Goal: Information Seeking & Learning: Learn about a topic

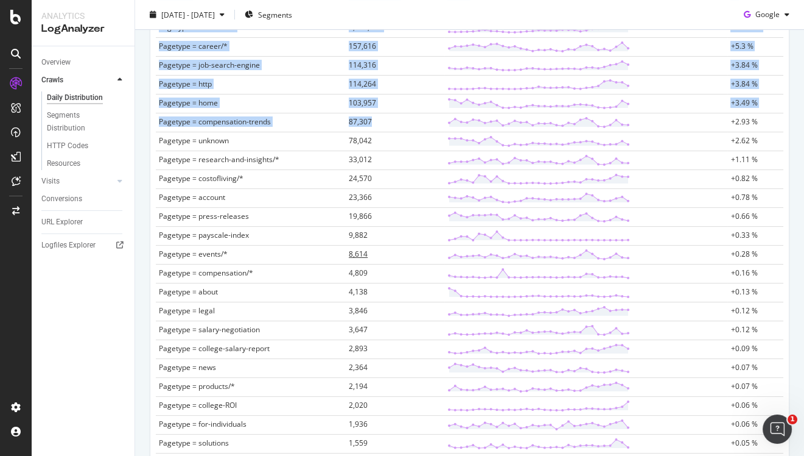
scroll to position [423, 0]
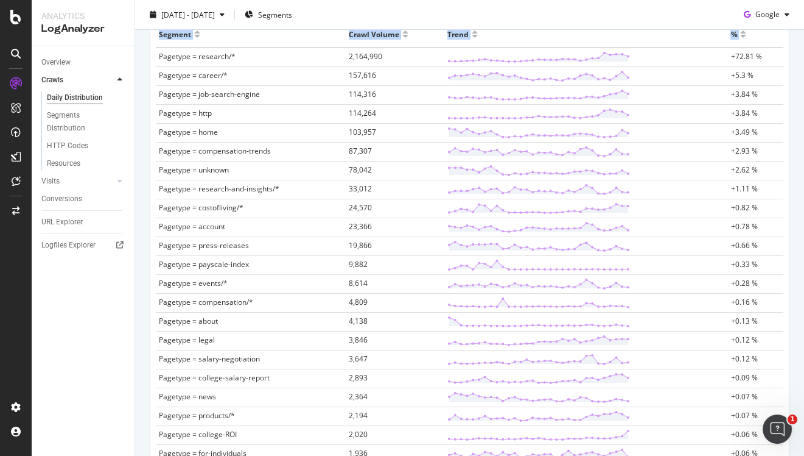
drag, startPoint x: 769, startPoint y: 362, endPoint x: 158, endPoint y: 58, distance: 682.5
click at [158, 58] on div "Segment Crawl Volume Trend % Pagetype = research/* 2,164,990 +72.81 % Pagetype …" at bounding box center [470, 342] width 638 height 642
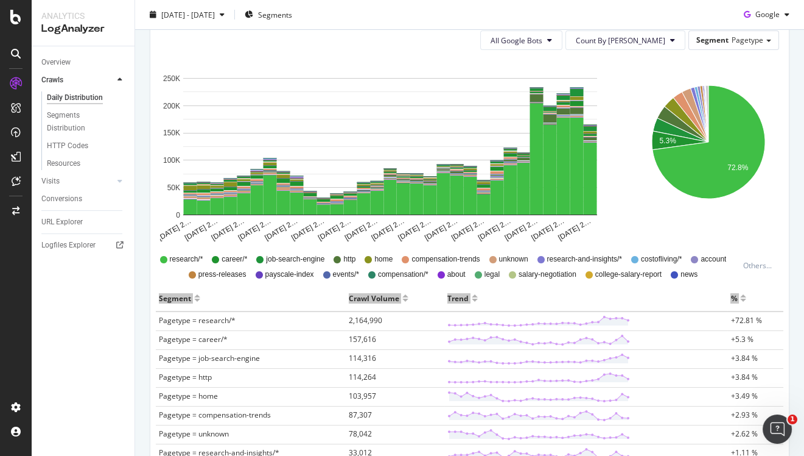
scroll to position [0, 0]
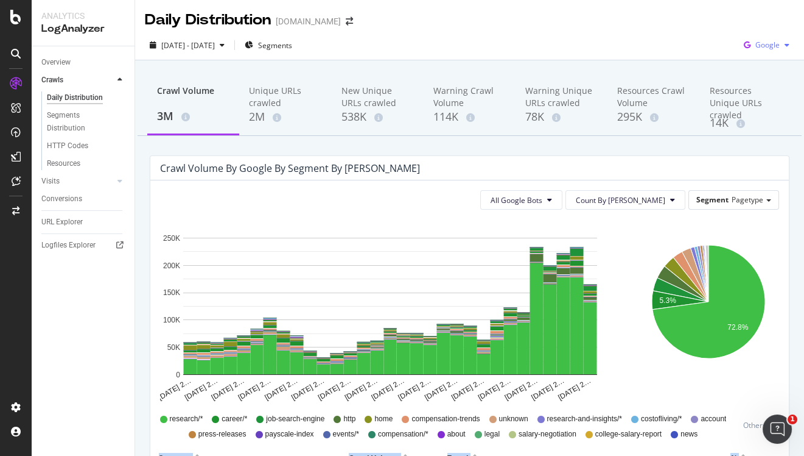
click at [762, 46] on span "Google" at bounding box center [768, 45] width 24 height 10
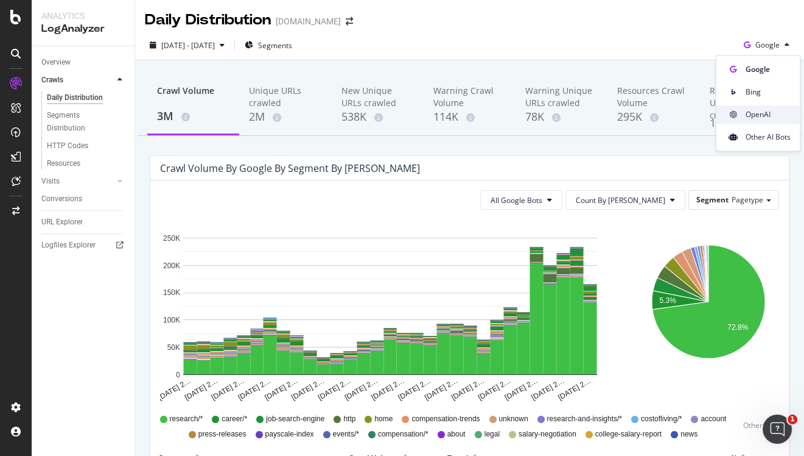
click at [751, 110] on span "OpenAI" at bounding box center [767, 114] width 45 height 11
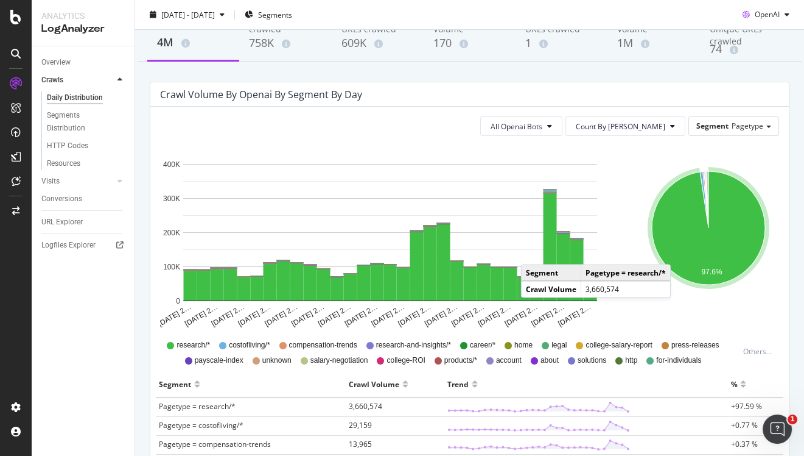
scroll to position [59, 0]
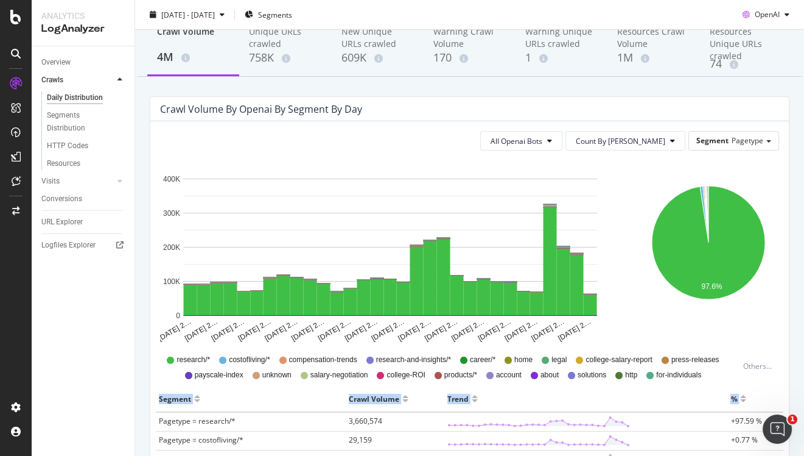
drag, startPoint x: 776, startPoint y: 362, endPoint x: 157, endPoint y: 421, distance: 622.1
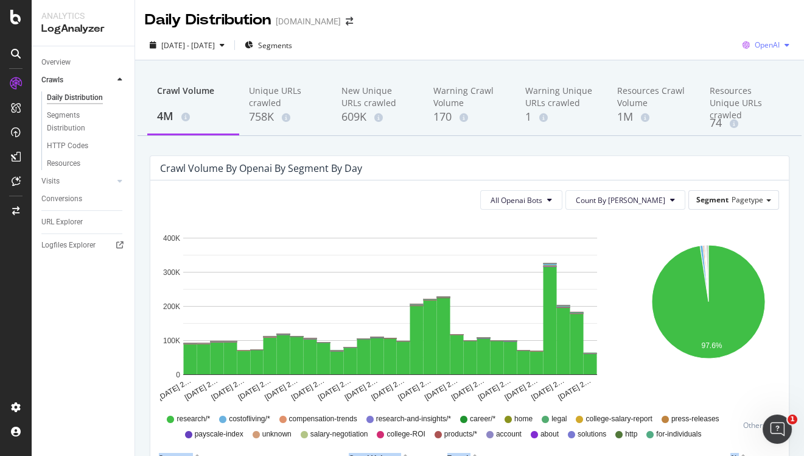
click at [762, 49] on span "OpenAI" at bounding box center [767, 45] width 25 height 10
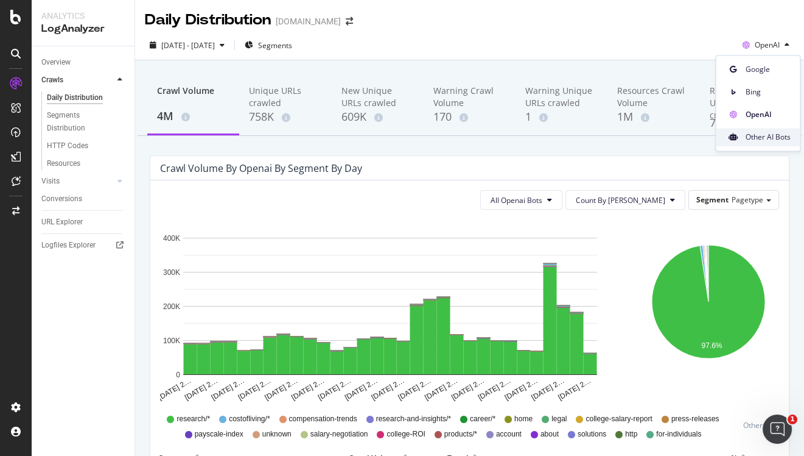
drag, startPoint x: 747, startPoint y: 127, endPoint x: 747, endPoint y: 140, distance: 13.4
click at [747, 140] on div "Other AI Bots" at bounding box center [758, 134] width 84 height 23
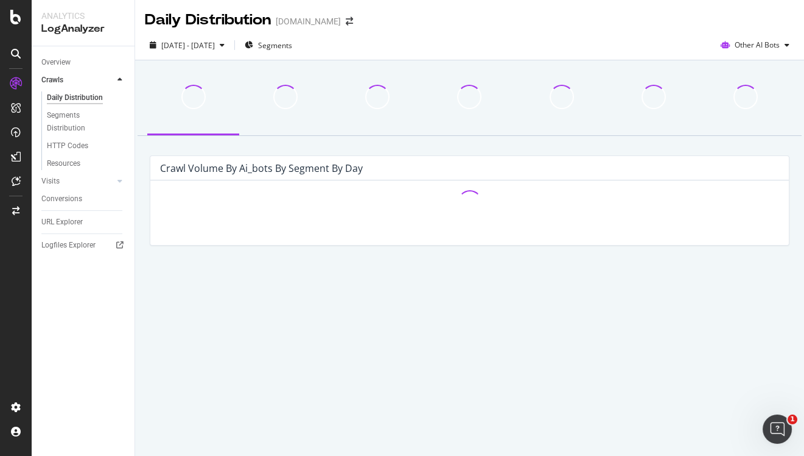
click at [650, 33] on div "[DATE] - [DATE] Segments Other AI Bots" at bounding box center [469, 45] width 669 height 30
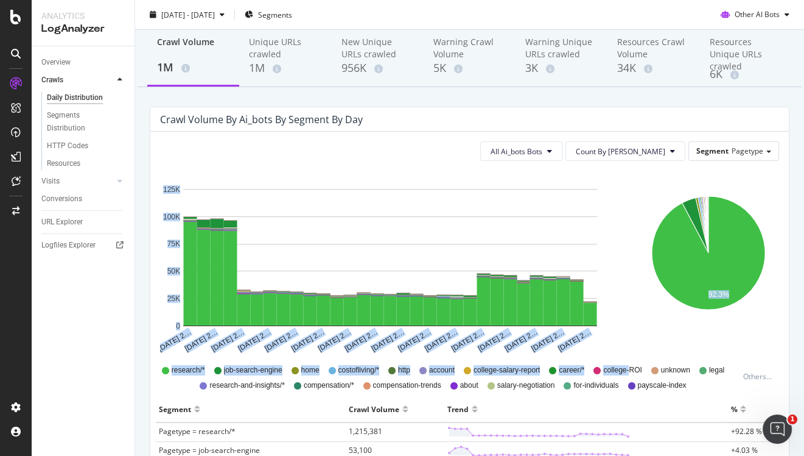
scroll to position [41, 0]
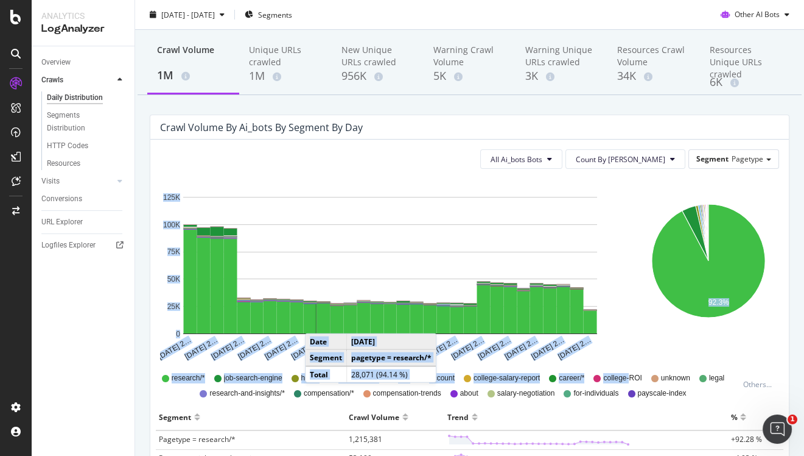
drag, startPoint x: 778, startPoint y: 362, endPoint x: 318, endPoint y: 317, distance: 461.4
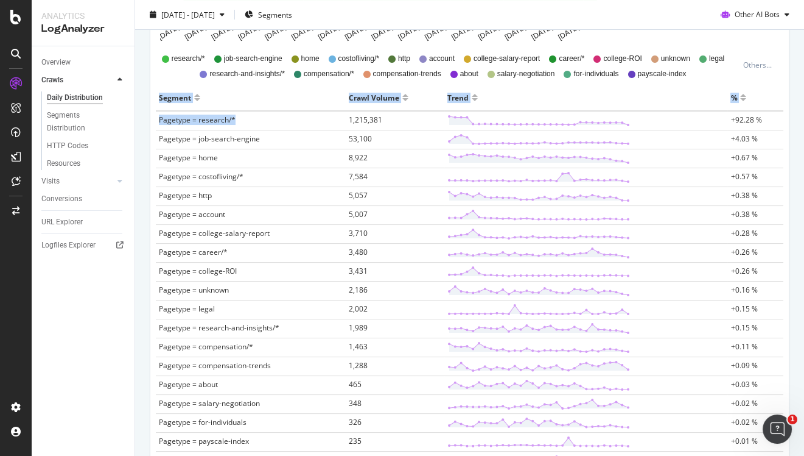
scroll to position [338, 0]
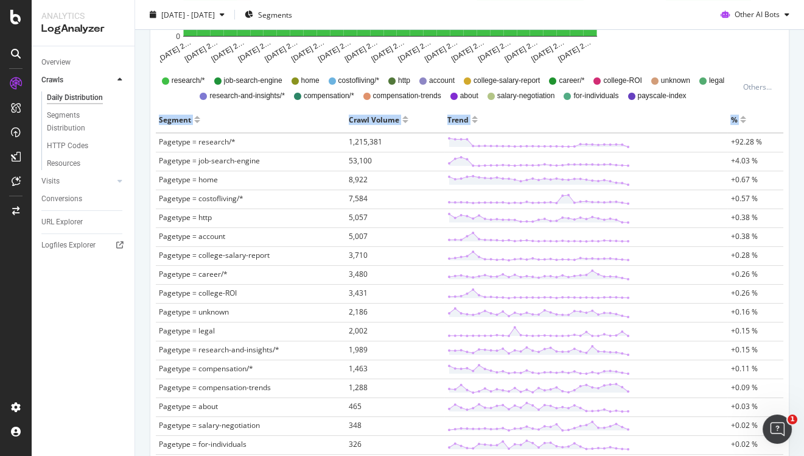
drag, startPoint x: 767, startPoint y: 361, endPoint x: 157, endPoint y: 143, distance: 647.4
click at [157, 143] on div "Segment Crawl Volume Trend % Pagetype = research/* 1,215,381 +92.28 % Pagetype …" at bounding box center [470, 409] width 638 height 605
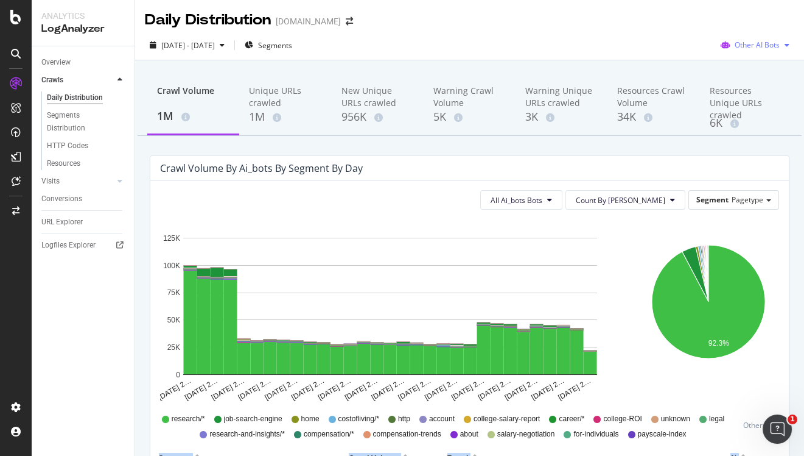
click at [761, 44] on span "Other AI Bots" at bounding box center [757, 45] width 45 height 10
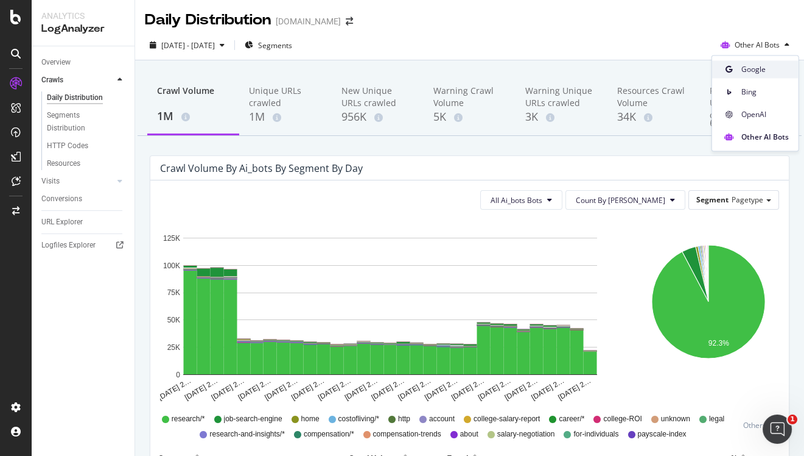
click at [759, 65] on span "Google" at bounding box center [765, 69] width 47 height 11
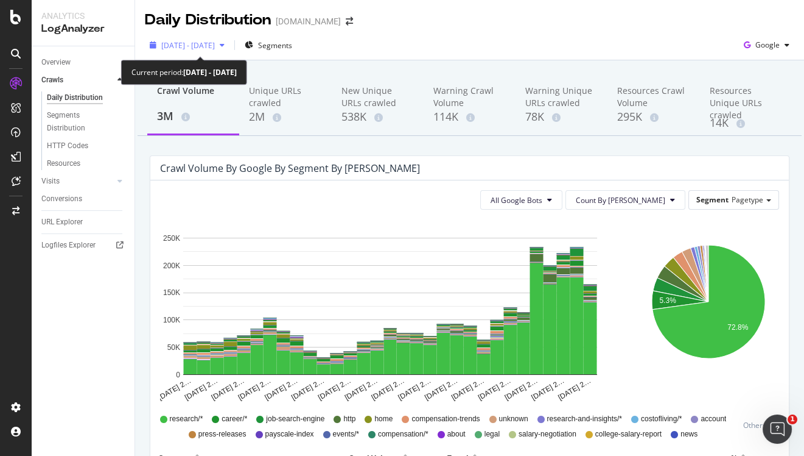
click at [215, 49] on span "[DATE] - [DATE]" at bounding box center [188, 45] width 54 height 10
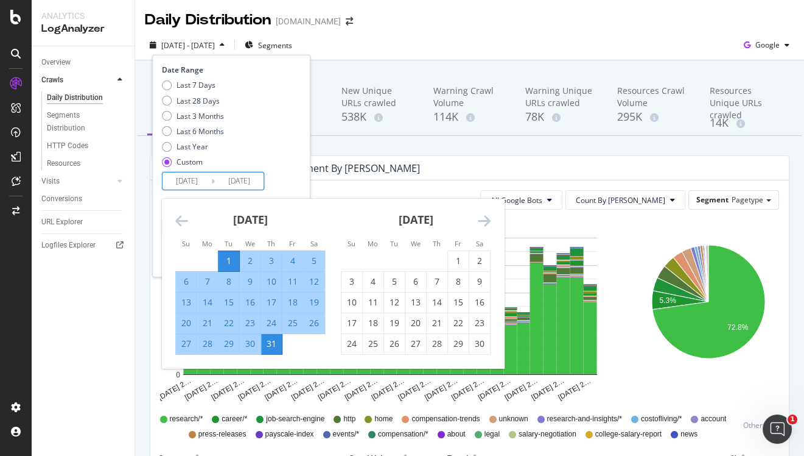
click at [188, 182] on input "[DATE]" at bounding box center [187, 180] width 49 height 17
click at [452, 261] on div "1" at bounding box center [458, 261] width 21 height 12
type input "[DATE]"
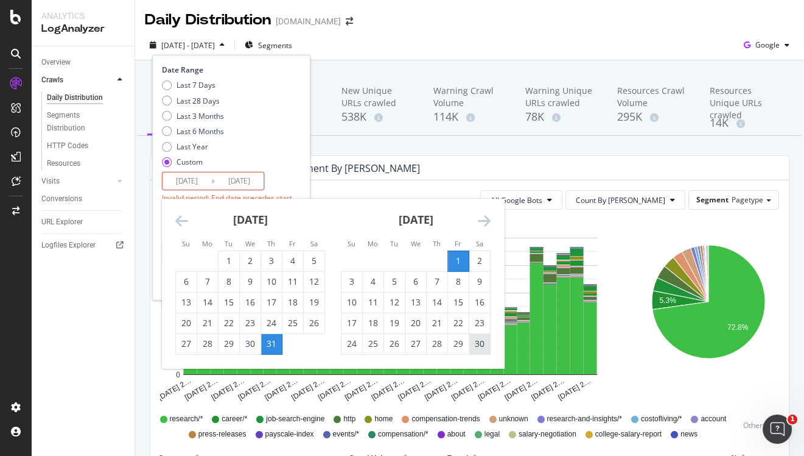
click at [485, 346] on div "30" at bounding box center [480, 343] width 21 height 12
type input "[DATE]"
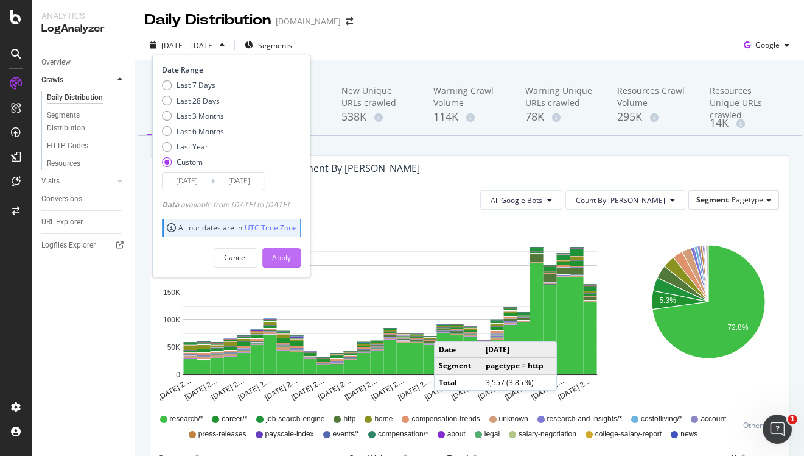
click at [301, 253] on button "Apply" at bounding box center [281, 257] width 38 height 19
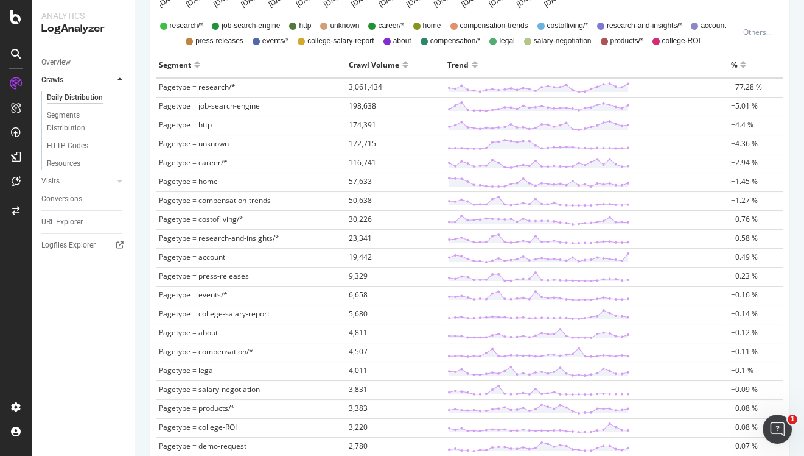
scroll to position [716, 0]
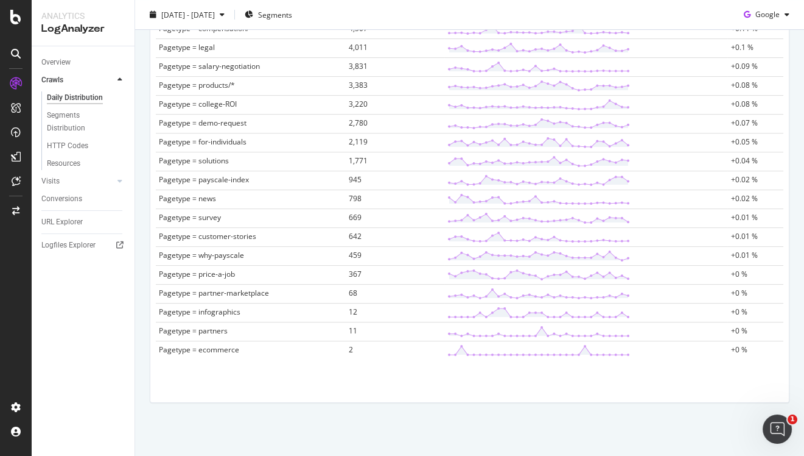
click at [774, 350] on td "+0 %" at bounding box center [756, 350] width 56 height 19
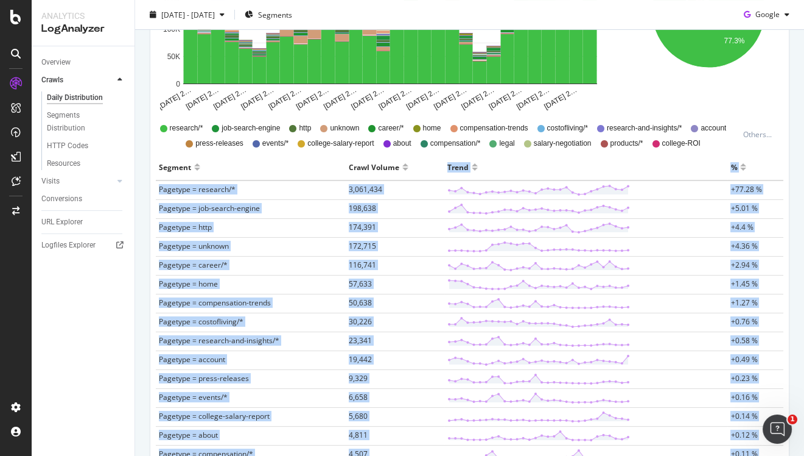
scroll to position [289, 0]
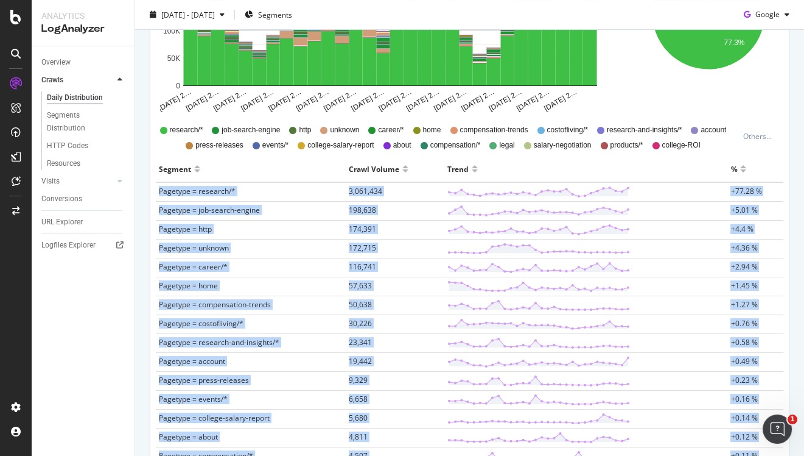
copy tbody "Pagetype = research/* 3,061,434 +77.28 % Pagetype = job-search-engine 198,638 +…"
drag, startPoint x: 774, startPoint y: 350, endPoint x: 157, endPoint y: 192, distance: 636.7
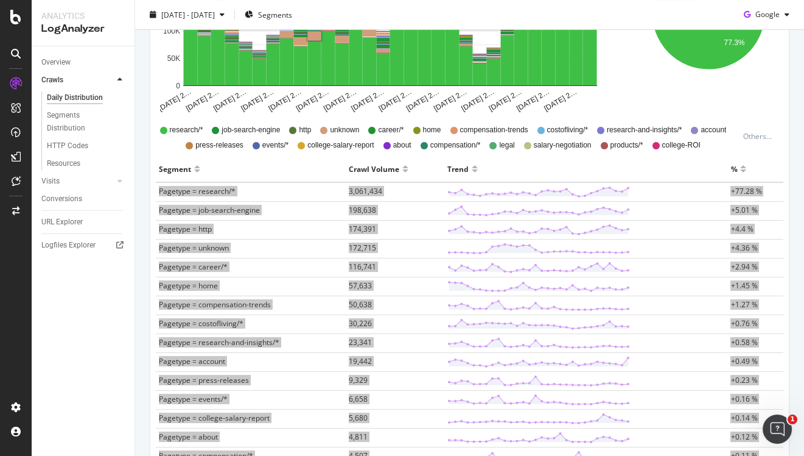
scroll to position [0, 0]
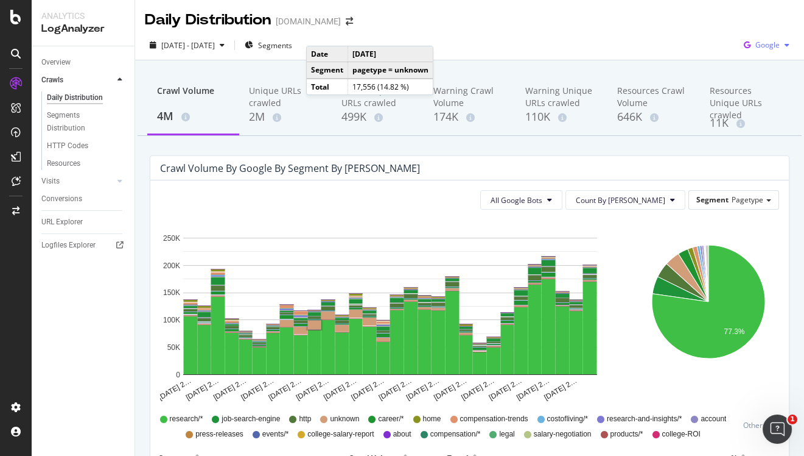
click at [764, 47] on span "Google" at bounding box center [768, 45] width 24 height 10
click at [762, 118] on span "OpenAI" at bounding box center [767, 114] width 45 height 11
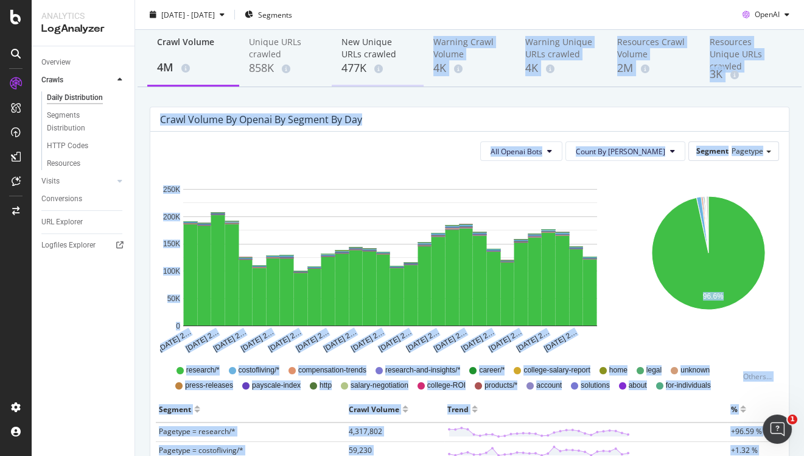
scroll to position [40, 0]
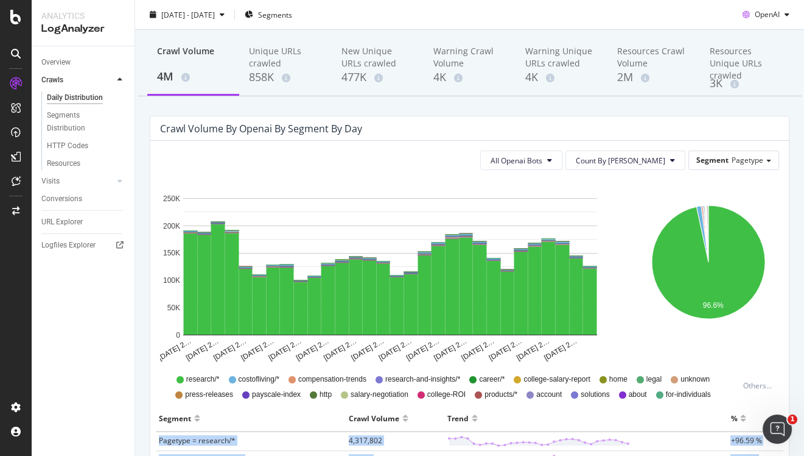
copy tbody "Pagetype = research/* 4,317,802 +96.59 % Pagetype = costofliving/* 59,230 +1.32…"
drag, startPoint x: 774, startPoint y: 346, endPoint x: 158, endPoint y: 443, distance: 623.8
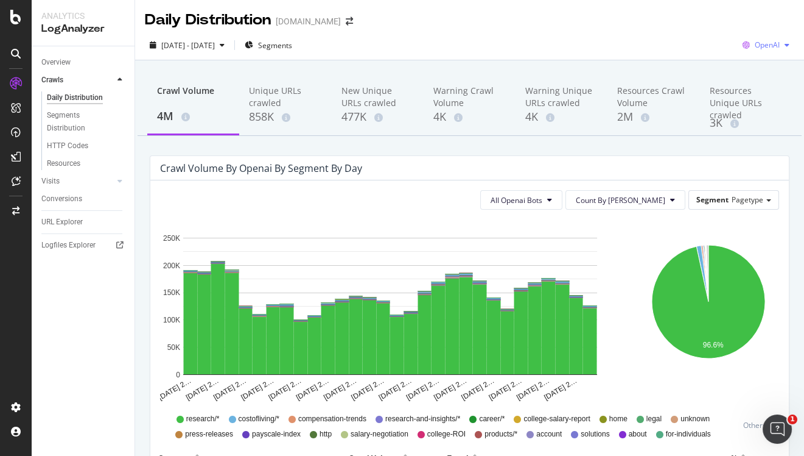
click at [762, 44] on span "OpenAI" at bounding box center [767, 45] width 25 height 10
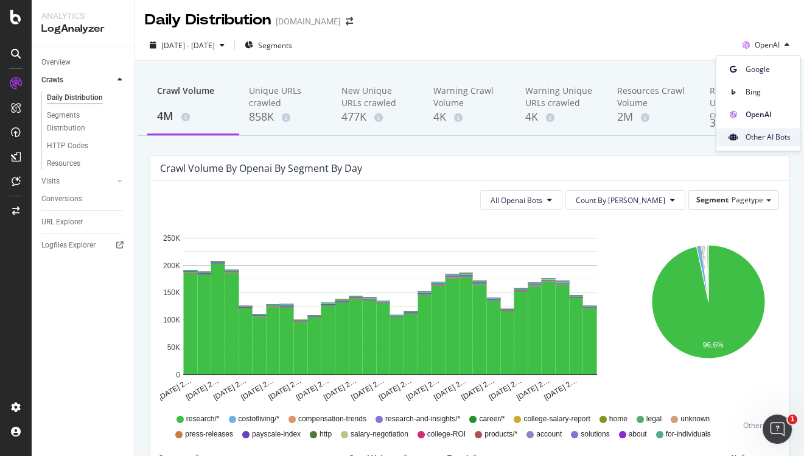
click at [755, 133] on span "Other AI Bots" at bounding box center [767, 137] width 45 height 11
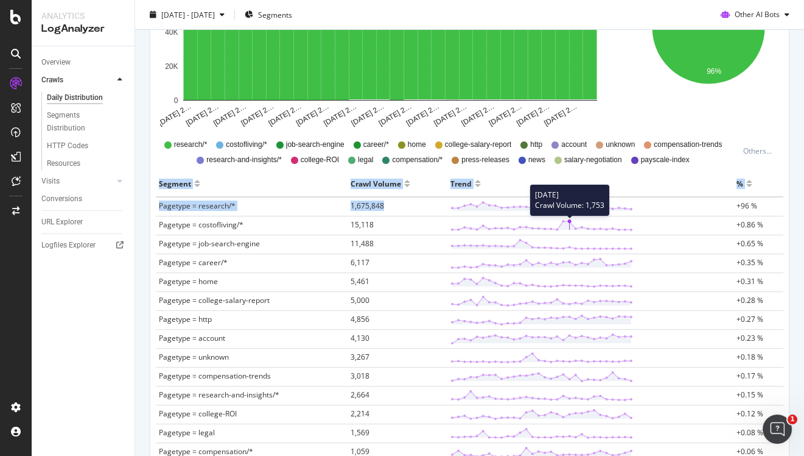
scroll to position [272, 0]
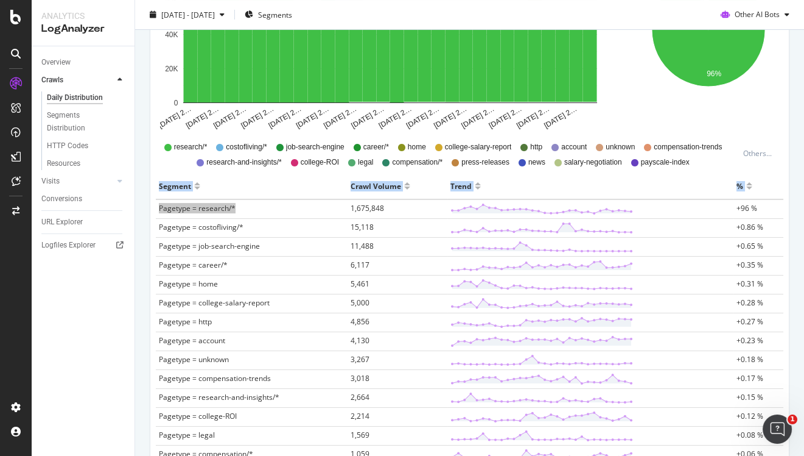
drag, startPoint x: 773, startPoint y: 359, endPoint x: 182, endPoint y: 215, distance: 608.1
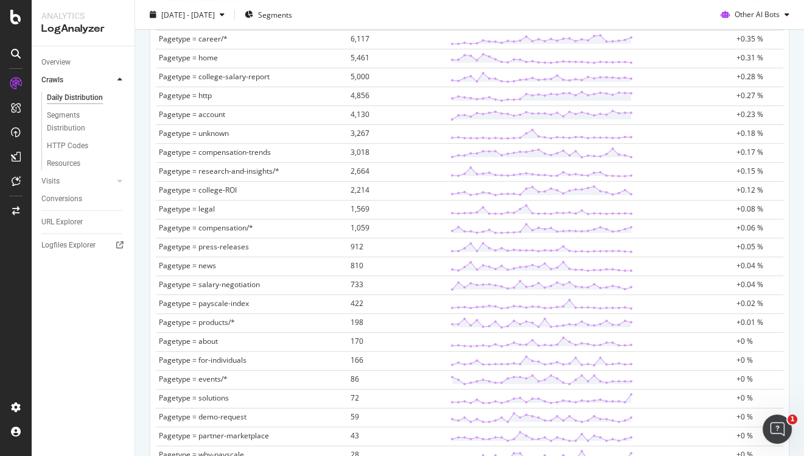
scroll to position [697, 0]
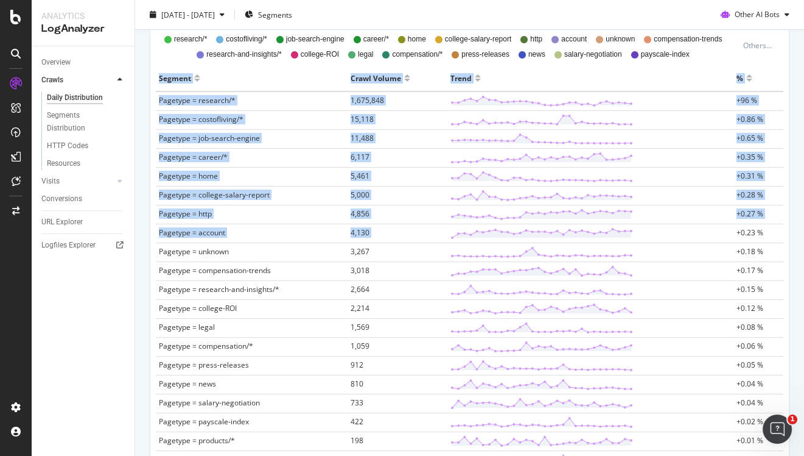
scroll to position [373, 0]
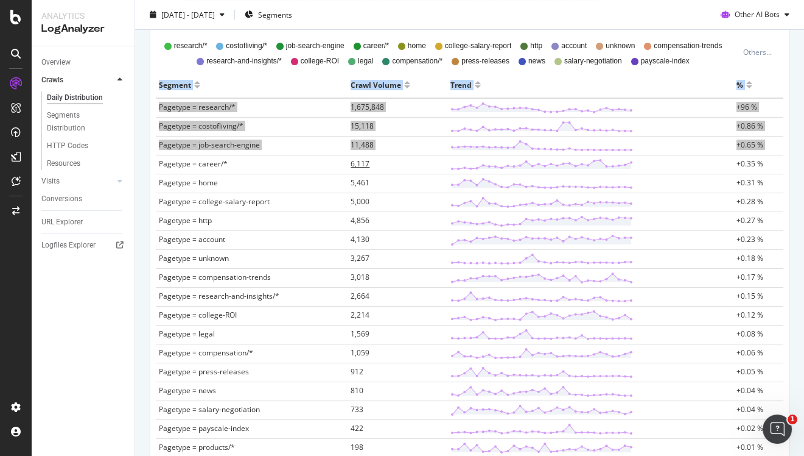
drag, startPoint x: 786, startPoint y: 347, endPoint x: 348, endPoint y: 156, distance: 477.8
click at [348, 156] on div "Segment Crawl Volume Trend % Pagetype = research/* 1,675,848 +96 % Pagetype = c…" at bounding box center [470, 384] width 638 height 624
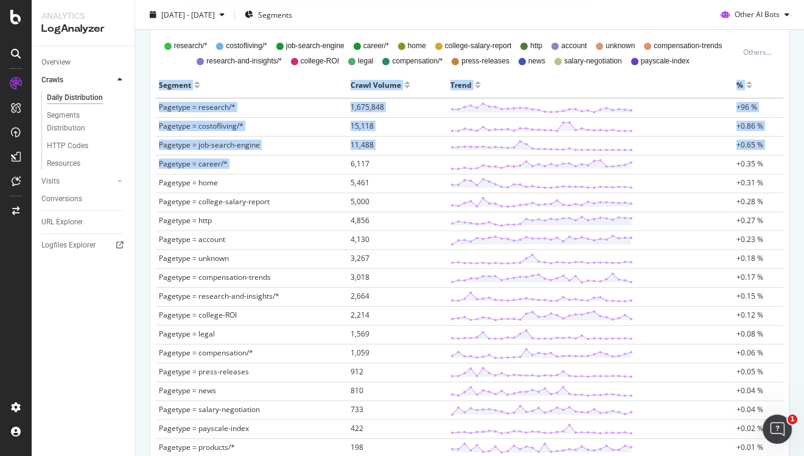
scroll to position [697, 0]
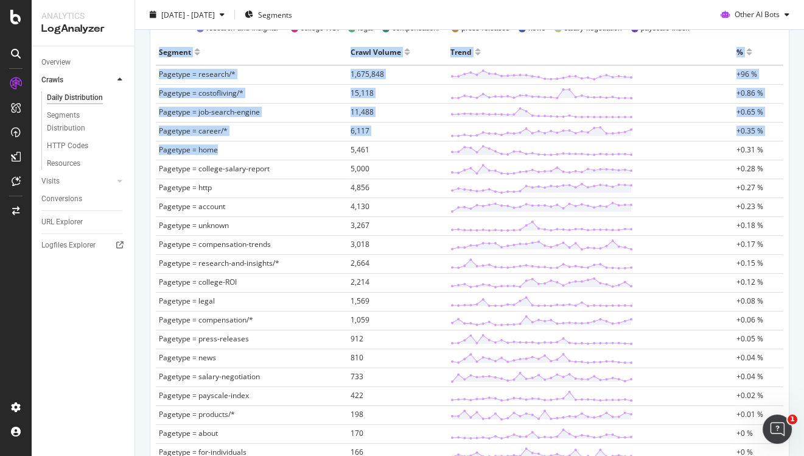
scroll to position [405, 0]
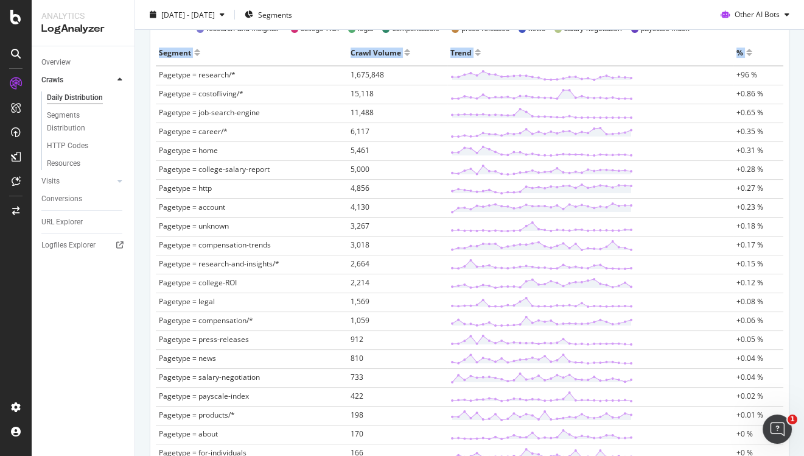
drag, startPoint x: 786, startPoint y: 371, endPoint x: 158, endPoint y: 75, distance: 694.4
click at [158, 75] on div "All Ai_bots Bots Count By Day Segment Pagetype Hold CMD (⌘) while clicking to f…" at bounding box center [469, 234] width 639 height 918
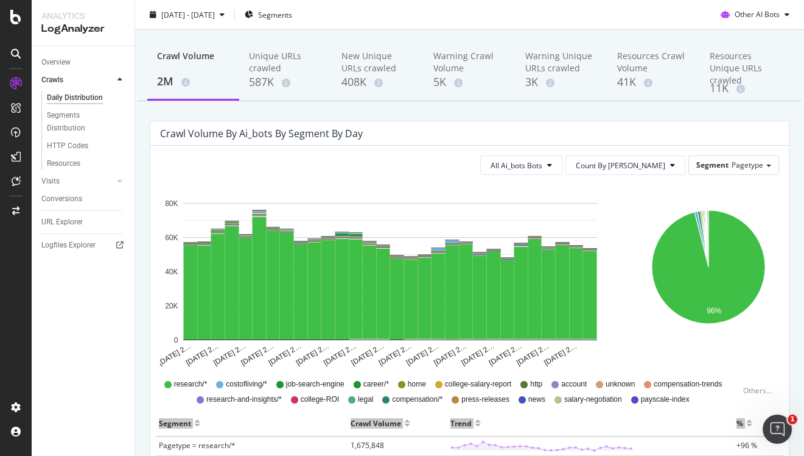
scroll to position [0, 0]
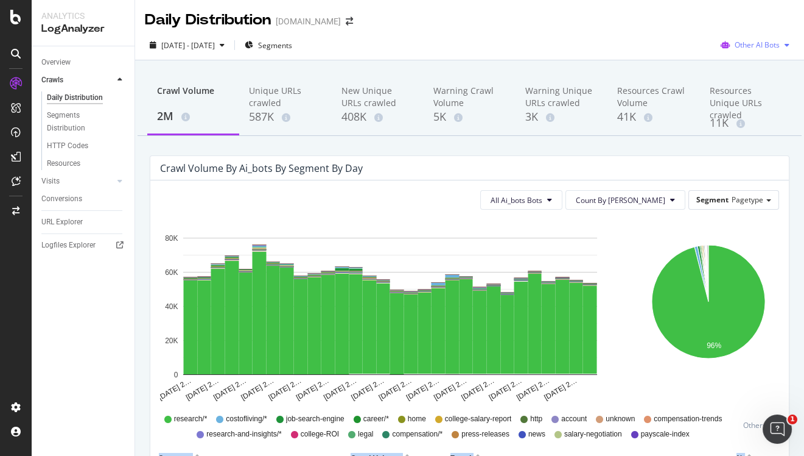
click at [739, 46] on span "Other AI Bots" at bounding box center [757, 45] width 45 height 10
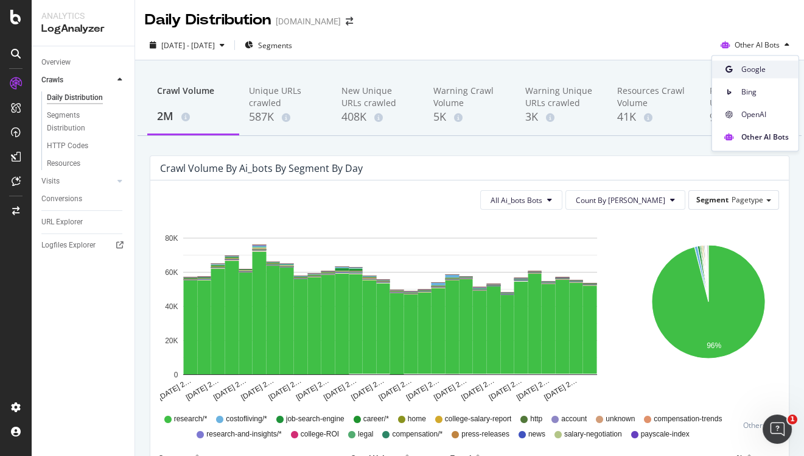
click at [736, 71] on span at bounding box center [729, 69] width 15 height 15
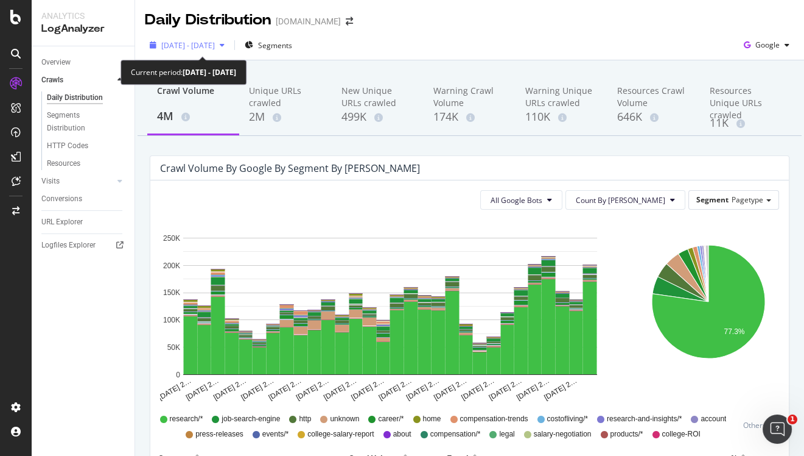
click at [205, 46] on span "[DATE] - [DATE]" at bounding box center [188, 45] width 54 height 10
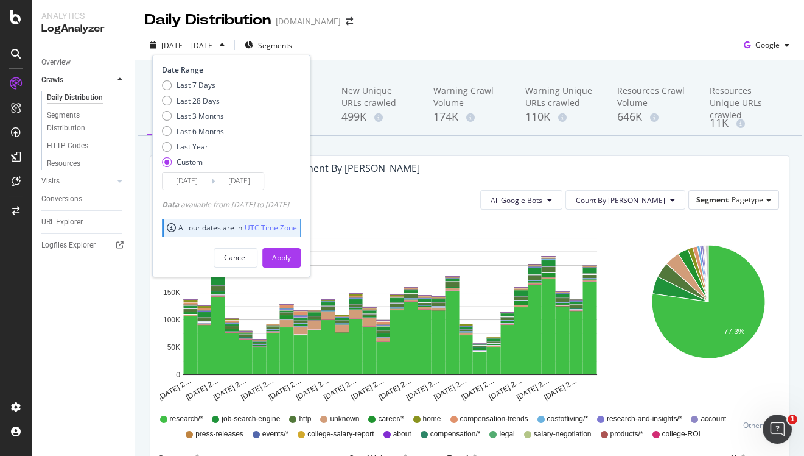
click at [192, 184] on input "[DATE]" at bounding box center [187, 180] width 49 height 17
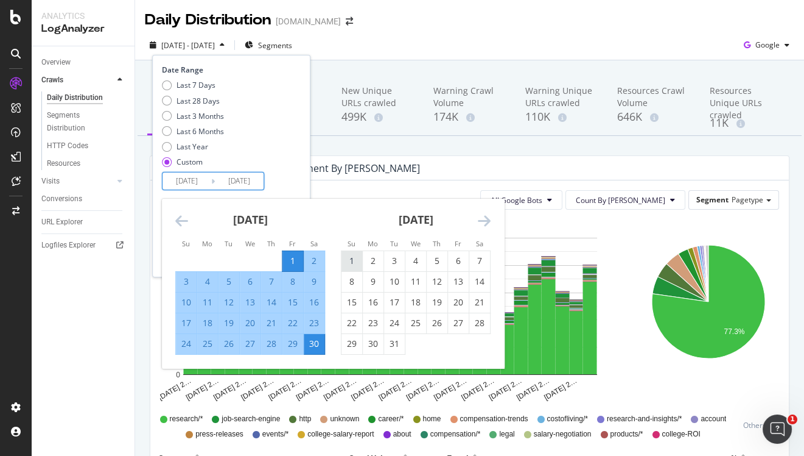
click at [353, 254] on div "1" at bounding box center [352, 261] width 21 height 20
type input "[DATE]"
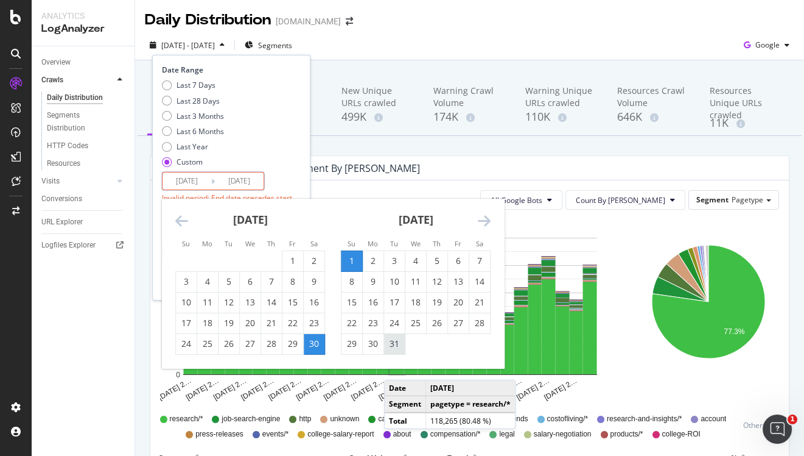
click at [395, 352] on div "31" at bounding box center [394, 344] width 21 height 20
type input "[DATE]"
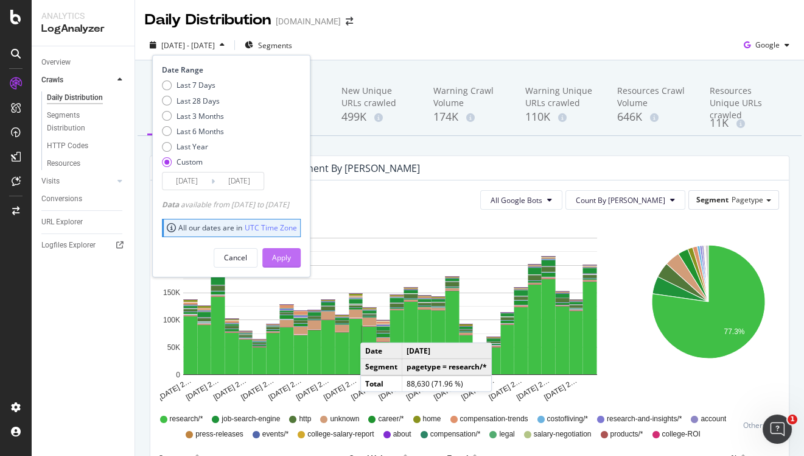
click at [291, 255] on div "Apply" at bounding box center [281, 257] width 19 height 10
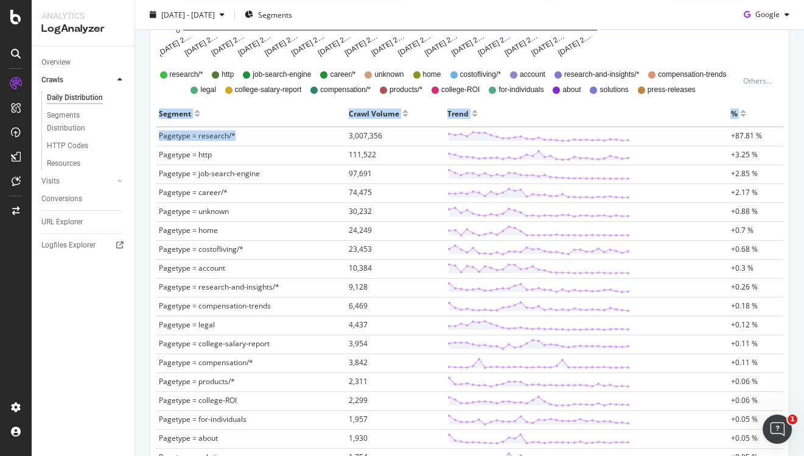
scroll to position [338, 0]
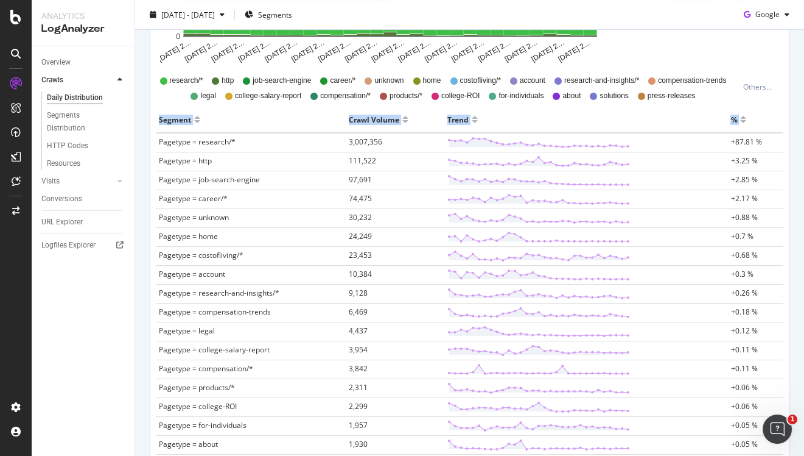
copy thead "Segment Crawl Volume Trend %"
drag, startPoint x: 771, startPoint y: 361, endPoint x: 157, endPoint y: 140, distance: 652.8
click at [157, 140] on div "Segment Crawl Volume Trend % Pagetype = research/* 3,007,356 +87.81 % Pagetype …" at bounding box center [470, 419] width 638 height 624
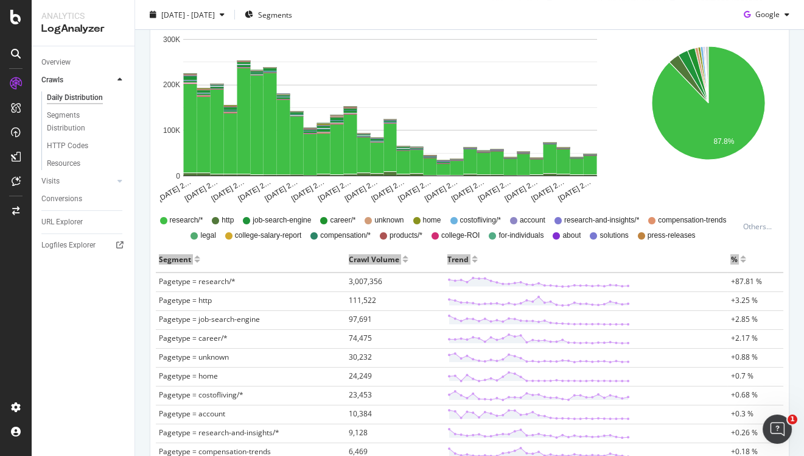
scroll to position [0, 0]
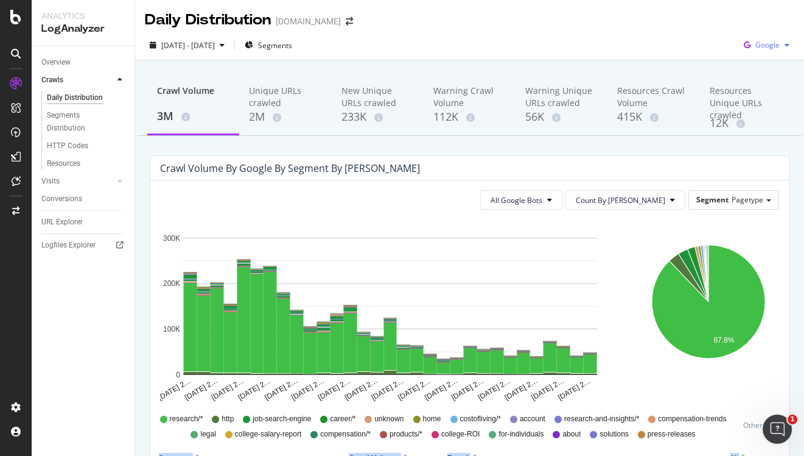
click at [766, 46] on span "Google" at bounding box center [768, 45] width 24 height 10
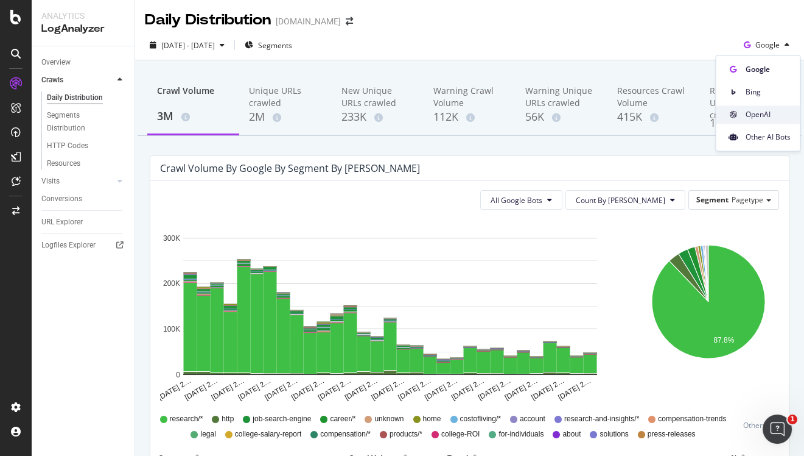
click at [766, 116] on span "OpenAI" at bounding box center [767, 114] width 45 height 11
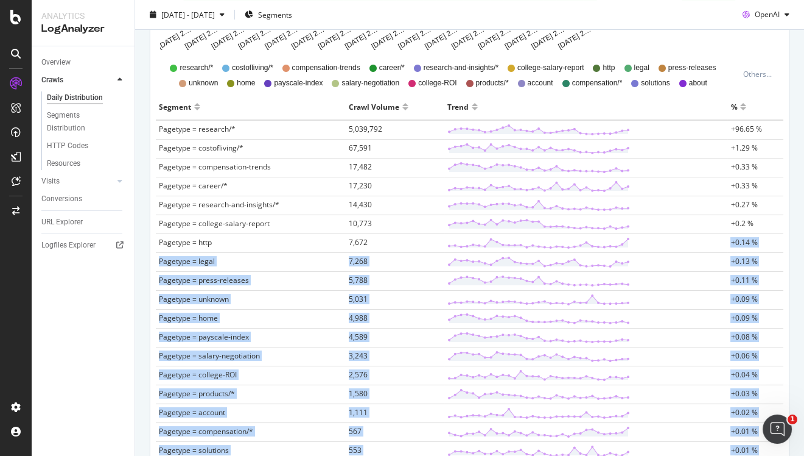
scroll to position [328, 0]
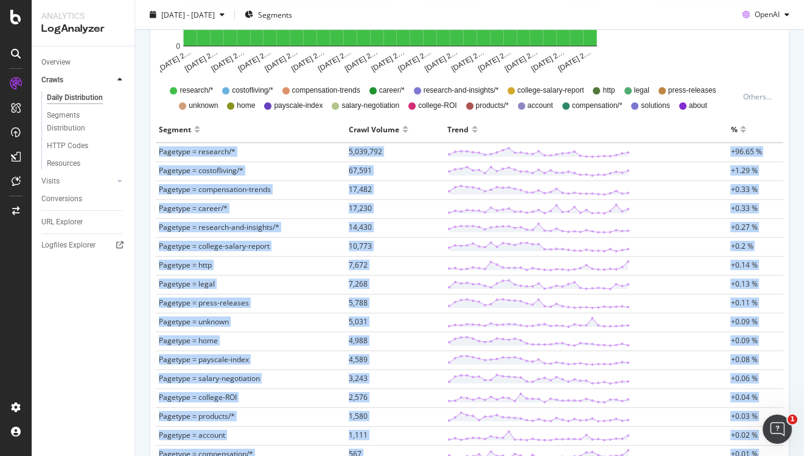
copy tbody "Pagetype = research/* 5,039,792 +96.65 % Pagetype = costofliving/* 67,591 +1.29…"
drag, startPoint x: 766, startPoint y: 355, endPoint x: 157, endPoint y: 154, distance: 641.8
click at [157, 154] on tbody "Pagetype = research/* 5,039,792 +96.65 % Pagetype = costofliving/* 67,591 +1.29…" at bounding box center [470, 434] width 628 height 585
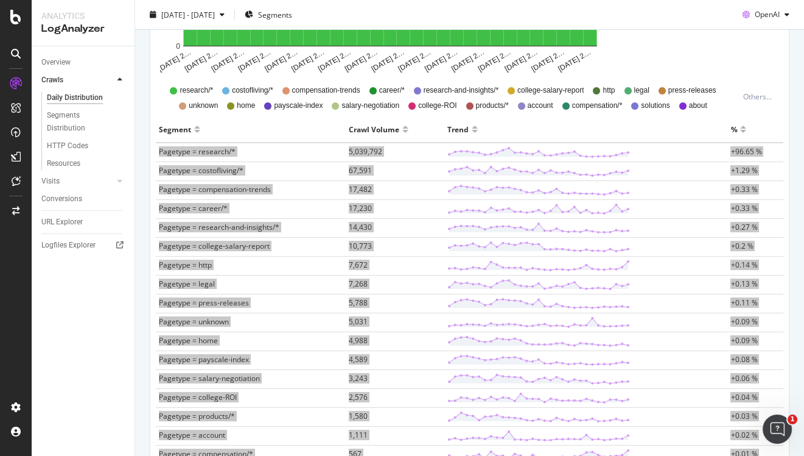
scroll to position [0, 0]
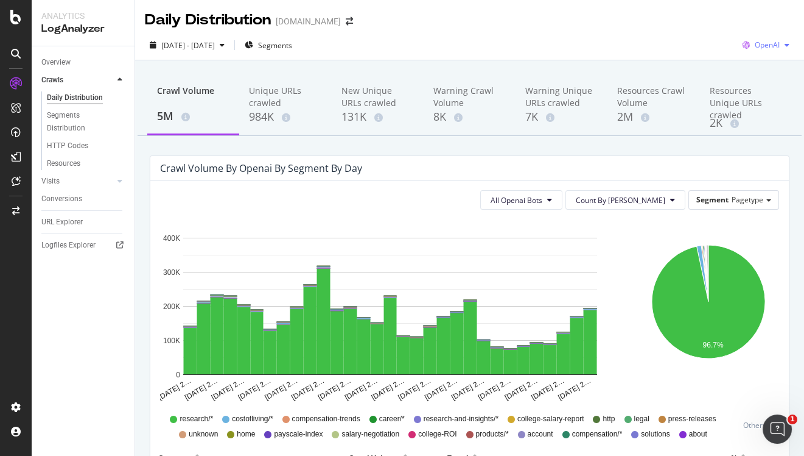
click at [761, 43] on span "OpenAI" at bounding box center [767, 45] width 25 height 10
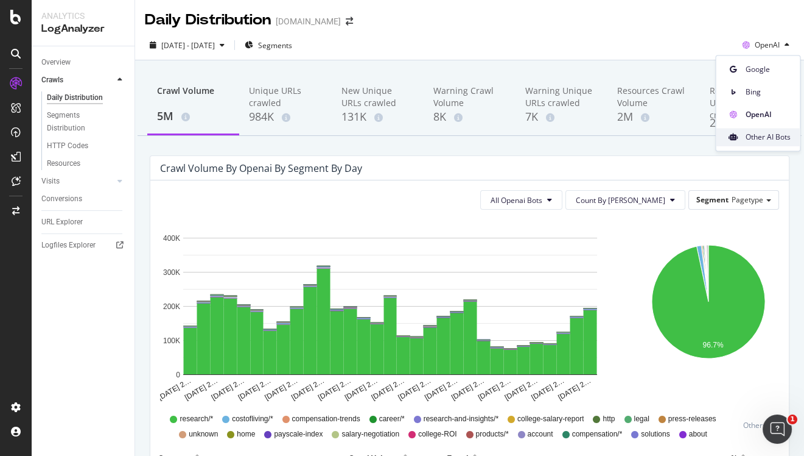
click at [746, 138] on span "Other AI Bots" at bounding box center [767, 137] width 45 height 11
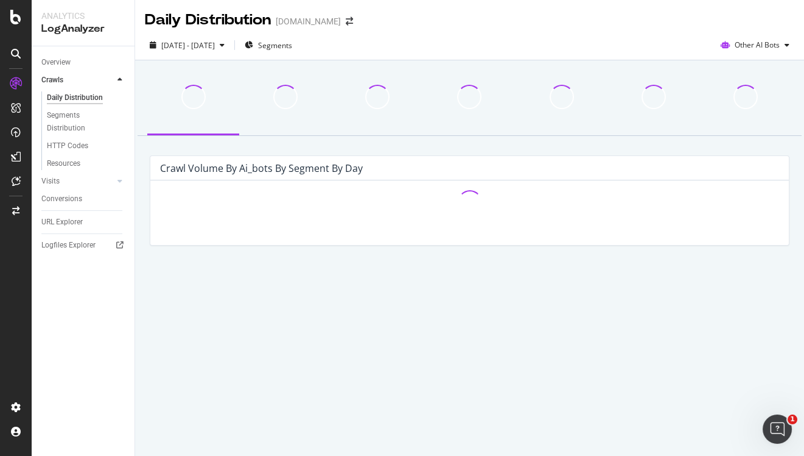
click at [746, 138] on div "Crawl Volume by ai_bots by Segment by Day Hold CMD (⌘) while clicking to filter…" at bounding box center [469, 180] width 669 height 240
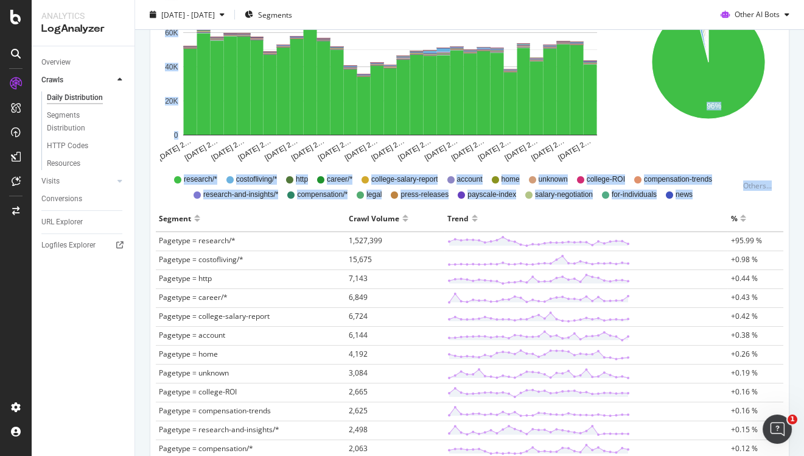
scroll to position [231, 0]
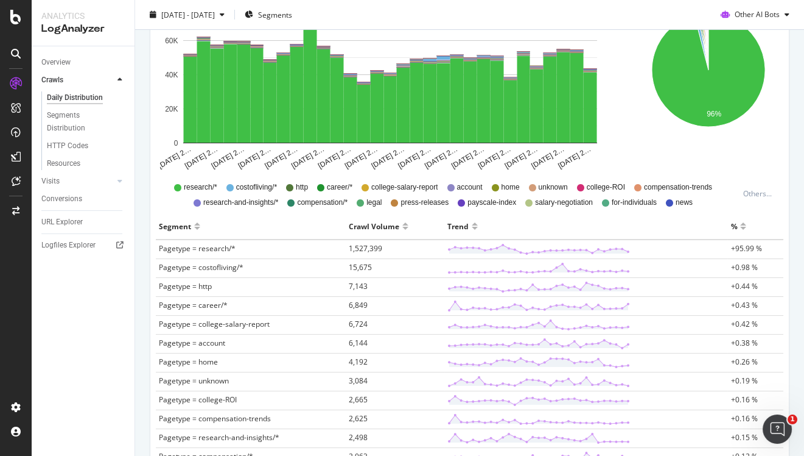
drag, startPoint x: 767, startPoint y: 362, endPoint x: 155, endPoint y: 246, distance: 622.2
click at [770, 13] on span "Other AI Bots" at bounding box center [757, 14] width 45 height 10
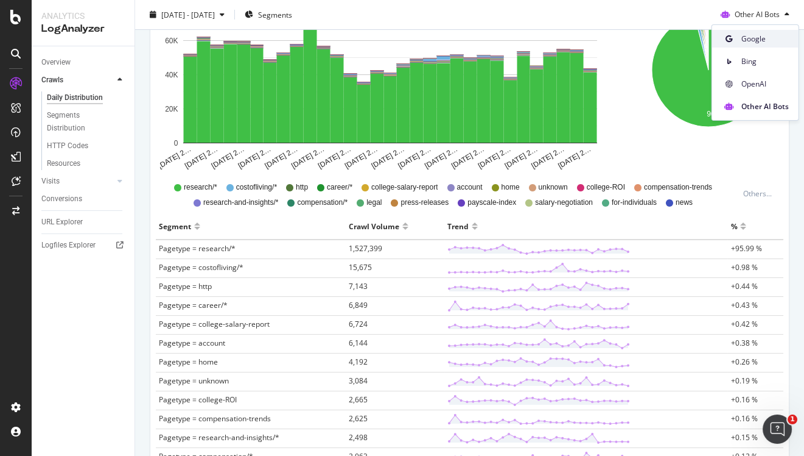
click at [761, 39] on span "Google" at bounding box center [765, 38] width 47 height 11
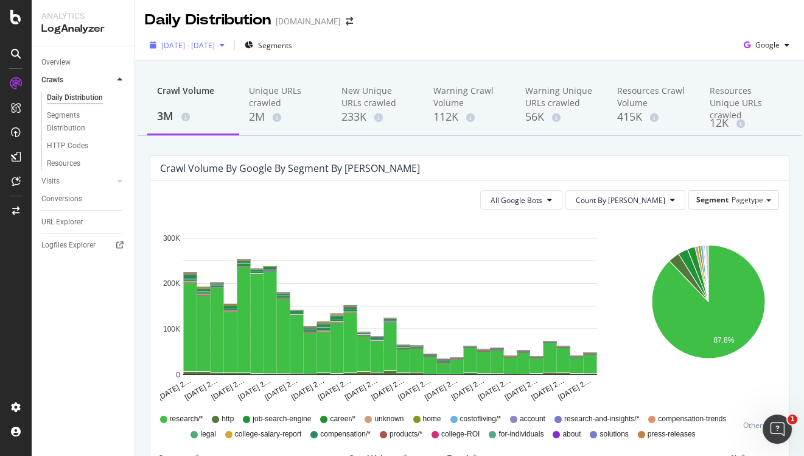
click at [215, 44] on span "[DATE] - [DATE]" at bounding box center [188, 45] width 54 height 10
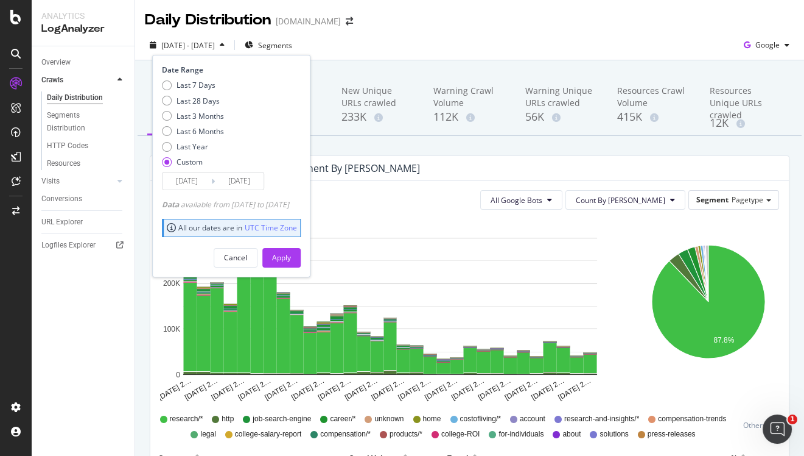
click at [249, 187] on input "[DATE]" at bounding box center [239, 180] width 49 height 17
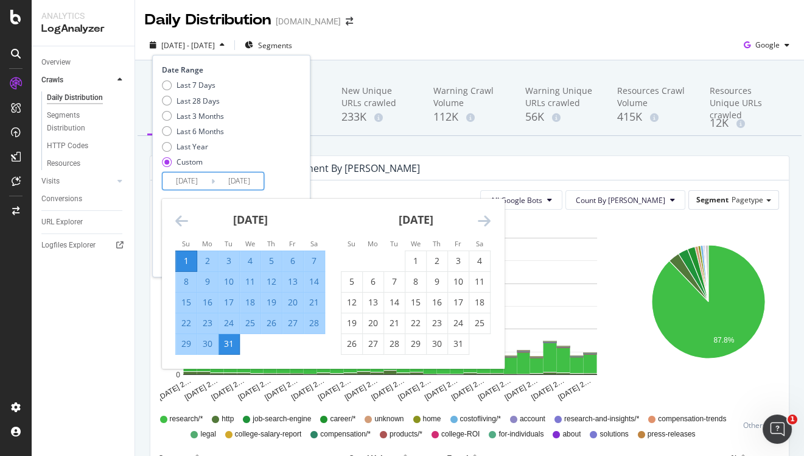
click at [188, 180] on input "[DATE]" at bounding box center [187, 180] width 49 height 17
click at [415, 265] on div "1" at bounding box center [416, 261] width 21 height 12
type input "[DATE]"
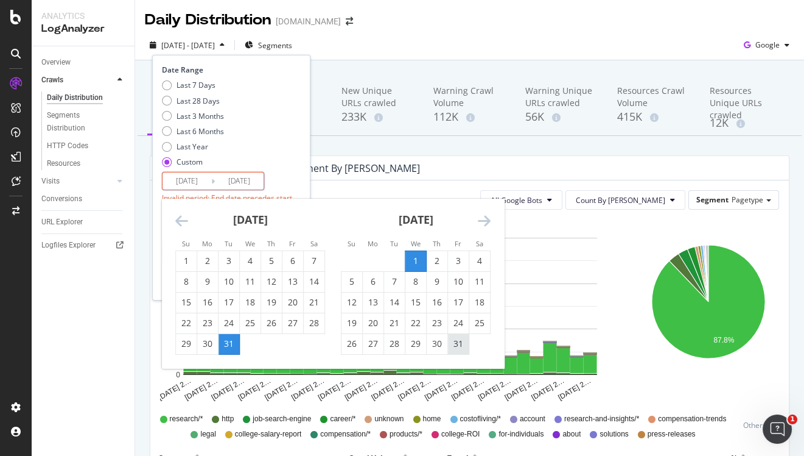
click at [465, 346] on div "31" at bounding box center [458, 343] width 21 height 12
type input "[DATE]"
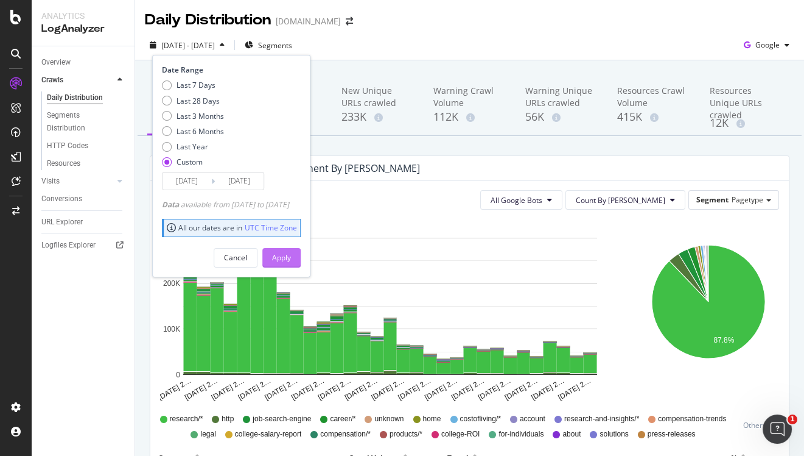
click at [291, 262] on div "Apply" at bounding box center [281, 257] width 19 height 18
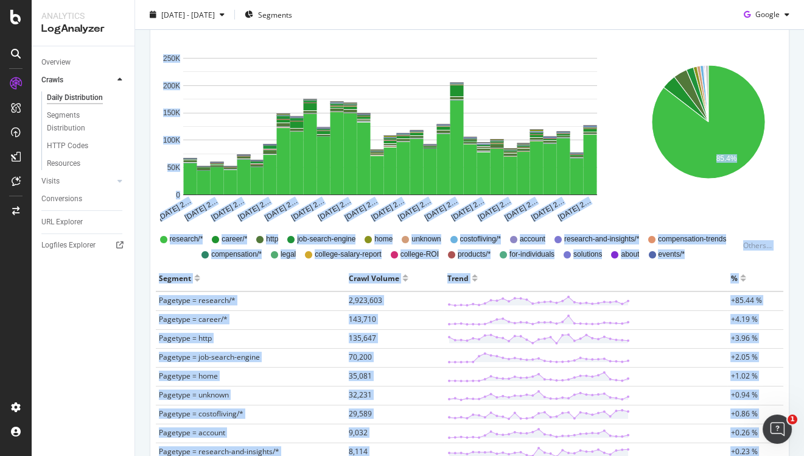
scroll to position [137, 0]
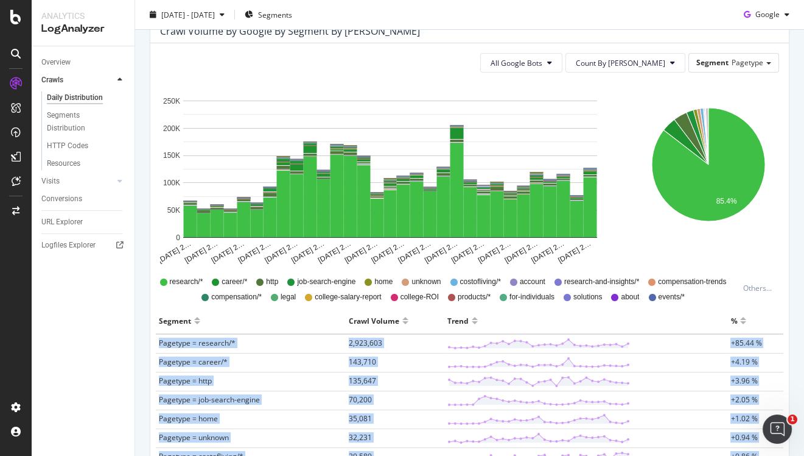
copy tbody "Pagetype = research/* 2,923,603 +85.44 % Pagetype = career/* 143,710 +4.19 % Pa…"
drag, startPoint x: 782, startPoint y: 350, endPoint x: 157, endPoint y: 341, distance: 625.5
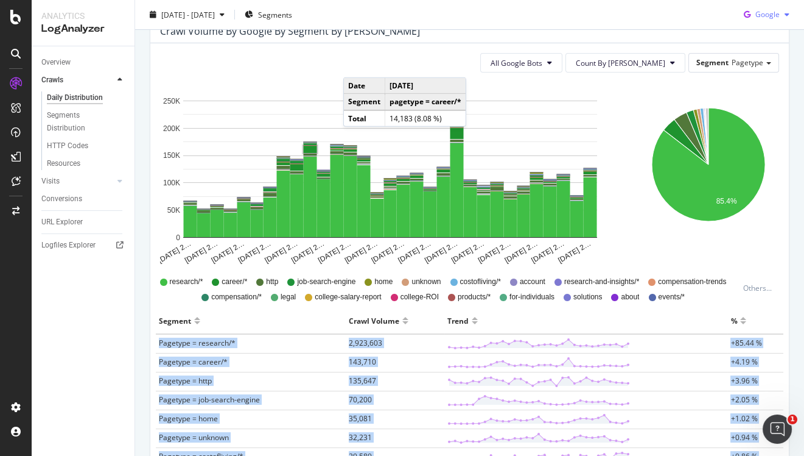
click at [750, 20] on icon "button" at bounding box center [747, 14] width 16 height 17
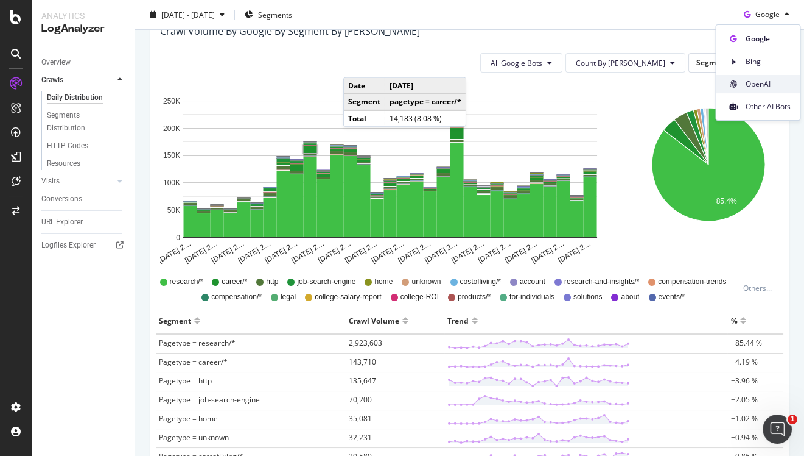
click at [754, 79] on span "OpenAI" at bounding box center [767, 84] width 45 height 11
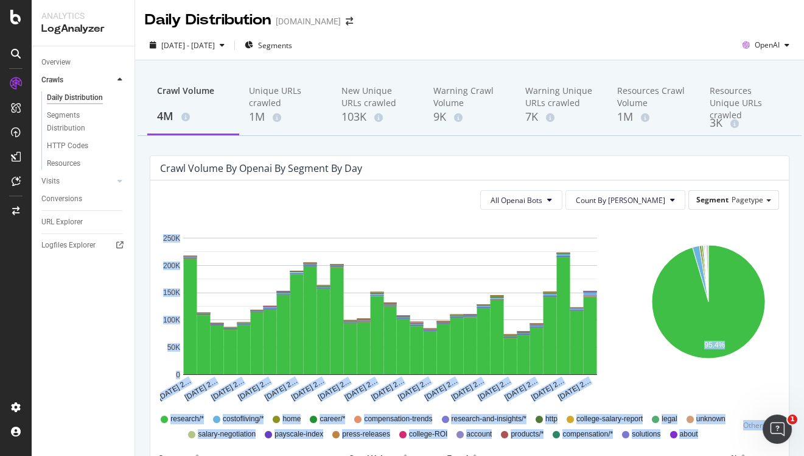
drag, startPoint x: 770, startPoint y: 361, endPoint x: 233, endPoint y: 286, distance: 542.8
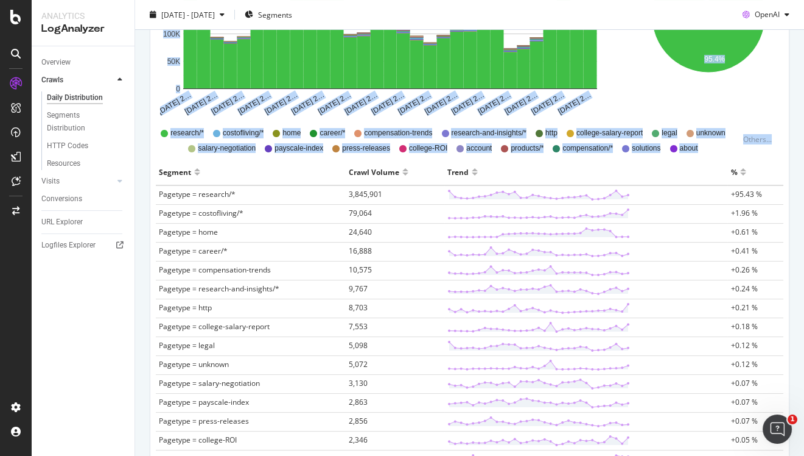
scroll to position [288, 0]
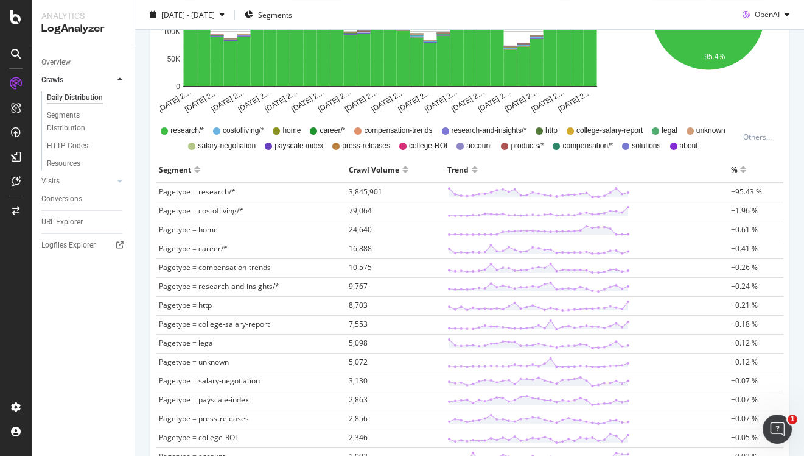
click at [146, 177] on div "Crawl Volume by openai by Segment by Day All Openai Bots Count By Day Segment P…" at bounding box center [470, 345] width 658 height 956
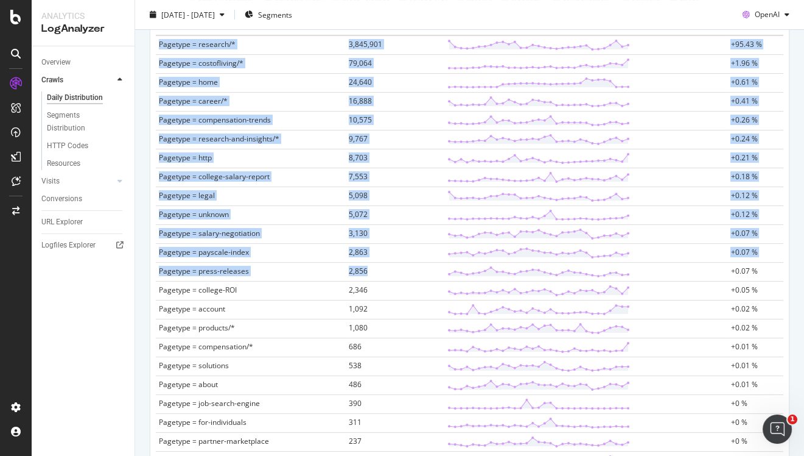
scroll to position [416, 0]
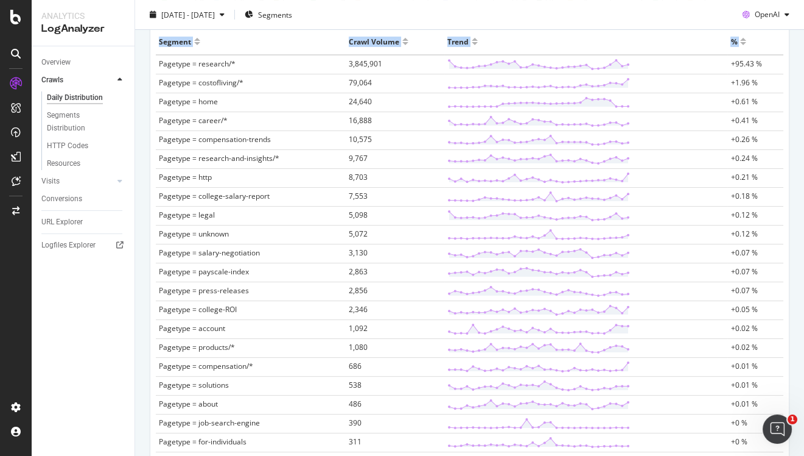
drag, startPoint x: 782, startPoint y: 364, endPoint x: 158, endPoint y: 67, distance: 691.3
click at [158, 67] on div "Segment Crawl Volume Trend % Pagetype = research/* 3,845,901 +95.43 % Pagetype …" at bounding box center [470, 341] width 638 height 624
click at [769, 15] on span "OpenAI" at bounding box center [767, 14] width 25 height 10
click at [755, 103] on span "Other AI Bots" at bounding box center [767, 106] width 45 height 11
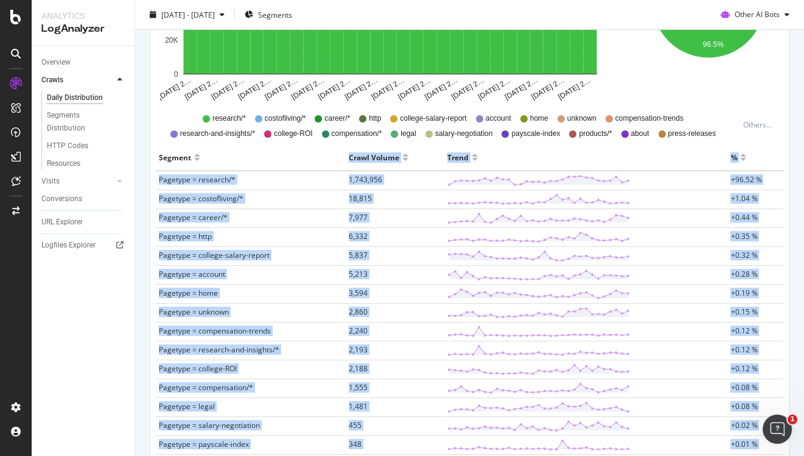
scroll to position [294, 0]
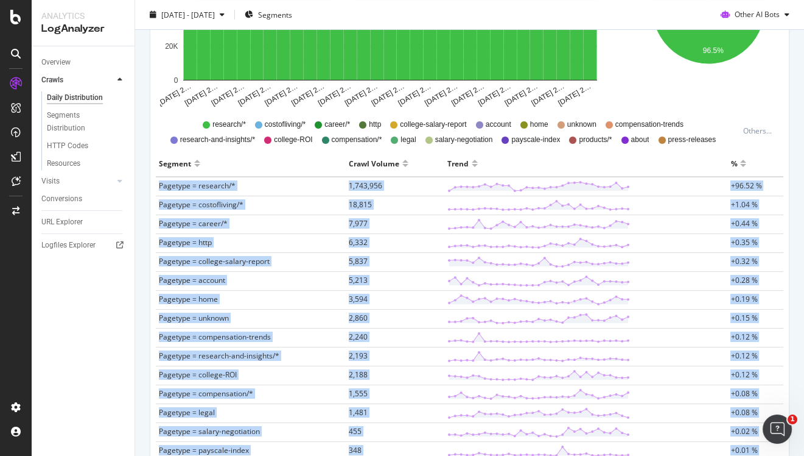
copy tbody "Pagetype = research/* 1,743,956 +96.52 % Pagetype = costofliving/* 18,815 +1.04…"
drag, startPoint x: 775, startPoint y: 354, endPoint x: 158, endPoint y: 188, distance: 639.0
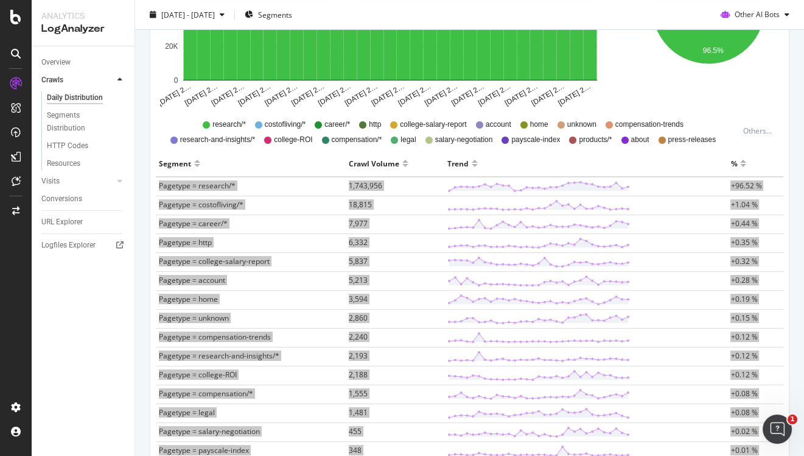
scroll to position [0, 0]
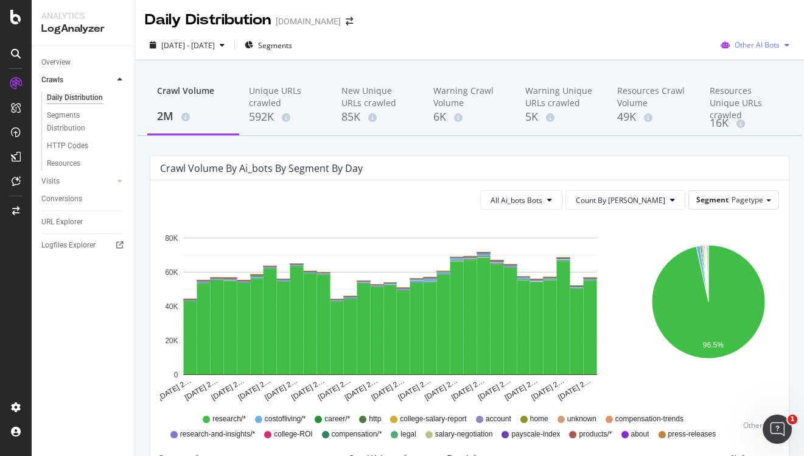
click at [761, 41] on span "Other AI Bots" at bounding box center [757, 45] width 45 height 10
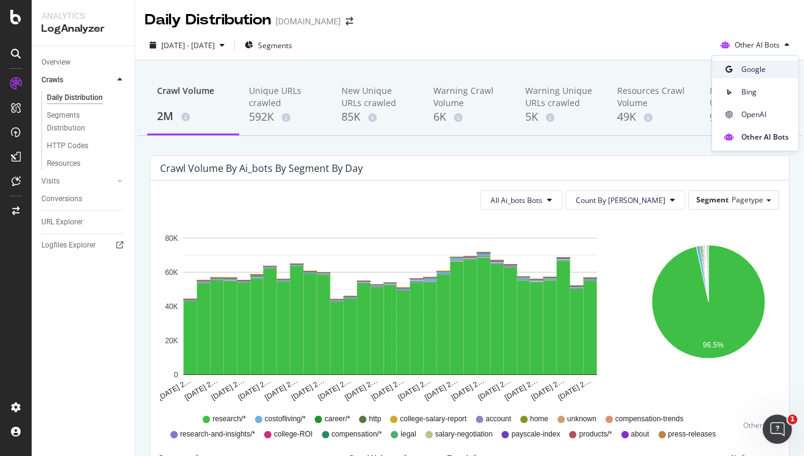
click at [755, 70] on span "Google" at bounding box center [765, 69] width 47 height 11
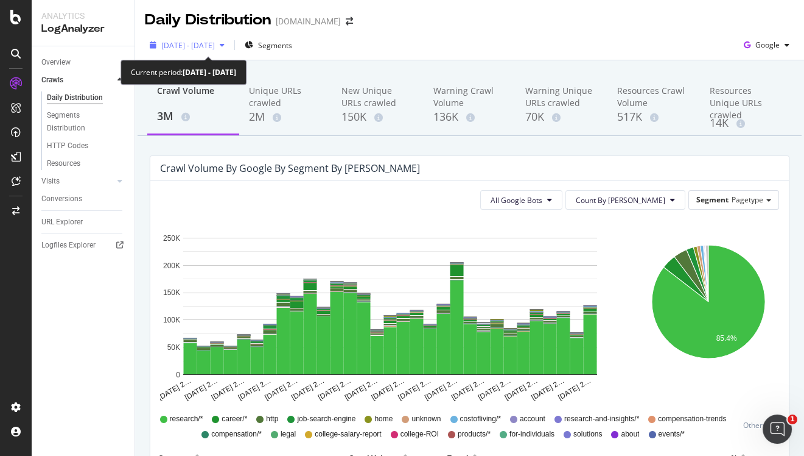
click at [215, 44] on span "[DATE] - [DATE]" at bounding box center [188, 45] width 54 height 10
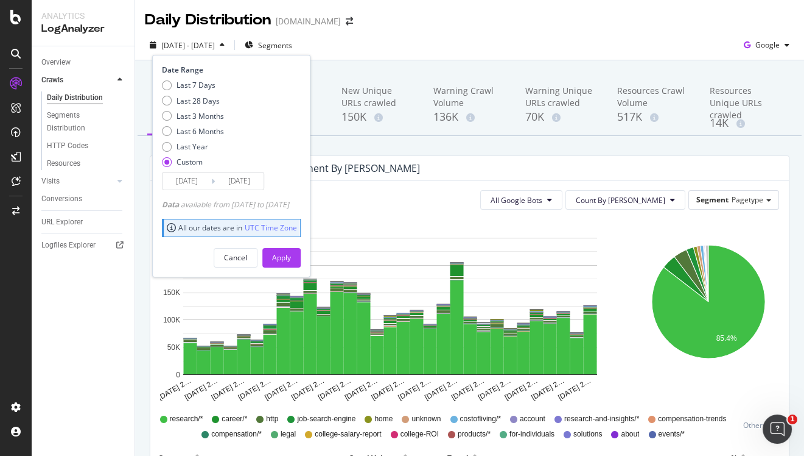
click at [188, 178] on input "[DATE]" at bounding box center [187, 180] width 49 height 17
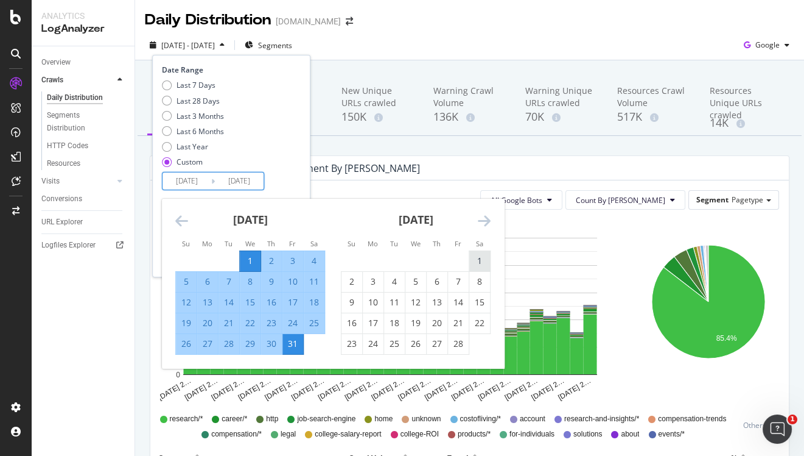
click at [486, 266] on div "1" at bounding box center [480, 261] width 21 height 12
type input "[DATE]"
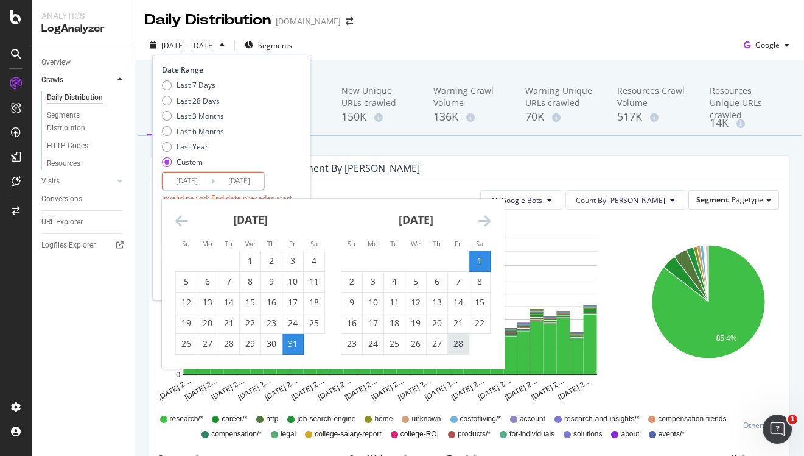
click at [461, 351] on div "28" at bounding box center [458, 344] width 21 height 20
type input "[DATE]"
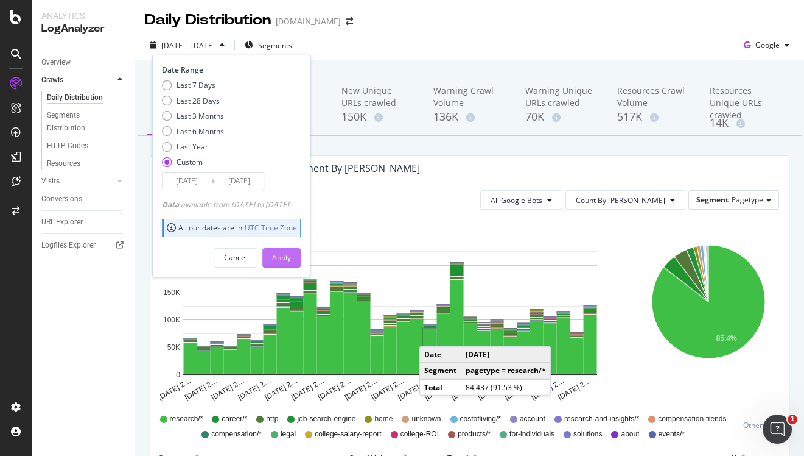
click at [291, 250] on div "Apply" at bounding box center [281, 257] width 19 height 18
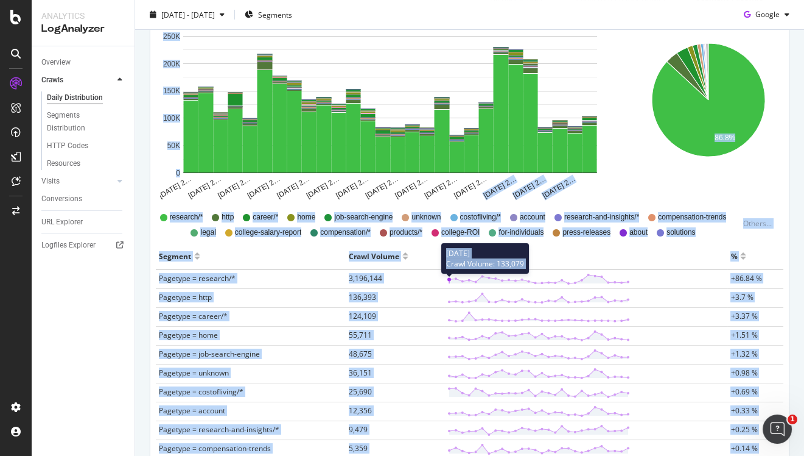
scroll to position [175, 0]
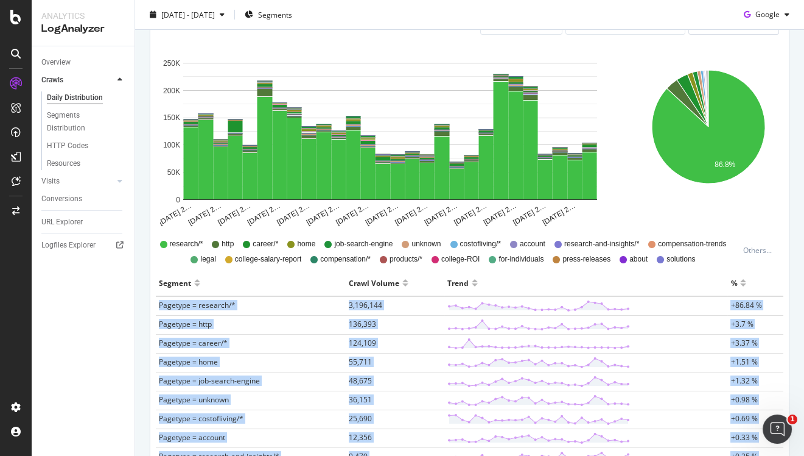
copy tbody "Pagetype = research/* 3,196,144 +86.84 % Pagetype = http 136,393 +3.7 % Pagetyp…"
drag, startPoint x: 758, startPoint y: 350, endPoint x: 159, endPoint y: 303, distance: 600.4
click at [761, 14] on span "Google" at bounding box center [768, 14] width 24 height 10
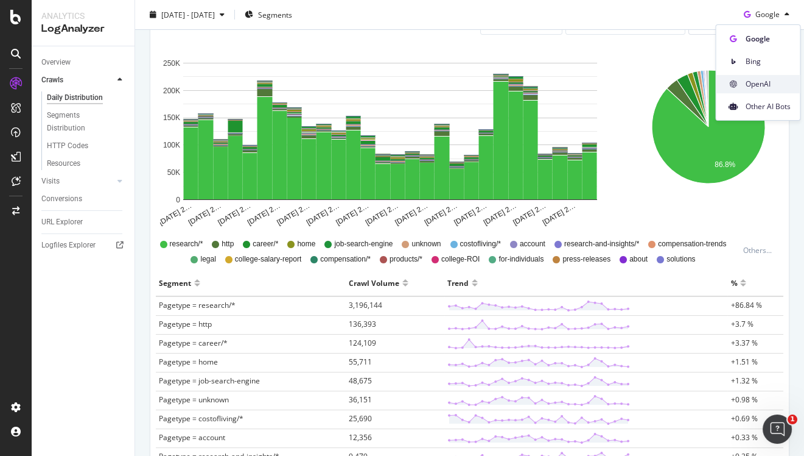
click at [760, 81] on span "OpenAI" at bounding box center [767, 84] width 45 height 11
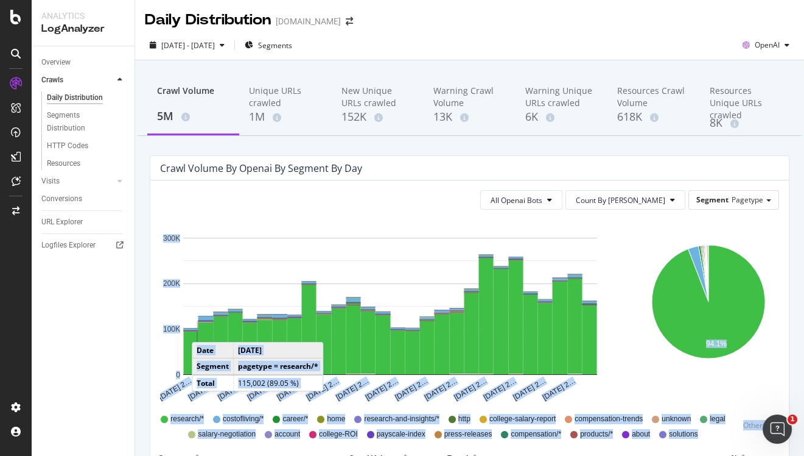
drag, startPoint x: 778, startPoint y: 358, endPoint x: 204, endPoint y: 329, distance: 574.4
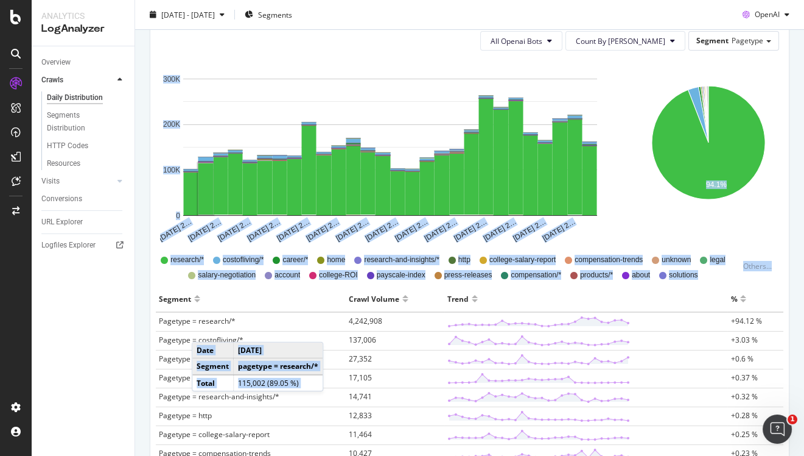
scroll to position [158, 0]
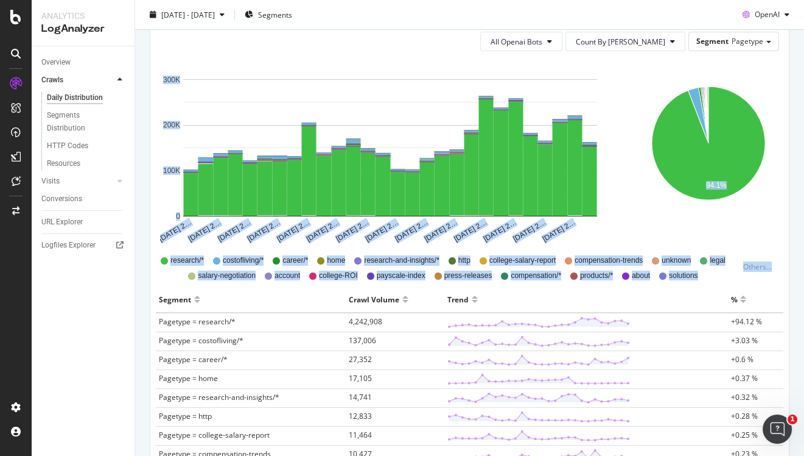
click at [157, 320] on td "Pagetype = research/*" at bounding box center [251, 321] width 190 height 19
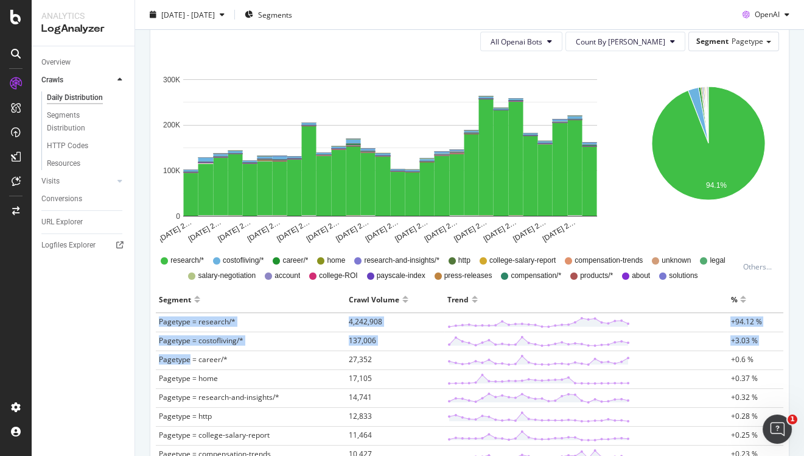
drag, startPoint x: 157, startPoint y: 320, endPoint x: 259, endPoint y: 351, distance: 107.1
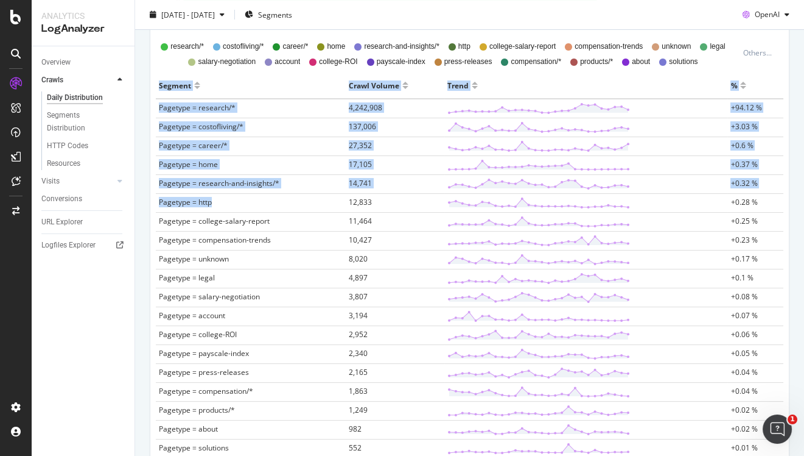
scroll to position [365, 0]
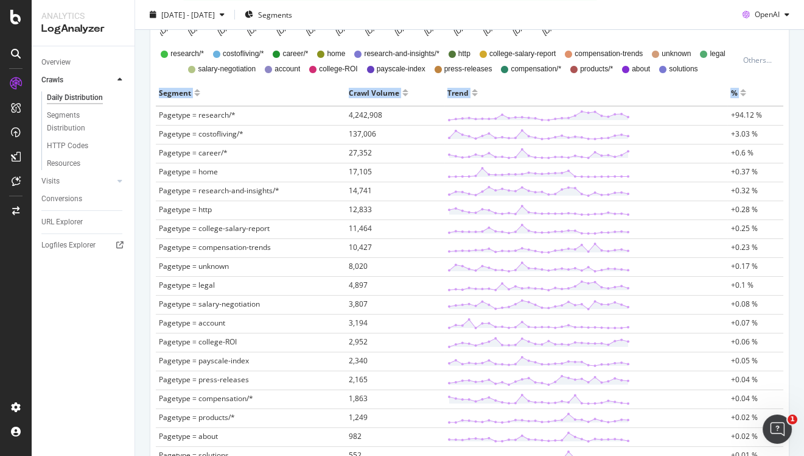
drag, startPoint x: 769, startPoint y: 361, endPoint x: 157, endPoint y: 114, distance: 659.0
click at [157, 114] on div "Segment Crawl Volume Trend % Pagetype = research/* 4,242,908 +94.12 % Pagetype …" at bounding box center [470, 392] width 638 height 624
copy thead "Segment Crawl Volume Trend %"
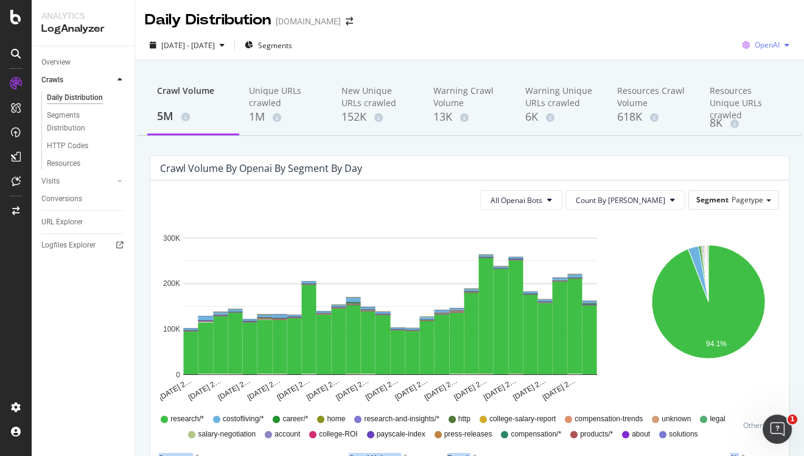
click at [775, 46] on span "OpenAI" at bounding box center [767, 45] width 25 height 10
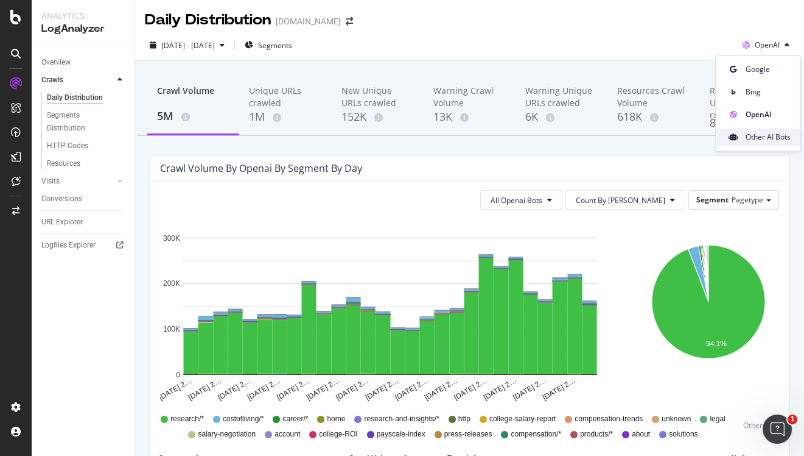
click at [761, 135] on span "Other AI Bots" at bounding box center [767, 137] width 45 height 11
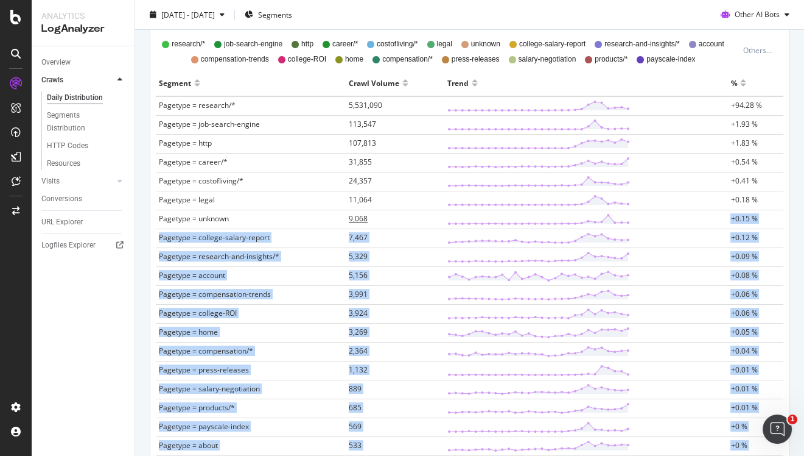
scroll to position [373, 0]
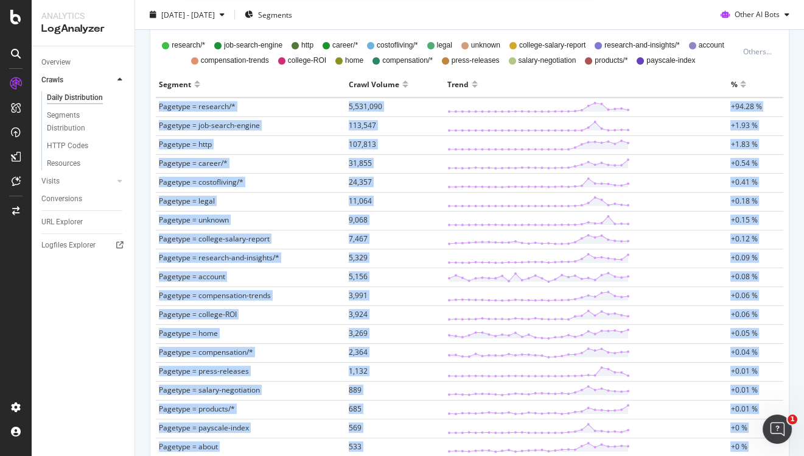
copy tbody "Pagetype = research/* 5,531,090 +94.28 % Pagetype = job-search-engine 113,547 +…"
drag, startPoint x: 768, startPoint y: 356, endPoint x: 157, endPoint y: 107, distance: 659.9
click at [157, 107] on tbody "Pagetype = research/* 5,531,090 +94.28 % Pagetype = job-search-engine 113,547 +…" at bounding box center [470, 389] width 628 height 585
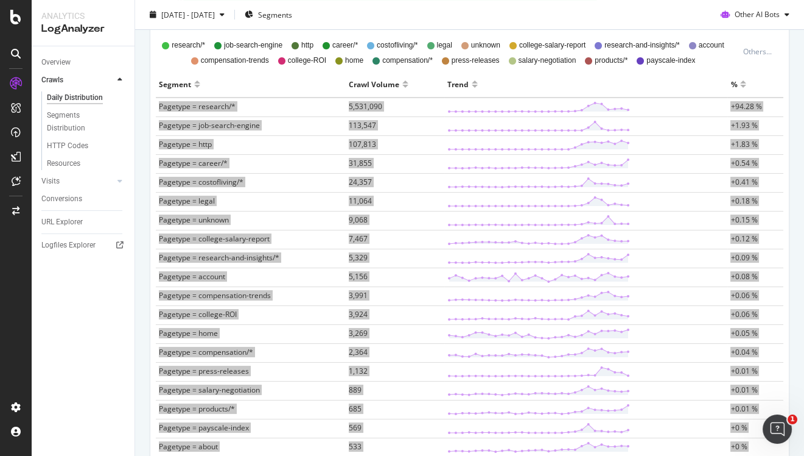
scroll to position [0, 0]
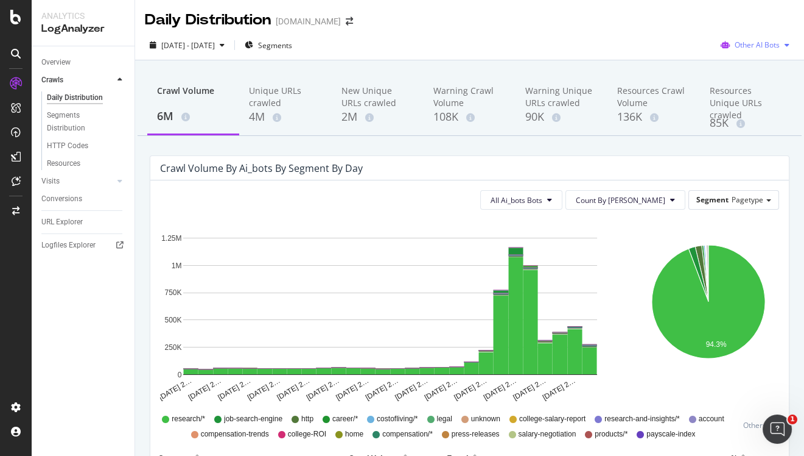
click at [744, 44] on span "Other AI Bots" at bounding box center [757, 45] width 45 height 10
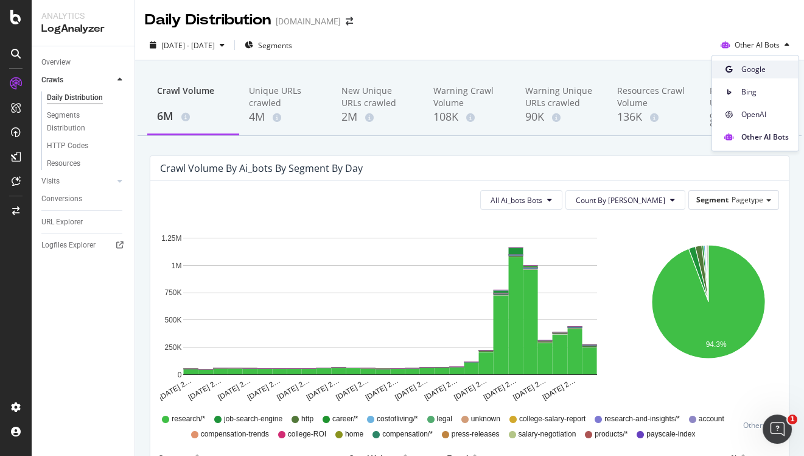
click at [742, 64] on span "Google" at bounding box center [765, 69] width 47 height 11
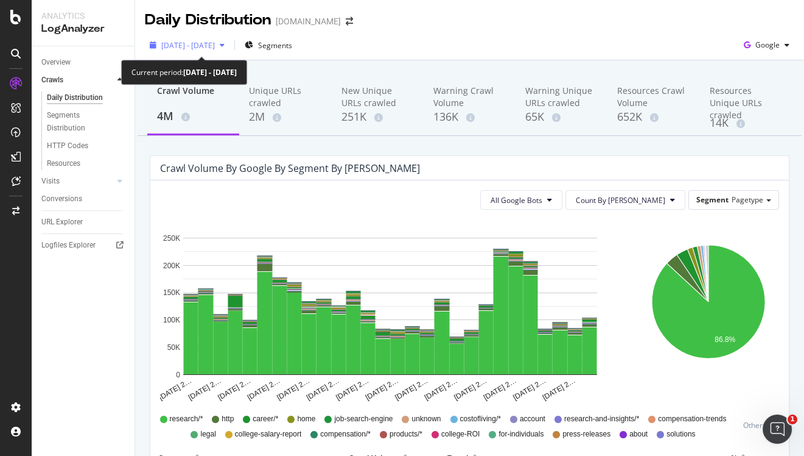
click at [215, 46] on span "[DATE] - [DATE]" at bounding box center [188, 45] width 54 height 10
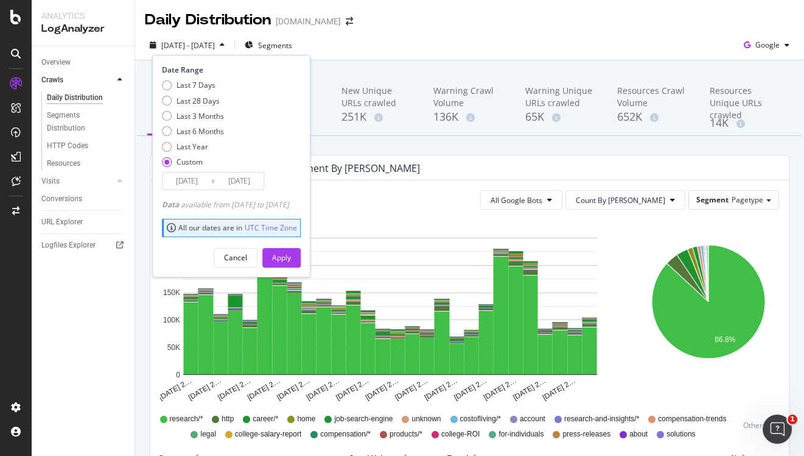
click at [189, 176] on input "[DATE]" at bounding box center [187, 180] width 49 height 17
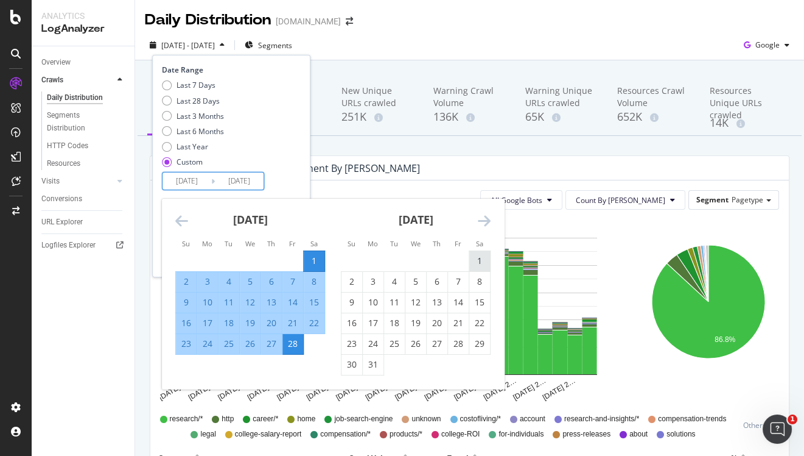
click at [487, 256] on div "1" at bounding box center [480, 261] width 21 height 12
type input "[DATE]"
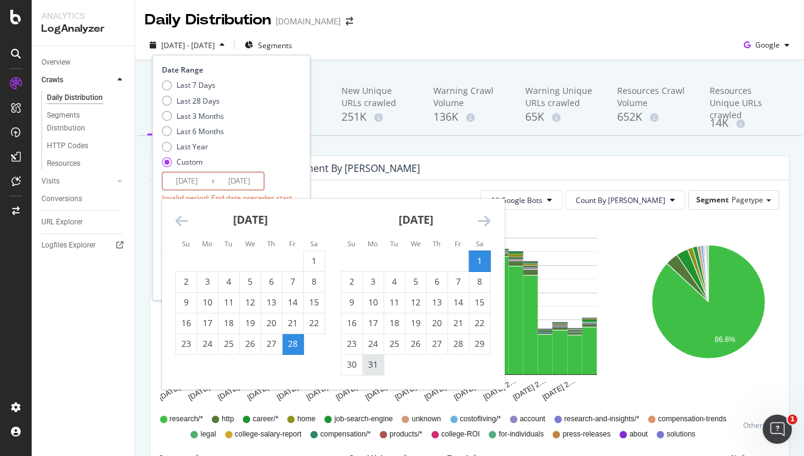
click at [373, 360] on div "31" at bounding box center [373, 364] width 21 height 12
type input "[DATE]"
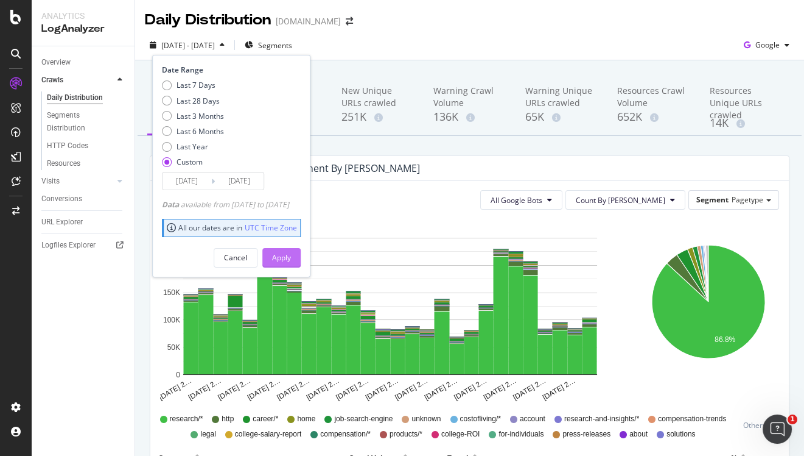
click at [301, 265] on button "Apply" at bounding box center [281, 257] width 38 height 19
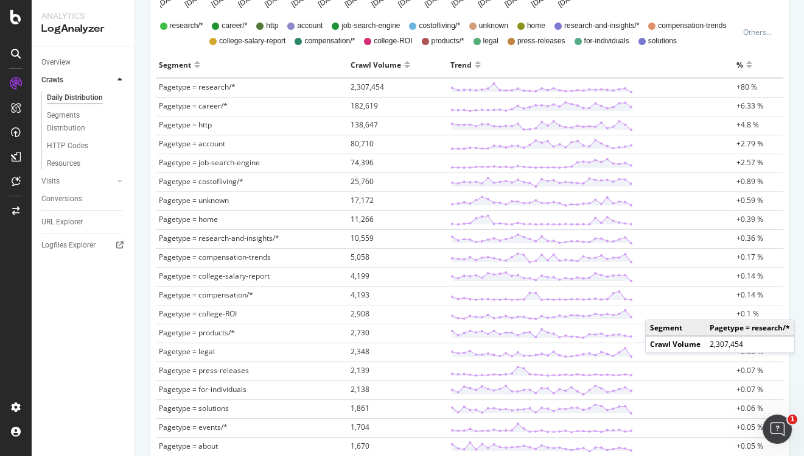
scroll to position [697, 0]
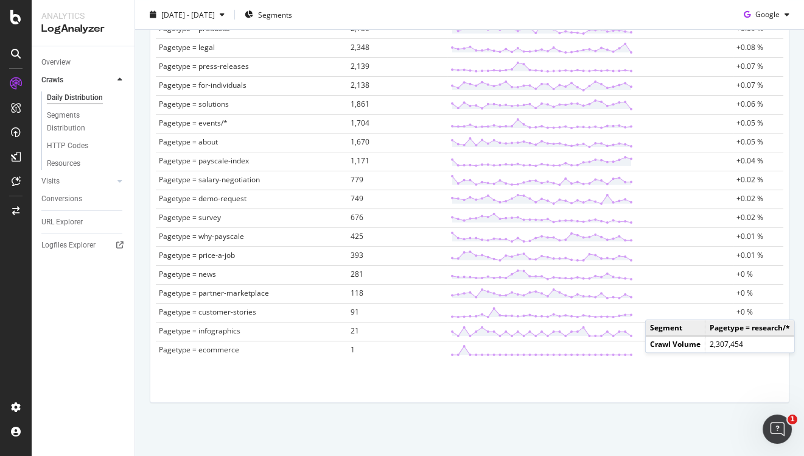
click at [569, 368] on div "Segment Crawl Volume Trend % Pagetype = research/* 2,307,454 +80 % Pagetype = c…" at bounding box center [470, 60] width 638 height 624
click at [383, 294] on td "118" at bounding box center [398, 293] width 100 height 19
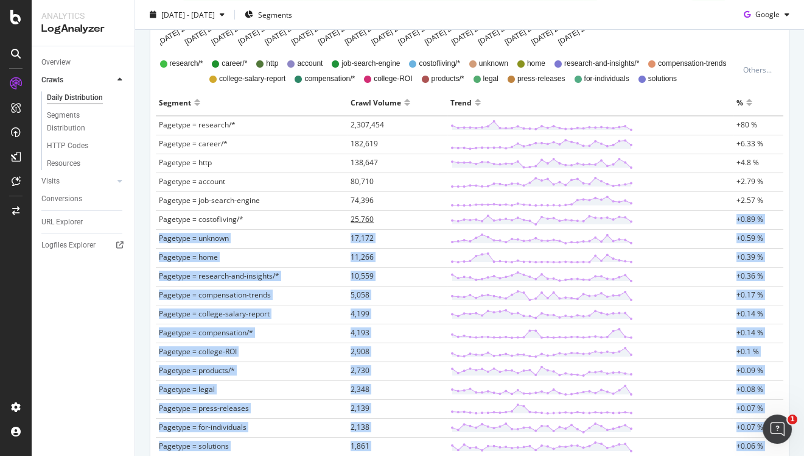
scroll to position [346, 0]
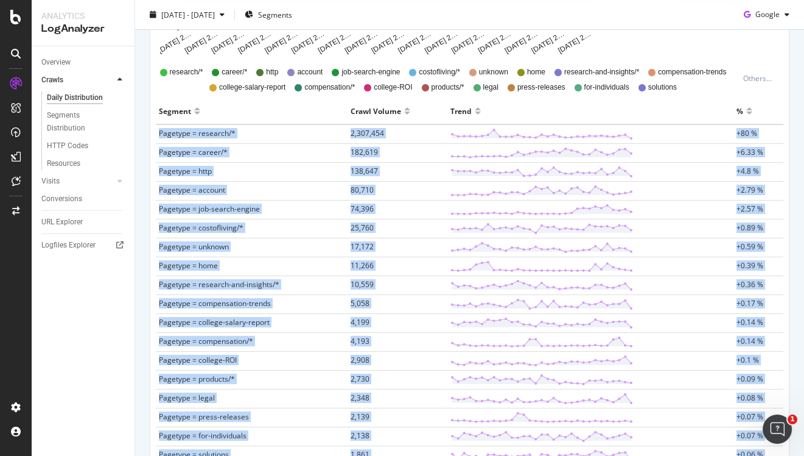
copy tbody "Pagetype = research/* 2,307,454 +80 % Pagetype = career/* 182,619 +6.33 % Paget…"
drag, startPoint x: 773, startPoint y: 350, endPoint x: 157, endPoint y: 134, distance: 652.9
click at [157, 134] on tbody "Pagetype = research/* 2,307,454 +80 % Pagetype = career/* 182,619 +6.33 % Paget…" at bounding box center [470, 416] width 628 height 585
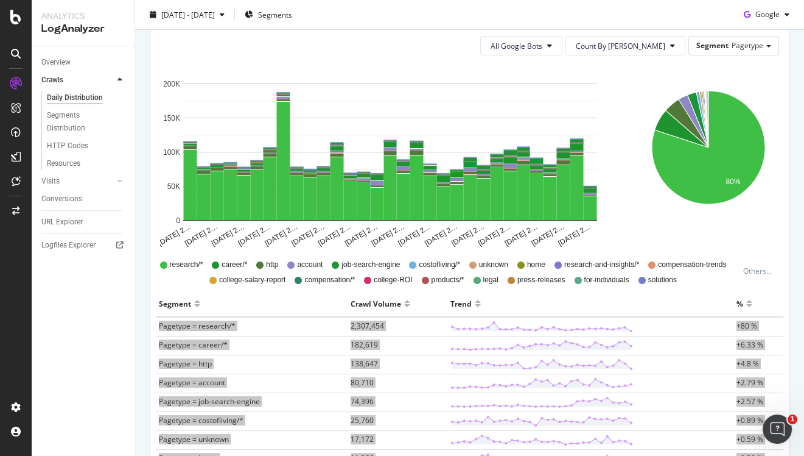
scroll to position [0, 0]
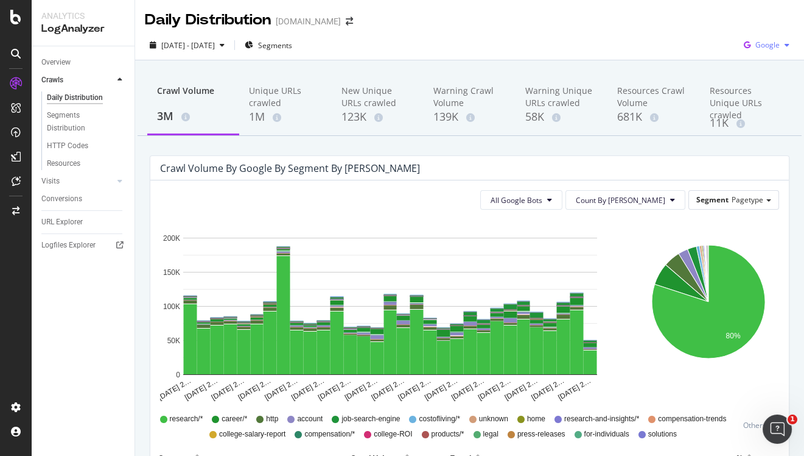
click at [762, 46] on span "Google" at bounding box center [768, 45] width 24 height 10
click at [755, 107] on div "OpenAI" at bounding box center [758, 114] width 84 height 18
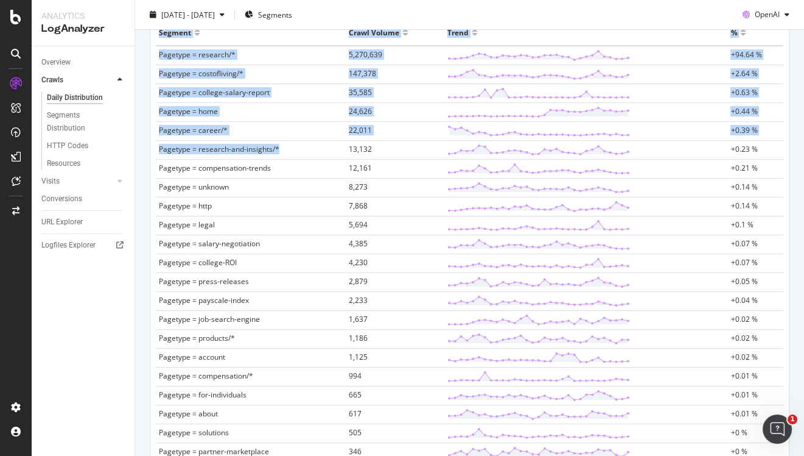
scroll to position [415, 0]
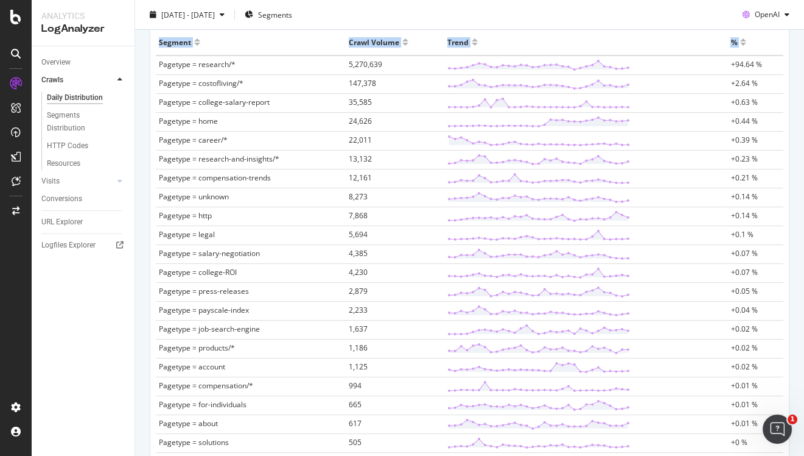
drag, startPoint x: 768, startPoint y: 358, endPoint x: 157, endPoint y: 69, distance: 675.8
click at [157, 69] on div "Segment Crawl Volume Trend % Pagetype = research/* 5,270,639 +94.64 % Pagetype …" at bounding box center [470, 341] width 638 height 624
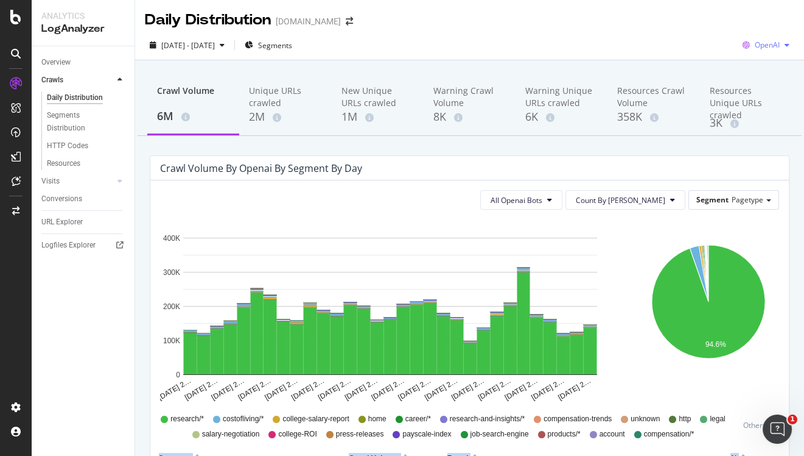
click at [769, 46] on span "OpenAI" at bounding box center [767, 45] width 25 height 10
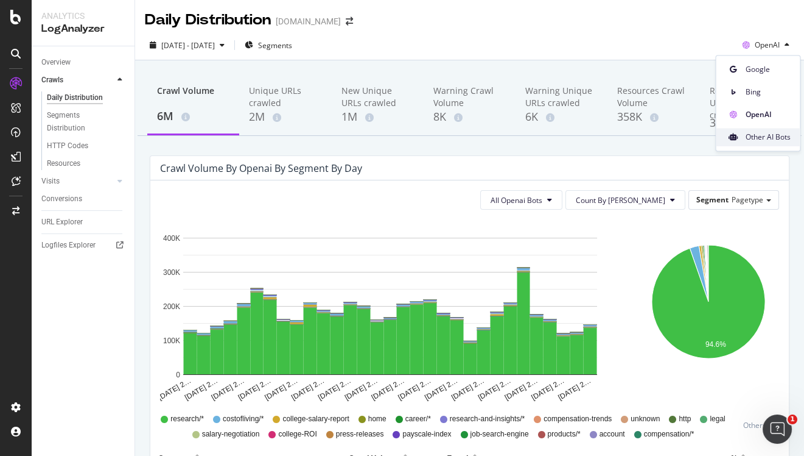
click at [754, 135] on span "Other AI Bots" at bounding box center [767, 137] width 45 height 11
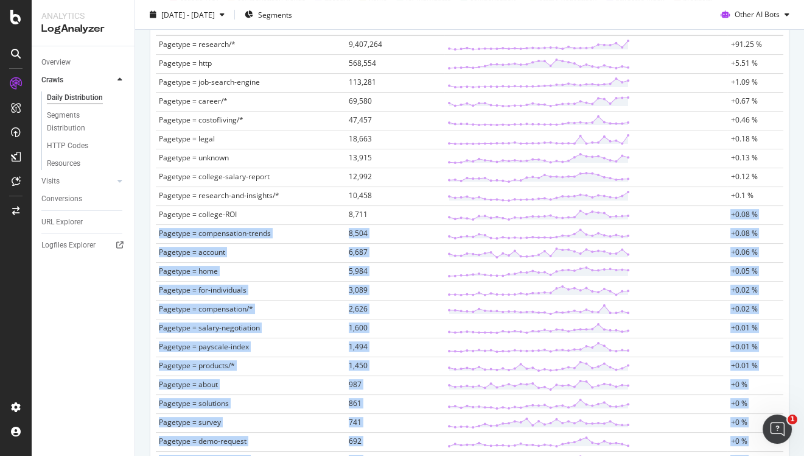
scroll to position [426, 0]
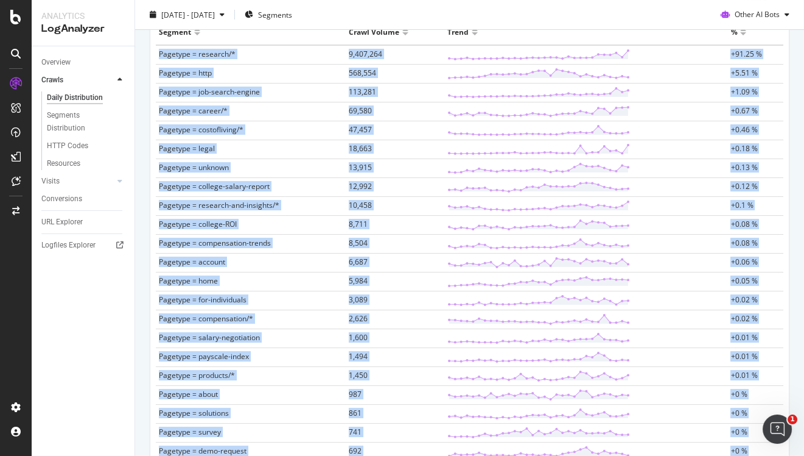
drag, startPoint x: 772, startPoint y: 351, endPoint x: 160, endPoint y: 55, distance: 680.4
click at [160, 55] on tbody "Pagetype = research/* 9,407,264 +91.25 % Pagetype = http 568,554 +5.51 % Pagety…" at bounding box center [470, 337] width 628 height 585
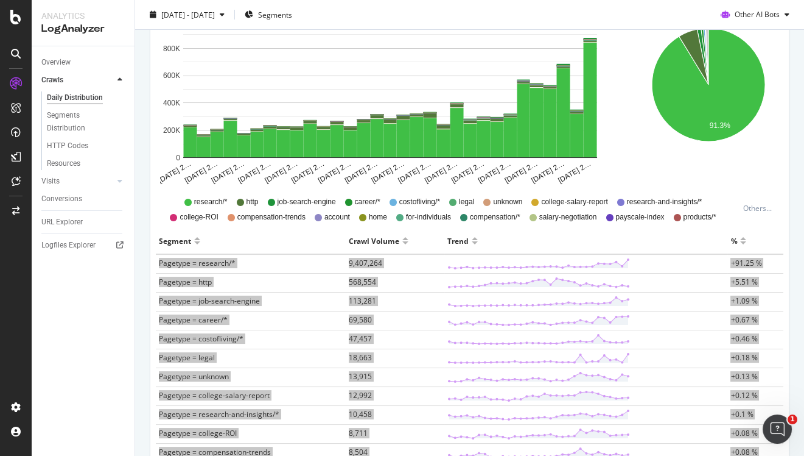
scroll to position [0, 0]
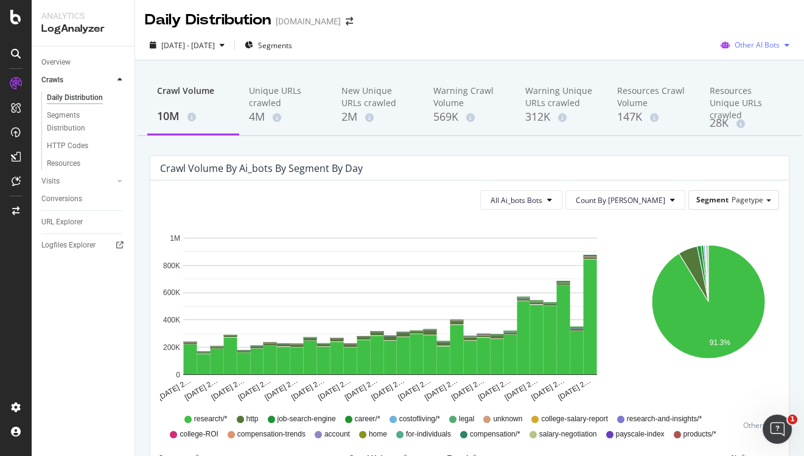
click at [750, 46] on span "Other AI Bots" at bounding box center [757, 45] width 45 height 10
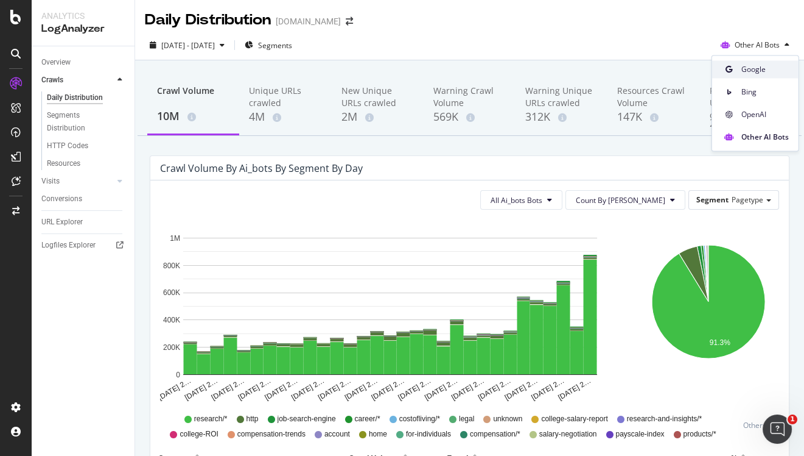
click at [750, 65] on span "Google" at bounding box center [765, 69] width 47 height 11
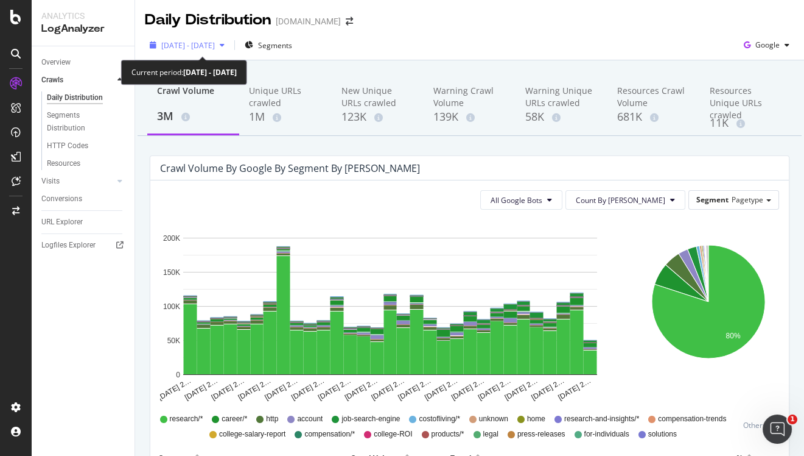
click at [215, 49] on span "[DATE] - [DATE]" at bounding box center [188, 45] width 54 height 10
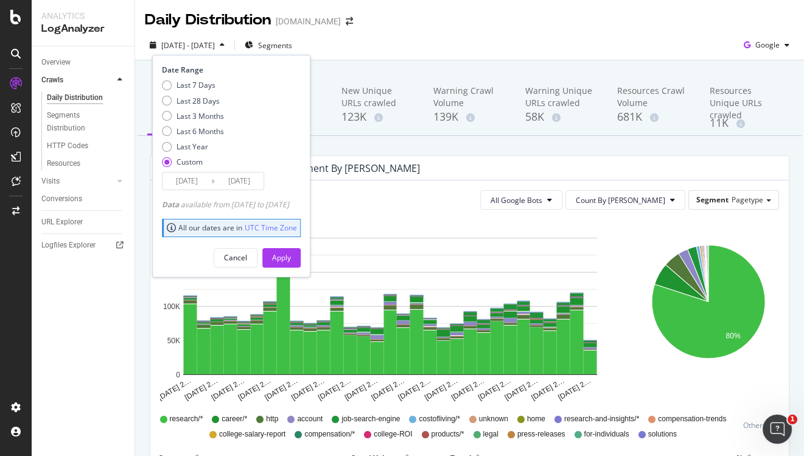
click at [186, 178] on input "[DATE]" at bounding box center [187, 180] width 49 height 17
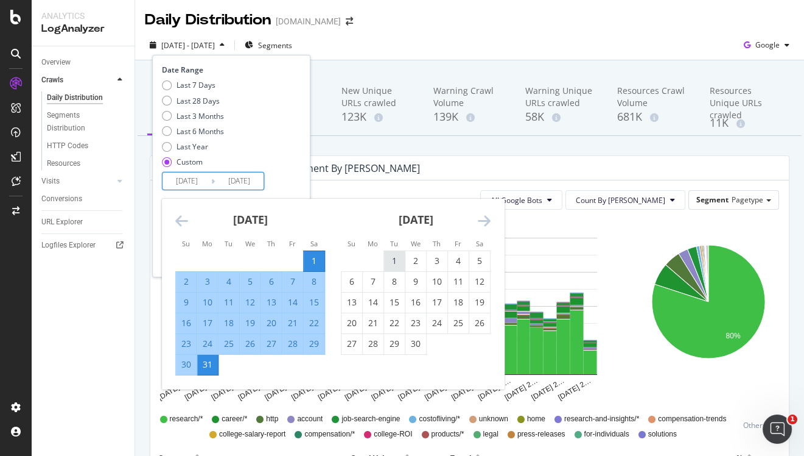
click at [387, 255] on div "1" at bounding box center [394, 261] width 21 height 12
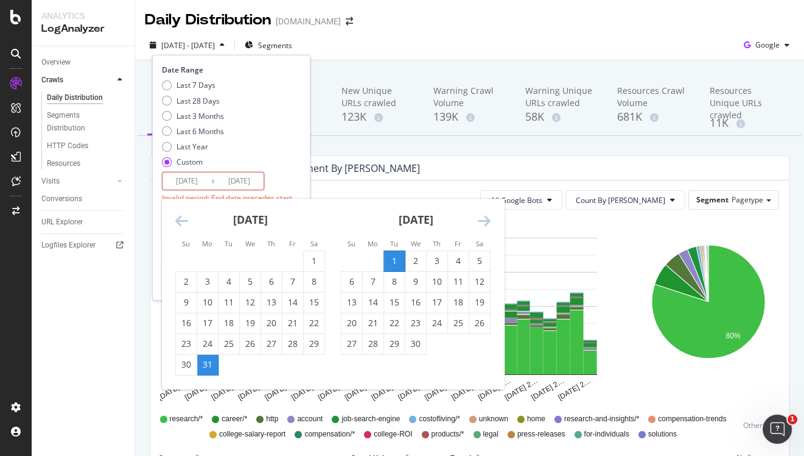
type input "[DATE]"
click at [418, 348] on div "30" at bounding box center [416, 343] width 21 height 12
type input "[DATE]"
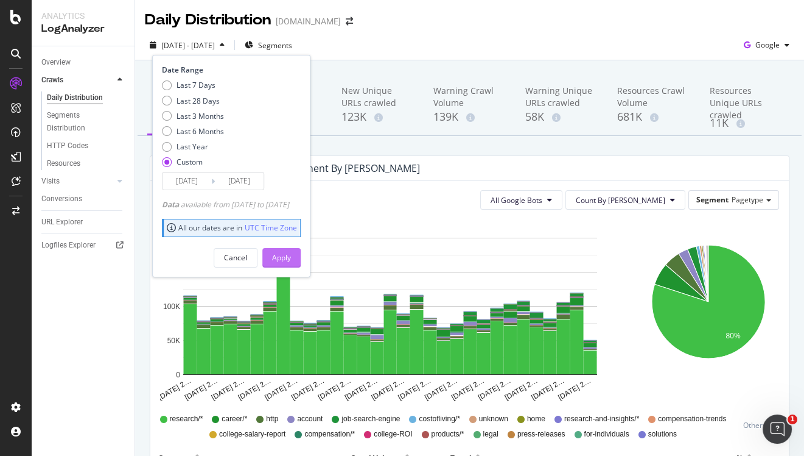
click at [291, 265] on div "Apply" at bounding box center [281, 257] width 19 height 18
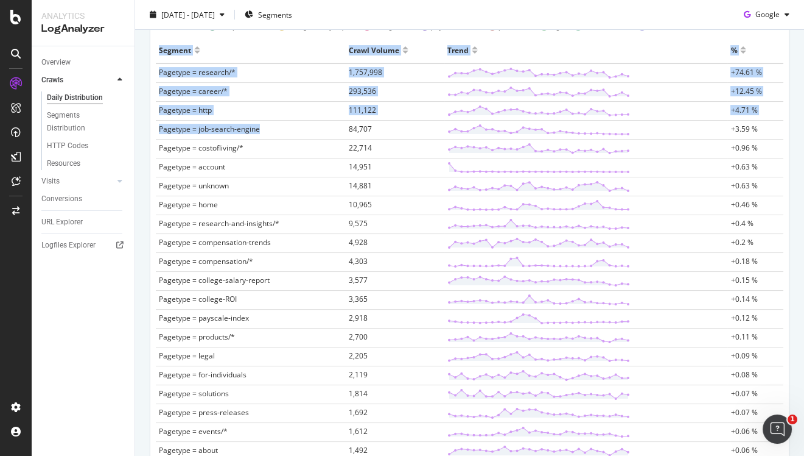
scroll to position [384, 0]
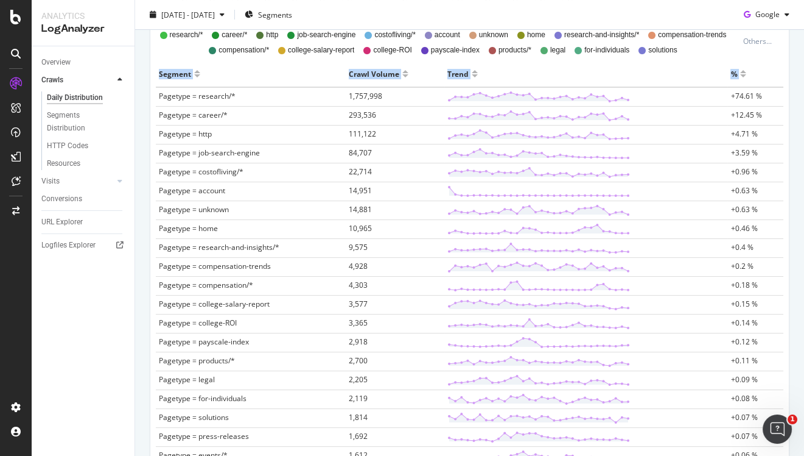
drag, startPoint x: 769, startPoint y: 365, endPoint x: 159, endPoint y: 97, distance: 666.7
click at [159, 97] on div "Segment Crawl Volume Trend % Pagetype = research/* 1,757,998 +74.61 % Pagetype …" at bounding box center [470, 373] width 638 height 624
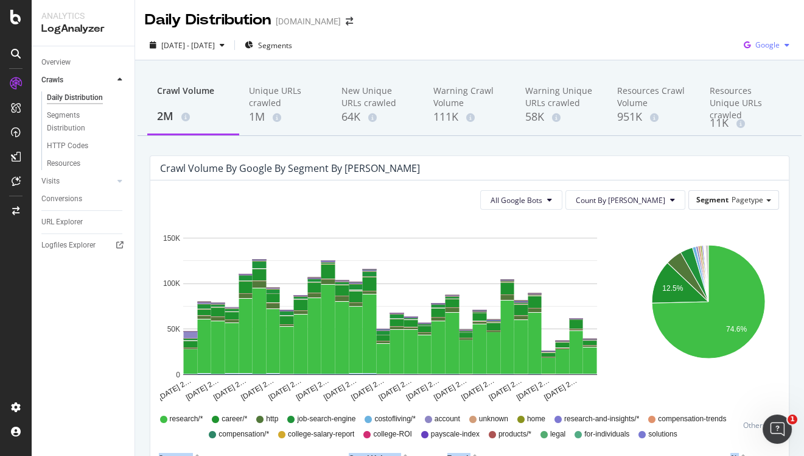
click at [760, 44] on span "Google" at bounding box center [768, 45] width 24 height 10
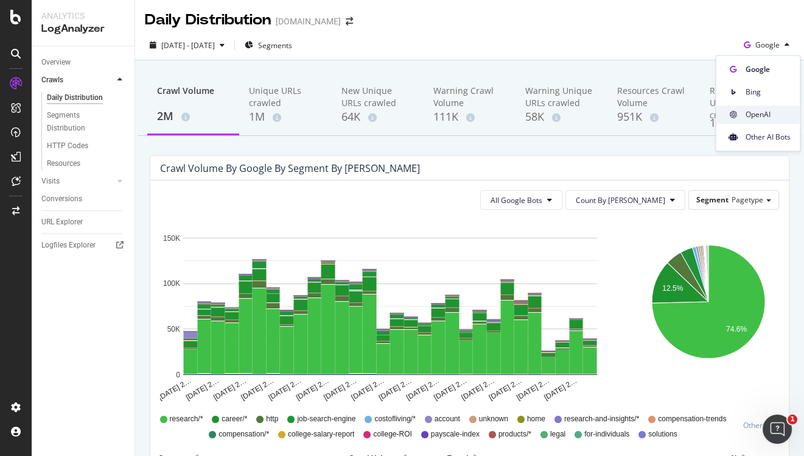
click at [769, 119] on div "OpenAI" at bounding box center [758, 114] width 84 height 18
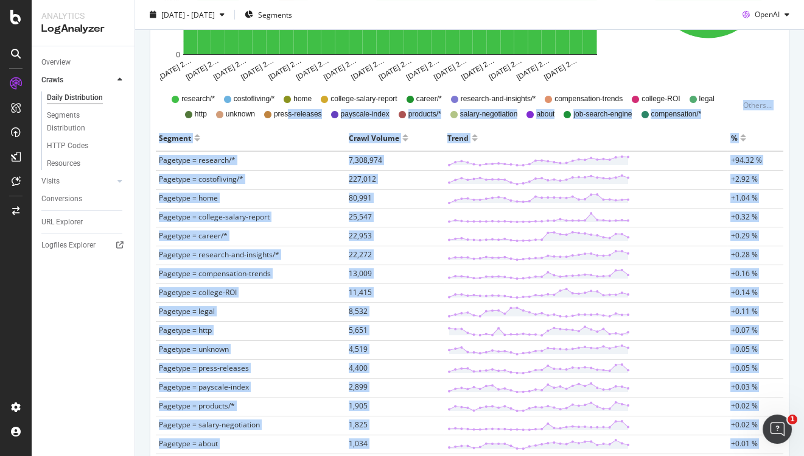
scroll to position [308, 0]
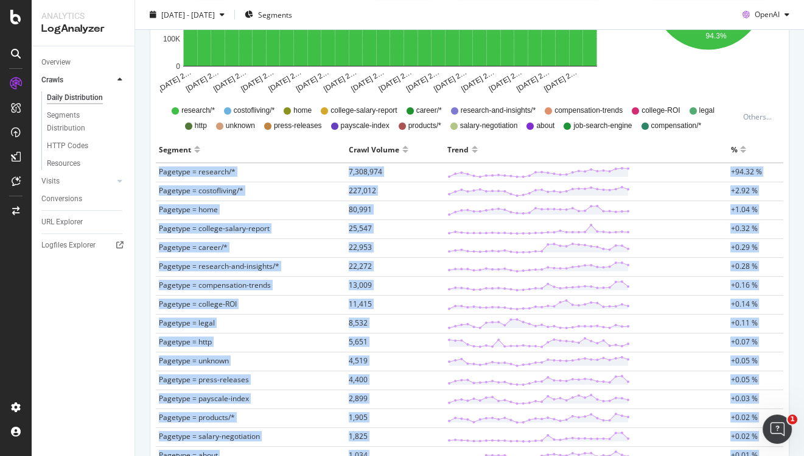
drag, startPoint x: 773, startPoint y: 351, endPoint x: 155, endPoint y: 169, distance: 644.2
click at [156, 169] on tbody "Pagetype = research/* 7,308,974 +94.32 % Pagetype = costofliving/* 227,012 +2.9…" at bounding box center [470, 455] width 628 height 585
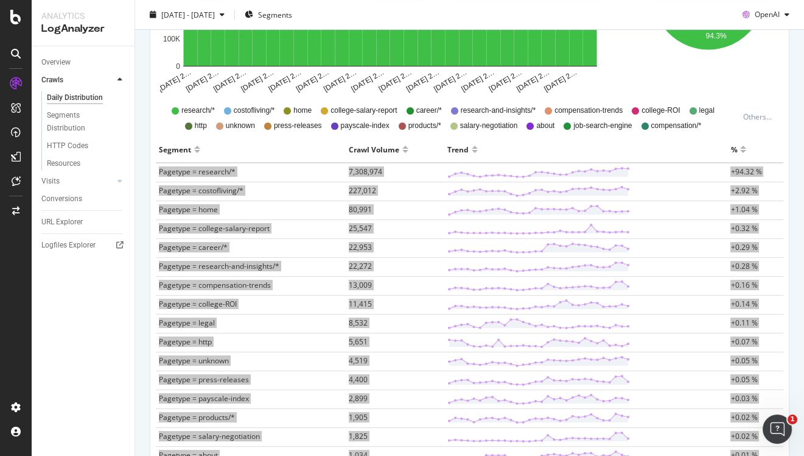
scroll to position [0, 0]
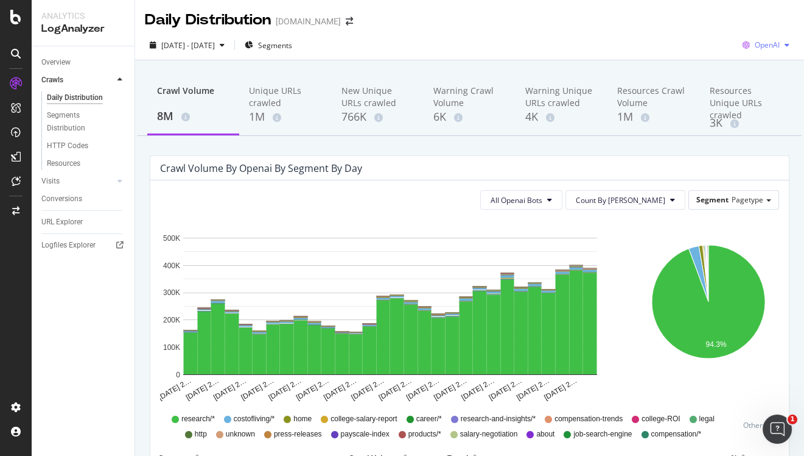
click at [756, 43] on span "OpenAI" at bounding box center [767, 45] width 25 height 10
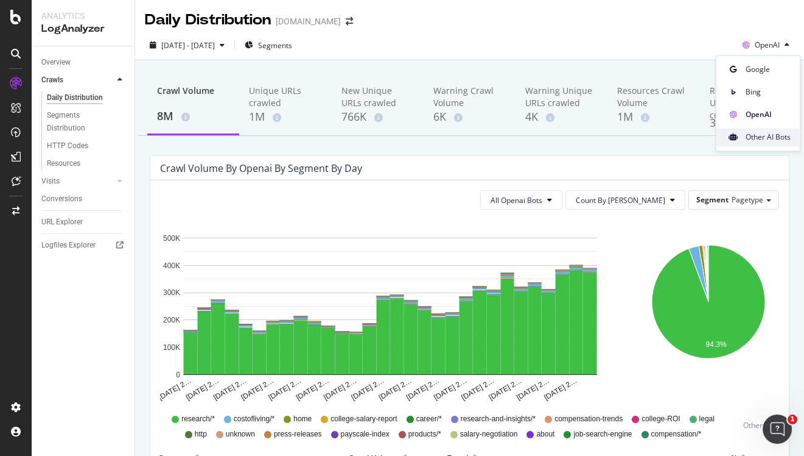
click at [770, 138] on span "Other AI Bots" at bounding box center [767, 137] width 45 height 11
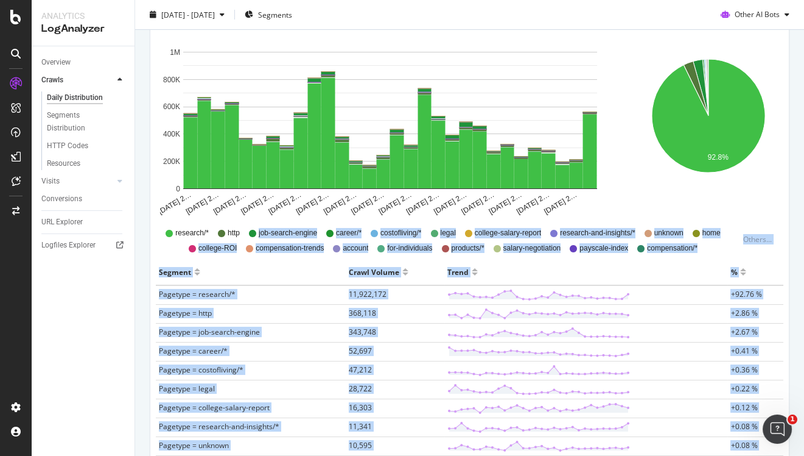
scroll to position [183, 0]
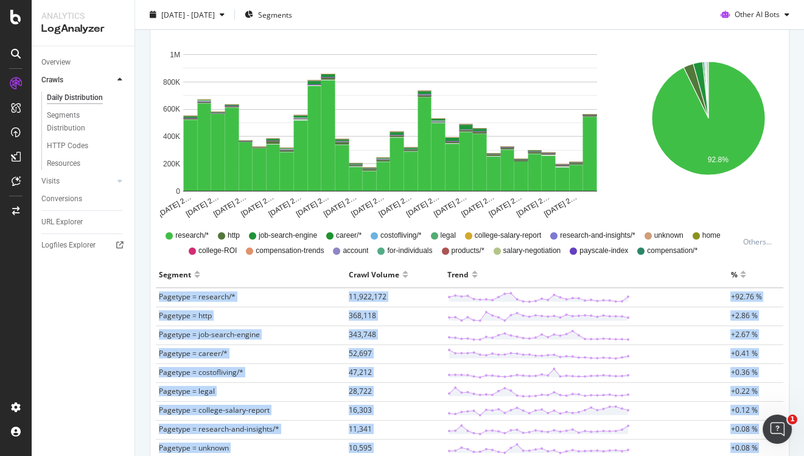
drag, startPoint x: 775, startPoint y: 351, endPoint x: 155, endPoint y: 296, distance: 622.4
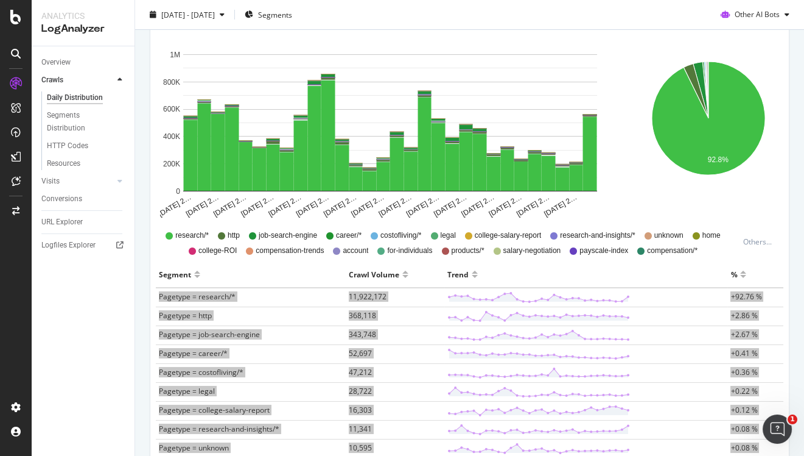
scroll to position [0, 0]
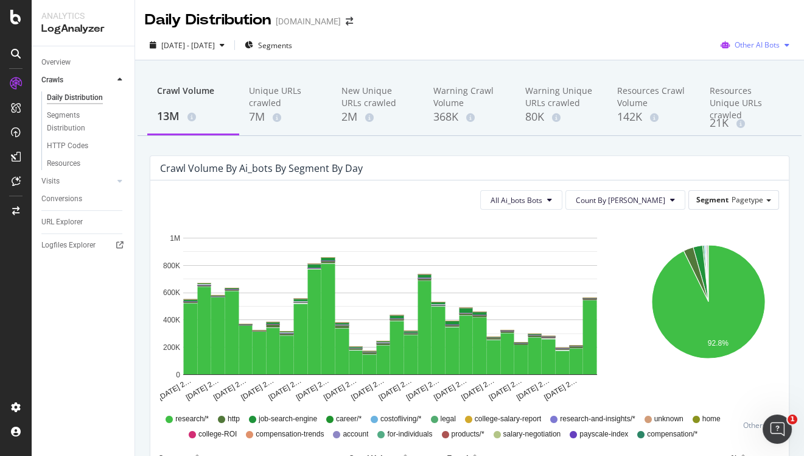
click at [751, 37] on div "Other AI Bots" at bounding box center [755, 45] width 79 height 18
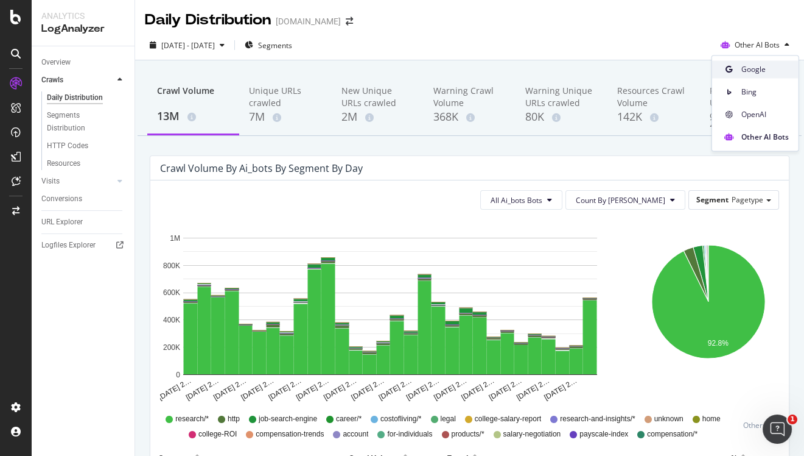
click at [750, 63] on div "Google" at bounding box center [755, 69] width 86 height 18
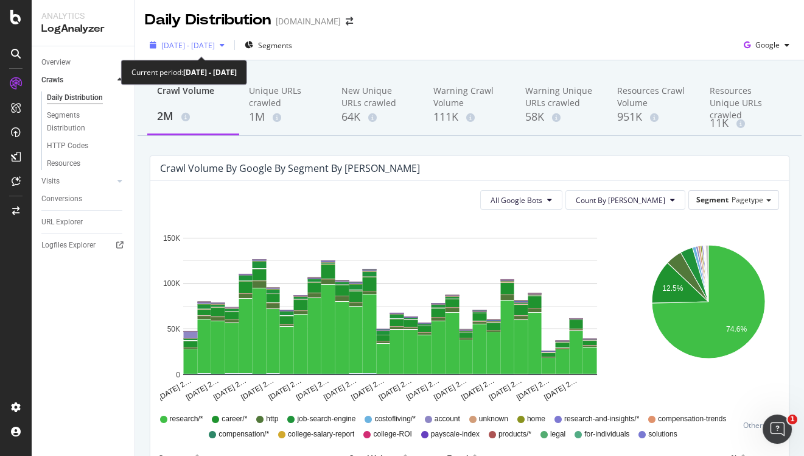
click at [215, 46] on span "[DATE] - [DATE]" at bounding box center [188, 45] width 54 height 10
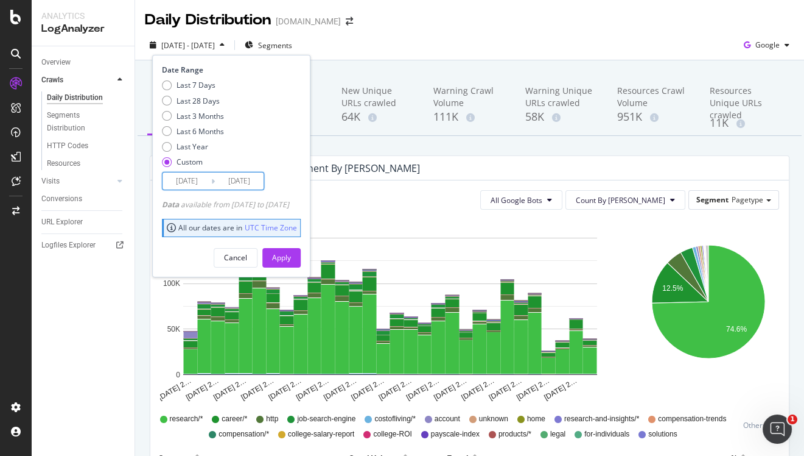
click at [192, 180] on input "[DATE]" at bounding box center [187, 180] width 49 height 17
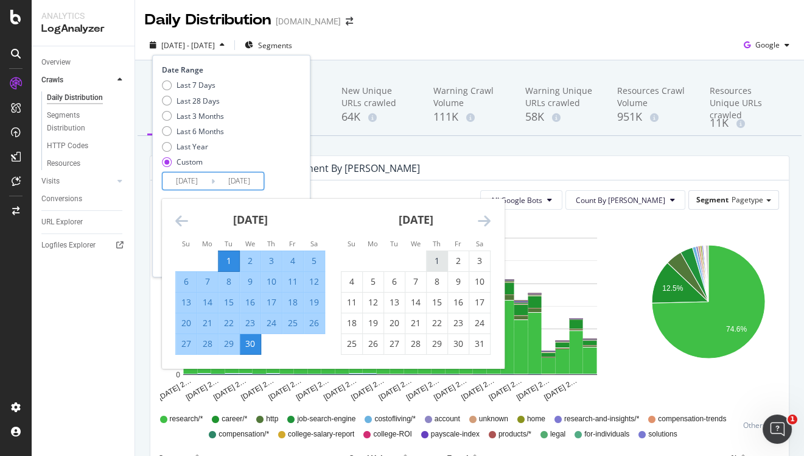
click at [431, 264] on div "1" at bounding box center [437, 261] width 21 height 12
type input "[DATE]"
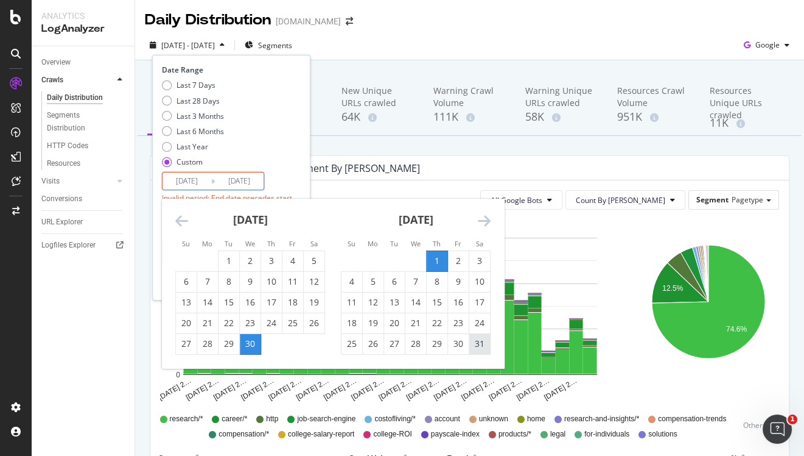
click at [480, 339] on div "31" at bounding box center [480, 343] width 21 height 12
type input "[DATE]"
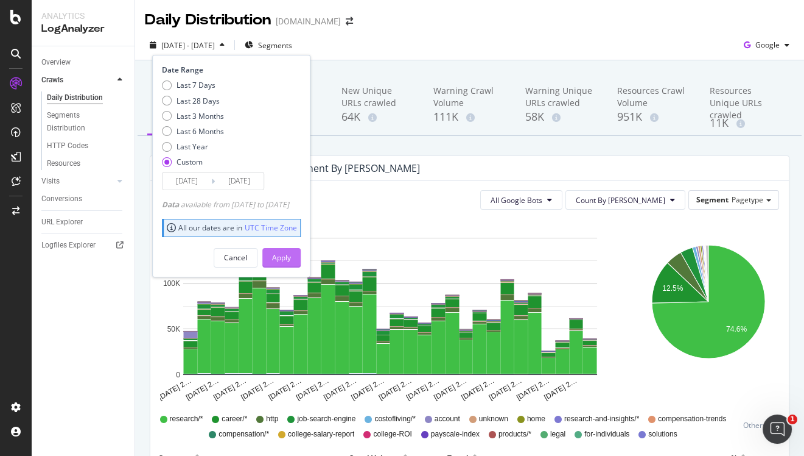
click at [291, 255] on div "Apply" at bounding box center [281, 257] width 19 height 10
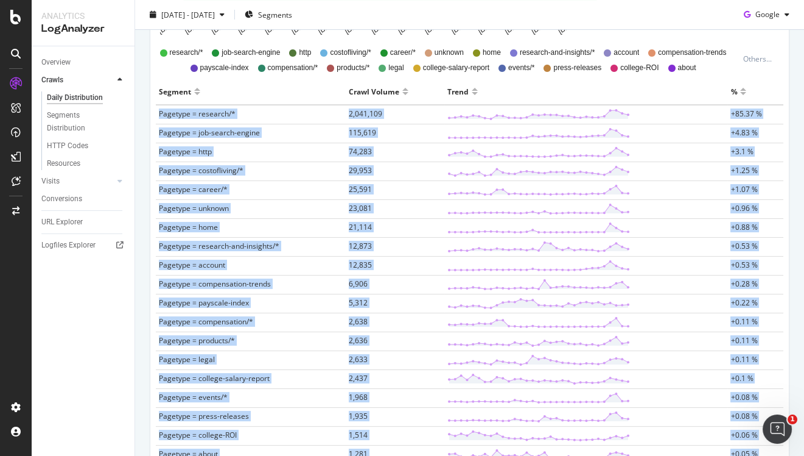
scroll to position [365, 0]
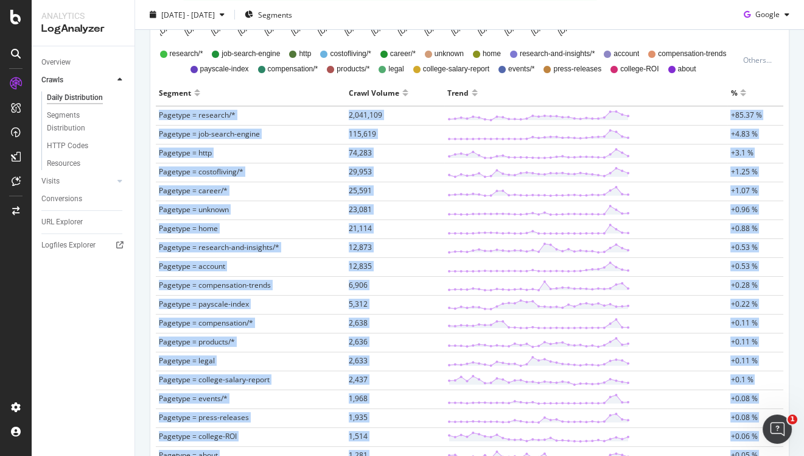
drag, startPoint x: 768, startPoint y: 348, endPoint x: 158, endPoint y: 115, distance: 653.2
click at [158, 115] on tbody "Pagetype = research/* 2,041,109 +85.37 % Pagetype = job-search-engine 115,619 +…" at bounding box center [470, 408] width 628 height 604
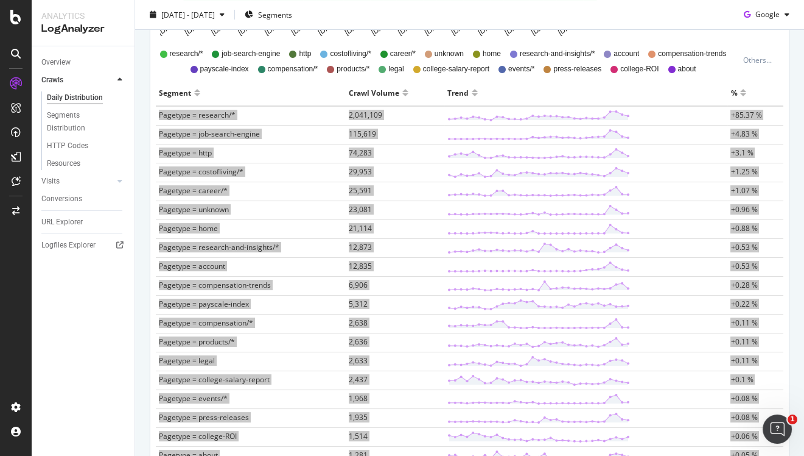
scroll to position [0, 0]
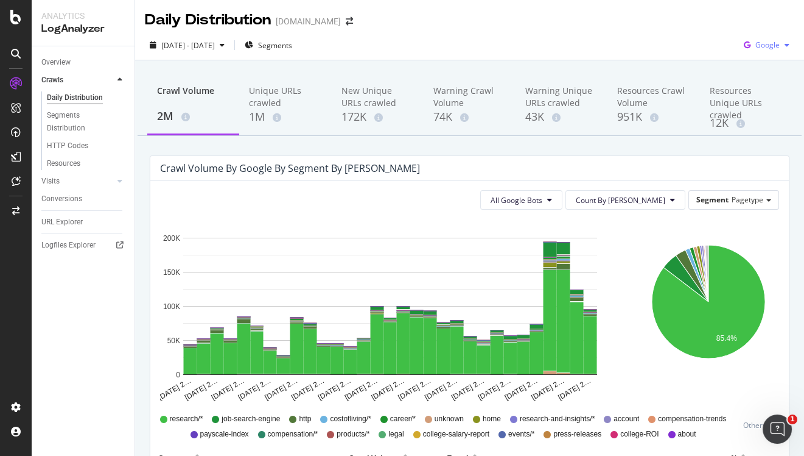
click at [765, 45] on span "Google" at bounding box center [768, 45] width 24 height 10
click at [758, 107] on div "OpenAI" at bounding box center [758, 114] width 84 height 18
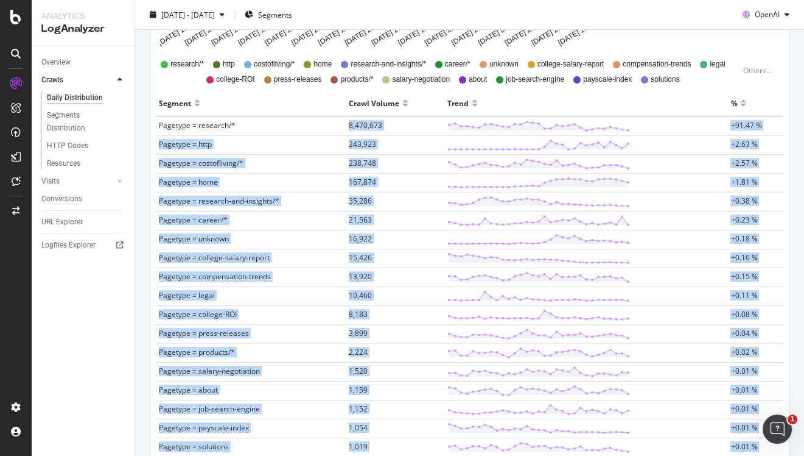
scroll to position [354, 0]
drag, startPoint x: 772, startPoint y: 355, endPoint x: 160, endPoint y: 127, distance: 652.4
click at [160, 127] on tbody "Pagetype = research/* 8,470,673 +91.47 % Pagetype = http 243,923 +2.63 % Pagety…" at bounding box center [470, 409] width 628 height 585
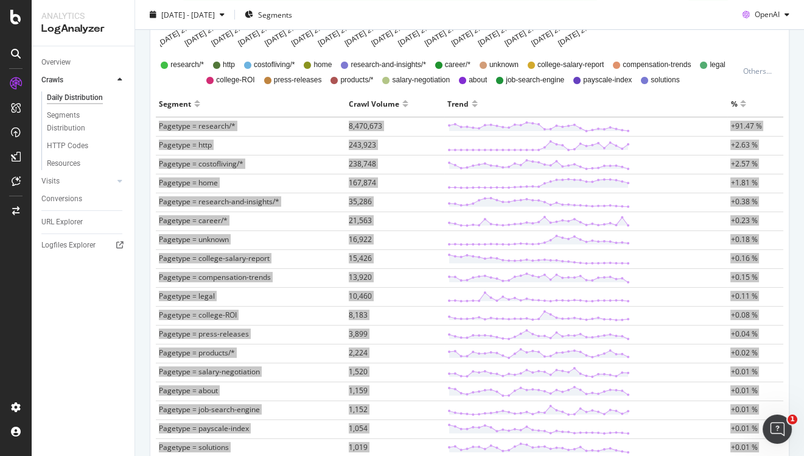
scroll to position [0, 0]
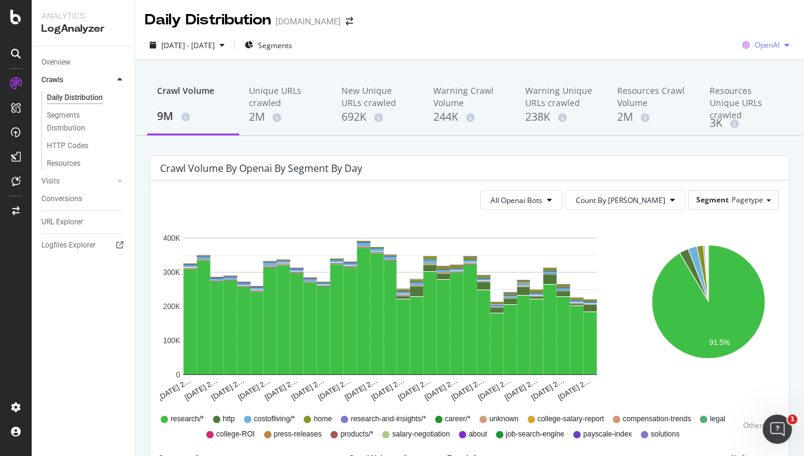
click at [758, 46] on span "OpenAI" at bounding box center [767, 45] width 25 height 10
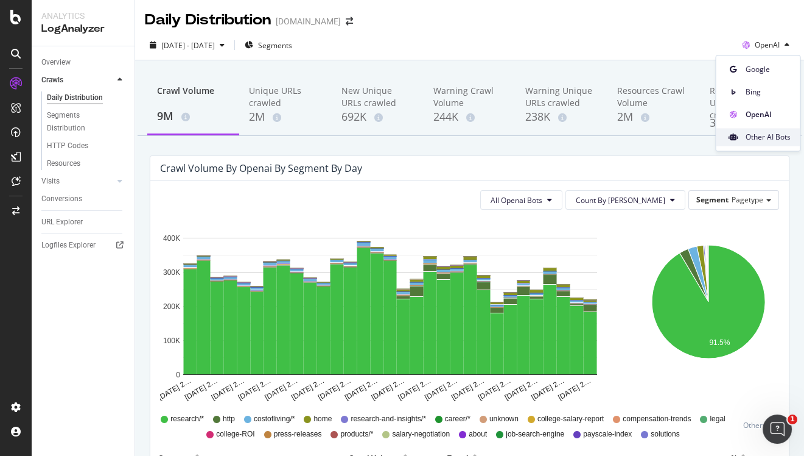
click at [763, 132] on span "Other AI Bots" at bounding box center [767, 137] width 45 height 11
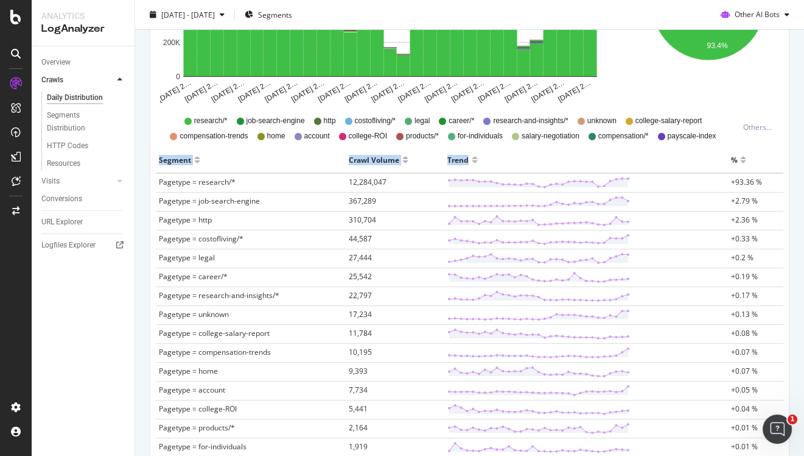
scroll to position [264, 0]
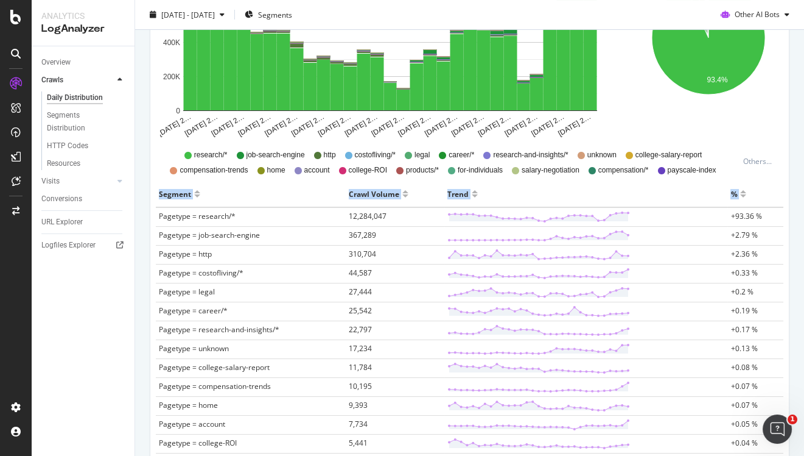
drag, startPoint x: 762, startPoint y: 362, endPoint x: 157, endPoint y: 213, distance: 623.9
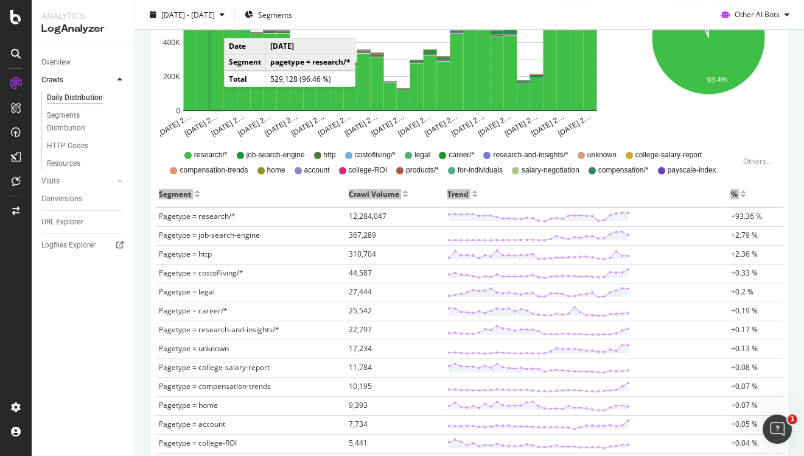
scroll to position [0, 0]
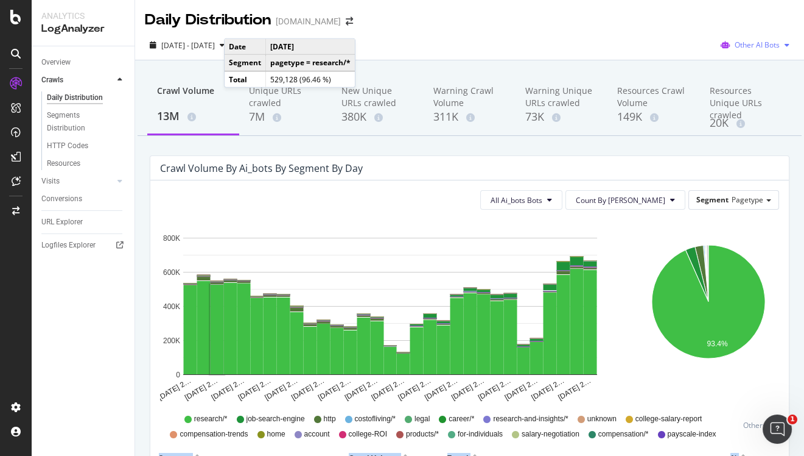
click at [747, 46] on span "Other AI Bots" at bounding box center [757, 45] width 45 height 10
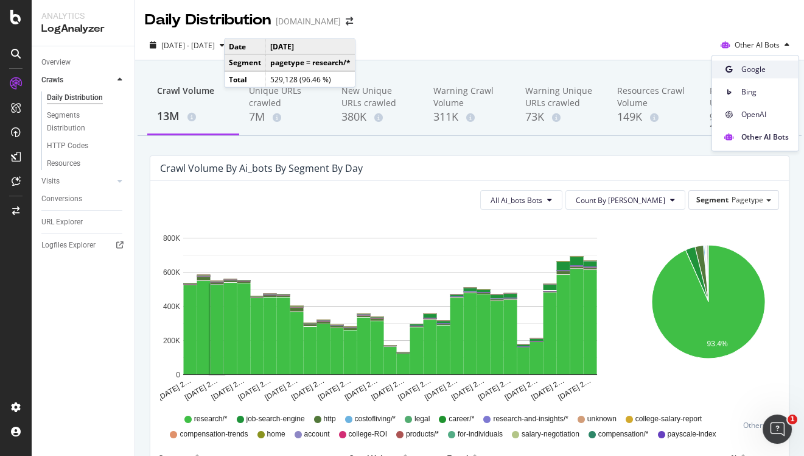
click at [745, 69] on span "Google" at bounding box center [765, 69] width 47 height 11
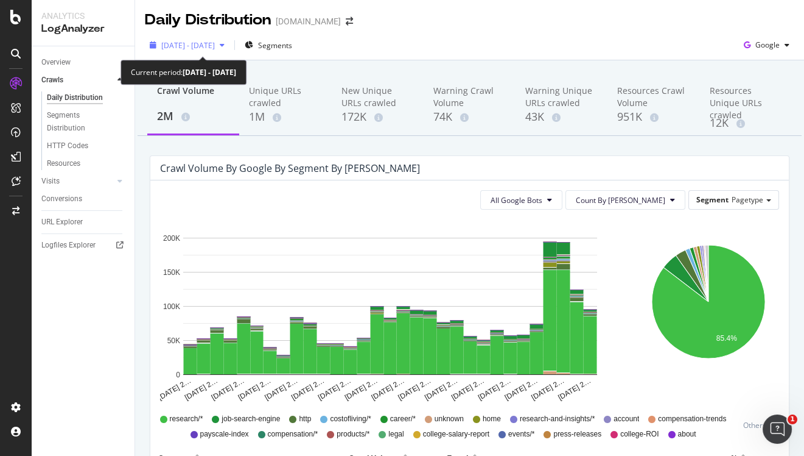
click at [230, 52] on div "[DATE] - [DATE]" at bounding box center [187, 45] width 85 height 18
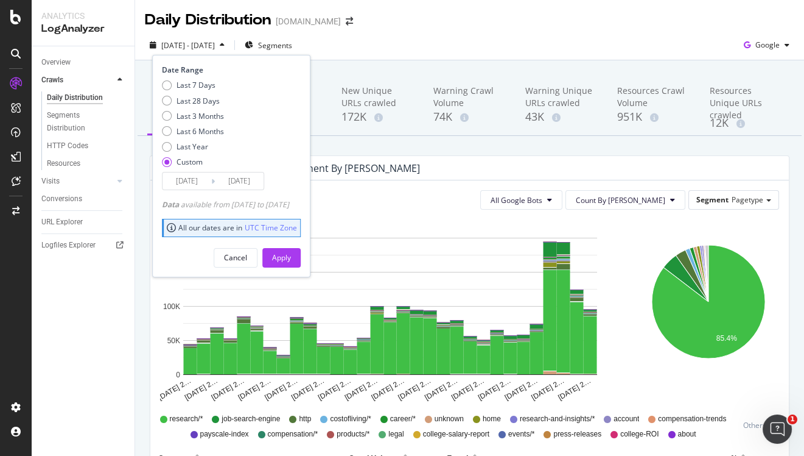
click at [185, 174] on input "[DATE]" at bounding box center [187, 180] width 49 height 17
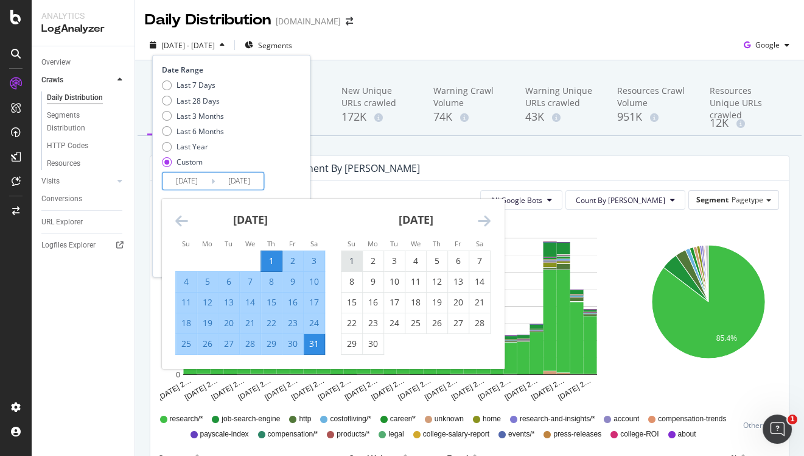
click at [345, 258] on div "1" at bounding box center [352, 261] width 21 height 12
type input "[DATE]"
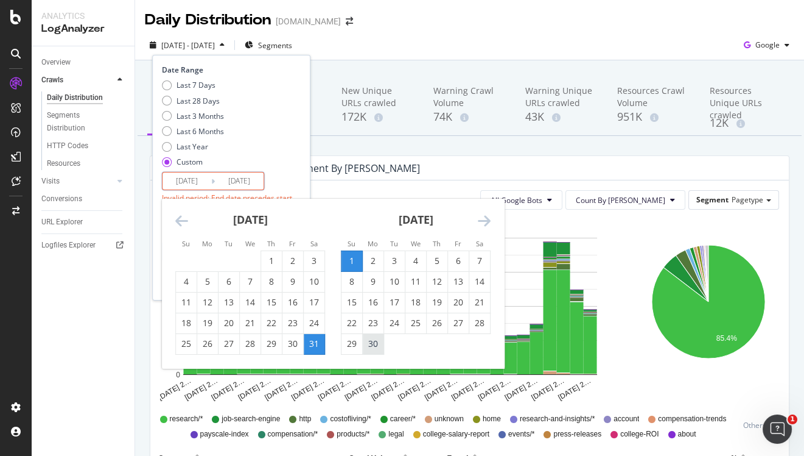
click at [369, 345] on div "30" at bounding box center [373, 343] width 21 height 12
type input "[DATE]"
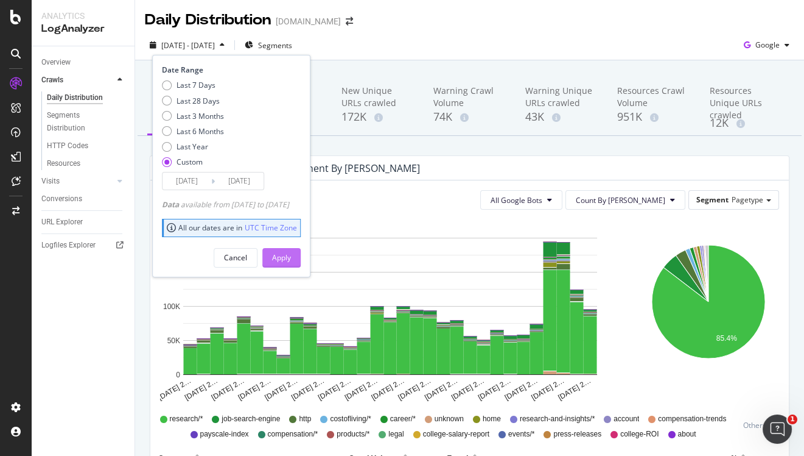
click at [291, 262] on div "Apply" at bounding box center [281, 257] width 19 height 18
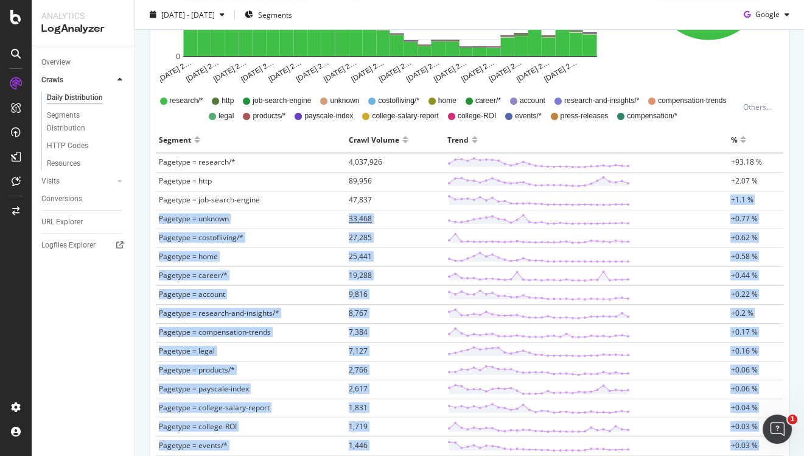
scroll to position [310, 0]
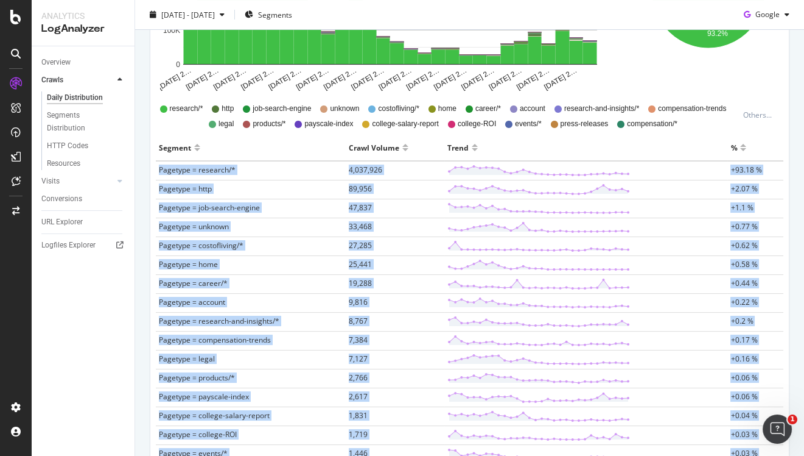
drag, startPoint x: 763, startPoint y: 357, endPoint x: 157, endPoint y: 171, distance: 634.7
click at [157, 171] on tbody "Pagetype = research/* 4,037,926 +93.18 % Pagetype = http 89,956 +2.07 % Pagetyp…" at bounding box center [470, 463] width 628 height 604
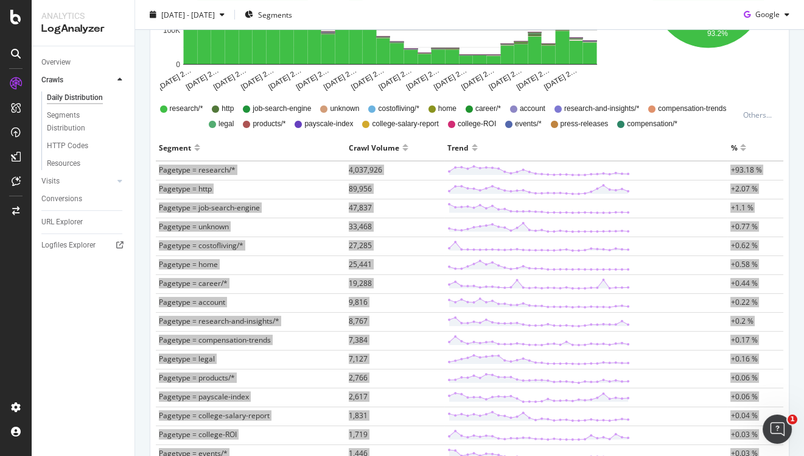
scroll to position [0, 0]
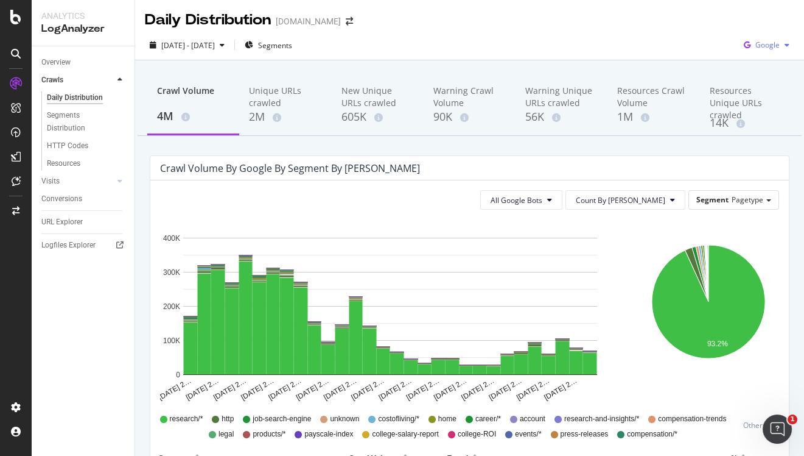
click at [772, 47] on span "Google" at bounding box center [768, 45] width 24 height 10
click at [761, 114] on span "OpenAI" at bounding box center [767, 114] width 45 height 11
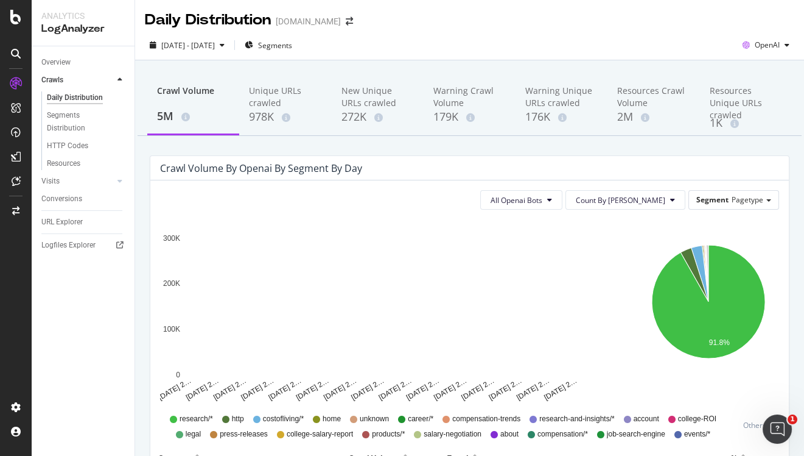
scroll to position [678, 0]
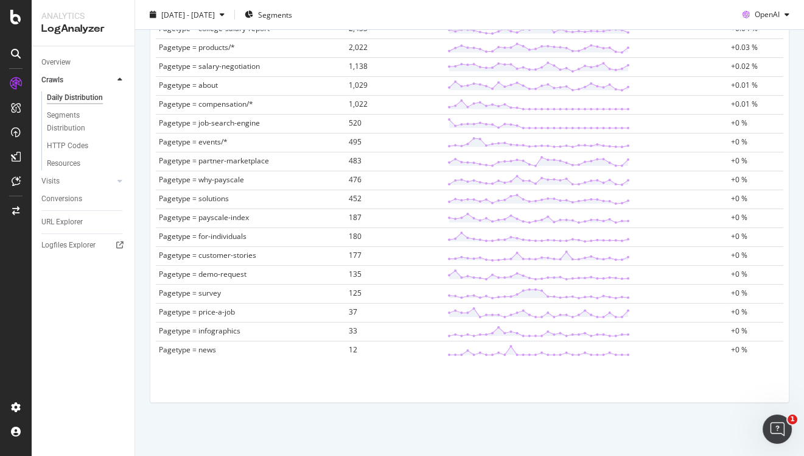
click at [768, 342] on td "+0 %" at bounding box center [756, 350] width 56 height 19
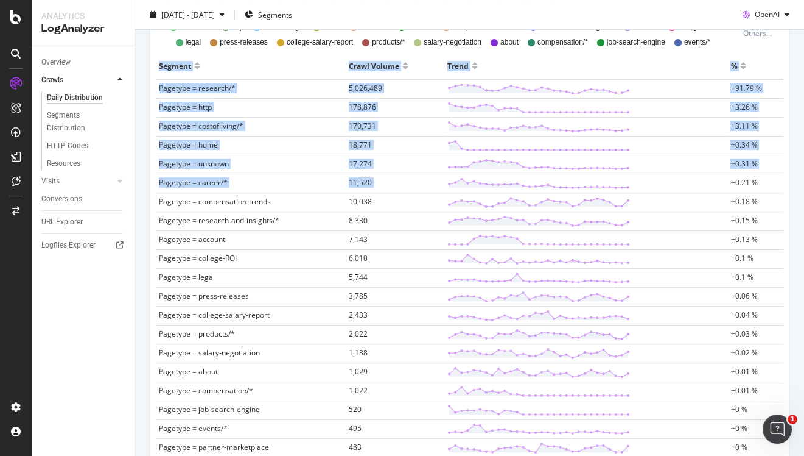
scroll to position [335, 0]
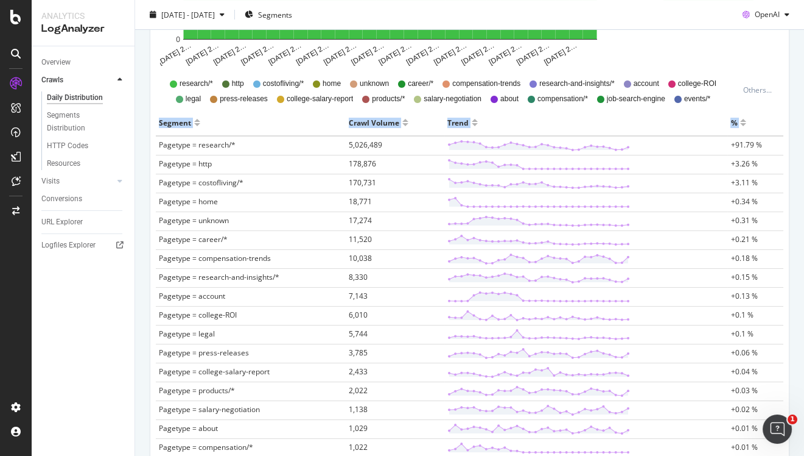
drag, startPoint x: 765, startPoint y: 357, endPoint x: 157, endPoint y: 144, distance: 644.6
click at [157, 144] on div "Segment Crawl Volume Trend % Pagetype = research/* 5,026,489 +91.79 % Pagetype …" at bounding box center [470, 412] width 638 height 605
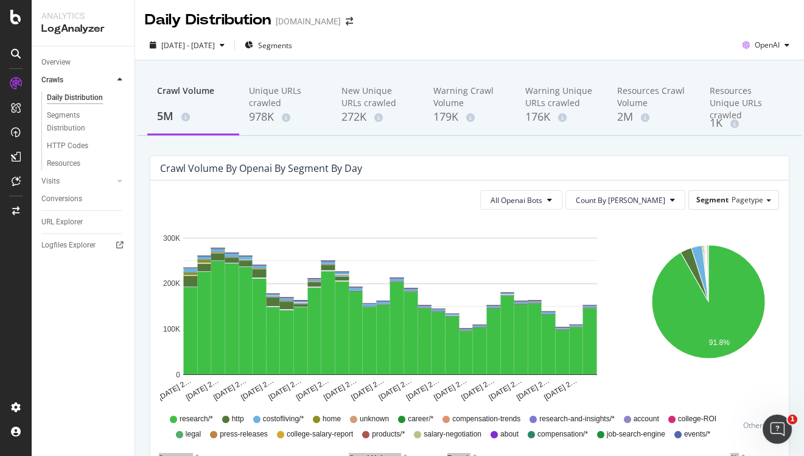
scroll to position [0, 0]
click at [772, 43] on span "OpenAI" at bounding box center [767, 45] width 25 height 10
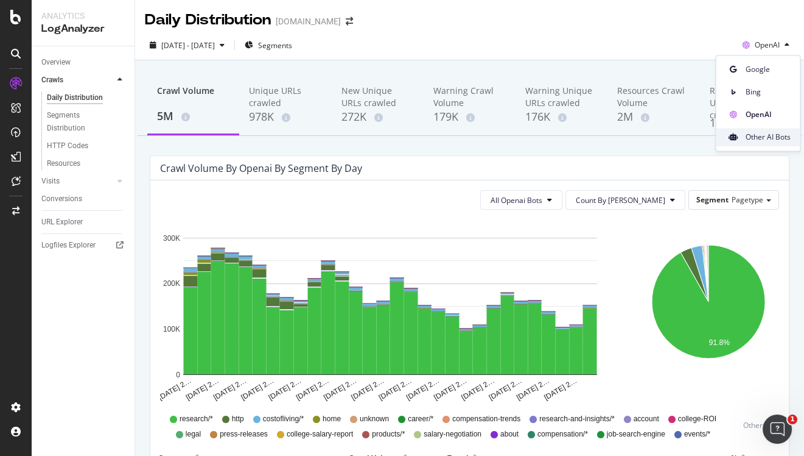
click at [763, 136] on span "Other AI Bots" at bounding box center [767, 137] width 45 height 11
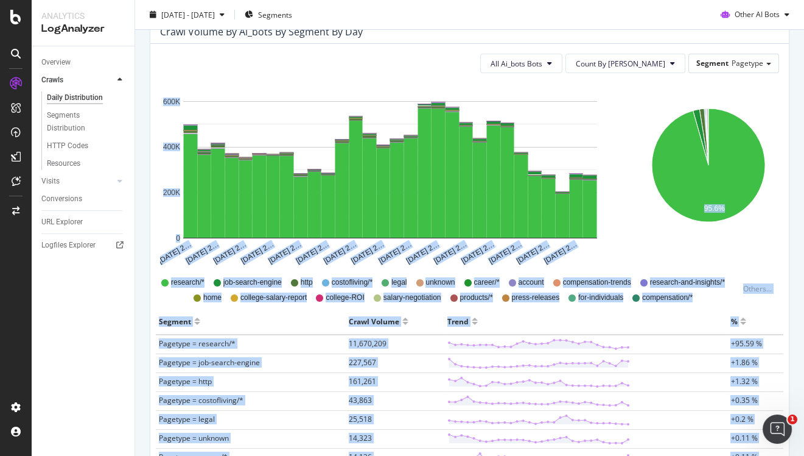
scroll to position [125, 0]
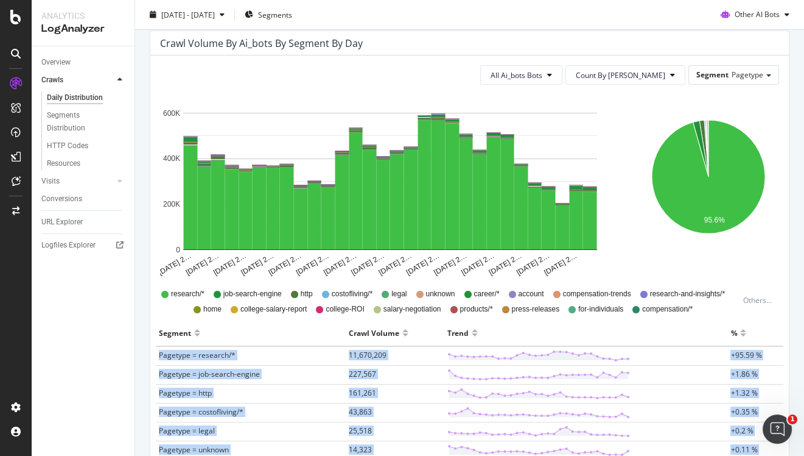
drag, startPoint x: 771, startPoint y: 349, endPoint x: 156, endPoint y: 356, distance: 615.1
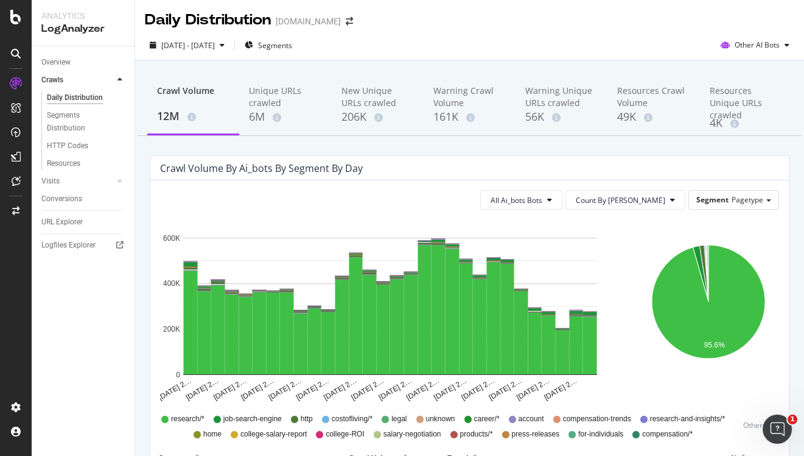
scroll to position [125, 0]
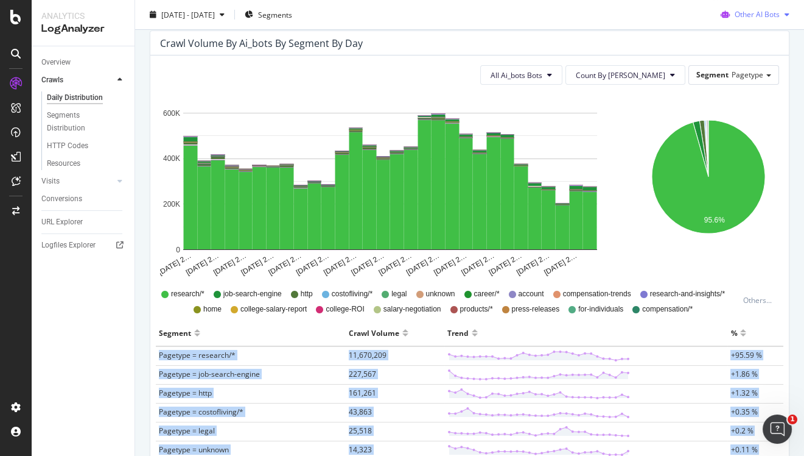
click at [752, 14] on span "Other AI Bots" at bounding box center [757, 14] width 45 height 10
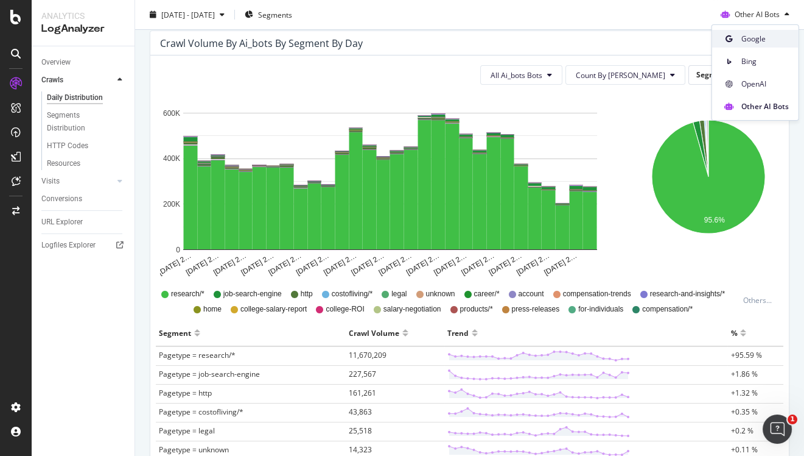
click at [751, 40] on span "Google" at bounding box center [765, 38] width 47 height 11
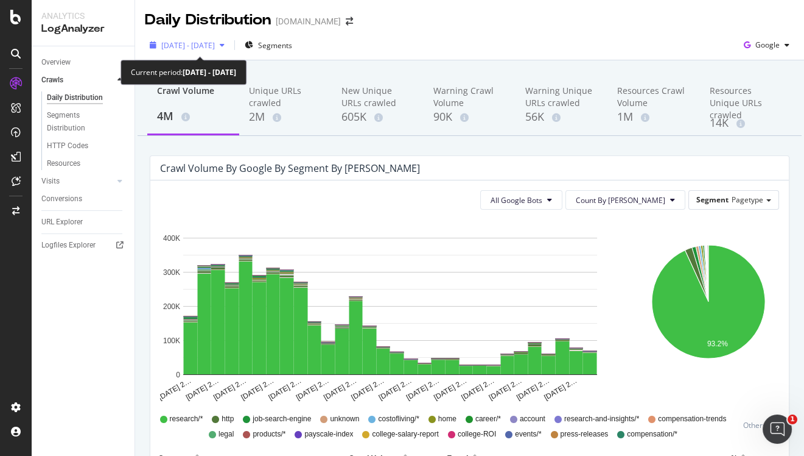
click at [230, 46] on div "button" at bounding box center [222, 44] width 15 height 7
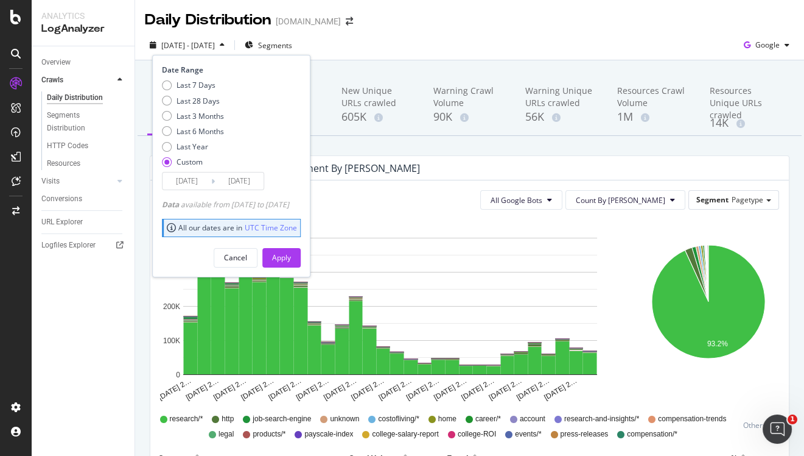
click at [188, 181] on input "[DATE]" at bounding box center [187, 180] width 49 height 17
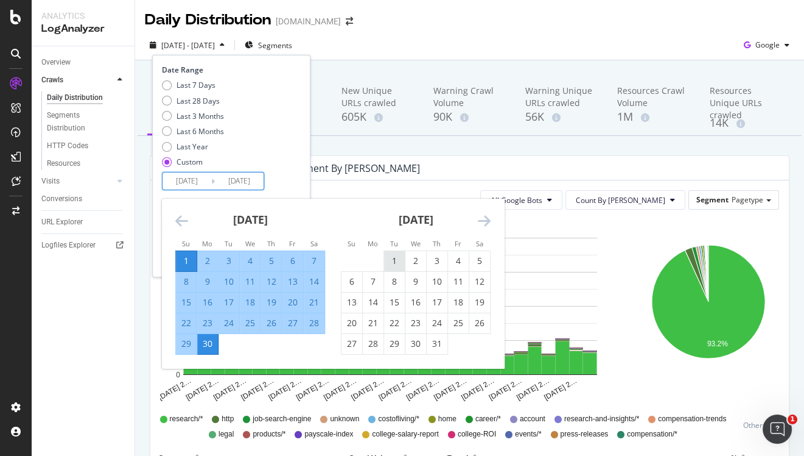
click at [398, 264] on div "1" at bounding box center [394, 261] width 21 height 12
type input "2025/07/01"
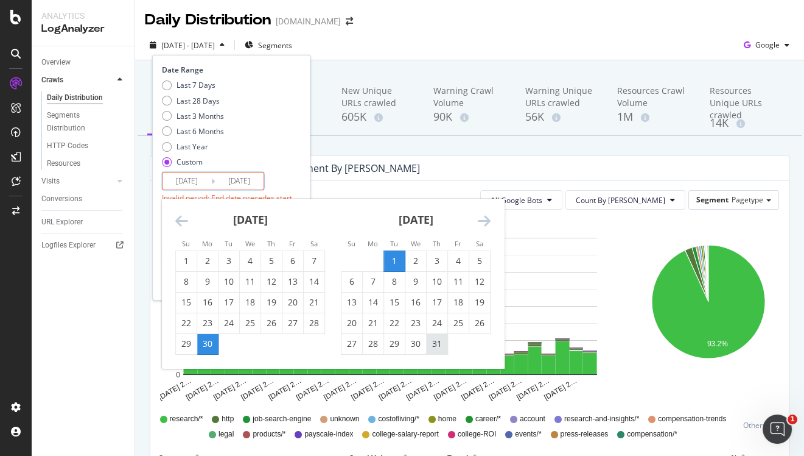
click at [440, 341] on div "31" at bounding box center [437, 343] width 21 height 12
type input "2025/07/31"
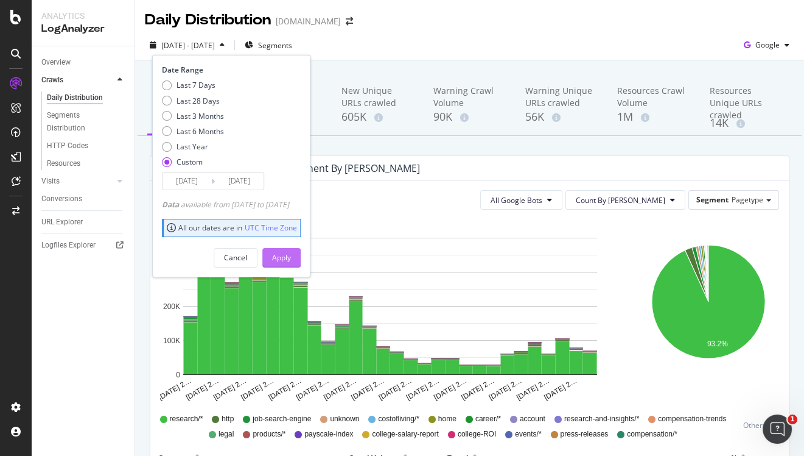
click at [291, 258] on div "Apply" at bounding box center [281, 257] width 19 height 10
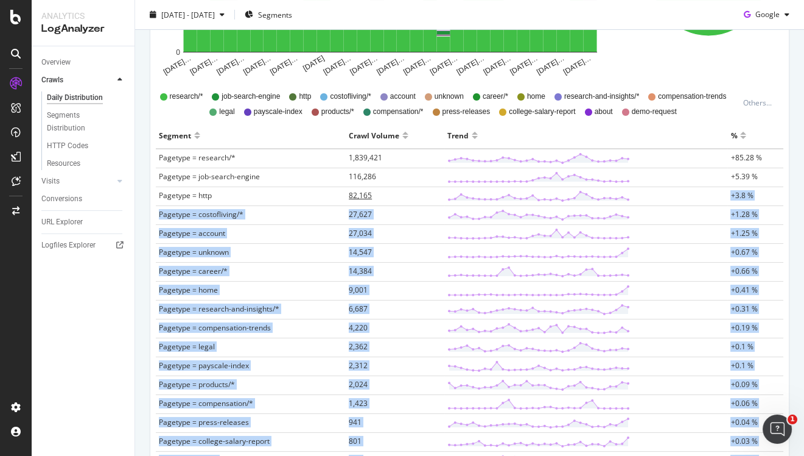
scroll to position [310, 0]
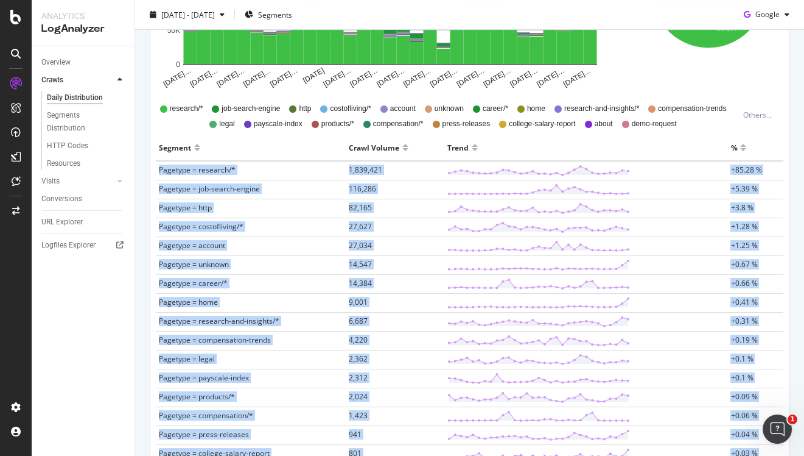
copy tbody "Pagetype = research/* 1,839,421 +85.28 % Pagetype = job-search-engine 116,286 +…"
drag, startPoint x: 773, startPoint y: 355, endPoint x: 160, endPoint y: 172, distance: 640.0
click at [160, 172] on tbody "Pagetype = research/* 1,839,421 +85.28 % Pagetype = job-search-engine 116,286 +…" at bounding box center [470, 453] width 628 height 585
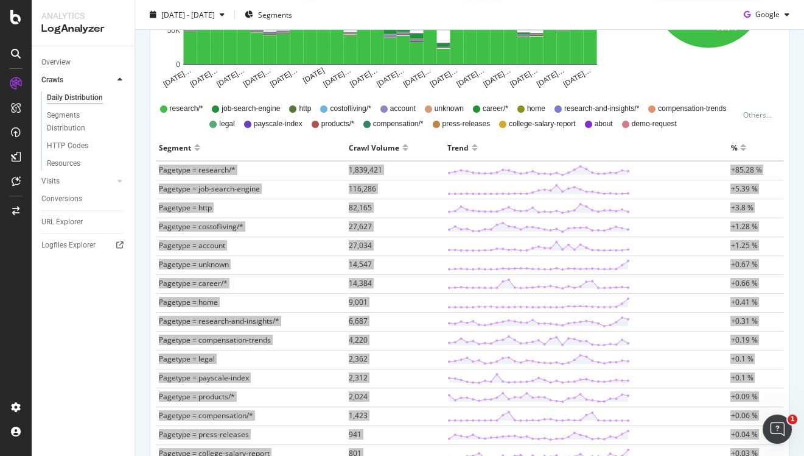
scroll to position [0, 0]
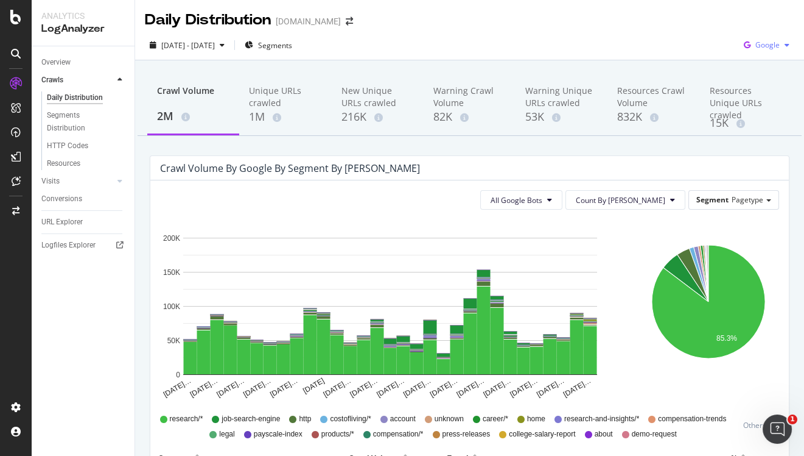
click at [760, 45] on span "Google" at bounding box center [768, 45] width 24 height 10
click at [757, 117] on span "OpenAI" at bounding box center [767, 114] width 45 height 11
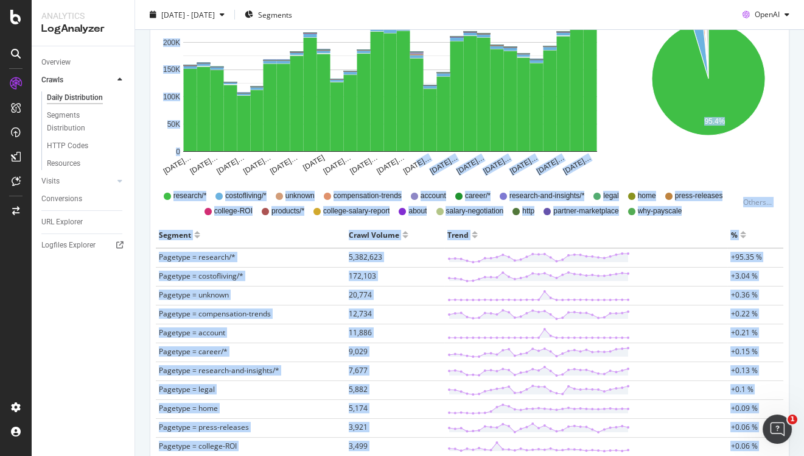
scroll to position [134, 0]
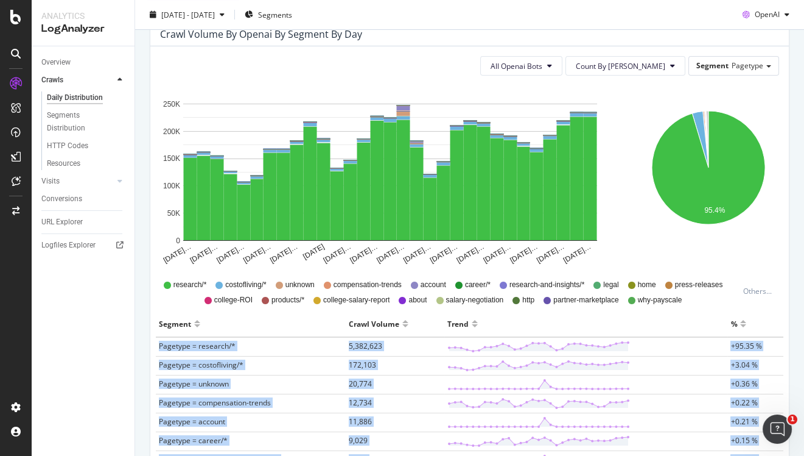
copy tbody "Pagetype = research/* 5,382,623 +95.35 % Pagetype = costofliving/* 172,103 +3.0…"
drag, startPoint x: 770, startPoint y: 353, endPoint x: 157, endPoint y: 345, distance: 613.9
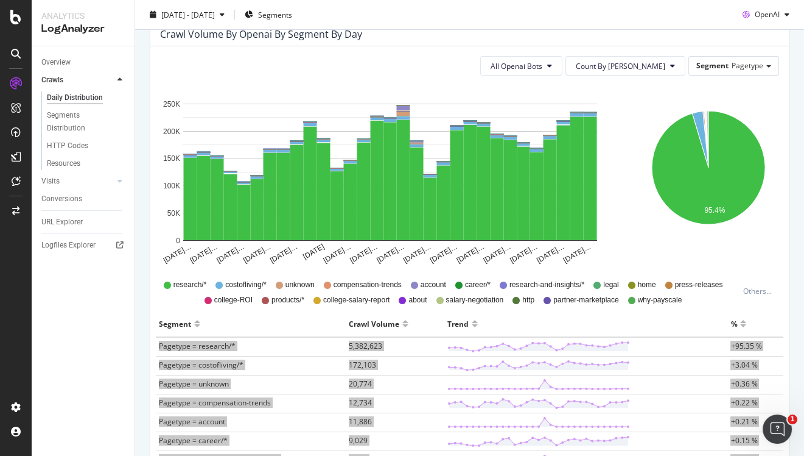
scroll to position [0, 0]
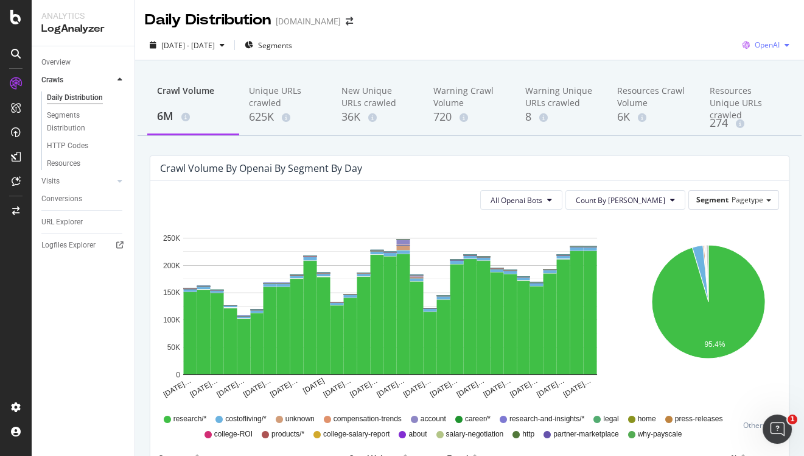
click at [761, 45] on span "OpenAI" at bounding box center [767, 45] width 25 height 10
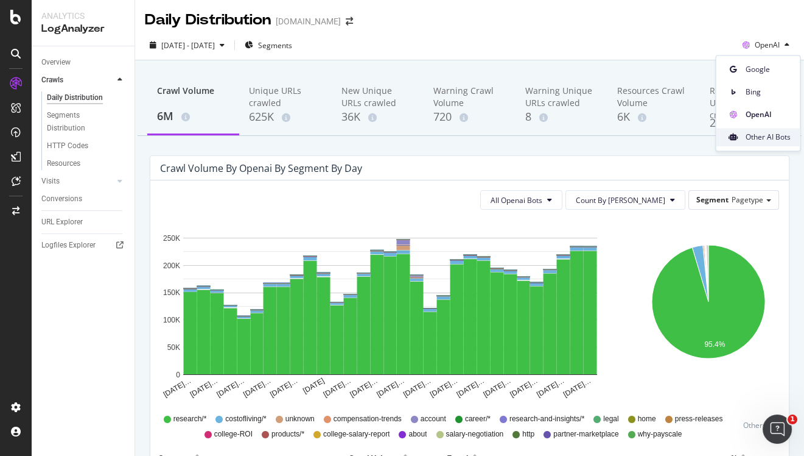
click at [755, 139] on span "Other AI Bots" at bounding box center [767, 137] width 45 height 11
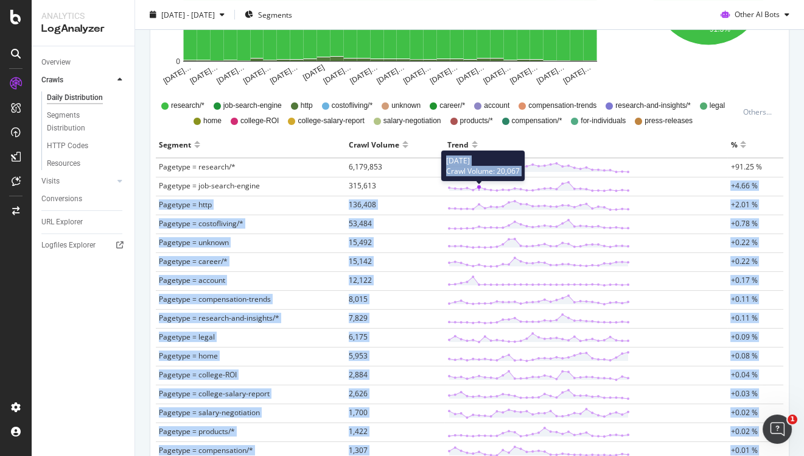
scroll to position [282, 0]
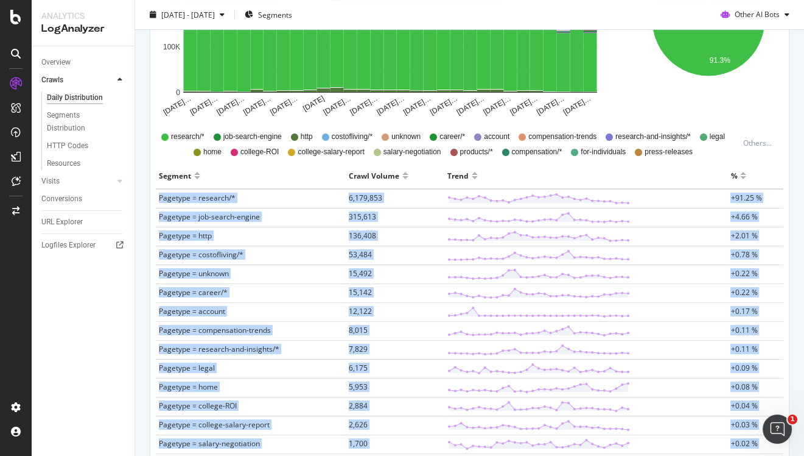
copy tbody "Pagetype = research/* 6,179,853 +91.25 % Pagetype = job-search-engine 315,613 +…"
drag, startPoint x: 776, startPoint y: 352, endPoint x: 155, endPoint y: 199, distance: 639.7
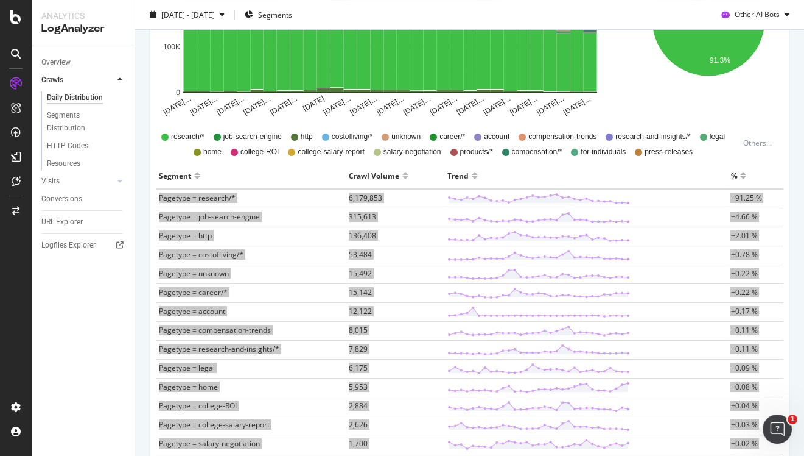
scroll to position [0, 0]
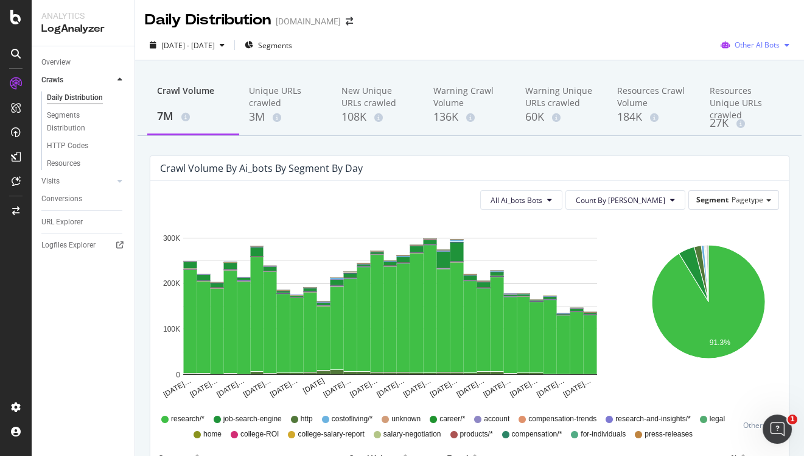
click at [742, 44] on span "Other AI Bots" at bounding box center [757, 45] width 45 height 10
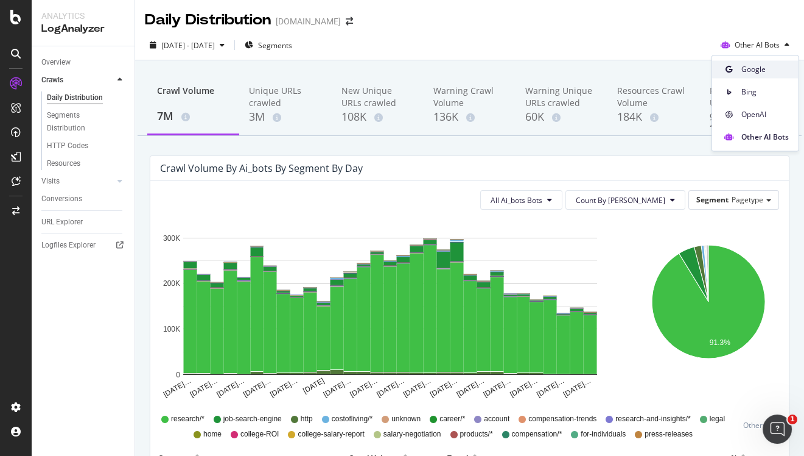
click at [742, 69] on span "Google" at bounding box center [765, 69] width 47 height 11
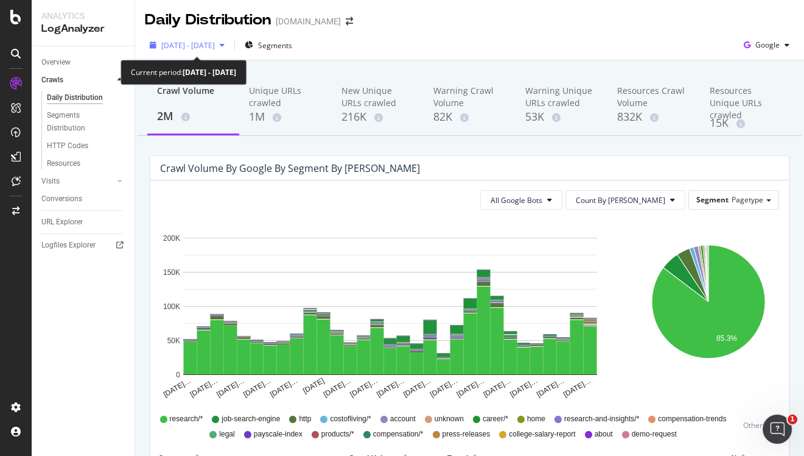
click at [215, 42] on span "2025 Jul. 1st - Jul. 31st" at bounding box center [188, 45] width 54 height 10
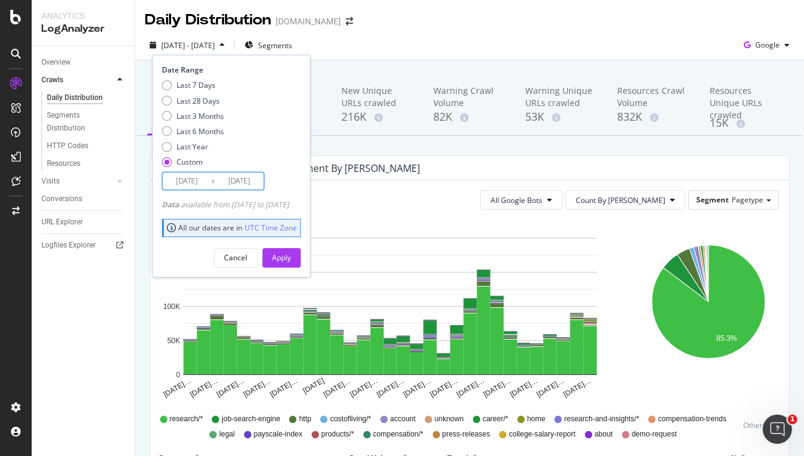
click at [196, 183] on input "2025/07/01" at bounding box center [187, 180] width 49 height 17
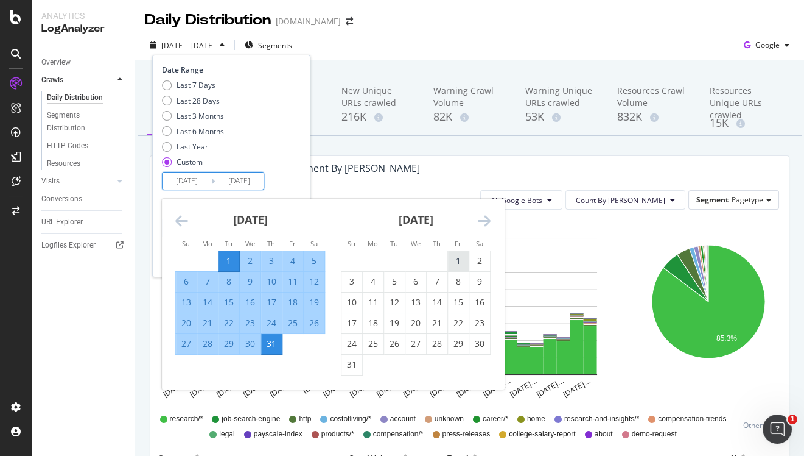
click at [459, 256] on div "1" at bounding box center [458, 261] width 21 height 12
type input "2025/08/01"
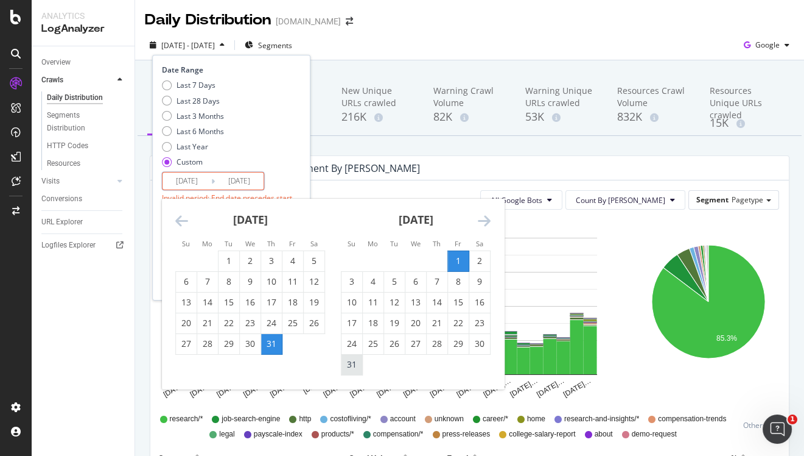
click at [350, 370] on div "31" at bounding box center [352, 364] width 21 height 20
type input "2025/08/31"
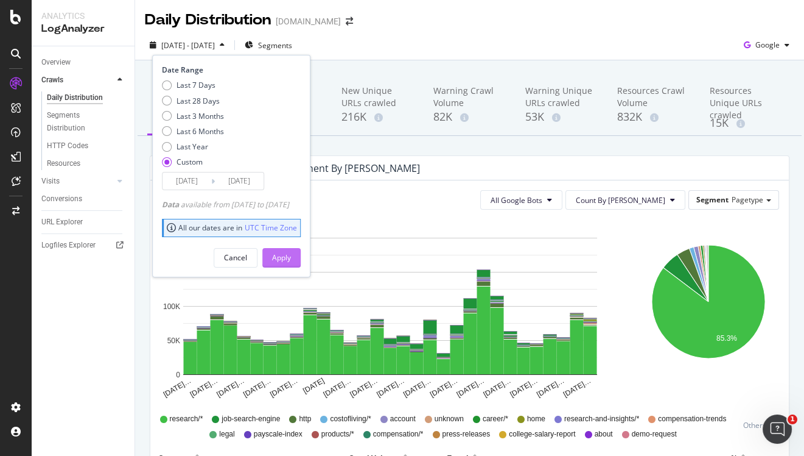
click at [301, 259] on button "Apply" at bounding box center [281, 257] width 38 height 19
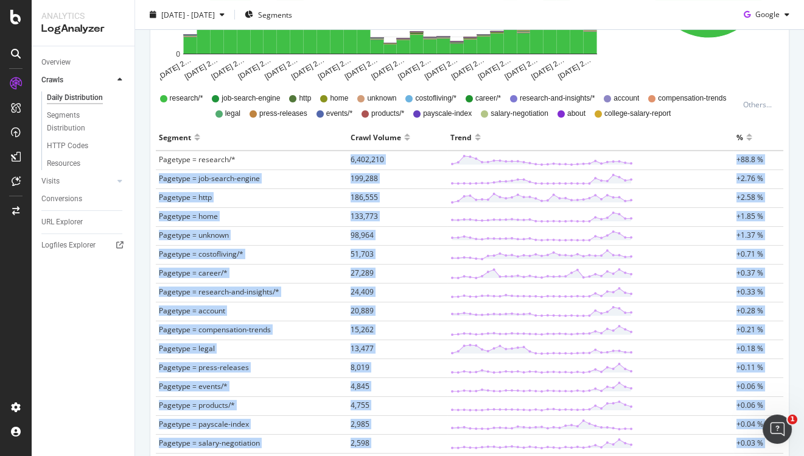
scroll to position [320, 0]
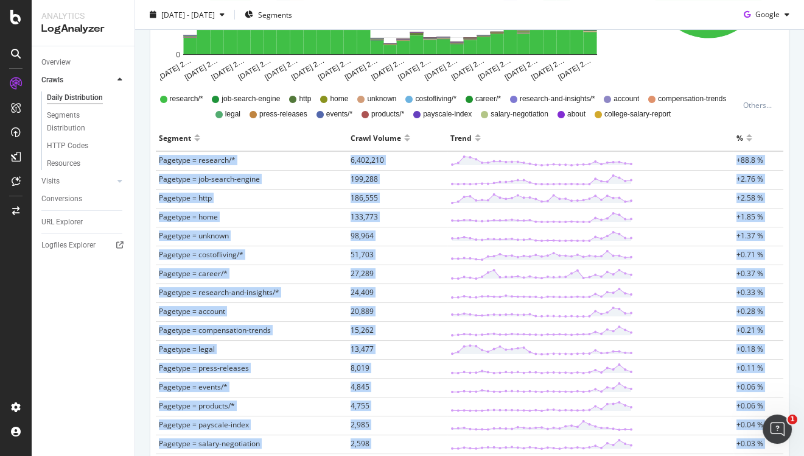
copy tbody "Pagetype = research/* 6,402,210 +88.8 % Pagetype = job-search-engine 199,288 +2…"
drag, startPoint x: 779, startPoint y: 353, endPoint x: 157, endPoint y: 159, distance: 652.4
click at [157, 159] on tbody "Pagetype = research/* 6,402,210 +88.8 % Pagetype = job-search-engine 199,288 +2…" at bounding box center [470, 453] width 628 height 604
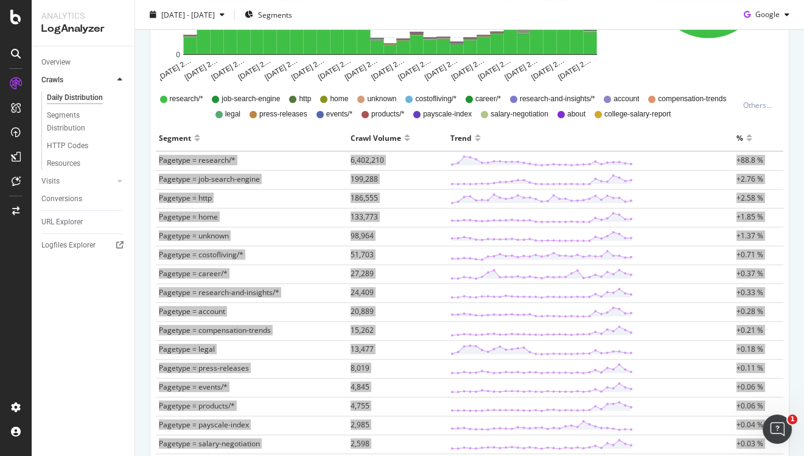
scroll to position [0, 0]
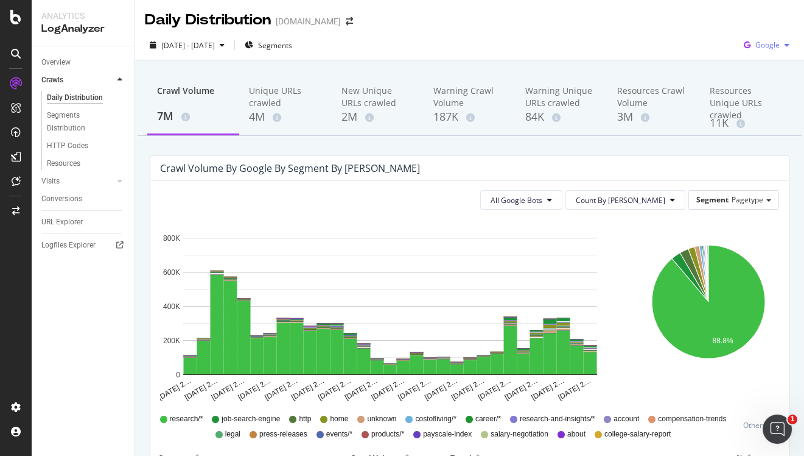
click at [750, 46] on icon "button" at bounding box center [747, 45] width 16 height 17
click at [753, 112] on span "OpenAI" at bounding box center [767, 114] width 45 height 11
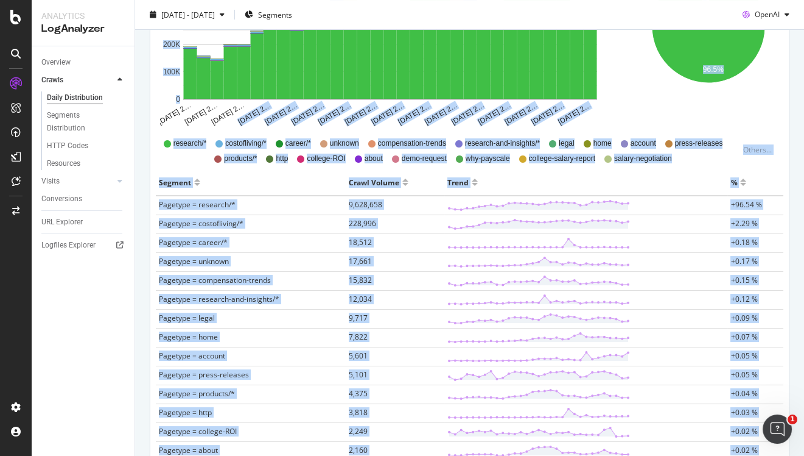
scroll to position [227, 0]
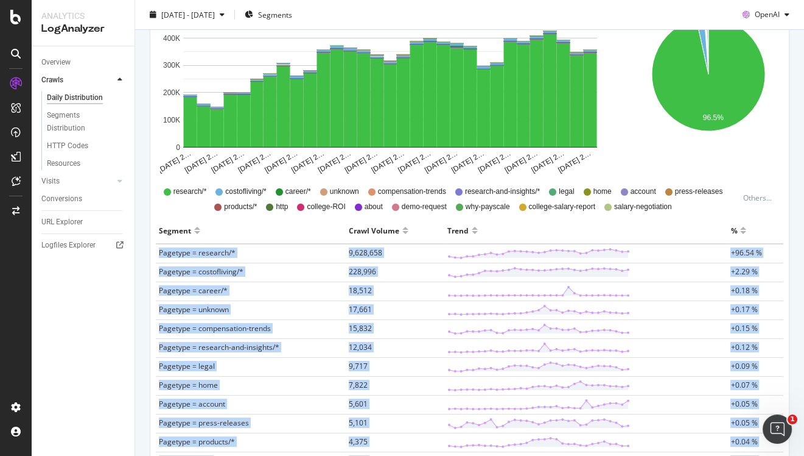
copy tbody "Pagetype = research/* 9,628,658 +96.54 % Pagetype = costofliving/* 228,996 +2.2…"
drag, startPoint x: 766, startPoint y: 356, endPoint x: 158, endPoint y: 256, distance: 615.9
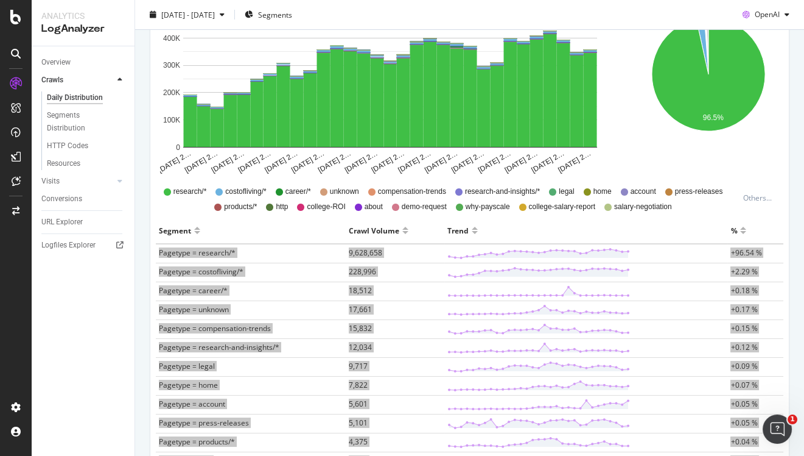
scroll to position [0, 0]
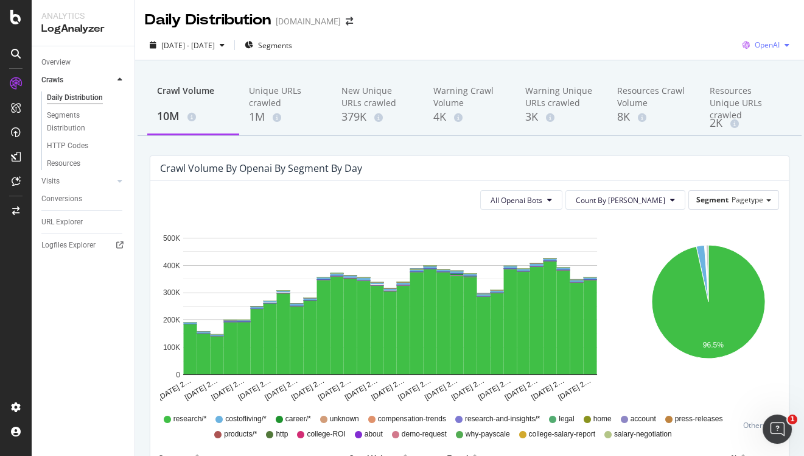
click at [756, 44] on span "OpenAI" at bounding box center [767, 45] width 25 height 10
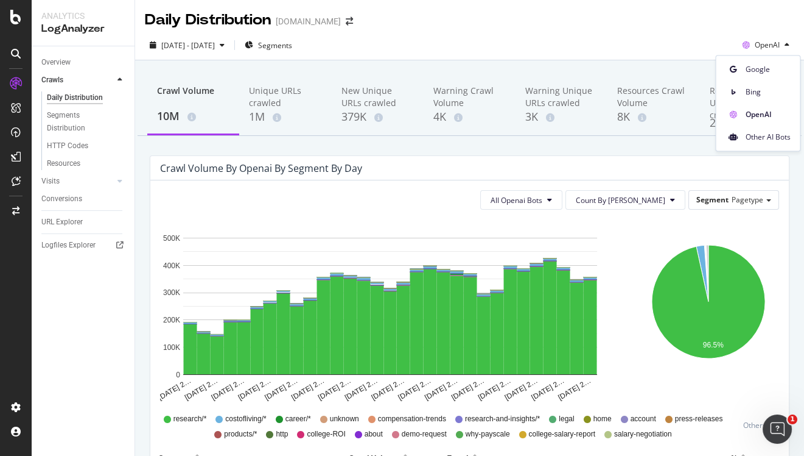
drag, startPoint x: 746, startPoint y: 127, endPoint x: 746, endPoint y: 137, distance: 9.7
click at [746, 138] on div "Other AI Bots" at bounding box center [758, 134] width 84 height 23
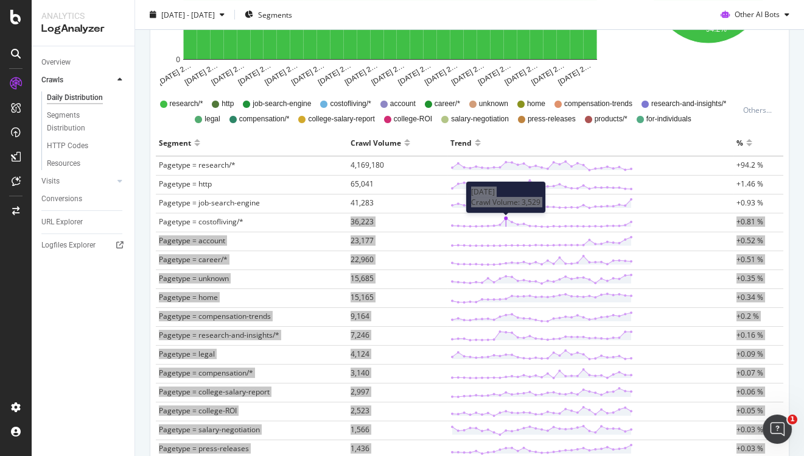
scroll to position [281, 0]
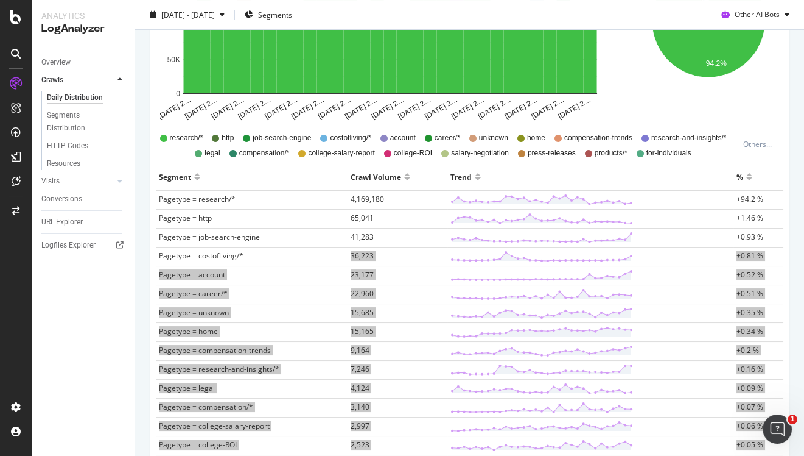
drag, startPoint x: 774, startPoint y: 357, endPoint x: 275, endPoint y: 251, distance: 510.3
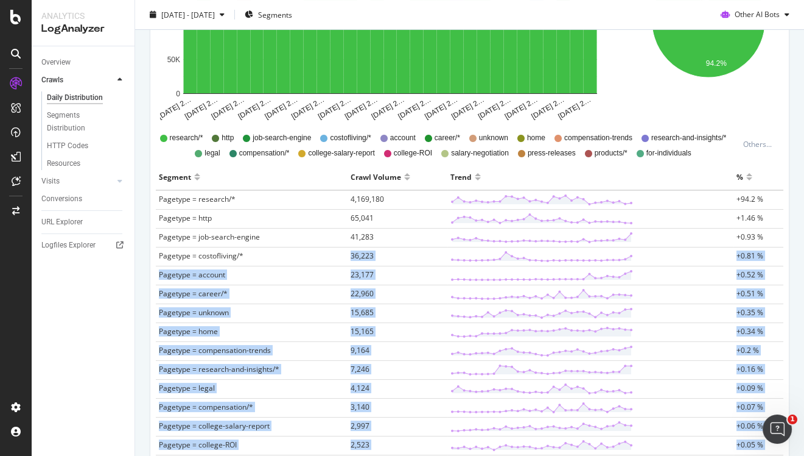
scroll to position [697, 0]
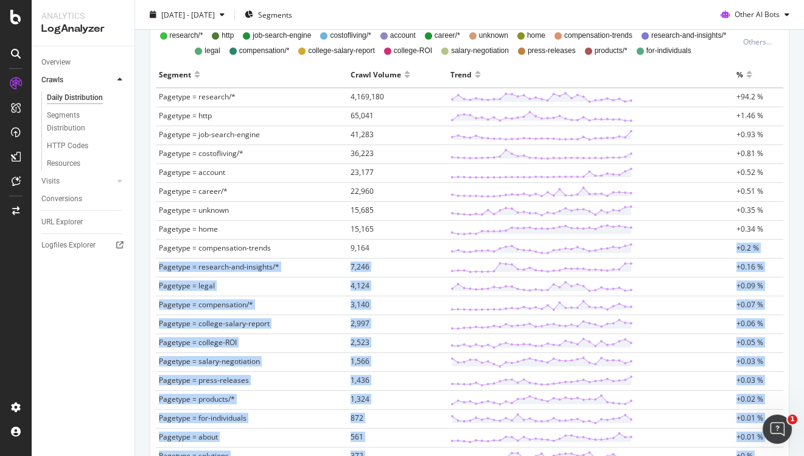
scroll to position [371, 0]
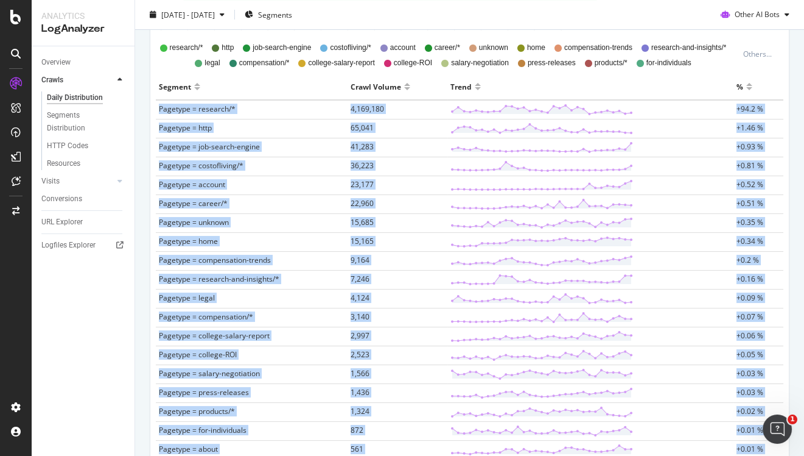
copy tbody "Pagetype = research/* 4,169,180 +94.2 % Pagetype = http 65,041 +1.46 % Pagetype…"
drag, startPoint x: 767, startPoint y: 350, endPoint x: 159, endPoint y: 110, distance: 654.2
click at [159, 110] on tbody "Pagetype = research/* 4,169,180 +94.2 % Pagetype = http 65,041 +1.46 % Pagetype…" at bounding box center [470, 392] width 628 height 585
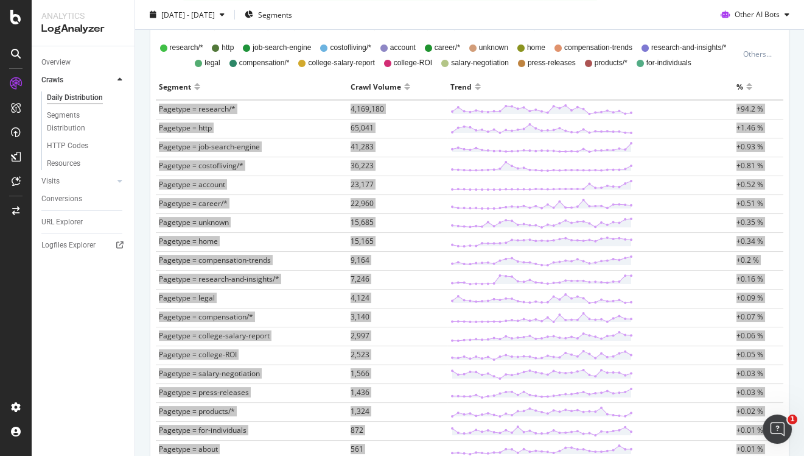
scroll to position [0, 0]
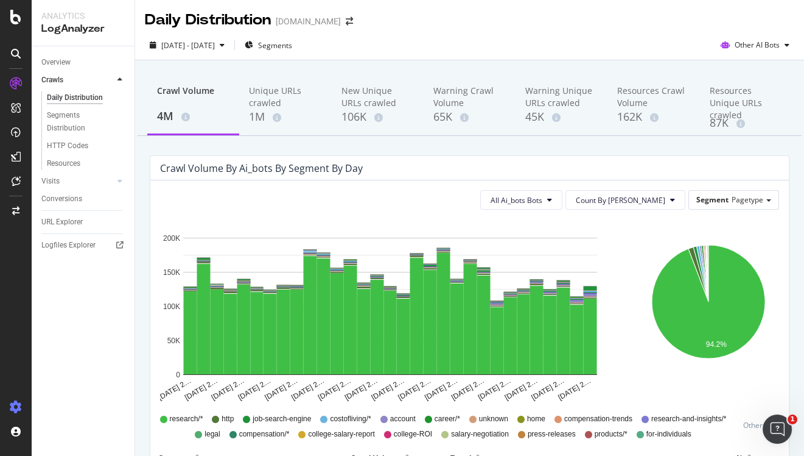
click at [19, 403] on icon at bounding box center [16, 407] width 12 height 12
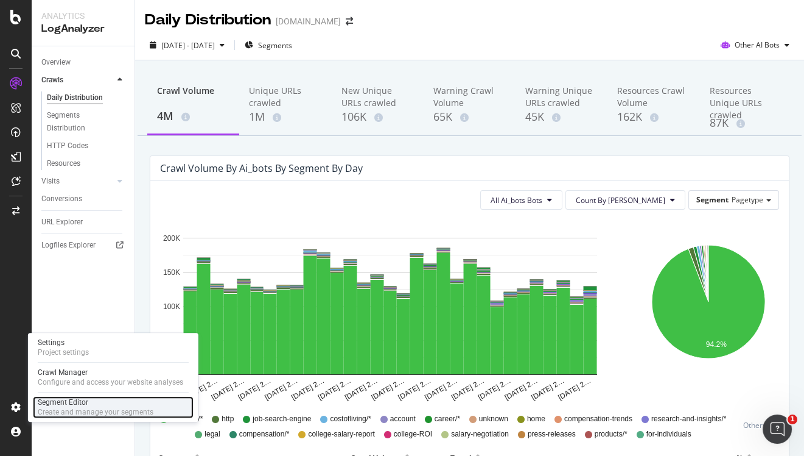
click at [80, 409] on div "Create and manage your segments" at bounding box center [96, 412] width 116 height 10
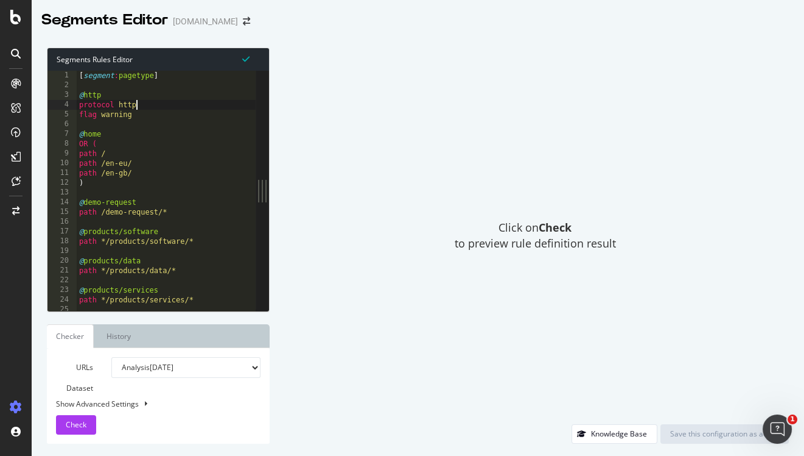
click at [142, 102] on div "[ segment : pagetype ] @ http protocol http flag warning @ home OR ( path / pat…" at bounding box center [487, 201] width 820 height 260
type textarea "URL https://www.payscale.com/compensation-trends/how-to-write-employee-evaluati…"
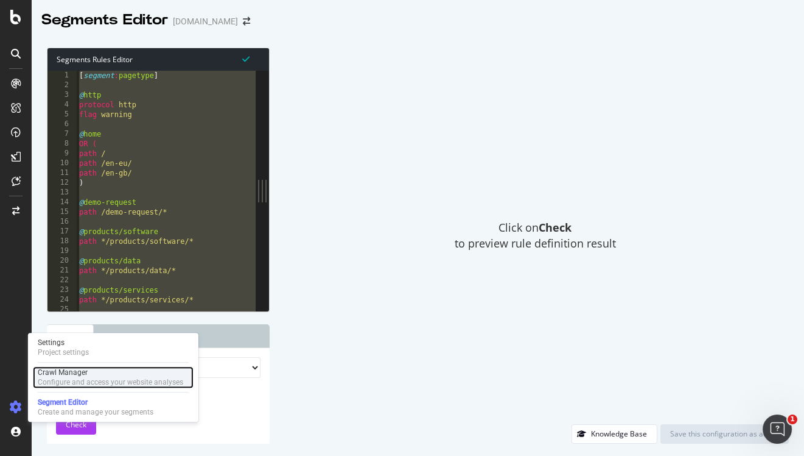
click at [72, 370] on div "Crawl Manager" at bounding box center [111, 372] width 146 height 10
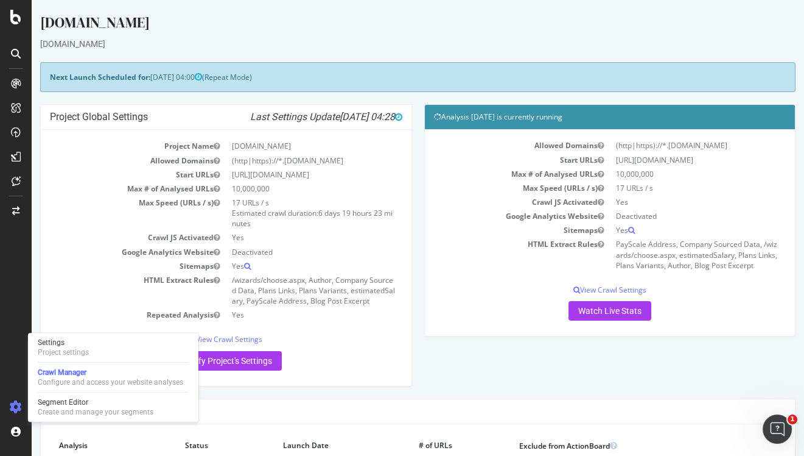
click at [452, 295] on div "Allowed Domains (http|https)://*.payscale.com Start URLs https://www.payscale.c…" at bounding box center [610, 229] width 353 height 182
click at [617, 284] on p "View Crawl Settings" at bounding box center [610, 289] width 353 height 10
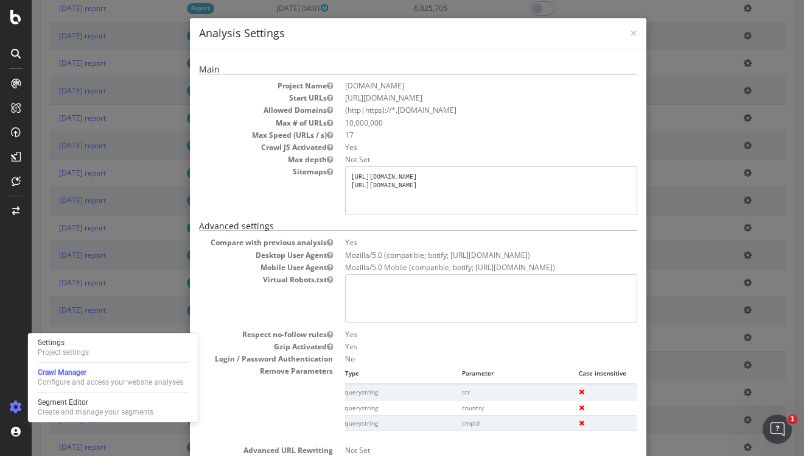
scroll to position [1114, 0]
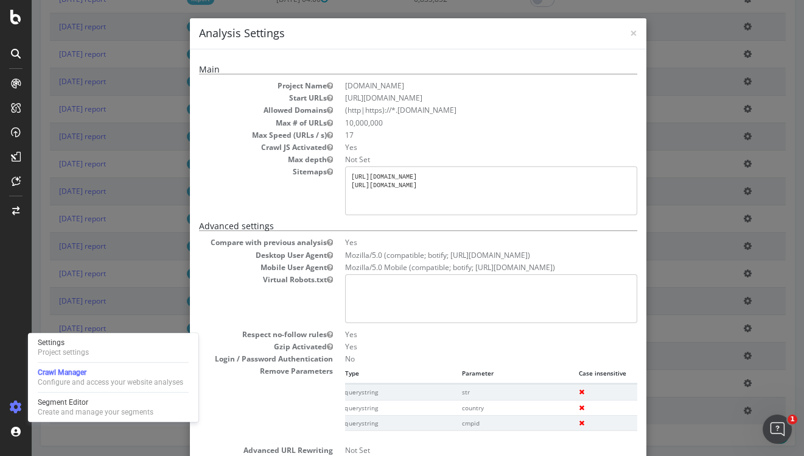
click at [172, 243] on div "× Close Analysis Settings Main Project Name Payscale.com Start URLs https://www…" at bounding box center [418, 228] width 773 height 456
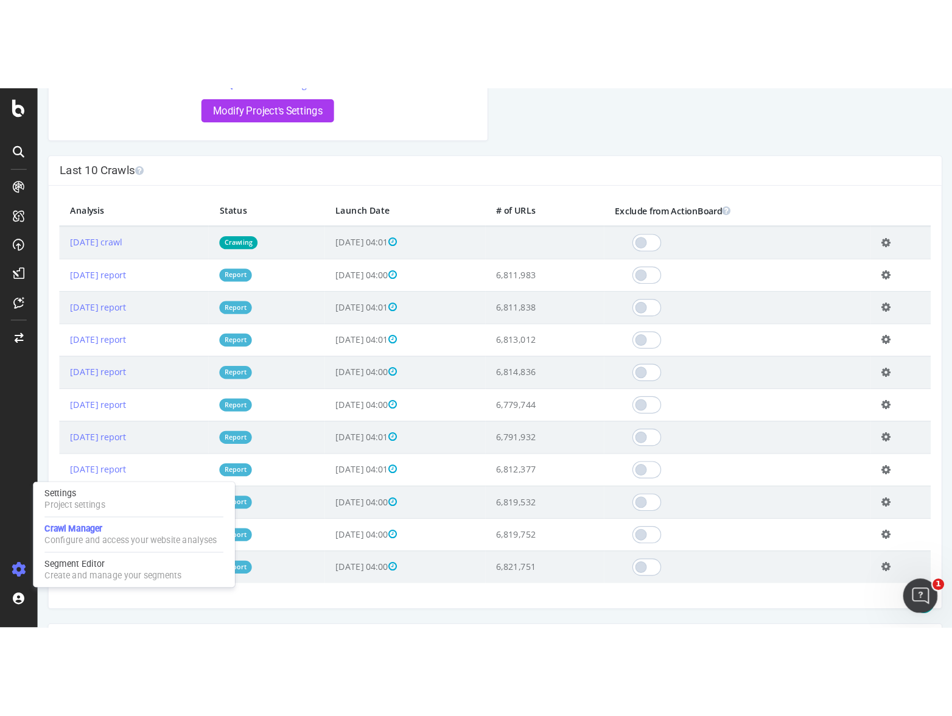
scroll to position [0, 0]
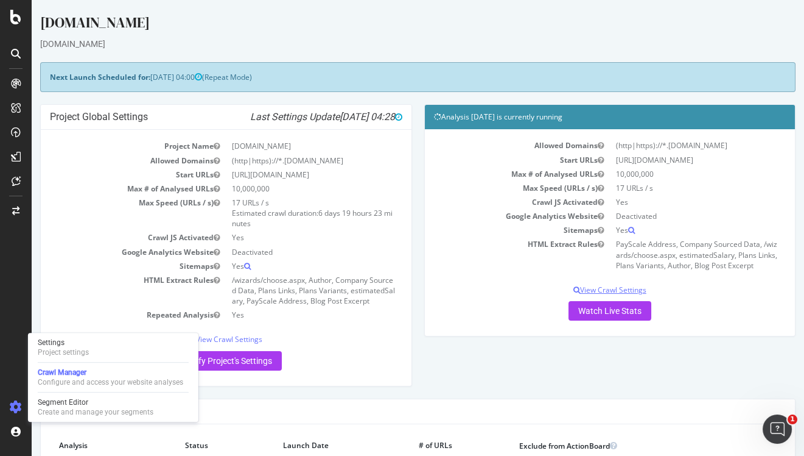
click at [621, 289] on p "View Crawl Settings" at bounding box center [610, 289] width 353 height 10
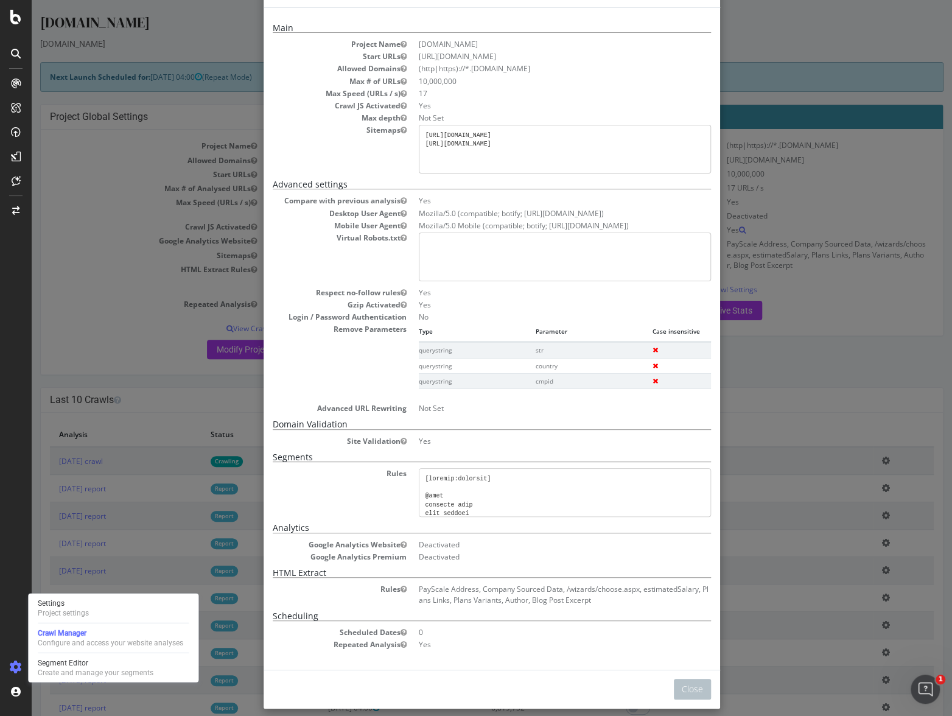
scroll to position [40, 0]
click at [779, 272] on div "× Close Analysis Settings Main Project Name Payscale.com Start URLs https://www…" at bounding box center [492, 358] width 921 height 716
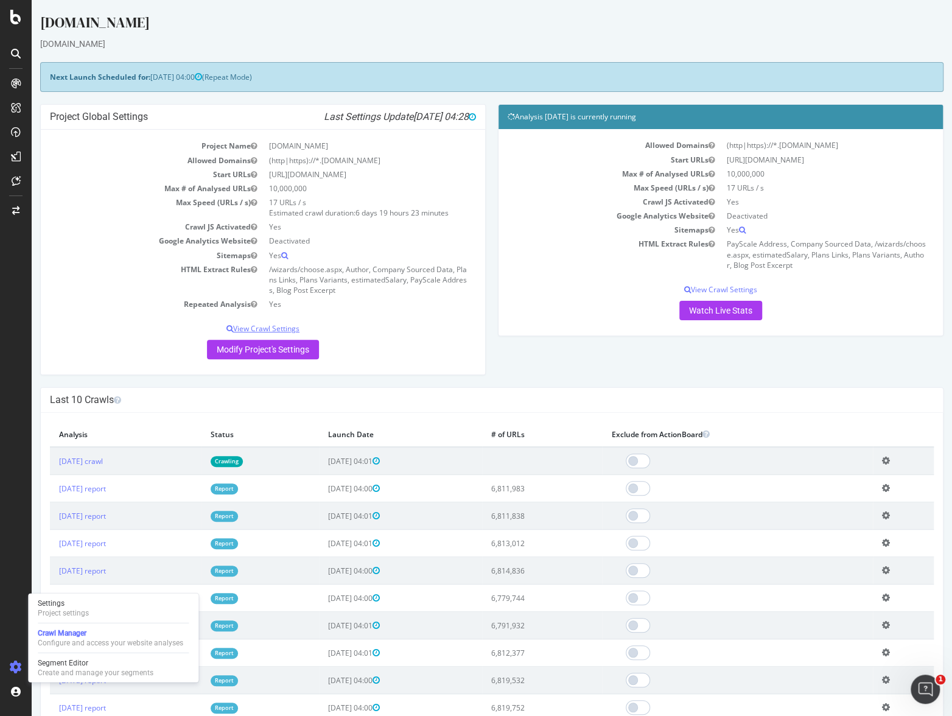
click at [268, 329] on p "View Crawl Settings" at bounding box center [263, 328] width 426 height 10
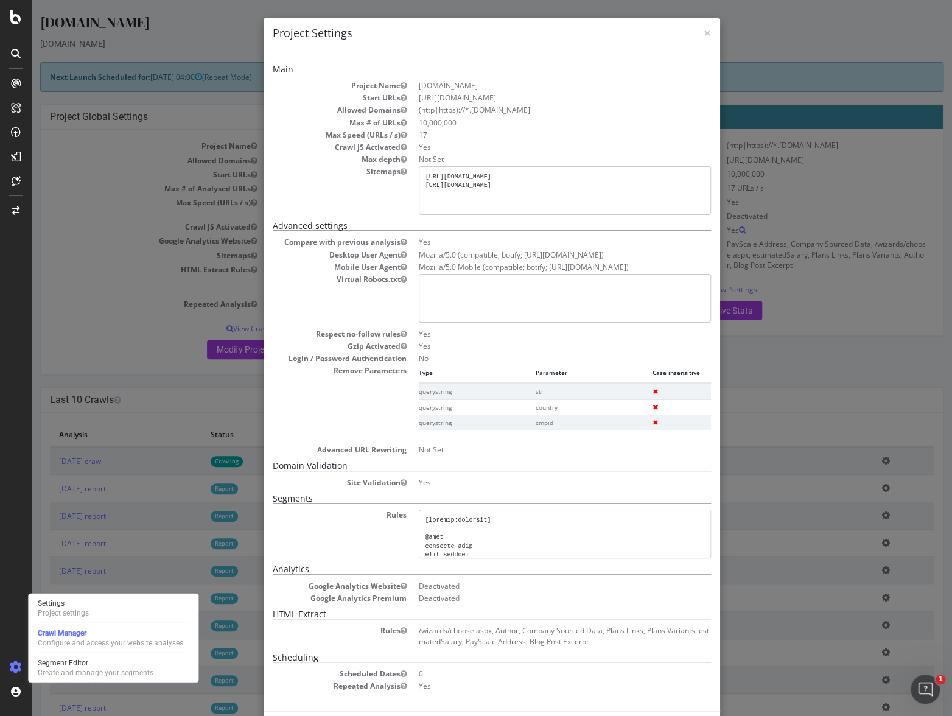
click at [220, 297] on div "× Close Project Settings Main Project Name Payscale.com Start URLs https://www.…" at bounding box center [492, 358] width 921 height 716
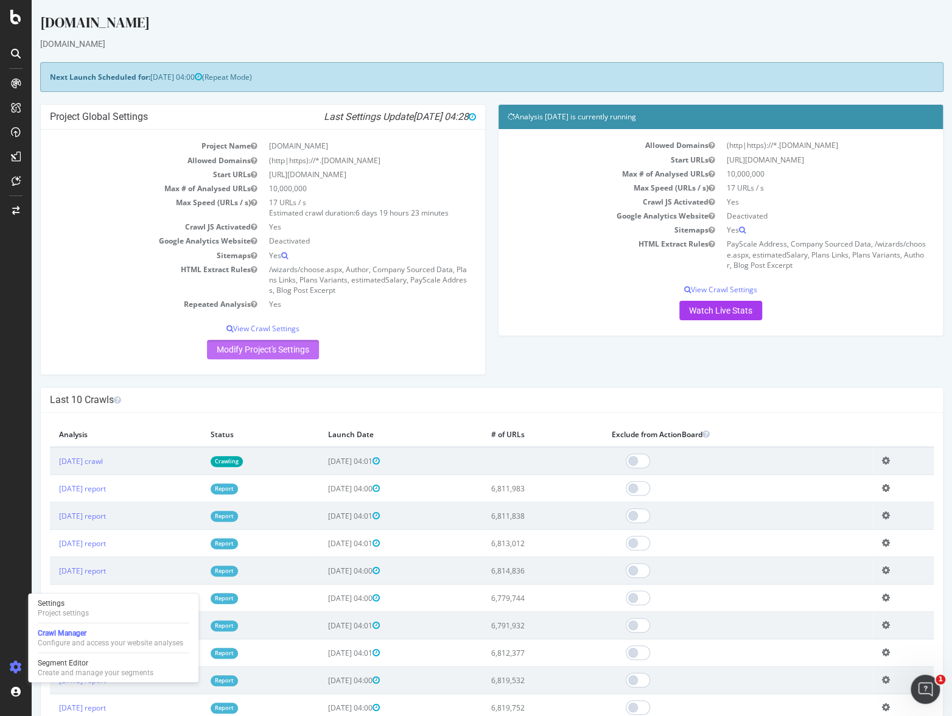
click at [260, 353] on link "Modify Project's Settings" at bounding box center [263, 349] width 112 height 19
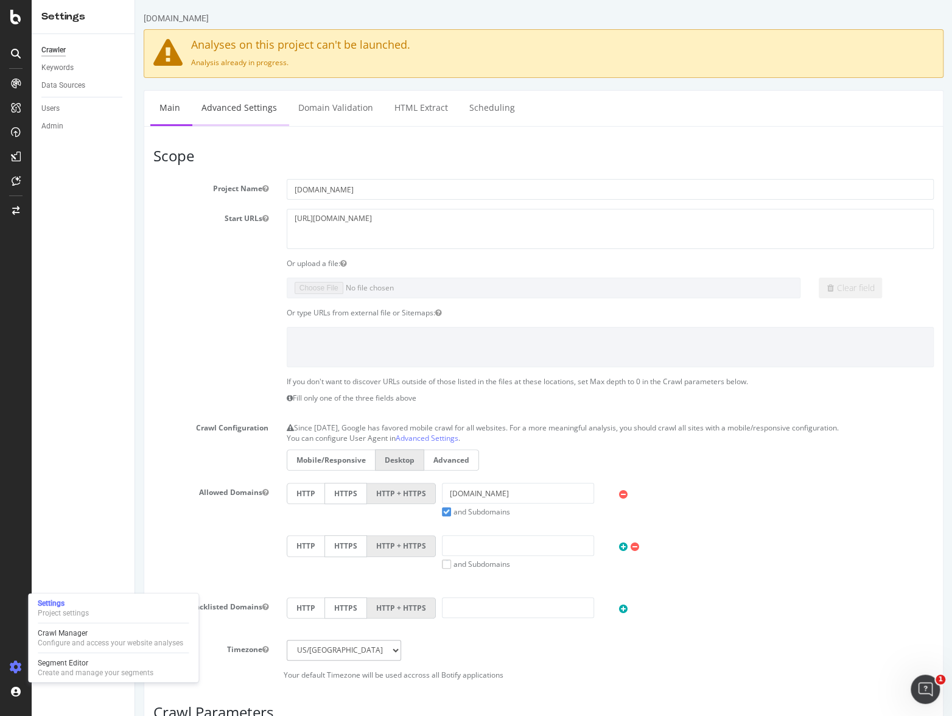
click at [271, 106] on link "Advanced Settings" at bounding box center [239, 107] width 94 height 33
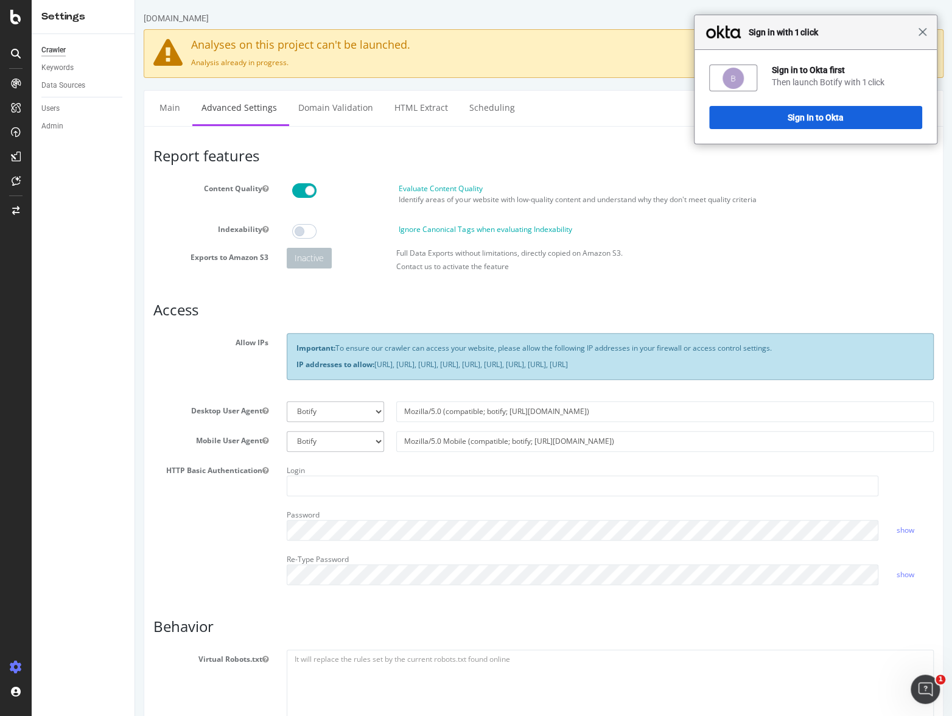
click at [804, 35] on span "Close" at bounding box center [922, 31] width 9 height 9
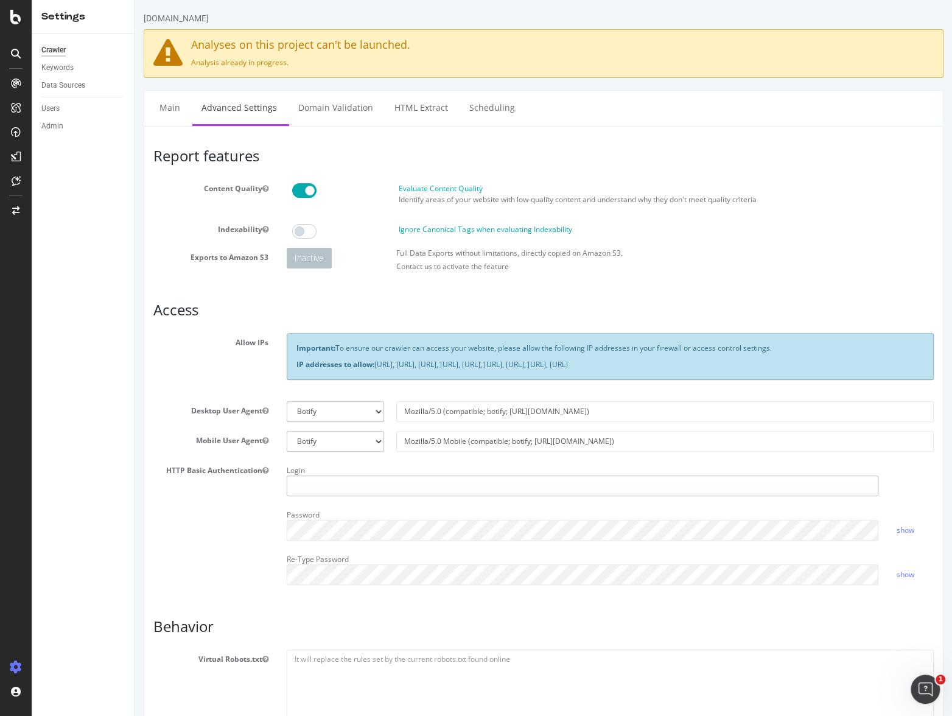
type input "jbones"
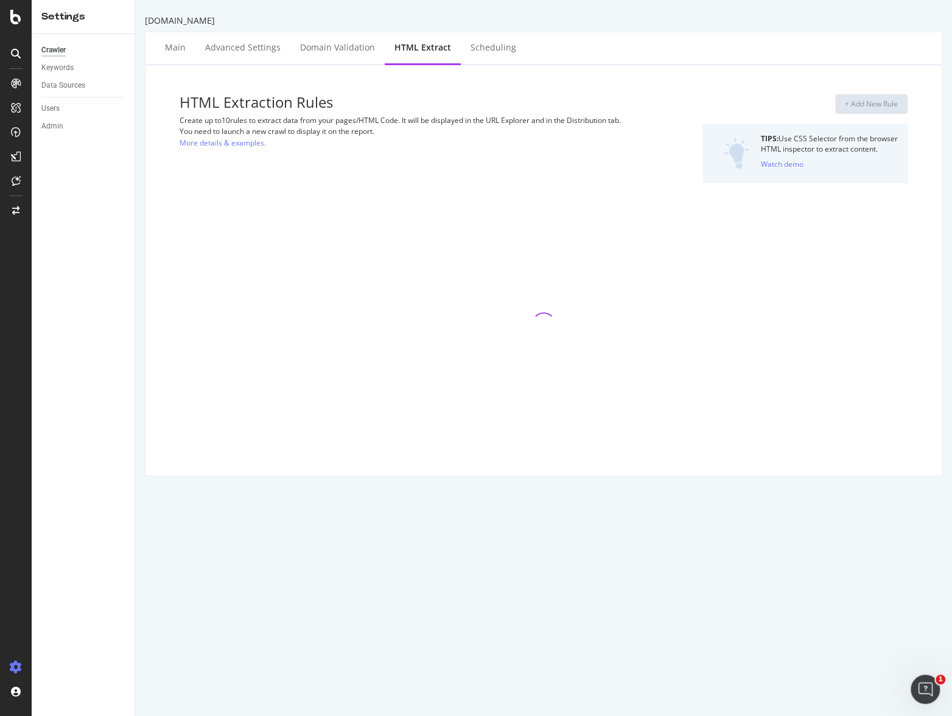
select select "count"
select select "list"
select select "i"
select select "exist"
select select "list"
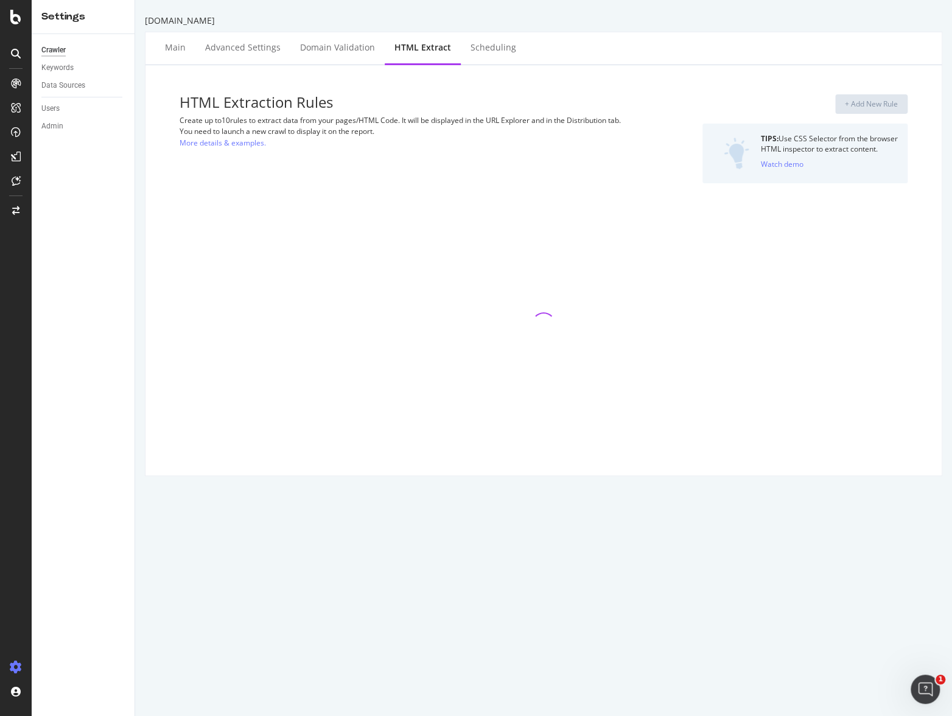
select select "exist"
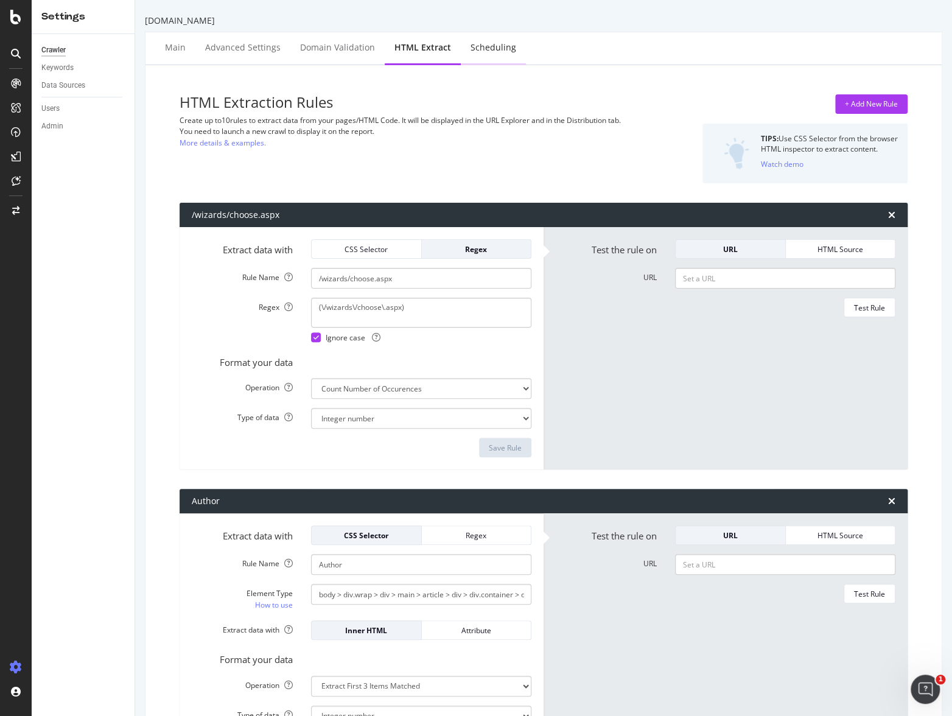
click at [482, 46] on div "Scheduling" at bounding box center [494, 47] width 46 height 12
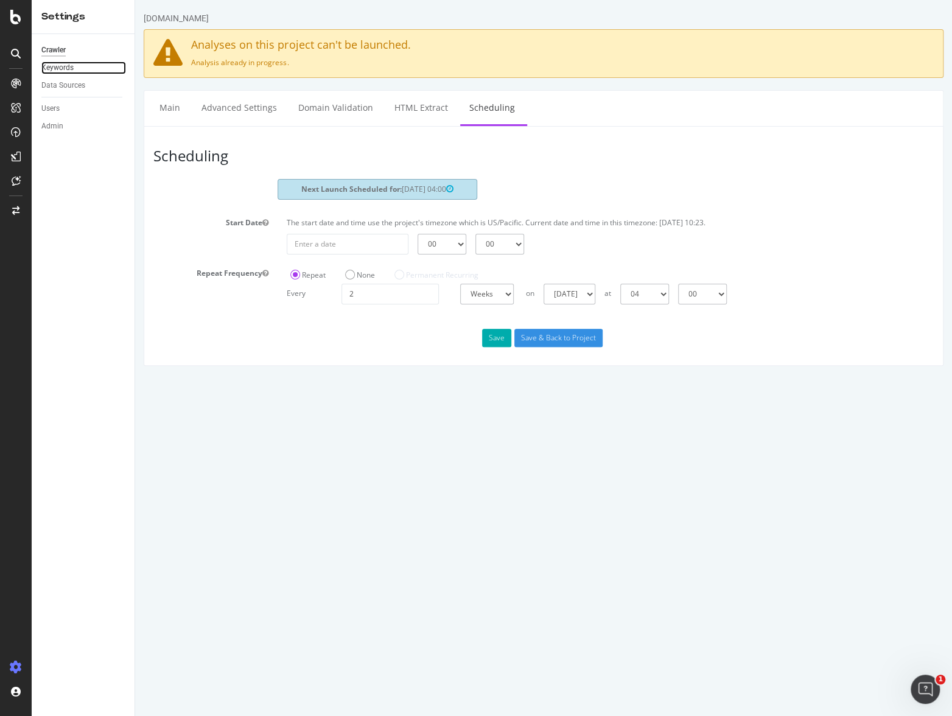
click at [74, 71] on link "Keywords" at bounding box center [83, 68] width 85 height 13
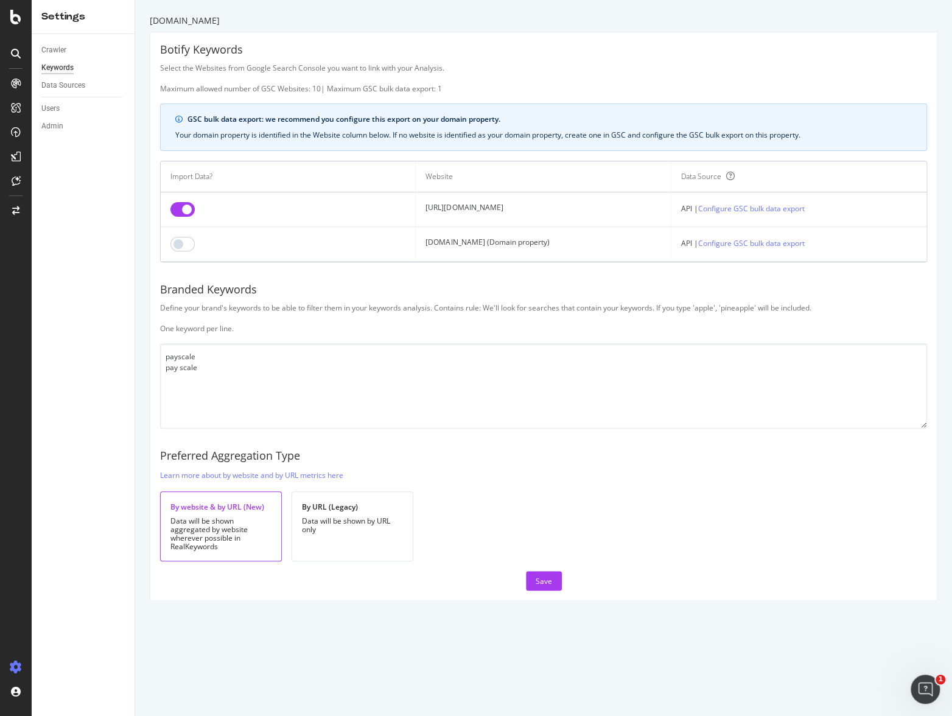
click at [589, 39] on div "Botify Keywords Select the Websites from Google Search Console you want to link…" at bounding box center [543, 316] width 787 height 568
click at [792, 205] on link "Configure GSC bulk data export" at bounding box center [751, 208] width 107 height 13
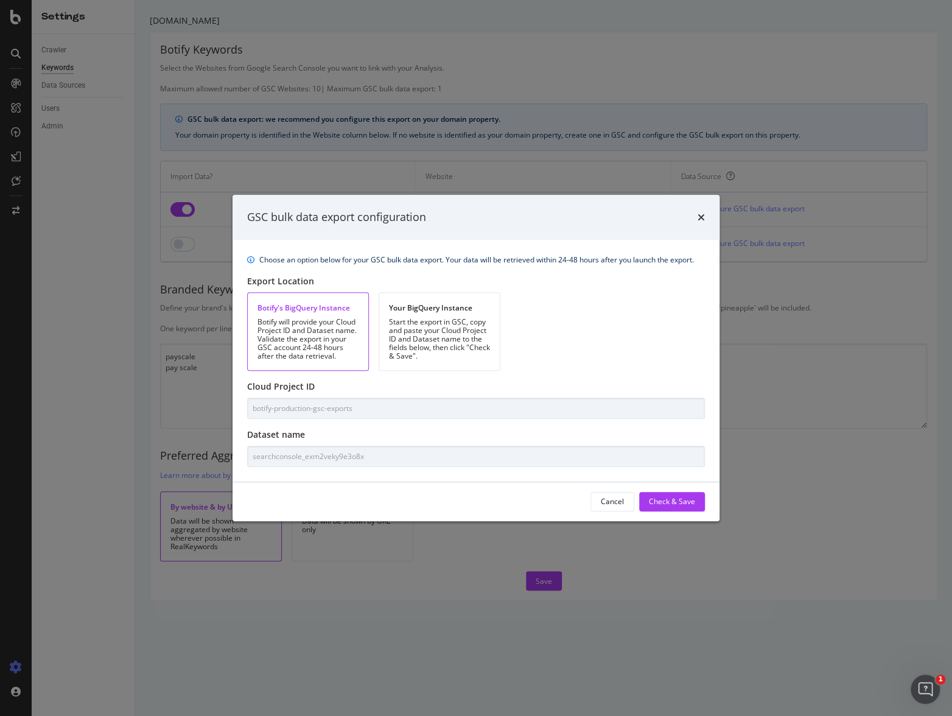
click at [389, 378] on div "Choose an option below for your GSC bulk data export. Your data will be retriev…" at bounding box center [476, 361] width 487 height 242
click at [702, 217] on icon "times" at bounding box center [701, 218] width 7 height 10
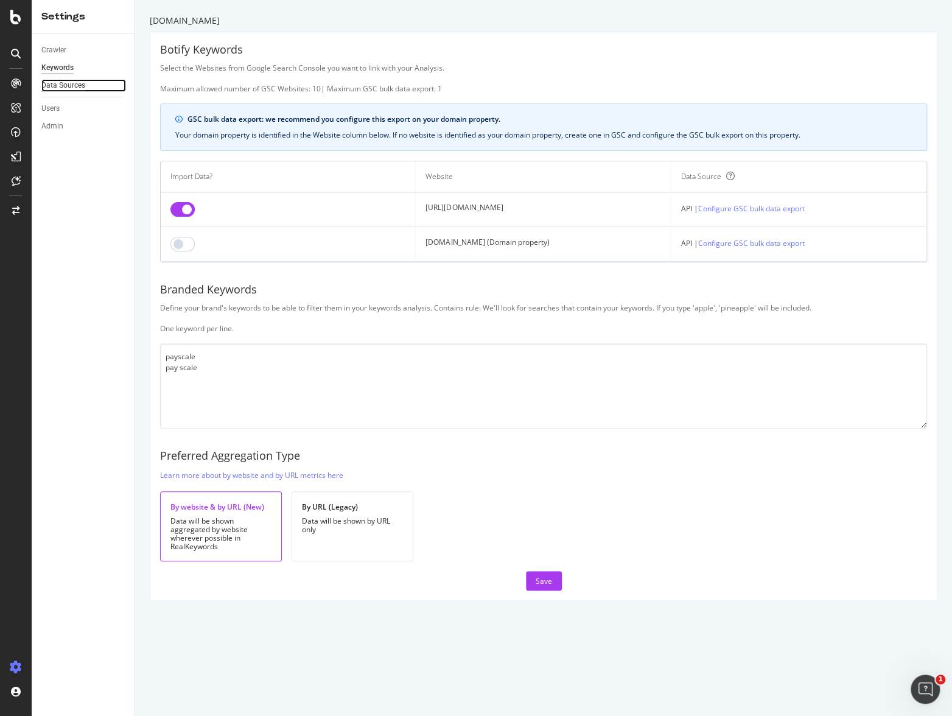
click at [69, 83] on div "Data Sources" at bounding box center [63, 85] width 44 height 13
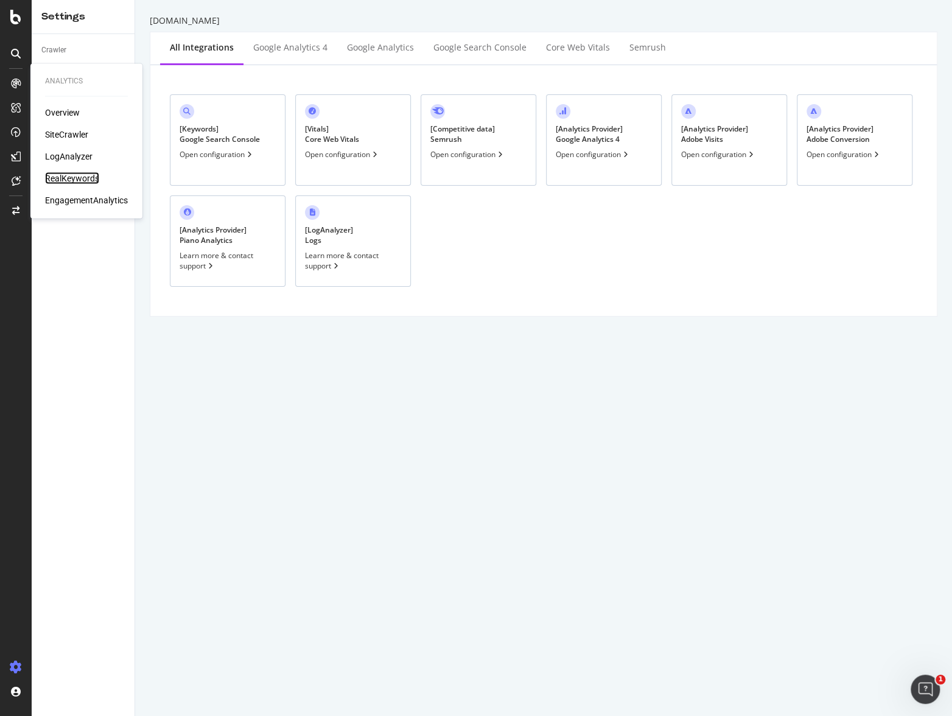
click at [70, 181] on div "RealKeywords" at bounding box center [72, 178] width 54 height 12
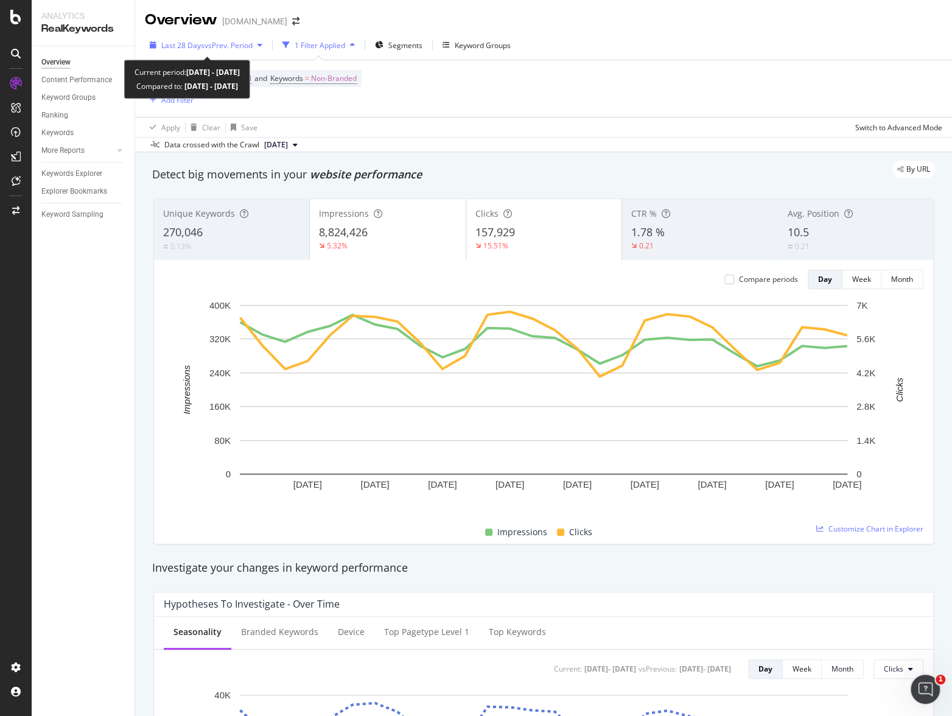
click at [237, 45] on span "vs Prev. Period" at bounding box center [229, 45] width 48 height 10
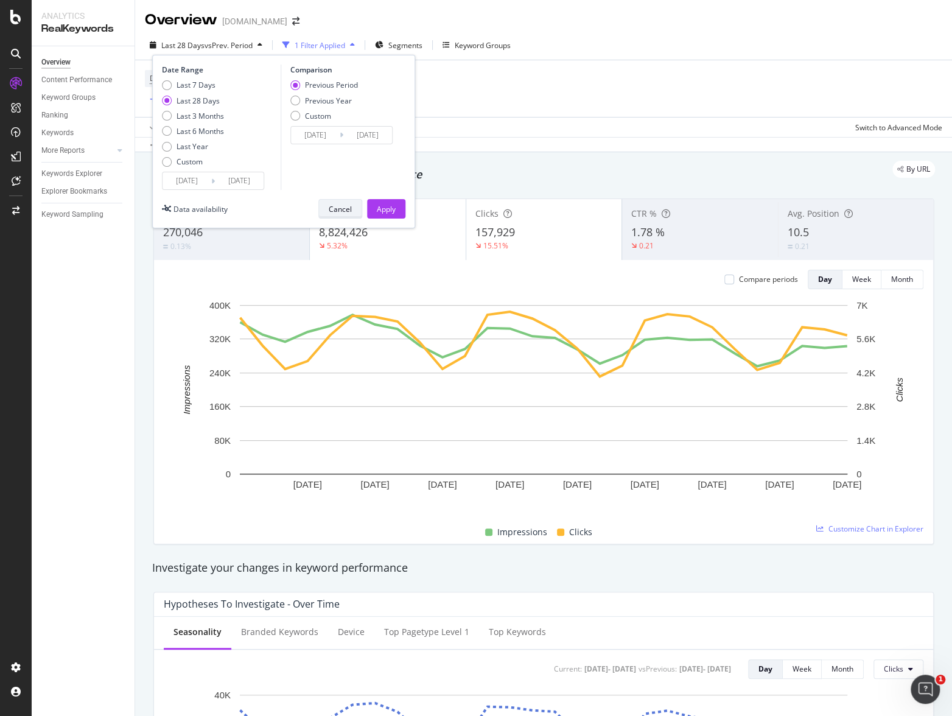
click at [347, 209] on div "Cancel" at bounding box center [340, 209] width 23 height 10
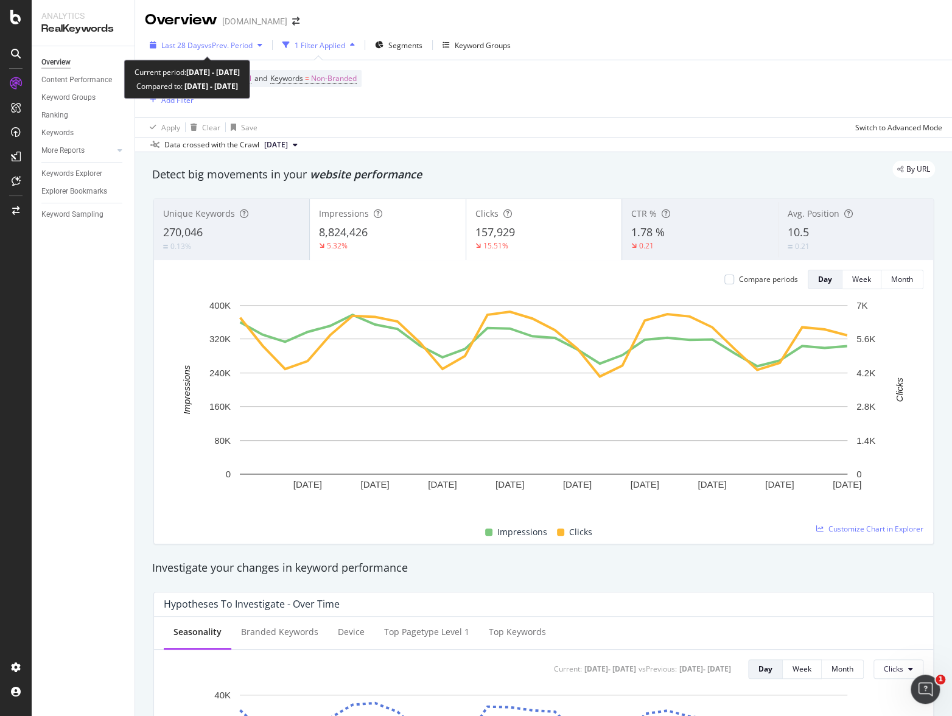
click at [215, 44] on span "vs Prev. Period" at bounding box center [229, 45] width 48 height 10
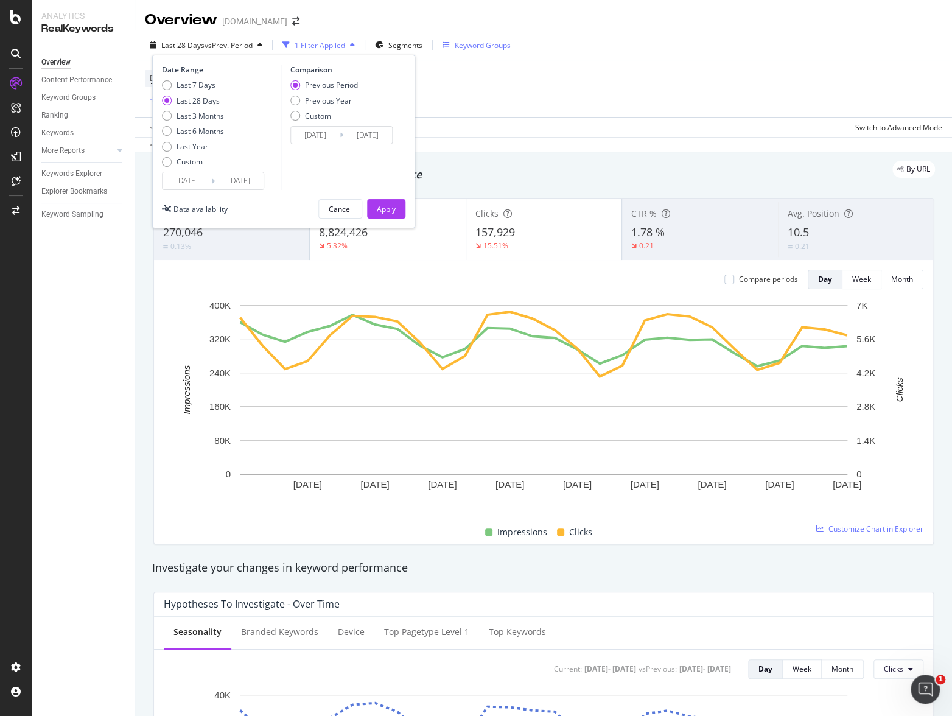
click at [480, 43] on div "Keyword Groups" at bounding box center [483, 45] width 56 height 10
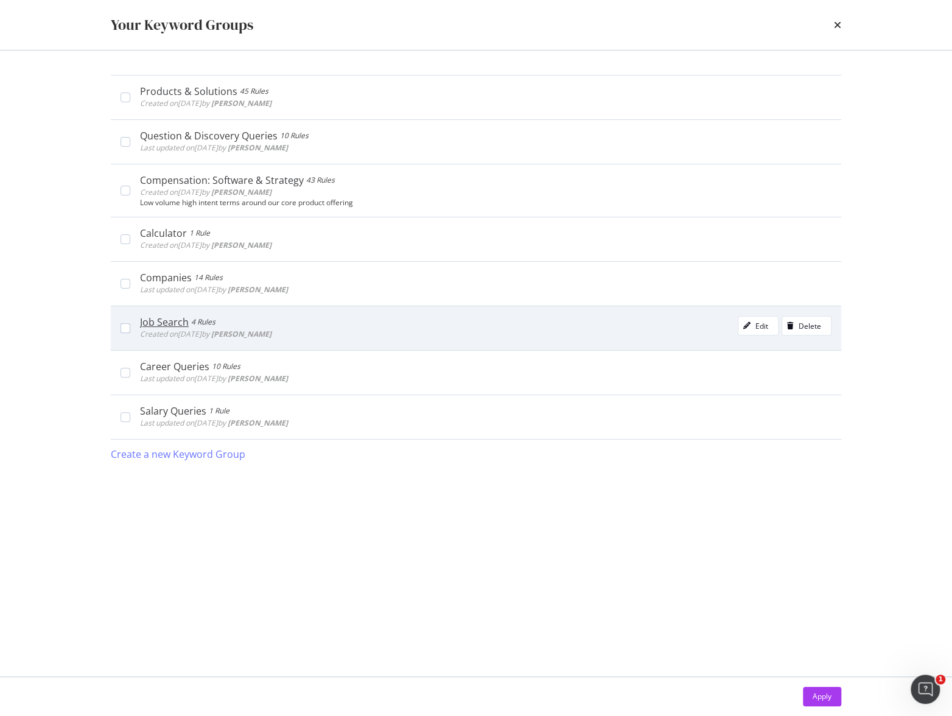
click at [385, 322] on div "Job Search 4 Rules Created on 2020 May 8th by connor Edit Delete" at bounding box center [486, 328] width 692 height 24
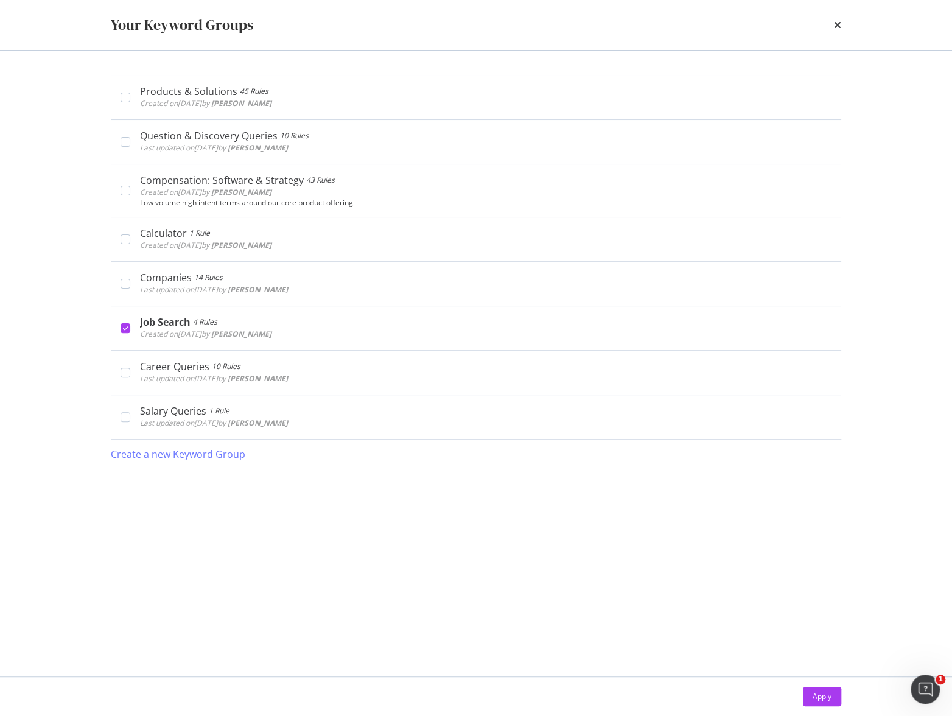
click at [97, 58] on div "Products & Solutions 45 Rules Created on 2023 Sep 29th by Devon Butler Edit Del…" at bounding box center [475, 364] width 779 height 626
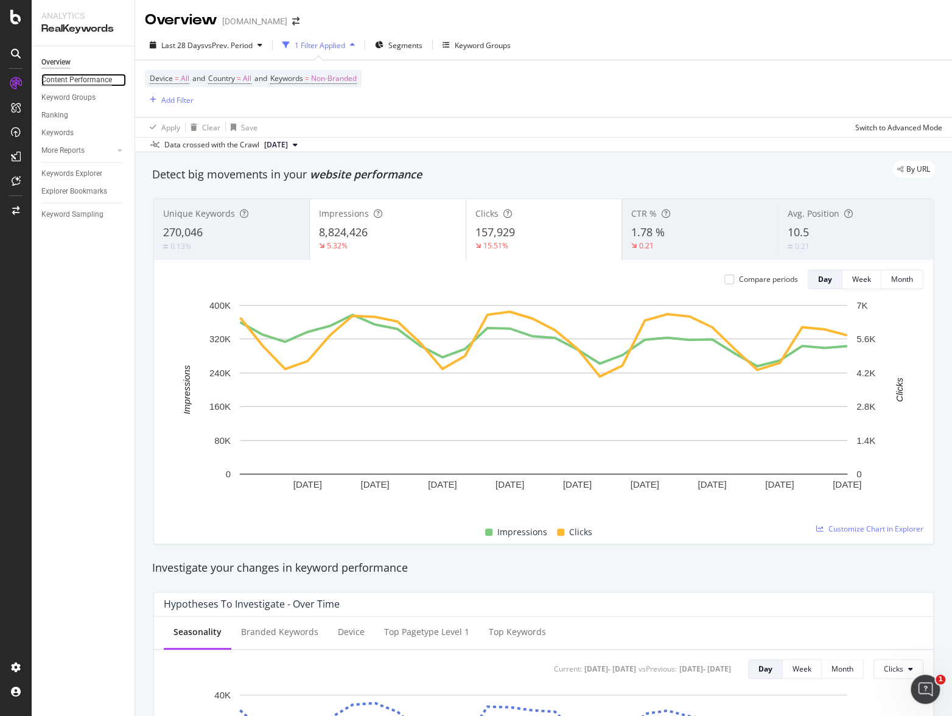
click at [79, 80] on div "Content Performance" at bounding box center [76, 80] width 71 height 13
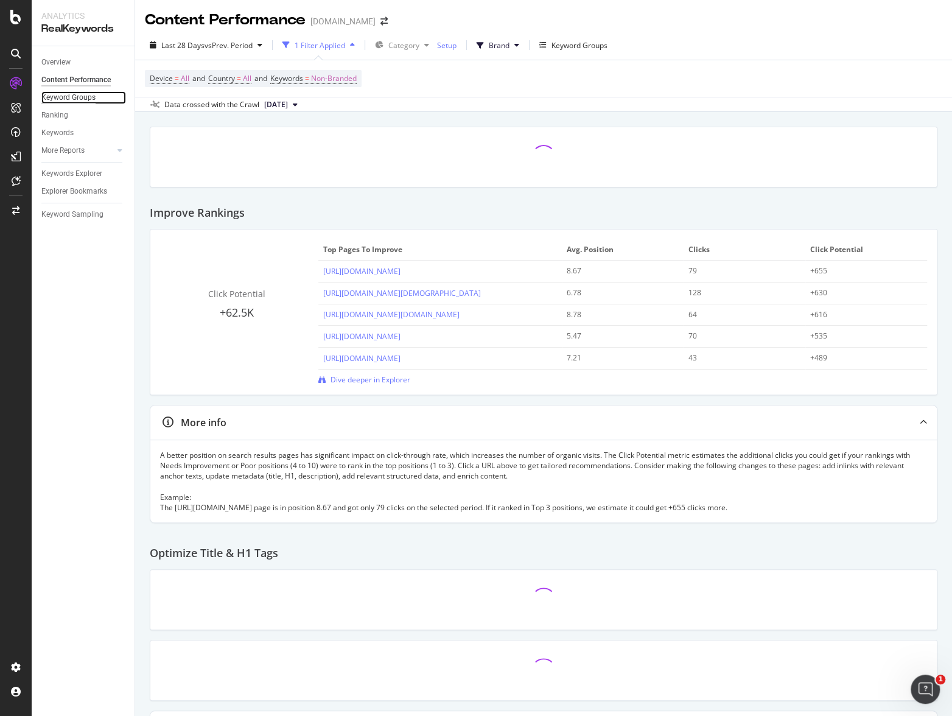
click at [63, 99] on div "Keyword Groups" at bounding box center [68, 97] width 54 height 13
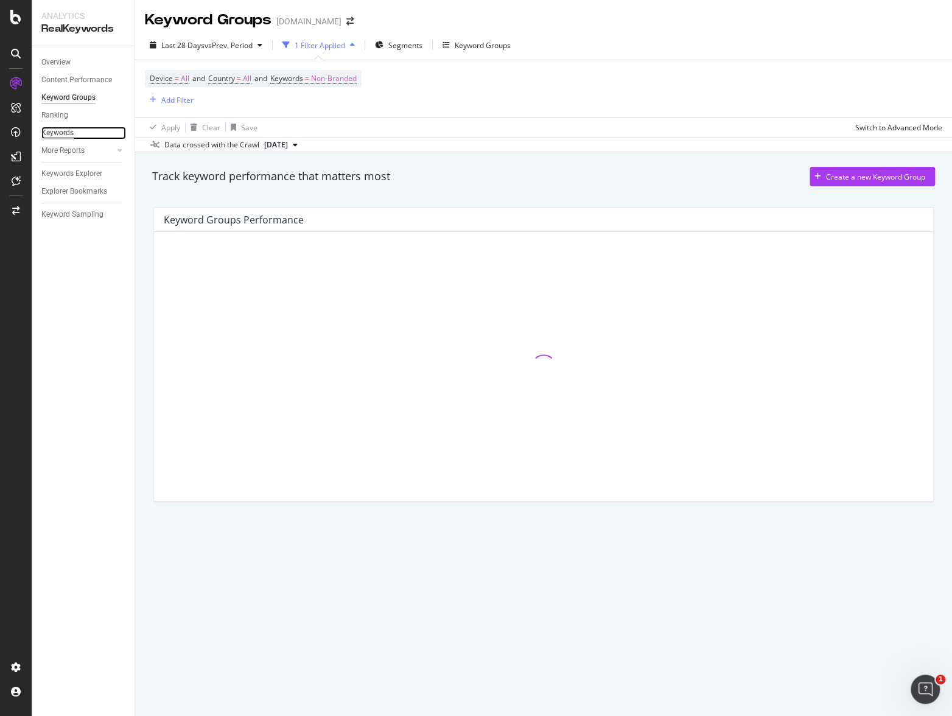
click at [57, 132] on div "Keywords" at bounding box center [57, 133] width 32 height 13
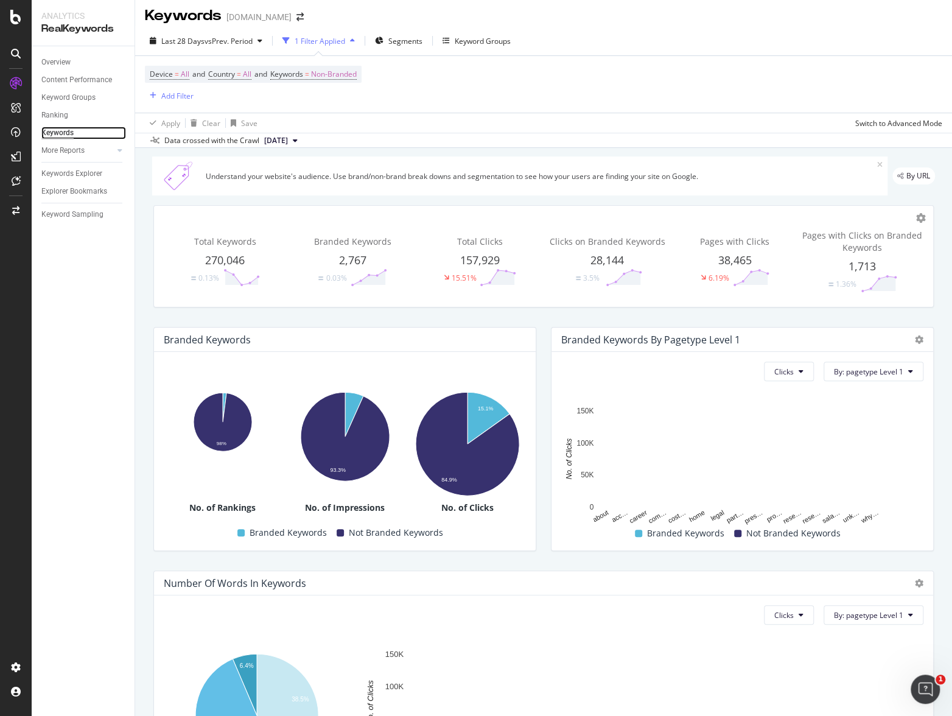
scroll to position [2, 0]
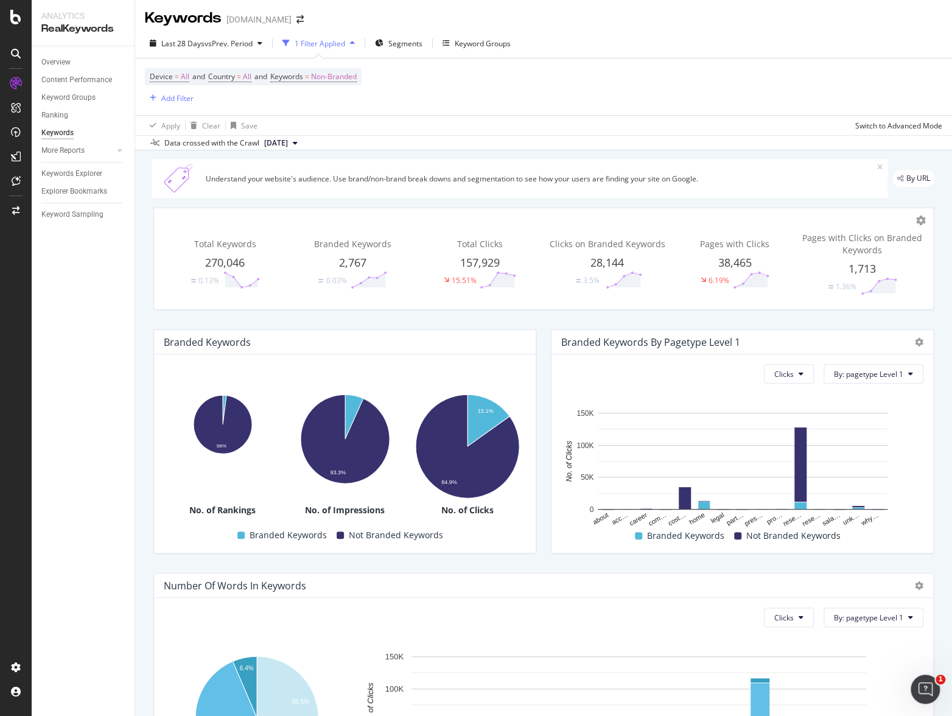
click at [403, 94] on div "Device = All and Country = All and Keywords = Non-Branded Add Filter" at bounding box center [544, 86] width 798 height 57
click at [239, 40] on span "vs Prev. Period" at bounding box center [229, 43] width 48 height 10
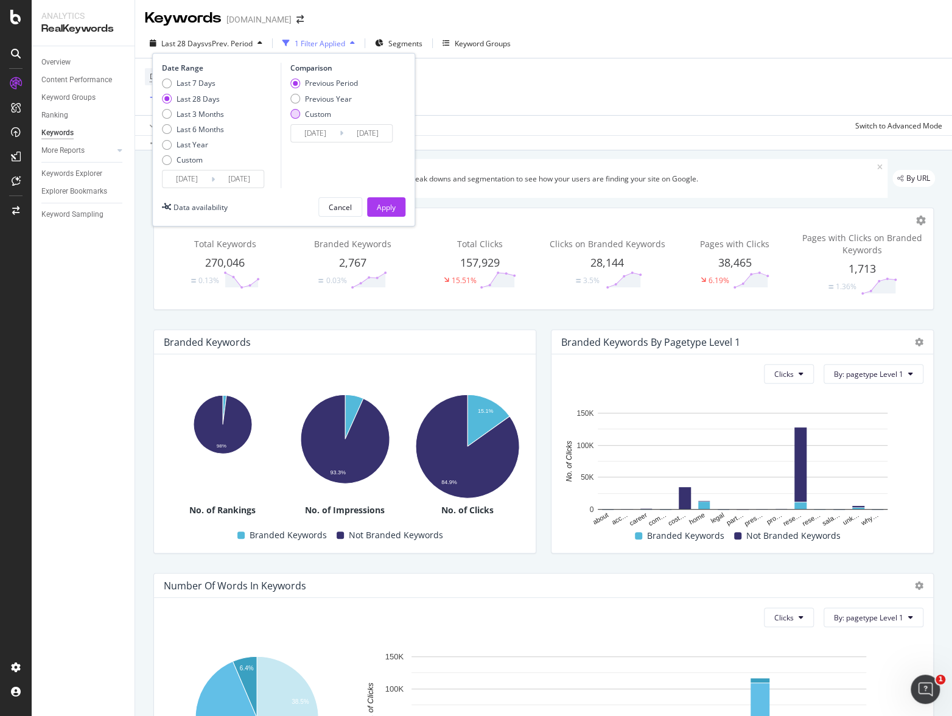
click at [311, 113] on div "Custom" at bounding box center [318, 114] width 26 height 10
click at [309, 140] on input "2025/07/31" at bounding box center [315, 133] width 49 height 17
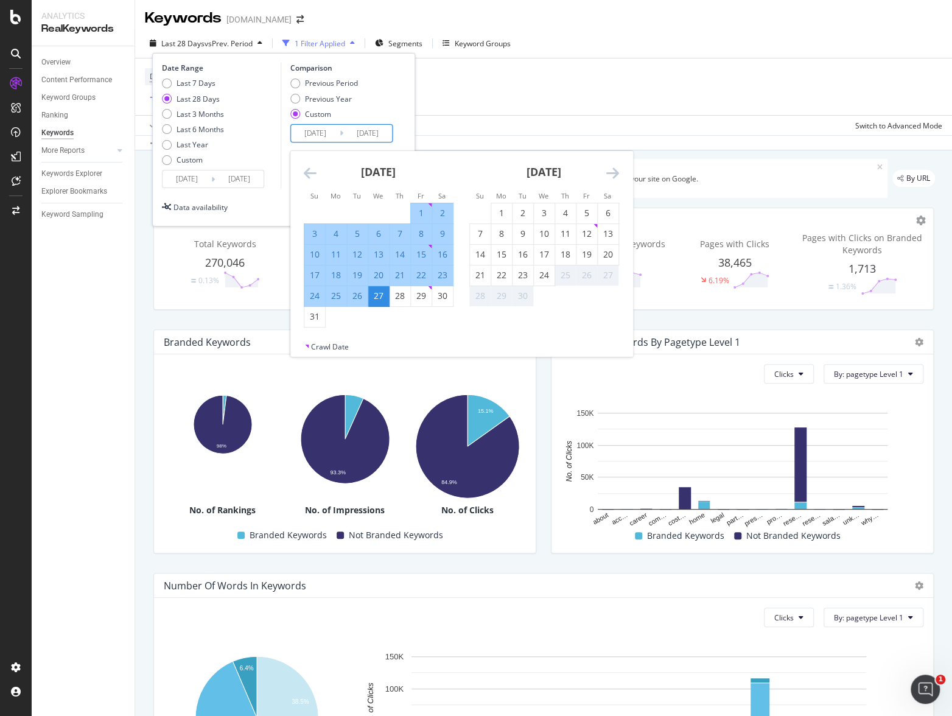
click at [367, 100] on div "Previous Period Previous Year Custom" at bounding box center [343, 101] width 106 height 46
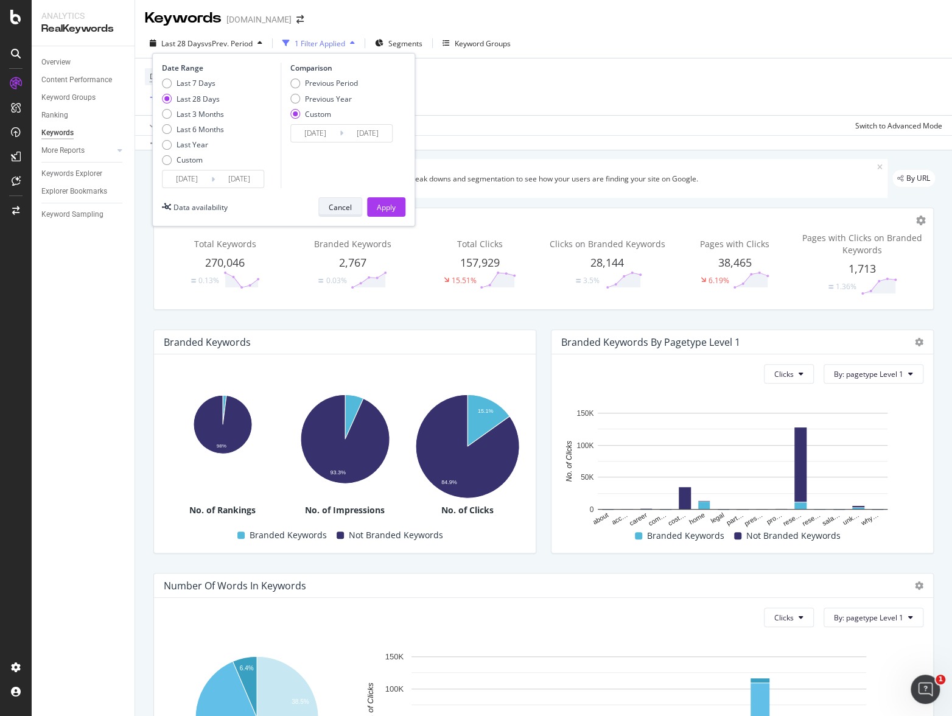
click at [338, 213] on div "Cancel" at bounding box center [340, 207] width 23 height 17
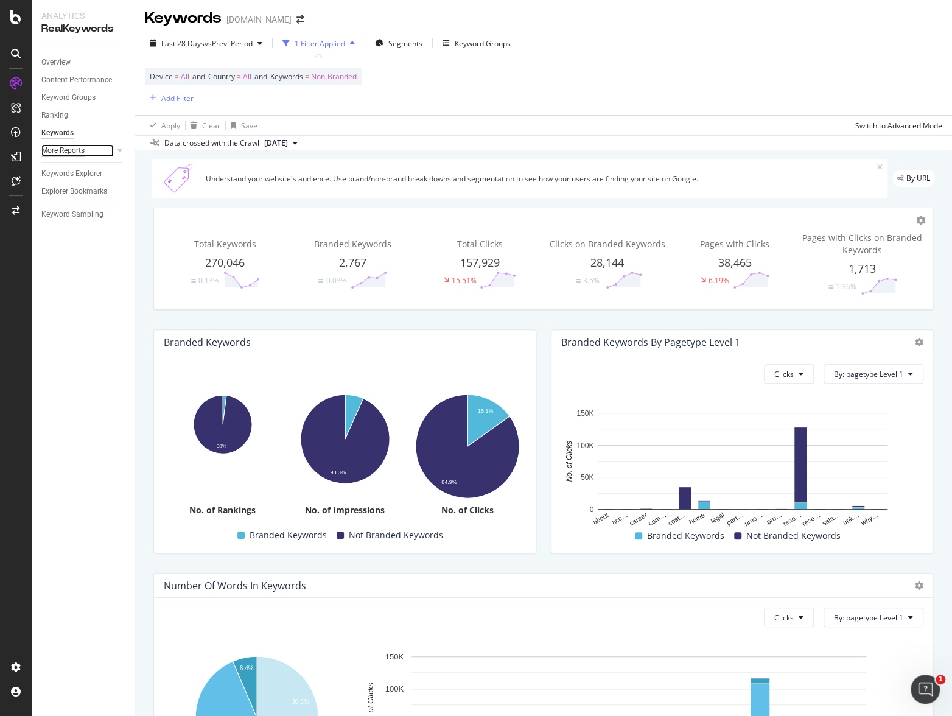
click at [63, 153] on div "More Reports" at bounding box center [62, 150] width 43 height 13
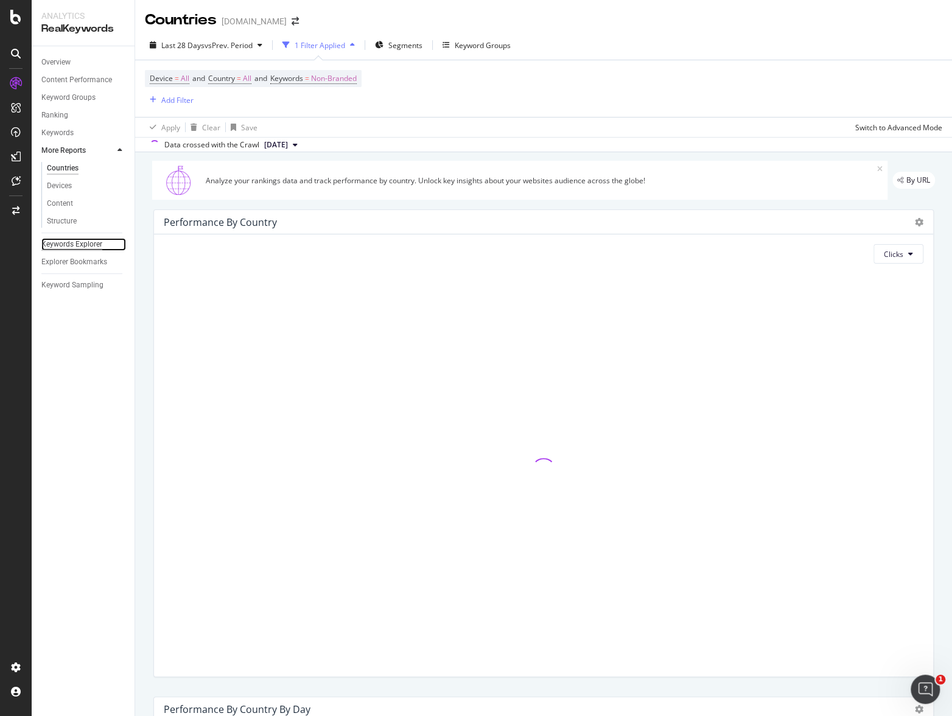
click at [60, 241] on div "Keywords Explorer" at bounding box center [71, 244] width 61 height 13
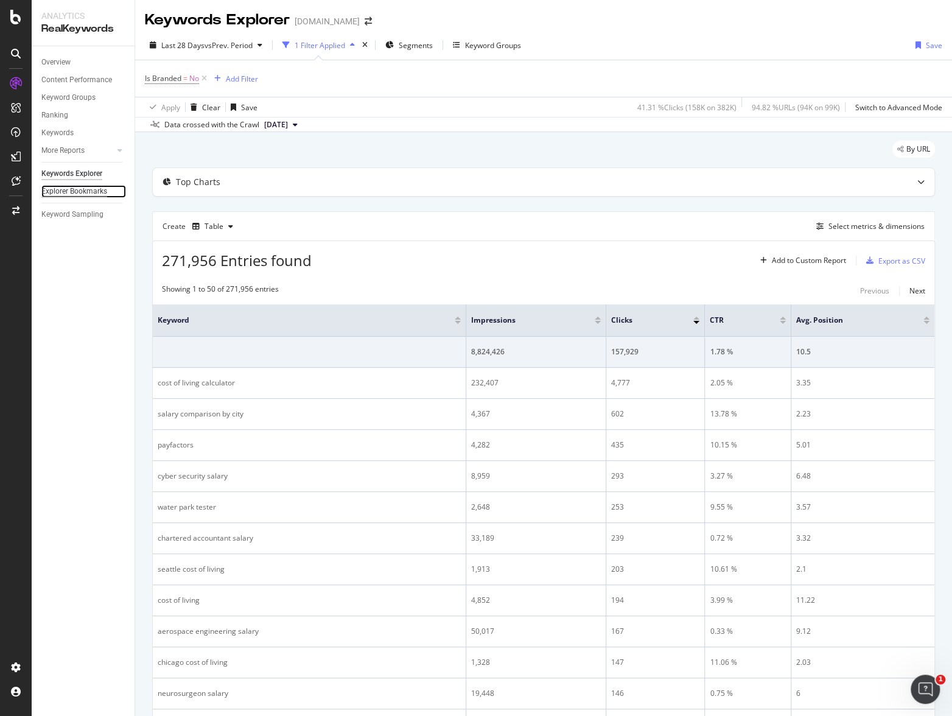
click at [86, 189] on div "Explorer Bookmarks" at bounding box center [74, 191] width 66 height 13
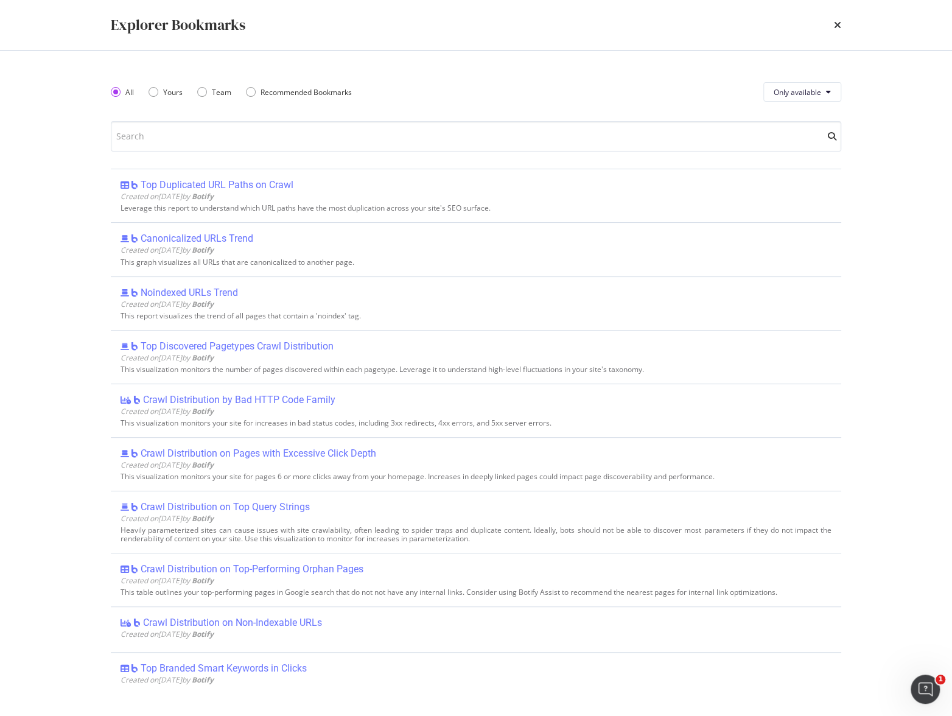
click at [804, 24] on icon "times" at bounding box center [837, 25] width 7 height 10
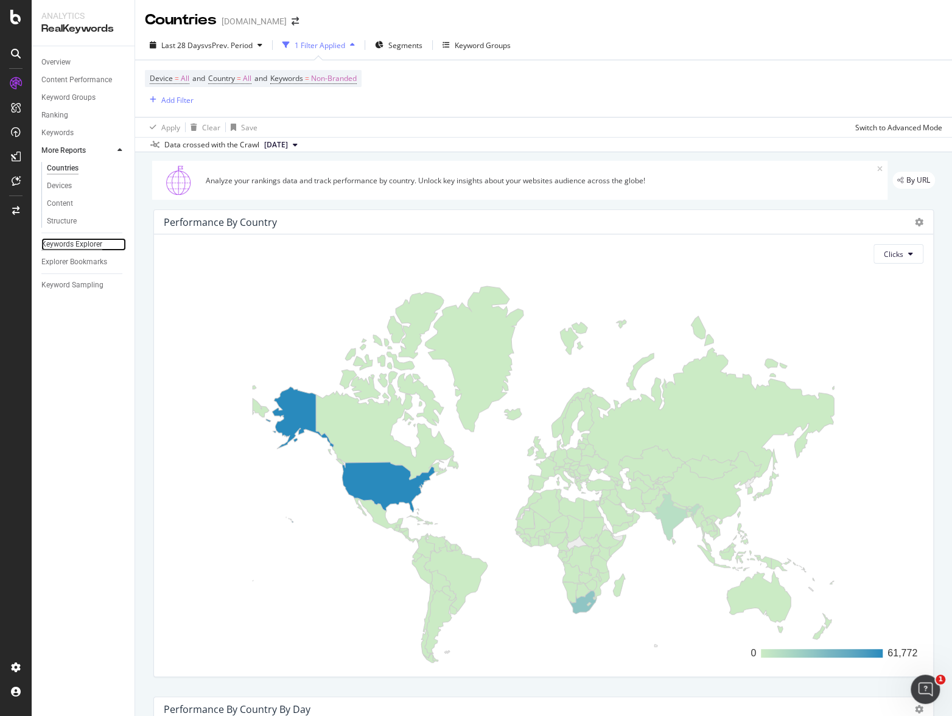
click at [65, 245] on div "Keywords Explorer" at bounding box center [71, 244] width 61 height 13
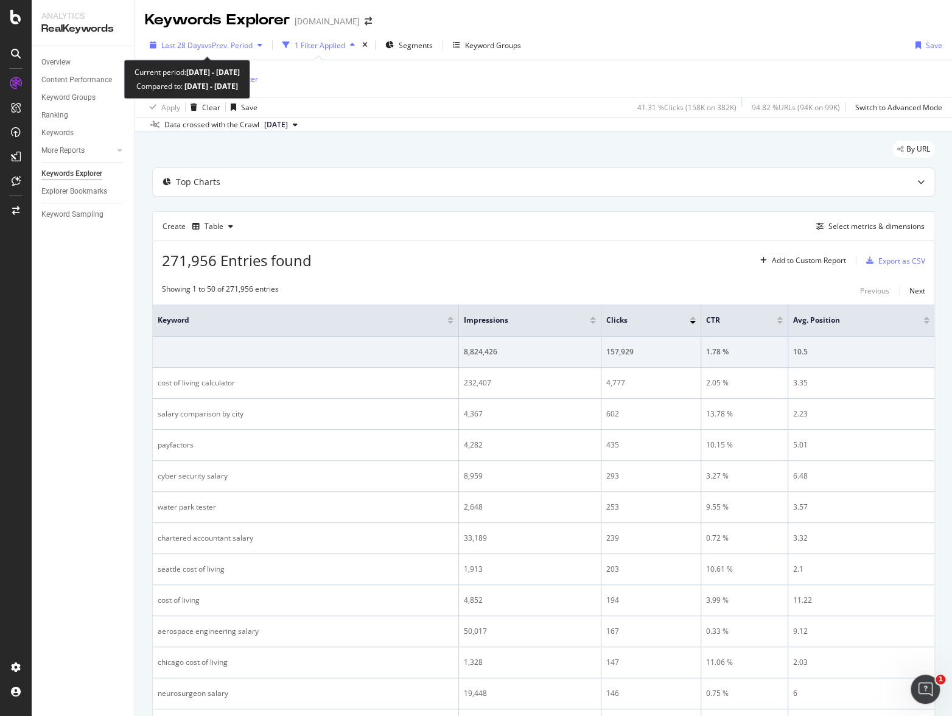
click at [241, 44] on span "vs Prev. Period" at bounding box center [229, 45] width 48 height 10
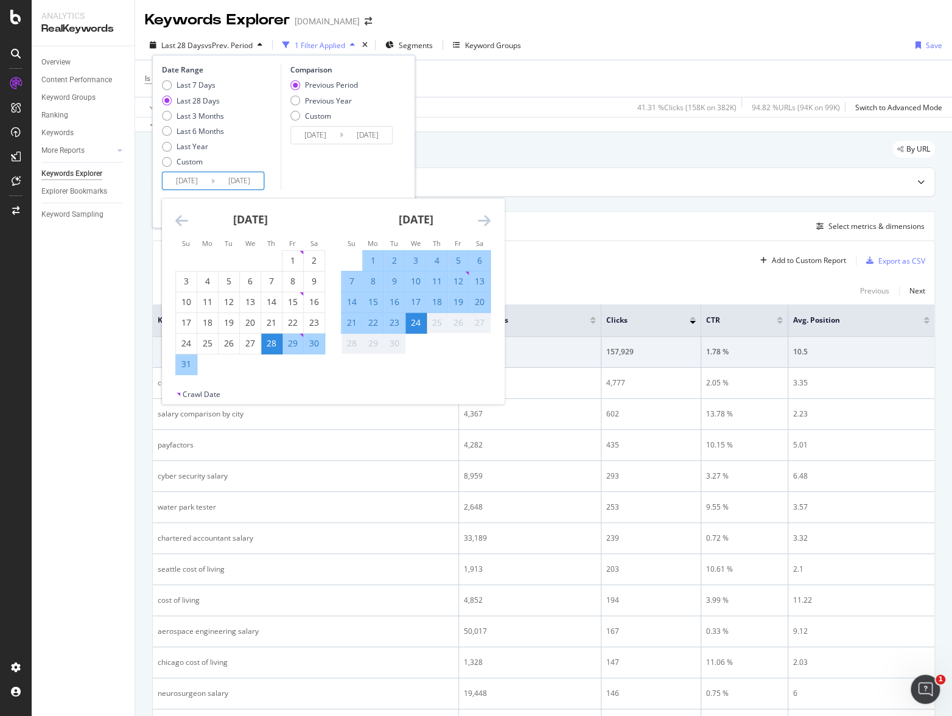
click at [185, 175] on input "2025/08/28" at bounding box center [187, 180] width 49 height 17
click at [186, 180] on input "2025/08/28" at bounding box center [187, 180] width 49 height 17
click at [153, 216] on div "Date Range Last 7 Days Last 28 Days Last 3 Months Last 6 Months Last Year Custo…" at bounding box center [283, 142] width 263 height 174
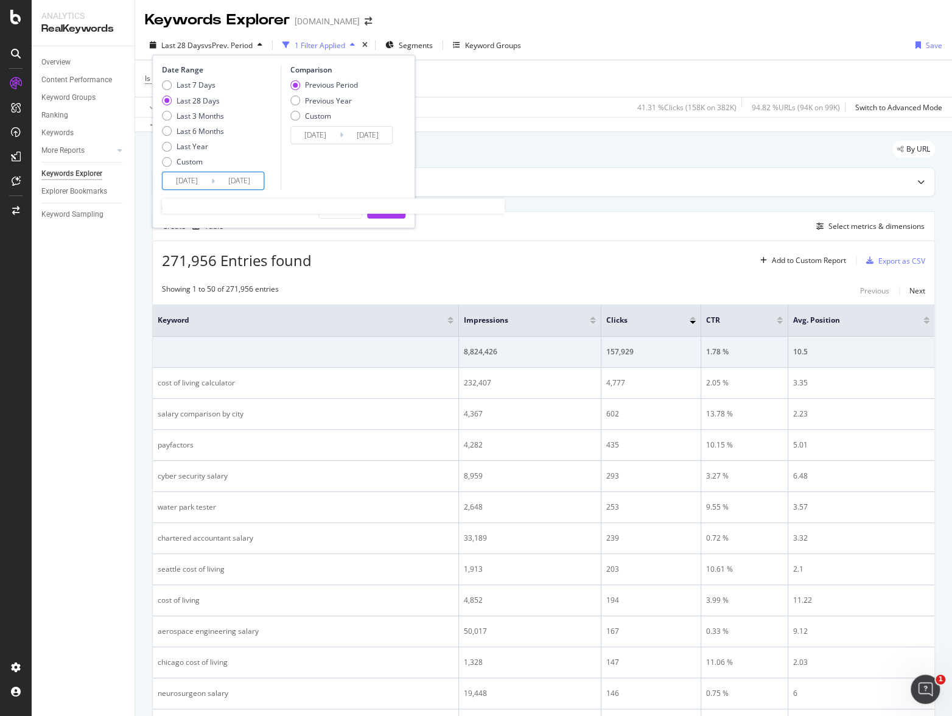
click at [189, 180] on input "2025/08/28" at bounding box center [187, 180] width 49 height 17
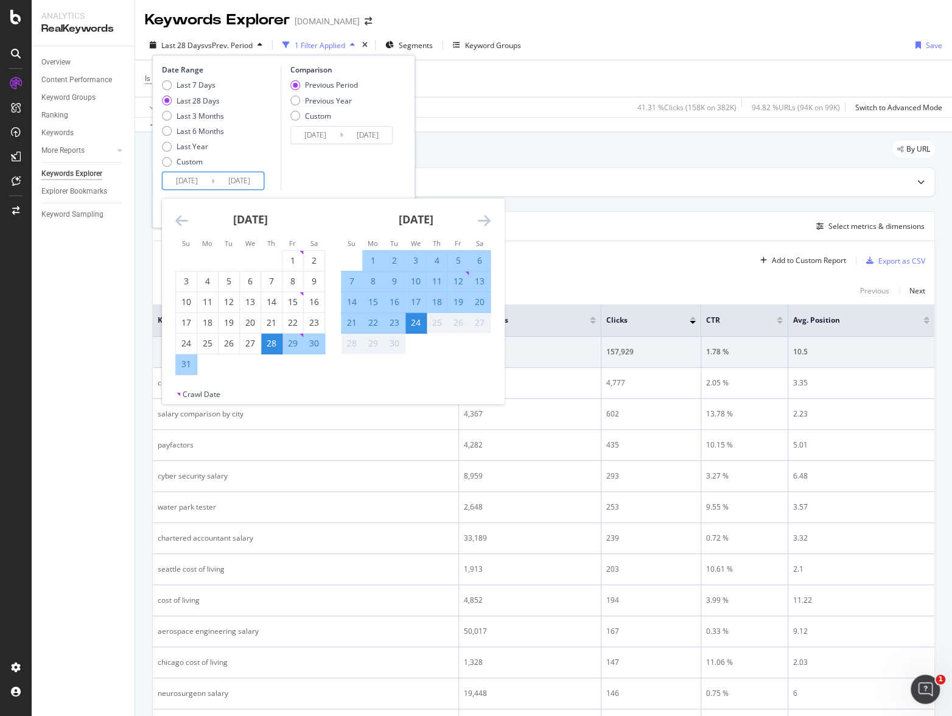
click at [181, 217] on icon "Move backward to switch to the previous month." at bounding box center [181, 220] width 13 height 15
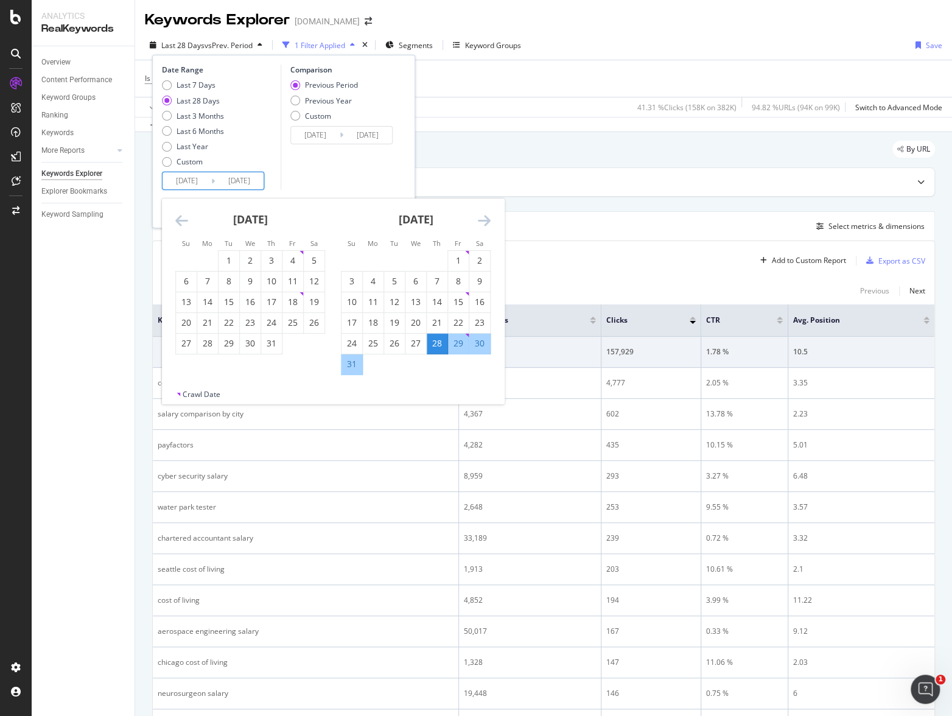
click at [181, 217] on icon "Move backward to switch to the previous month." at bounding box center [181, 220] width 13 height 15
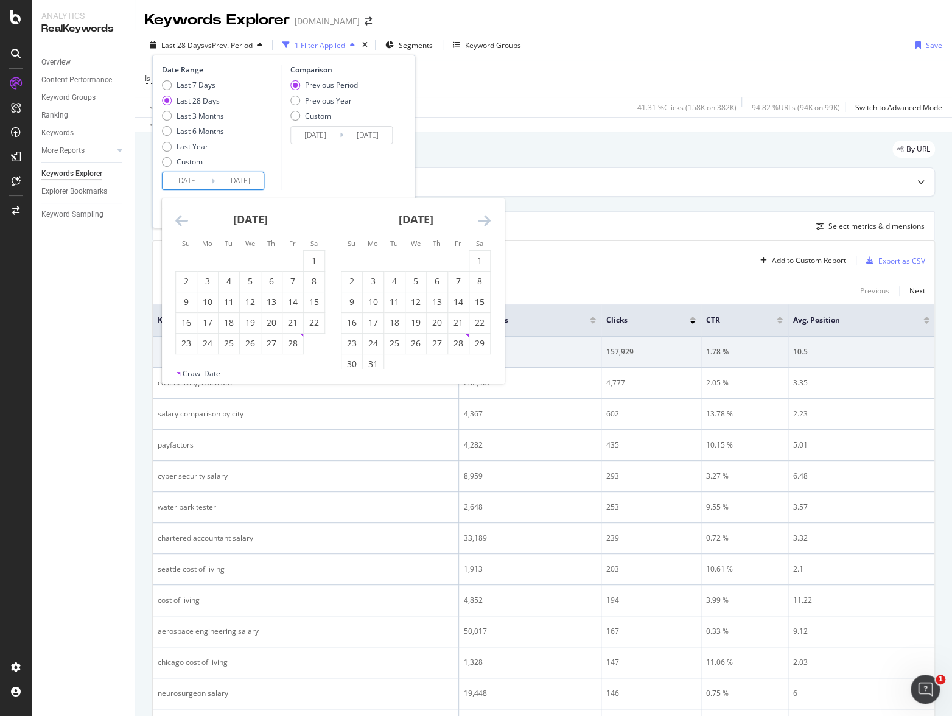
click at [181, 217] on icon "Move backward to switch to the previous month." at bounding box center [181, 220] width 13 height 15
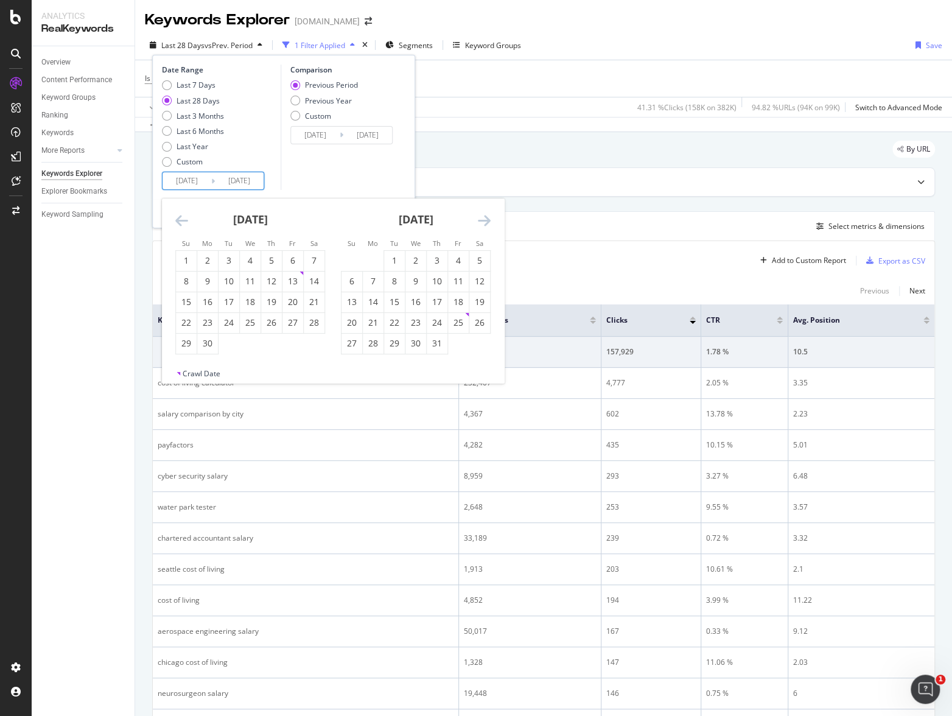
click at [181, 217] on icon "Move backward to switch to the previous month." at bounding box center [181, 220] width 13 height 15
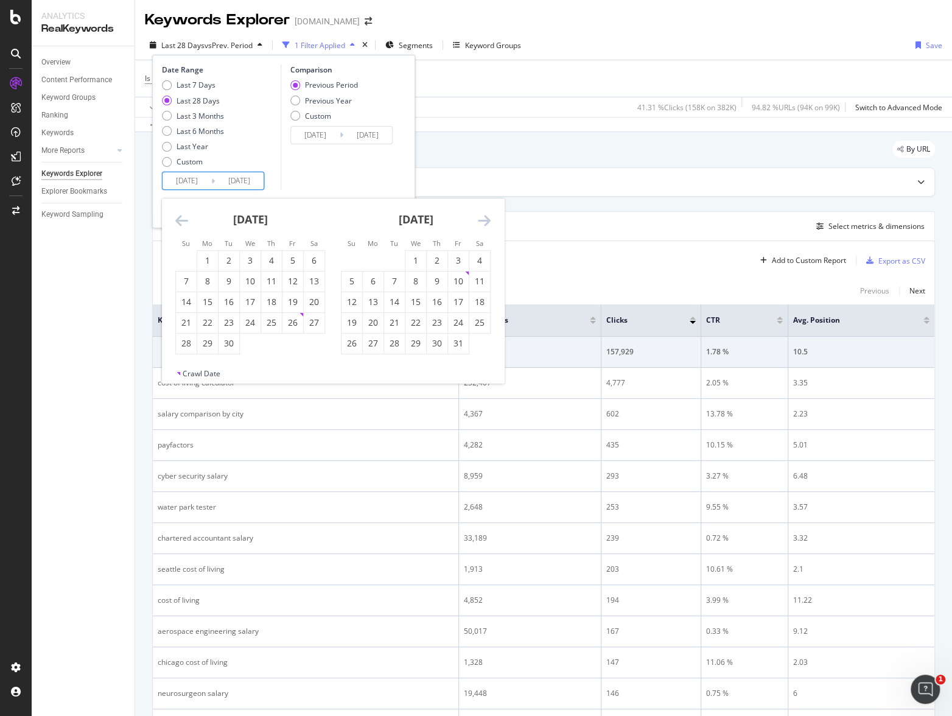
click at [181, 217] on icon "Move backward to switch to the previous month." at bounding box center [181, 220] width 13 height 15
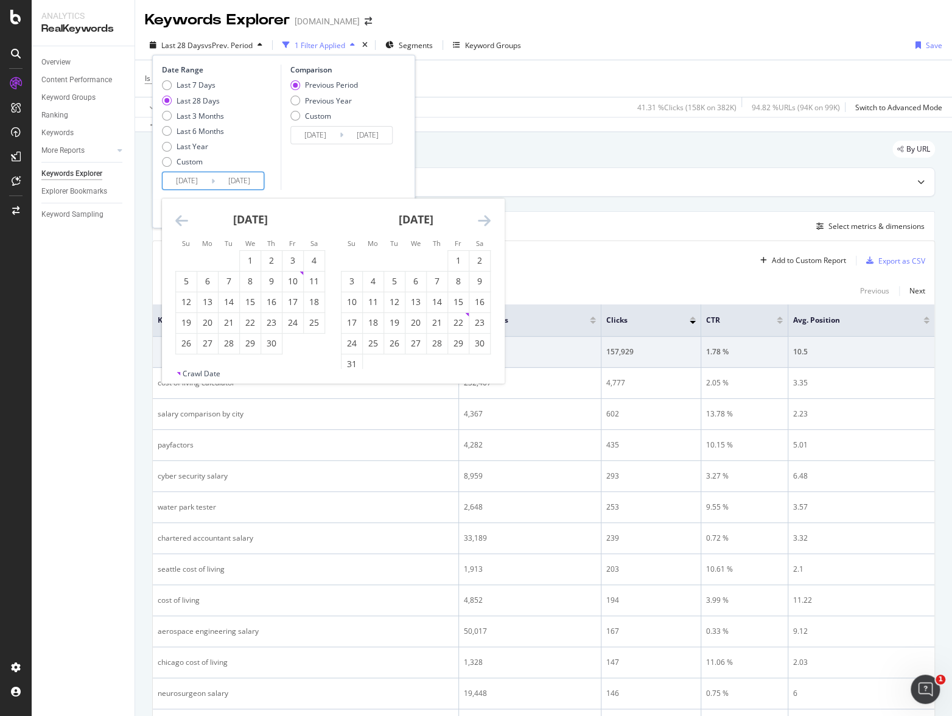
click at [181, 217] on icon "Move backward to switch to the previous month." at bounding box center [181, 220] width 13 height 15
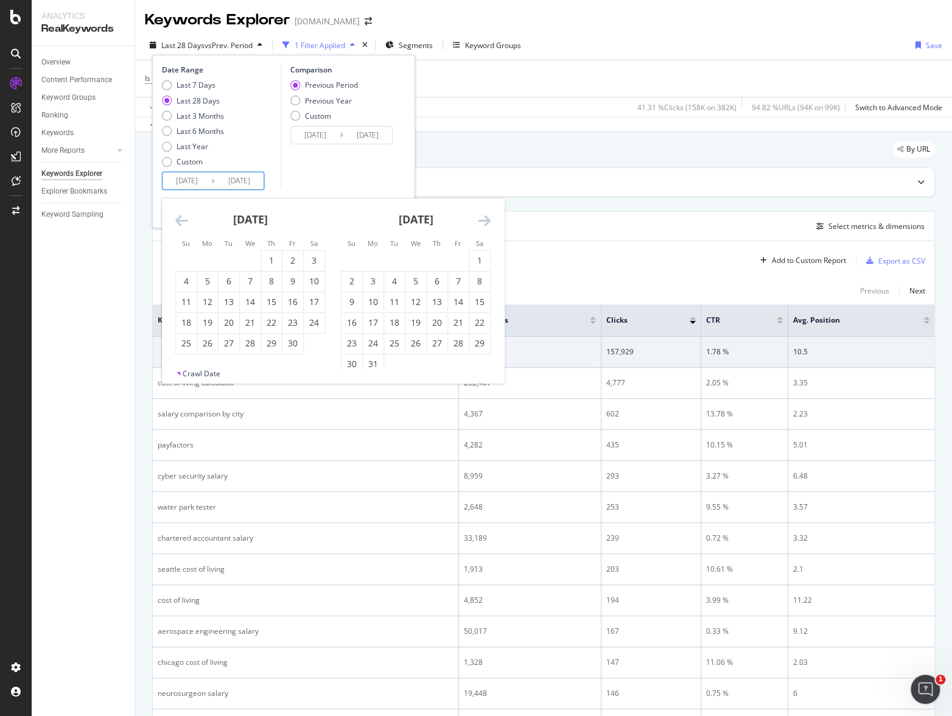
click at [181, 217] on icon "Move backward to switch to the previous month." at bounding box center [181, 220] width 13 height 15
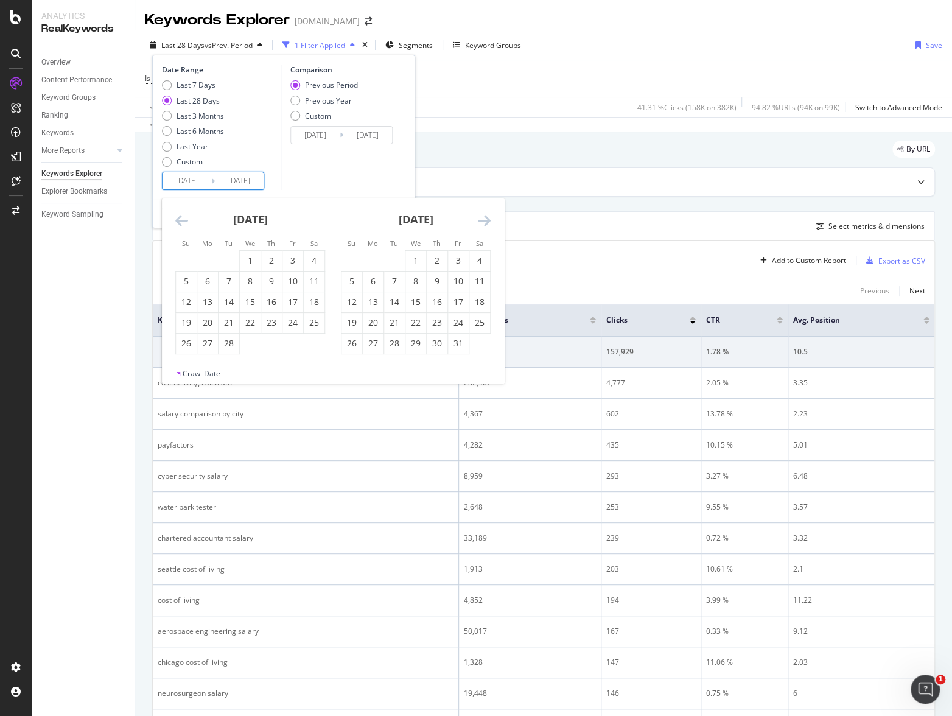
click at [181, 217] on icon "Move backward to switch to the previous month." at bounding box center [181, 220] width 13 height 15
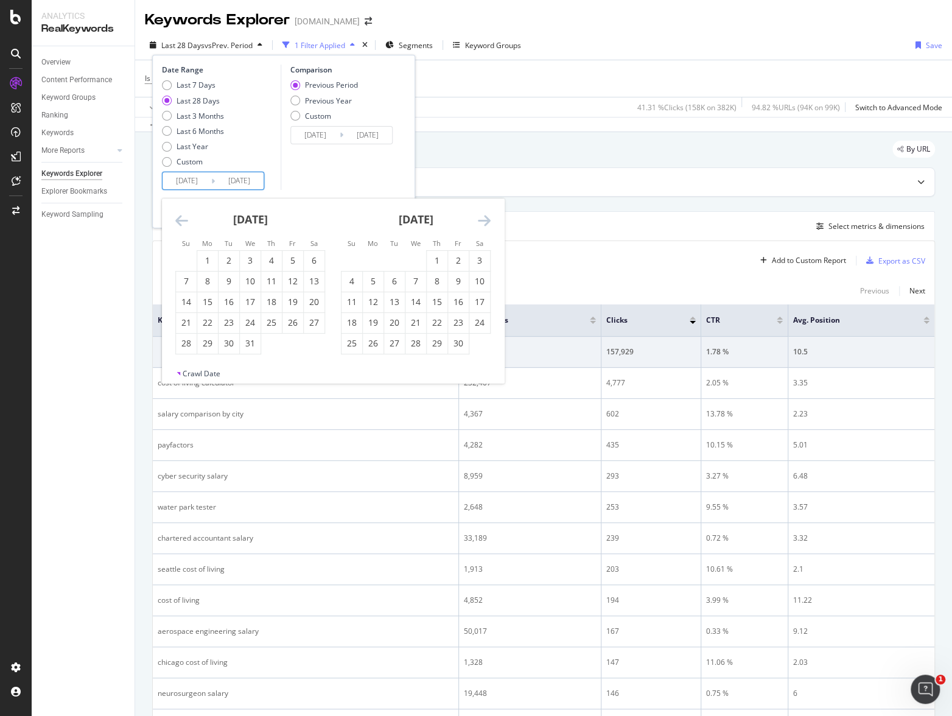
click at [181, 217] on icon "Move backward to switch to the previous month." at bounding box center [181, 220] width 13 height 15
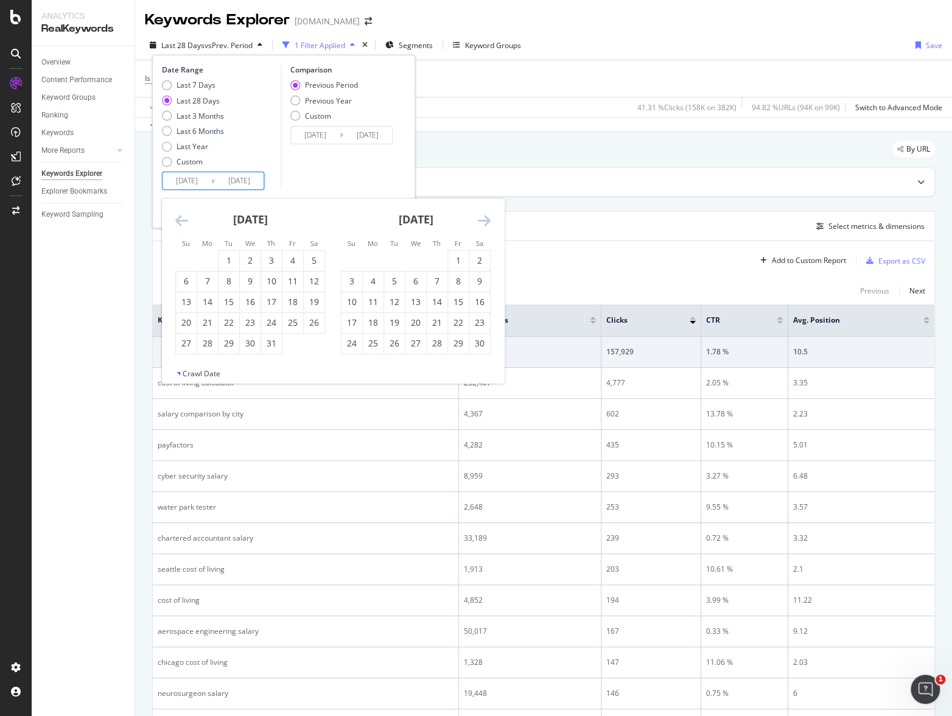
click at [181, 217] on icon "Move backward to switch to the previous month." at bounding box center [181, 220] width 13 height 15
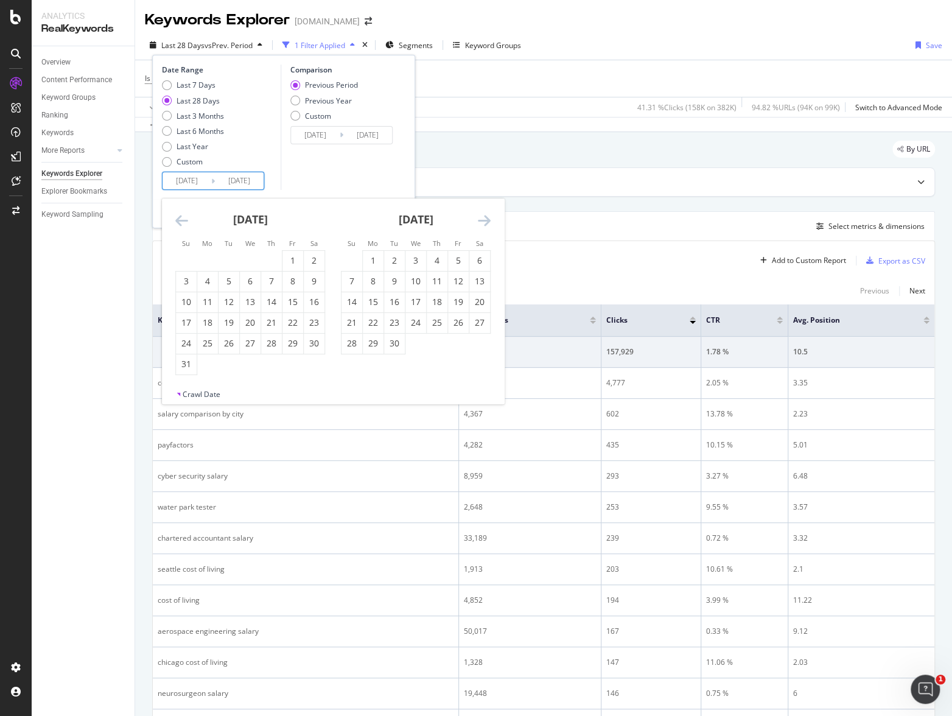
click at [181, 217] on icon "Move backward to switch to the previous month." at bounding box center [181, 220] width 13 height 15
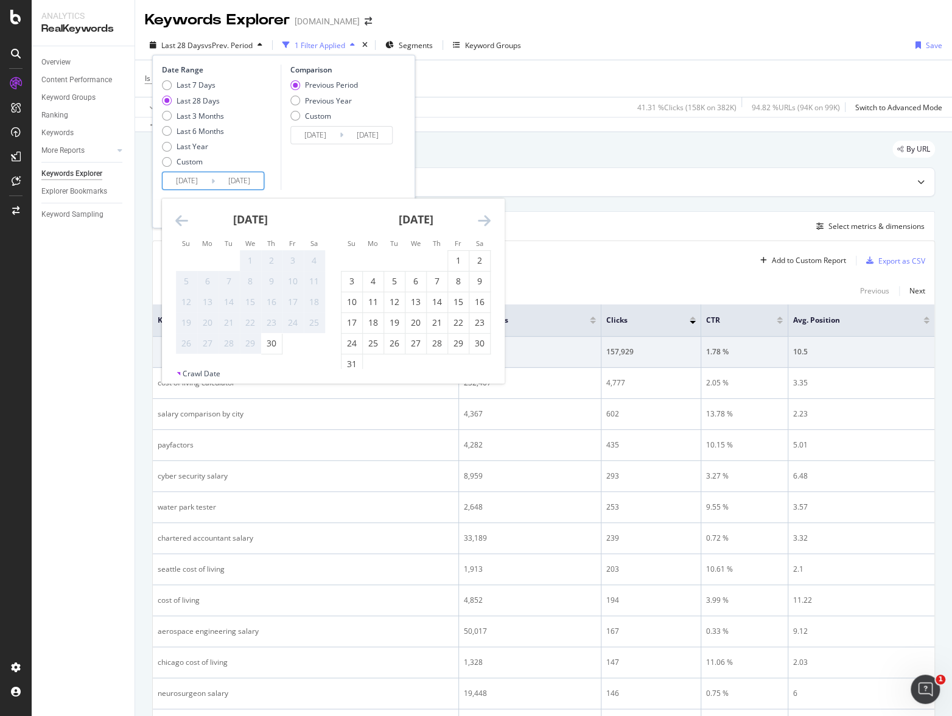
click at [181, 217] on icon "Move backward to switch to the previous month." at bounding box center [181, 220] width 13 height 15
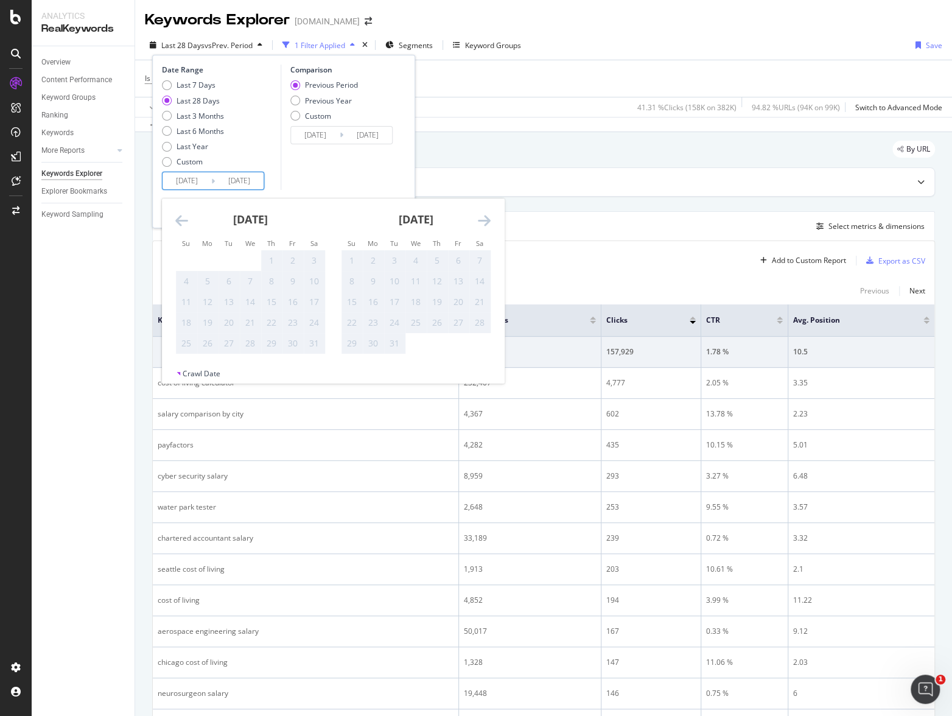
click at [181, 217] on icon "Move backward to switch to the previous month." at bounding box center [181, 220] width 13 height 15
click at [497, 223] on div "July 2021 1 2 3 4 5 6 7 8 9 10 11 12 13 14 15 16 17 18 19 20 21 22 23 24 25 26 …" at bounding box center [416, 277] width 166 height 156
click at [496, 223] on div "July 2021 1 2 3 4 5 6 7 8 9 10 11 12 13 14 15 16 17 18 19 20 21 22 23 24 25 26 …" at bounding box center [416, 277] width 166 height 156
click at [476, 219] on div "July 2021" at bounding box center [416, 225] width 150 height 52
click at [490, 217] on icon "Move forward to switch to the next month." at bounding box center [484, 220] width 13 height 15
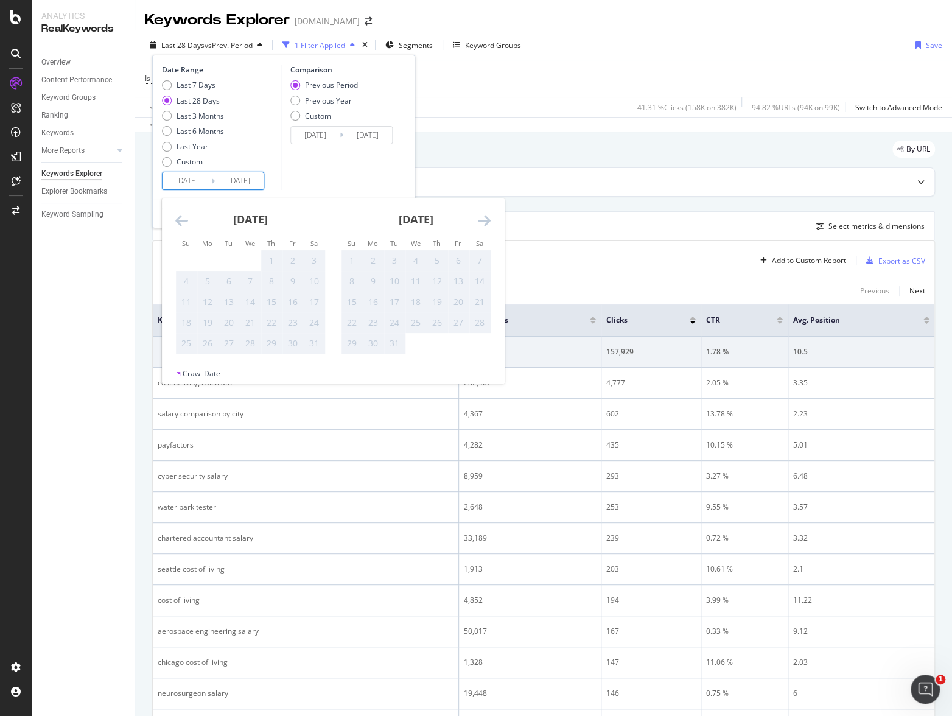
click at [490, 217] on icon "Move forward to switch to the next month." at bounding box center [484, 220] width 13 height 15
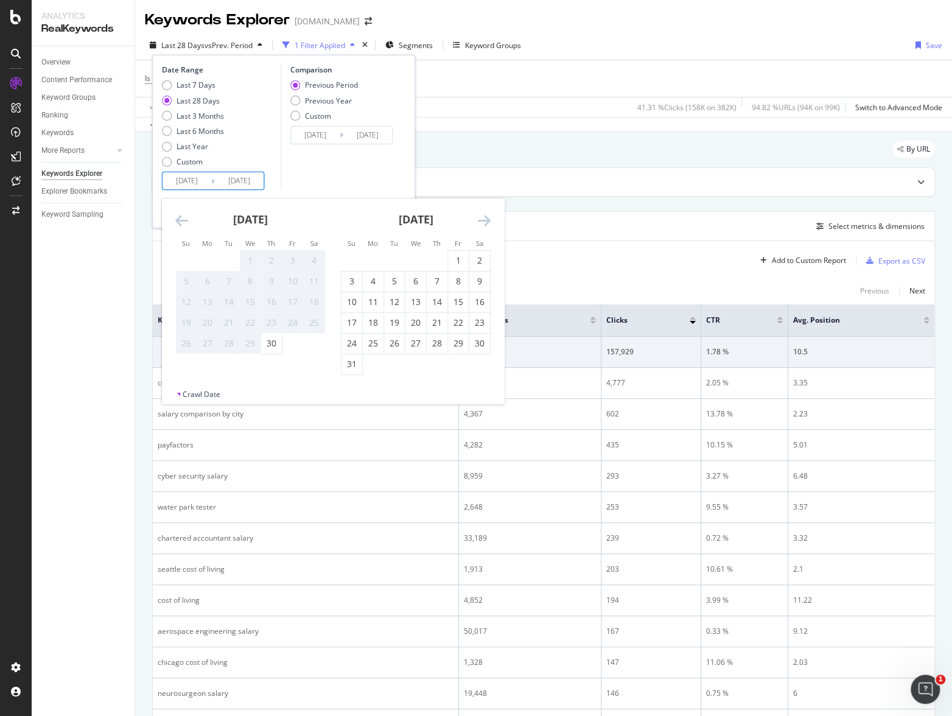
click at [490, 217] on icon "Move forward to switch to the next month." at bounding box center [484, 220] width 13 height 15
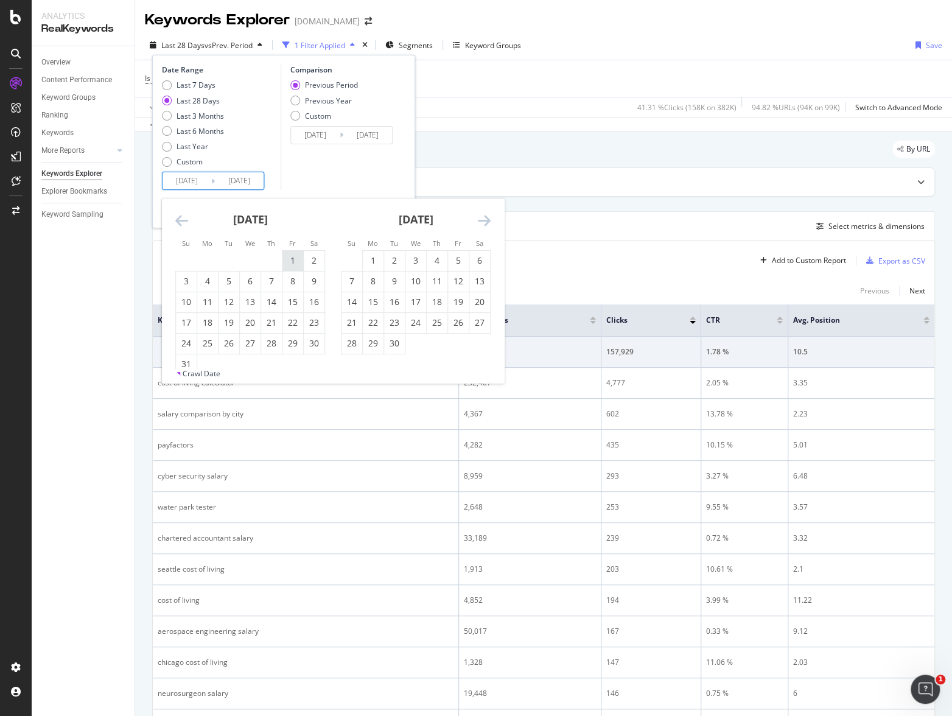
click at [286, 260] on div "1" at bounding box center [293, 261] width 21 height 12
type input "2021/10/01"
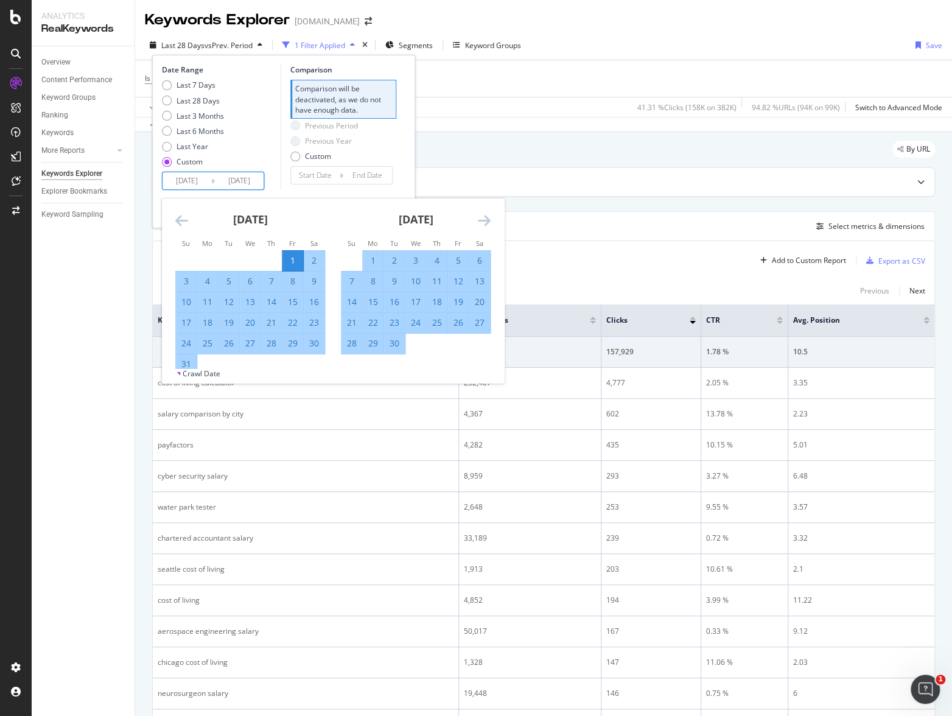
click at [184, 364] on div "31" at bounding box center [186, 364] width 21 height 12
type input "2021/10/31"
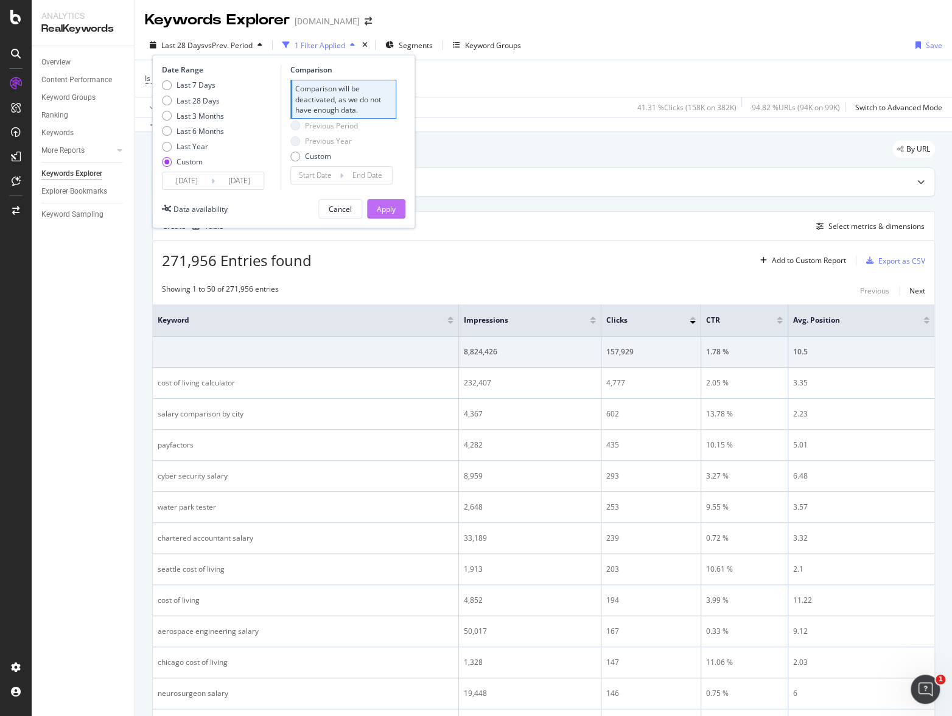
click at [396, 205] on button "Apply" at bounding box center [386, 208] width 38 height 19
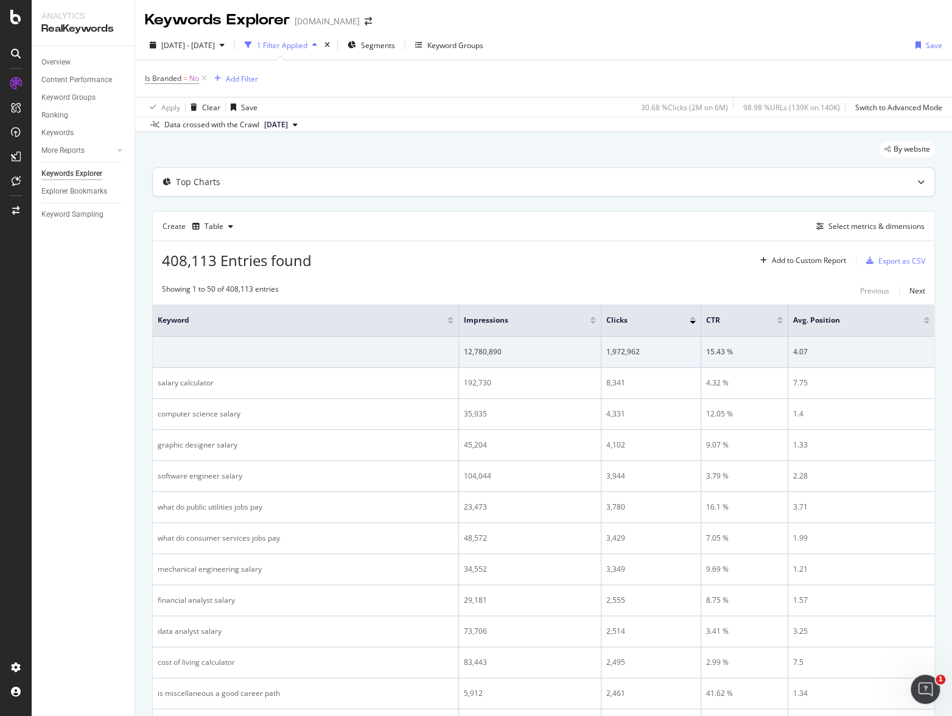
click at [227, 184] on div "Top Charts" at bounding box center [520, 182] width 734 height 12
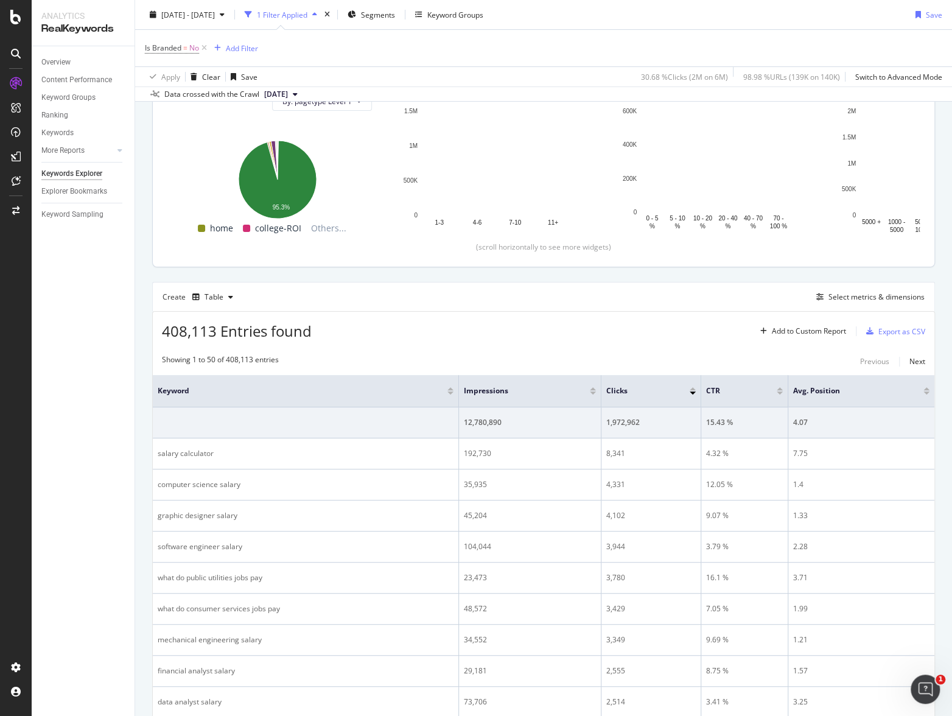
scroll to position [156, 0]
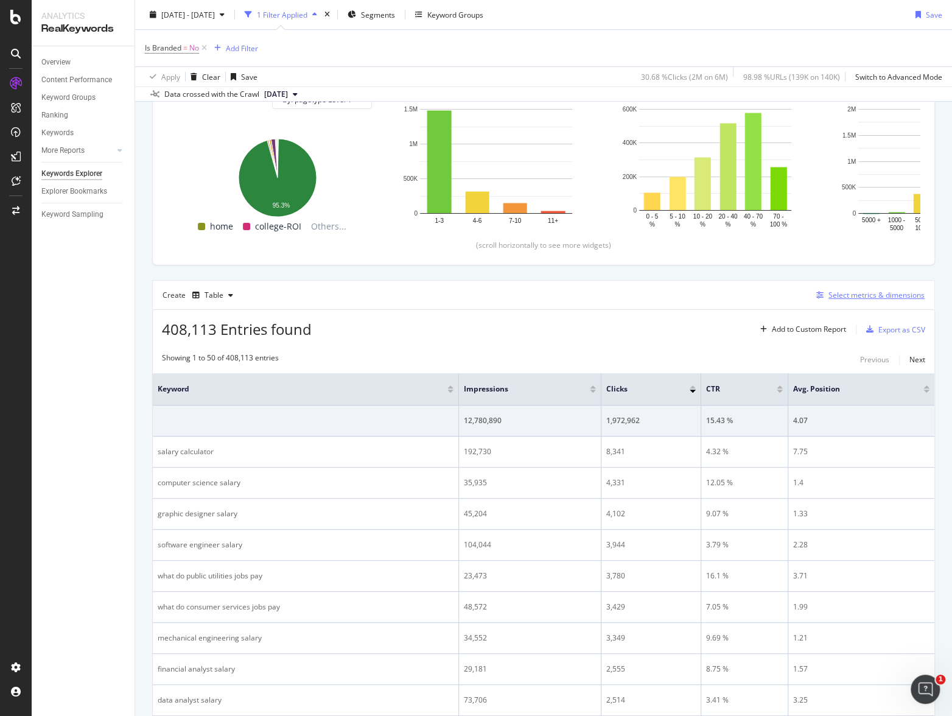
click at [804, 292] on div "Select metrics & dimensions" at bounding box center [877, 295] width 96 height 10
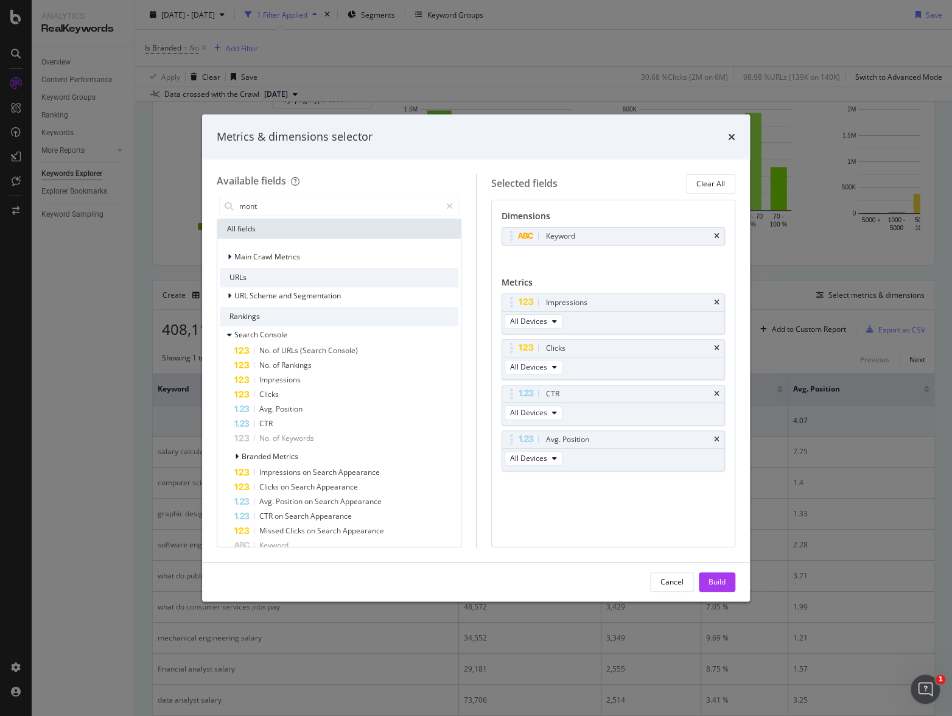
type input "month"
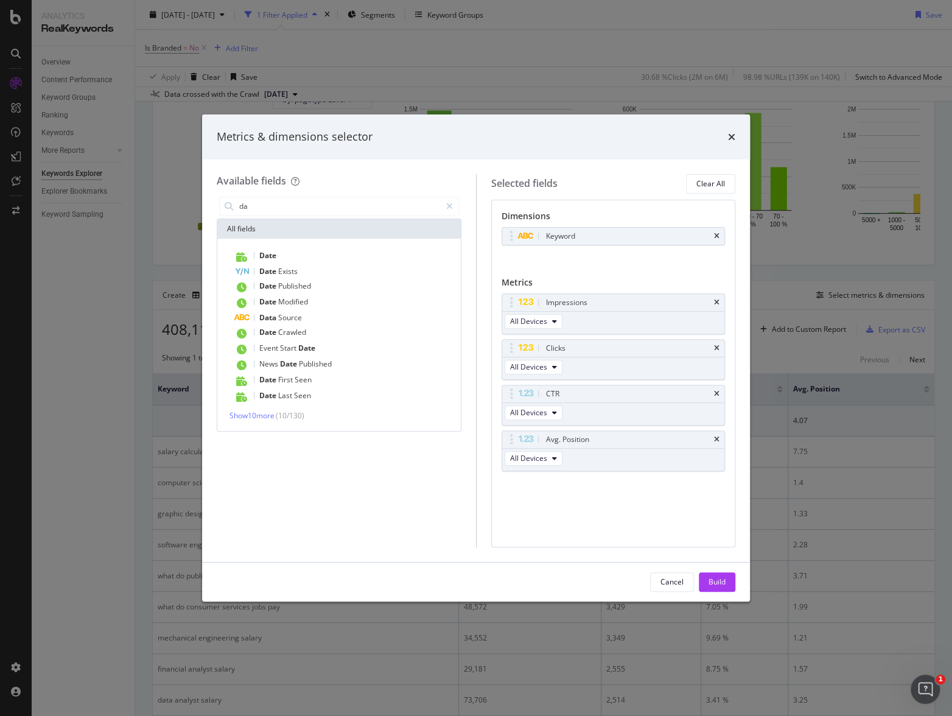
type input "da"
click at [677, 151] on div "Metrics & dimensions selector" at bounding box center [476, 136] width 548 height 45
click at [669, 455] on div "Cancel" at bounding box center [672, 582] width 23 height 17
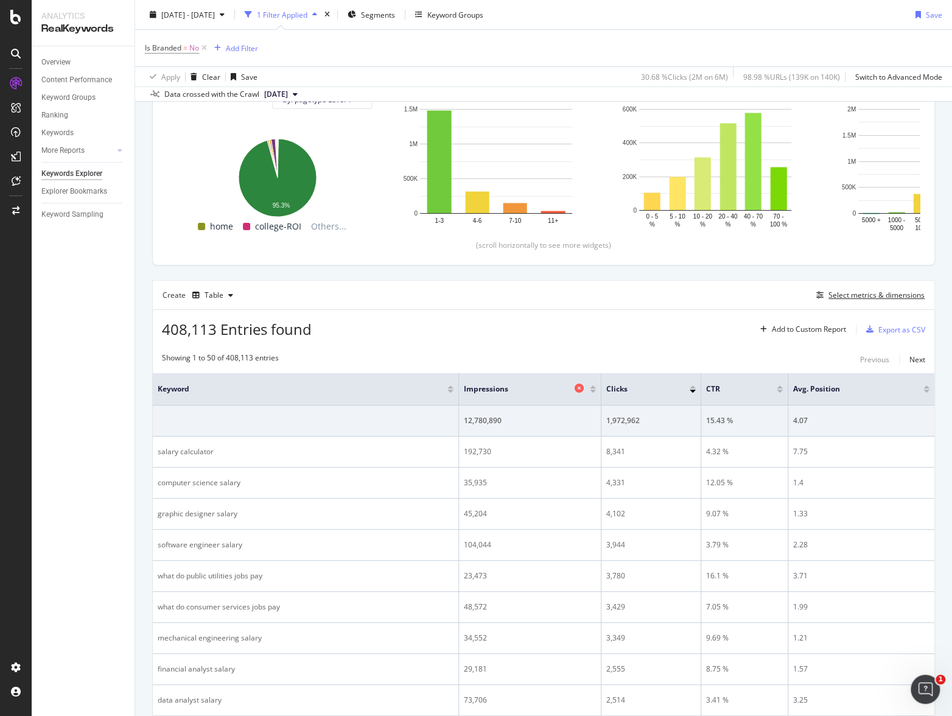
scroll to position [0, 0]
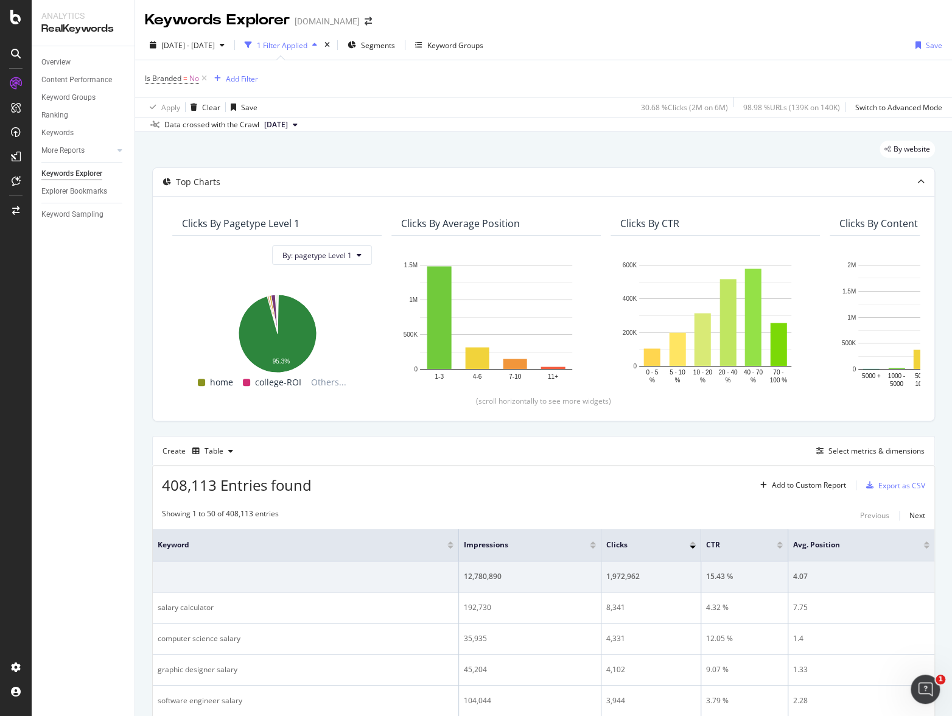
click at [376, 101] on div "Apply Clear Save 30.68 % Clicks ( 2M on 6M ) 98.98 % URLs ( 139K on 140K ) Swit…" at bounding box center [543, 107] width 817 height 20
click at [522, 220] on div "Clicks By Average Position" at bounding box center [493, 223] width 184 height 12
click at [350, 251] on span "By: pagetype Level 1" at bounding box center [317, 255] width 69 height 10
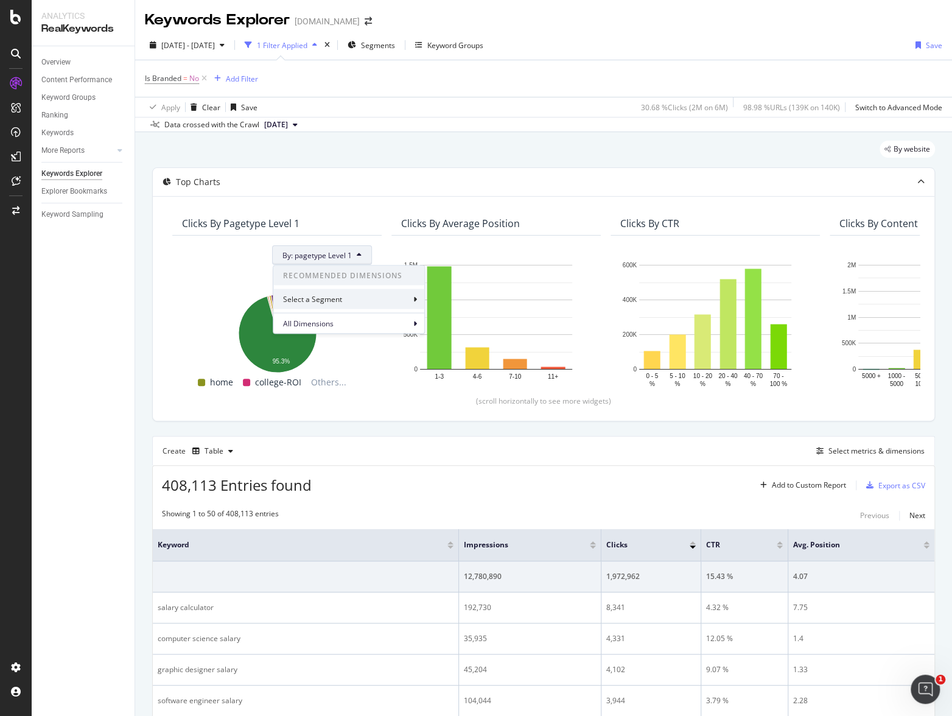
click at [337, 300] on div "Select a Segment" at bounding box center [314, 299] width 62 height 10
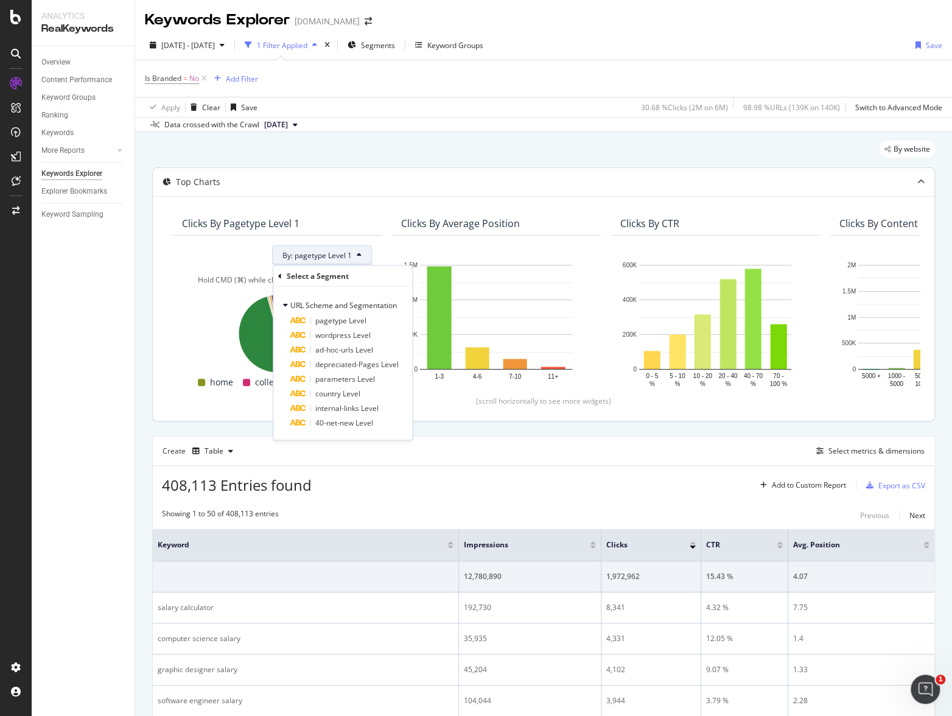
click at [214, 275] on div "Hold CMD (⌘) while clicking to filter the report." at bounding box center [277, 280] width 190 height 10
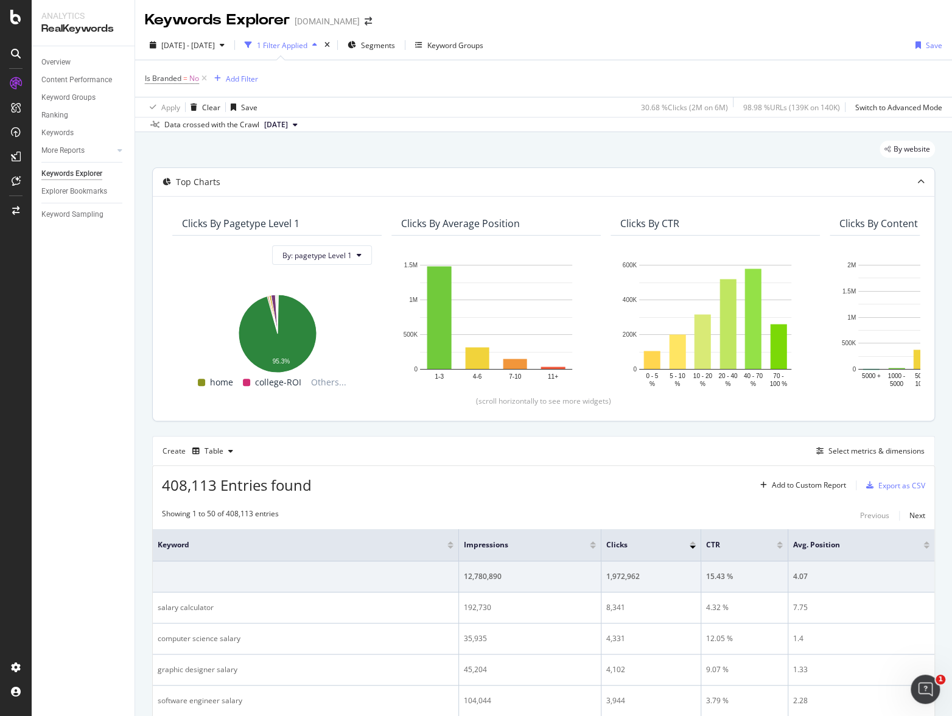
click at [237, 178] on div "Top Charts" at bounding box center [520, 182] width 734 height 12
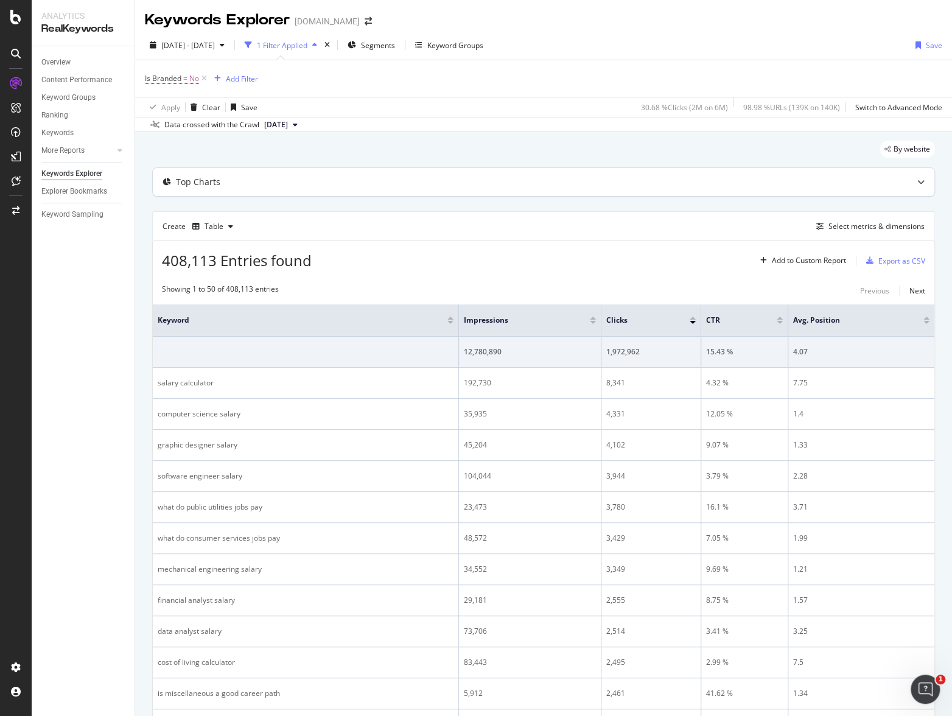
click at [237, 178] on div "Top Charts" at bounding box center [520, 182] width 734 height 12
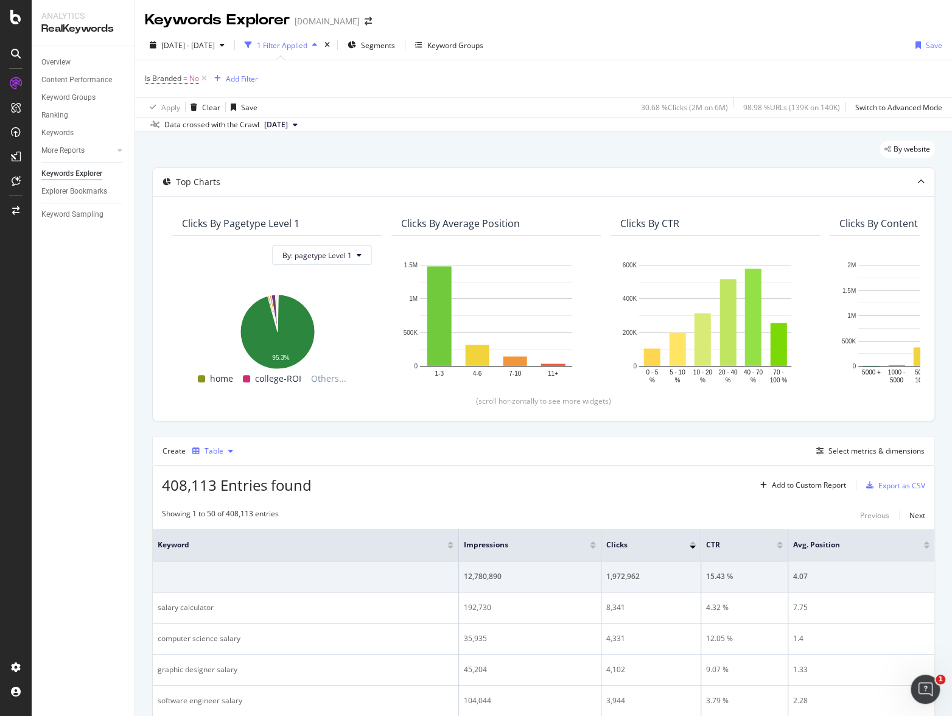
click at [220, 445] on div "Table" at bounding box center [213, 451] width 51 height 18
click at [227, 171] on div "Top Charts" at bounding box center [544, 182] width 782 height 28
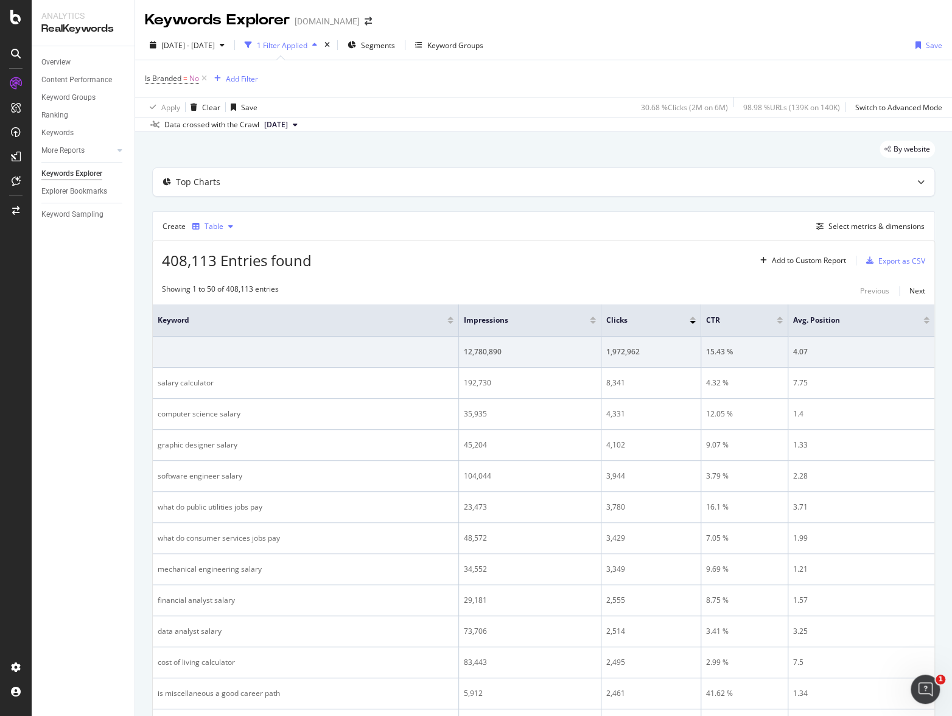
click at [205, 223] on div "Table" at bounding box center [214, 226] width 19 height 7
click at [804, 222] on div "Select metrics & dimensions" at bounding box center [877, 226] width 96 height 10
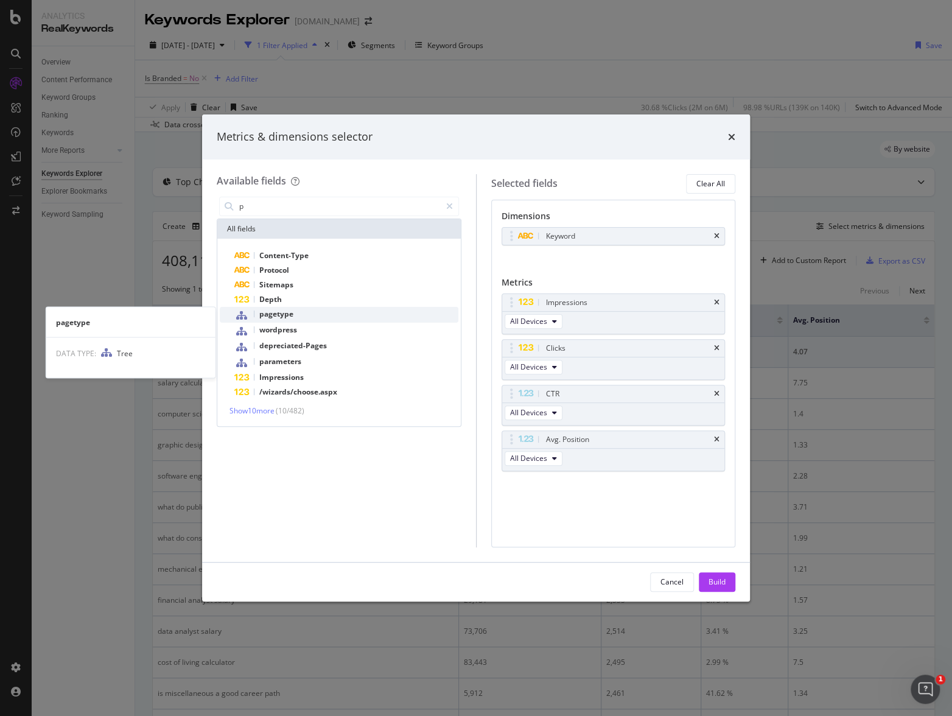
type input "p"
click at [294, 313] on div "pagetype" at bounding box center [346, 315] width 224 height 16
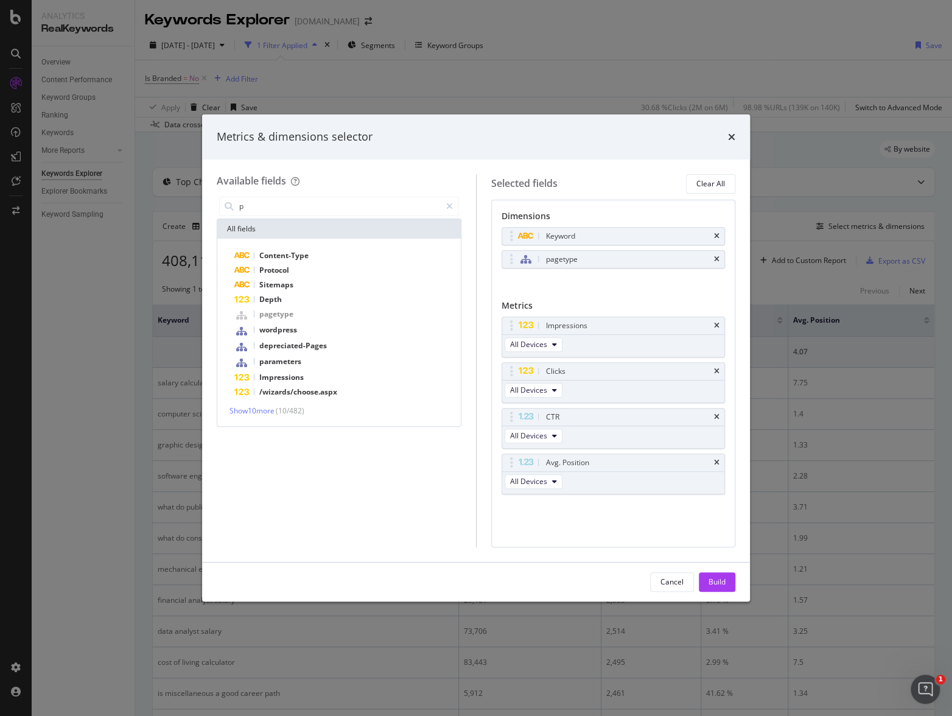
click at [323, 455] on div "p All fields Content-Type Protocol Sitemaps Depth pagetype wordpress depreciate…" at bounding box center [339, 370] width 245 height 353
click at [719, 455] on div "Build" at bounding box center [717, 582] width 17 height 10
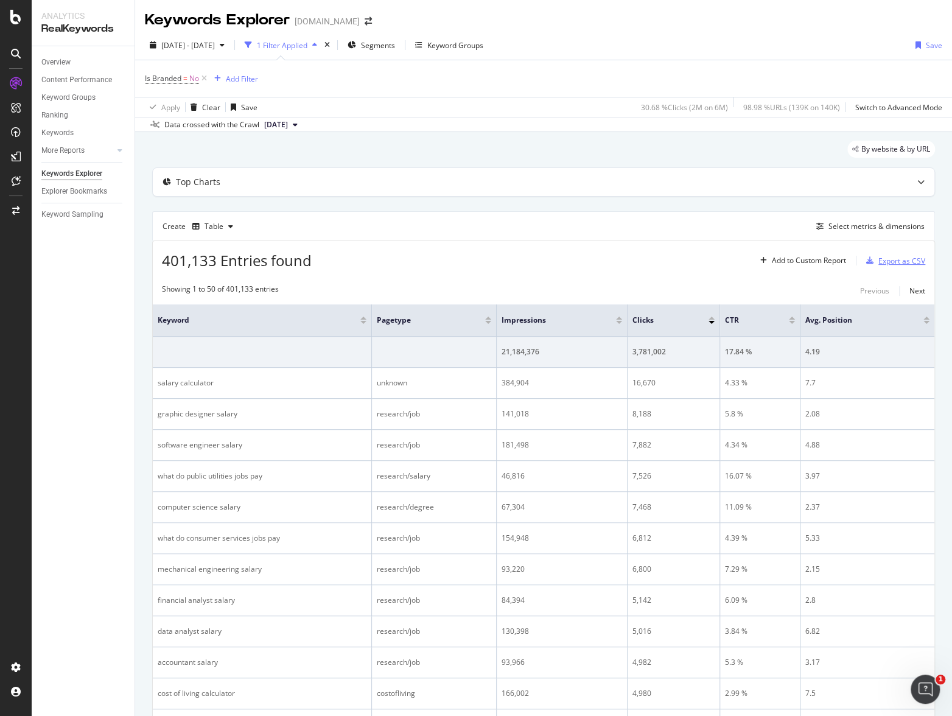
click at [804, 261] on div "Export as CSV" at bounding box center [902, 261] width 47 height 10
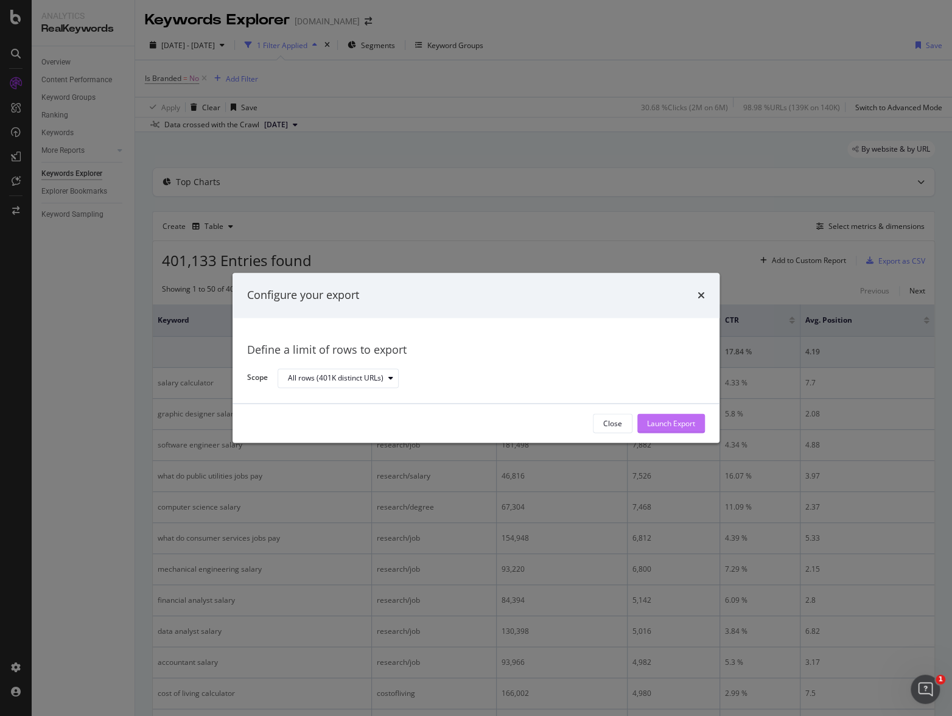
click at [681, 428] on div "Launch Export" at bounding box center [671, 423] width 48 height 10
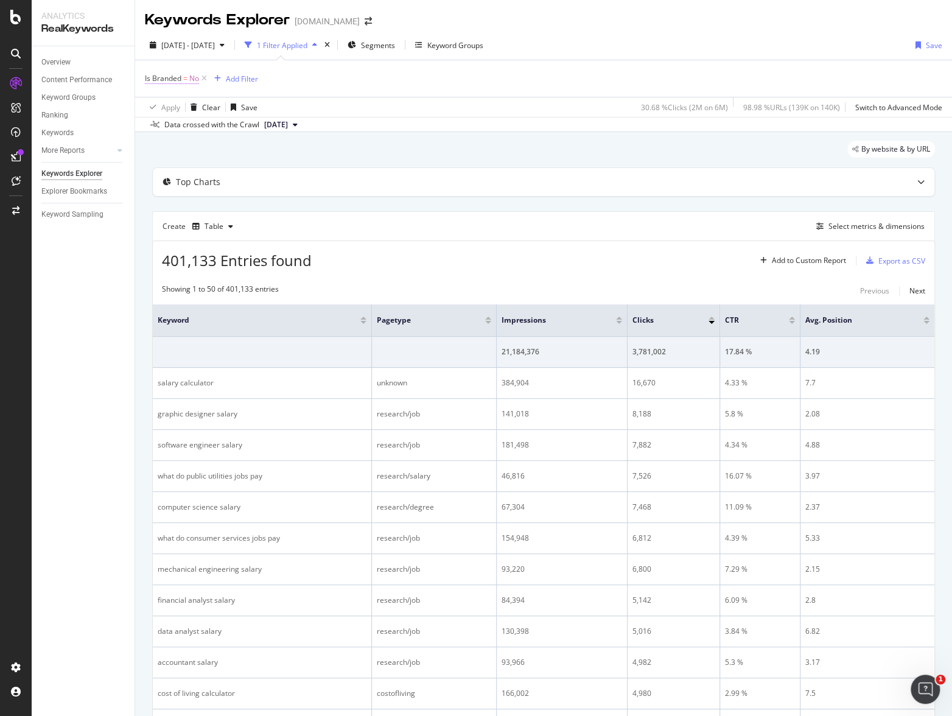
click at [188, 79] on span "Is Branded = No" at bounding box center [172, 78] width 54 height 11
click at [189, 107] on div "No" at bounding box center [222, 106] width 134 height 19
click at [188, 132] on div "Yes" at bounding box center [223, 132] width 130 height 16
click at [283, 134] on div "Apply" at bounding box center [279, 133] width 19 height 10
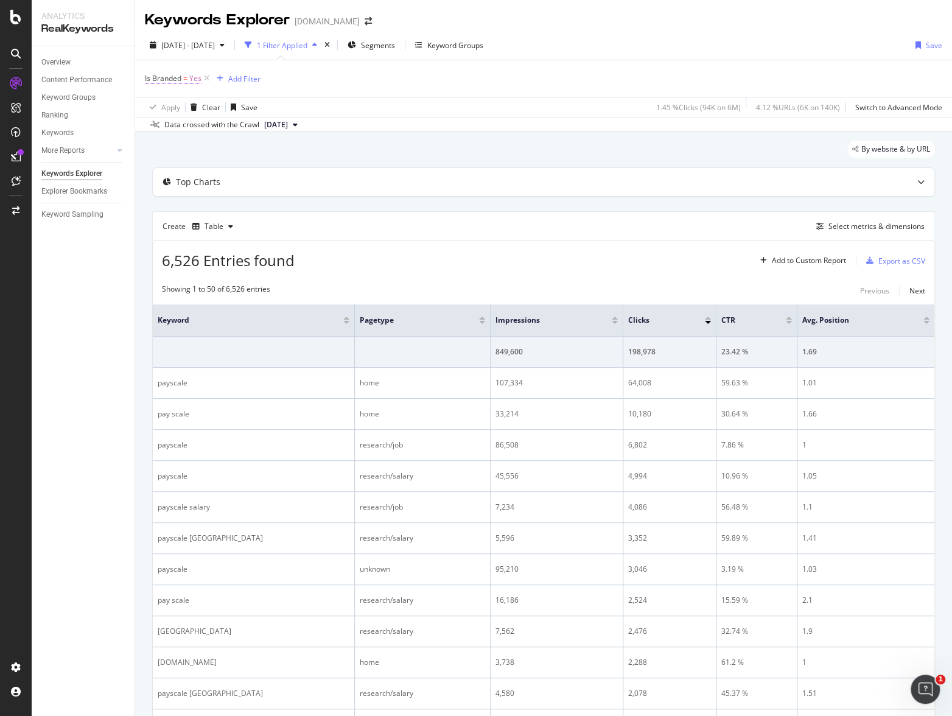
click at [185, 80] on span "=" at bounding box center [185, 78] width 4 height 10
click at [460, 107] on div "Apply Clear Save 1.45 % Clicks ( 94K on 6M ) 4.12 % URLs ( 6K on 140K ) Switch …" at bounding box center [543, 107] width 817 height 20
click at [202, 44] on span "2021 Oct. 1st - Oct. 31st" at bounding box center [188, 45] width 54 height 10
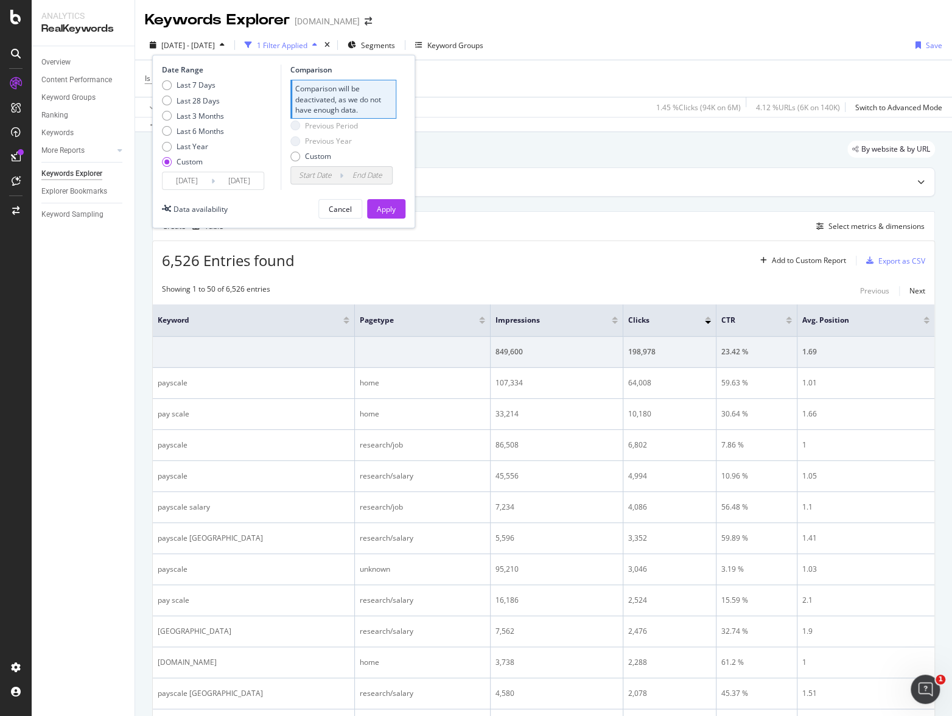
click at [184, 181] on input "2021/10/01" at bounding box center [187, 180] width 49 height 17
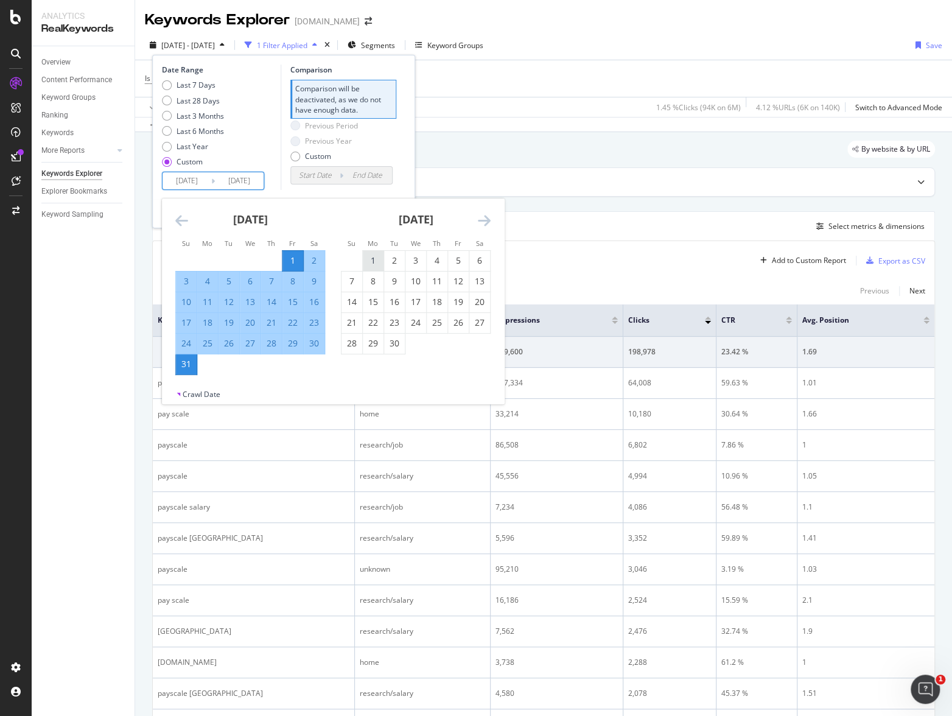
click at [374, 259] on div "1" at bounding box center [373, 261] width 21 height 12
type input "2021/11/01"
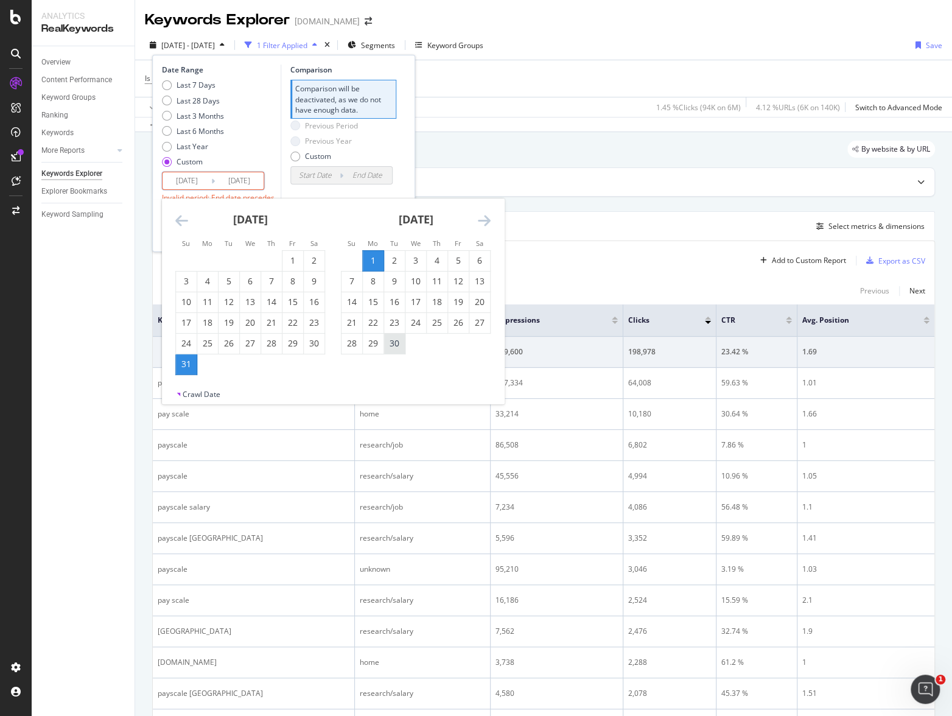
click at [392, 350] on div "30" at bounding box center [394, 344] width 21 height 20
type input "2021/11/30"
type input "2021/10/02"
type input "2021/10/31"
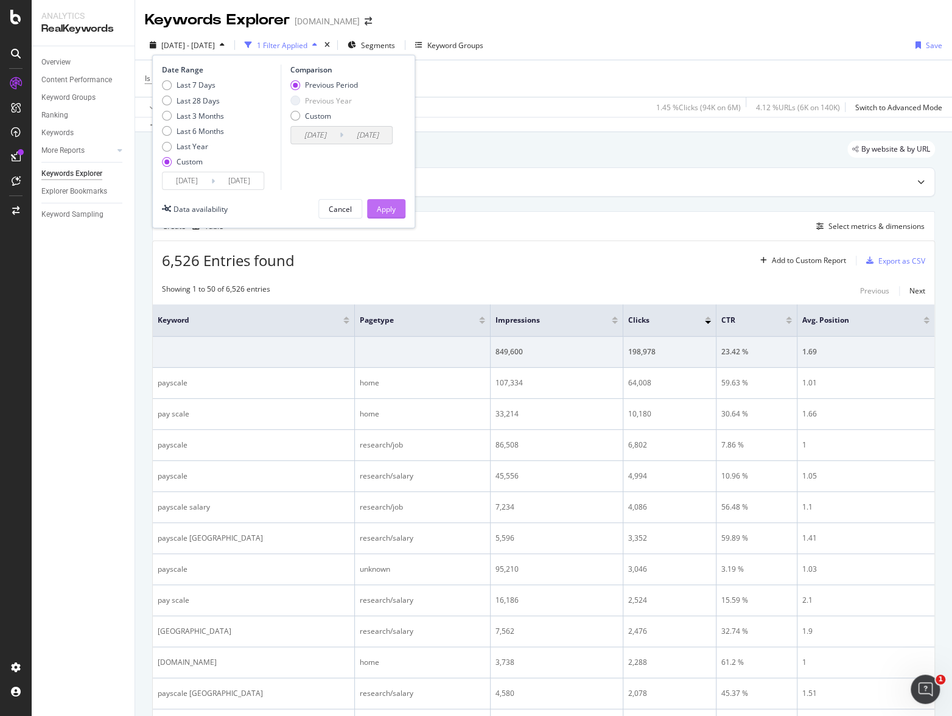
click at [386, 215] on div "Apply" at bounding box center [386, 209] width 19 height 18
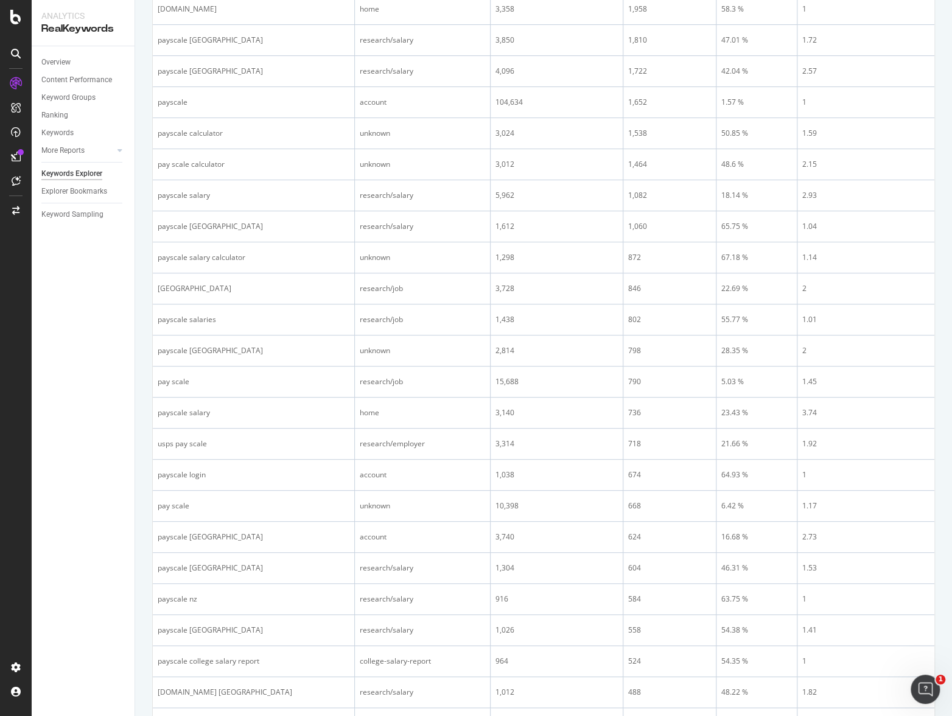
scroll to position [1271, 0]
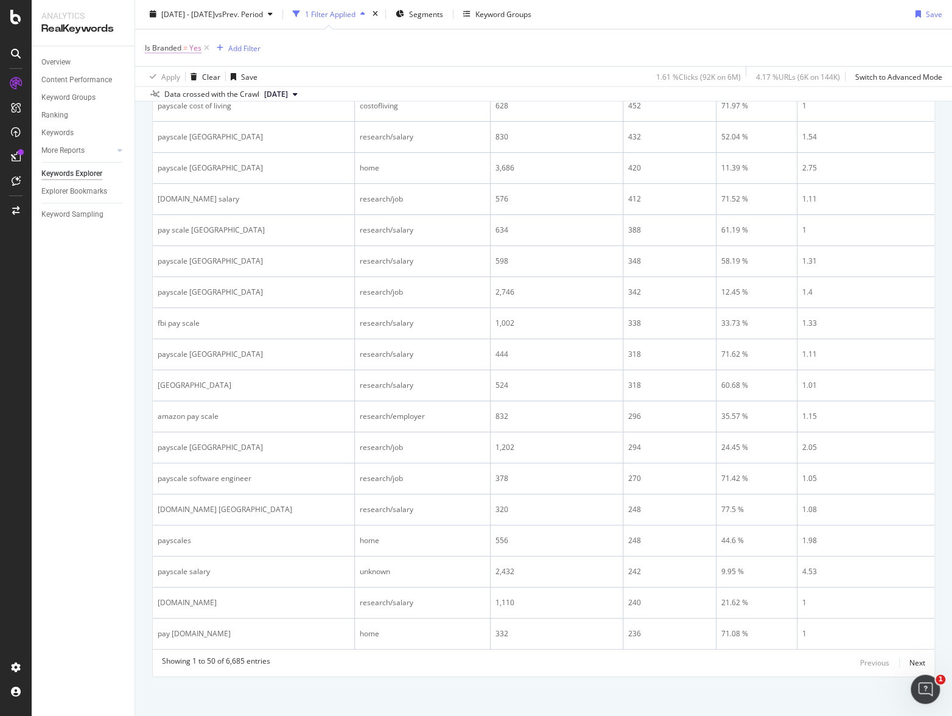
click at [184, 50] on span "=" at bounding box center [185, 48] width 4 height 10
click at [167, 75] on span "Yes" at bounding box center [162, 76] width 12 height 10
click at [171, 115] on span "No" at bounding box center [166, 117] width 10 height 10
click at [288, 103] on div "Apply" at bounding box center [279, 102] width 19 height 10
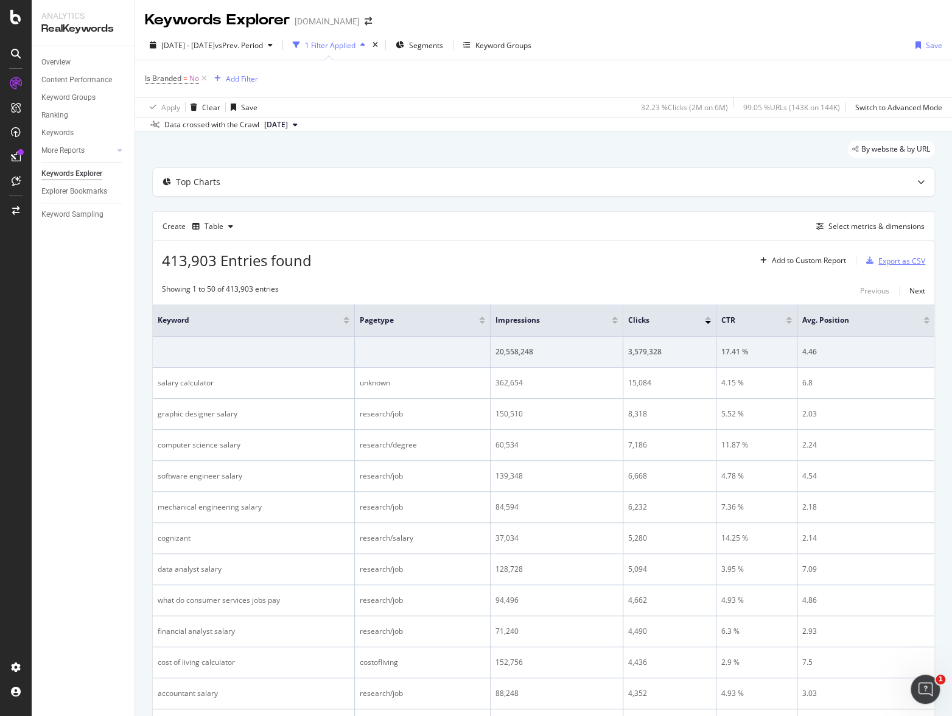
click at [804, 263] on div "Export as CSV" at bounding box center [902, 261] width 47 height 10
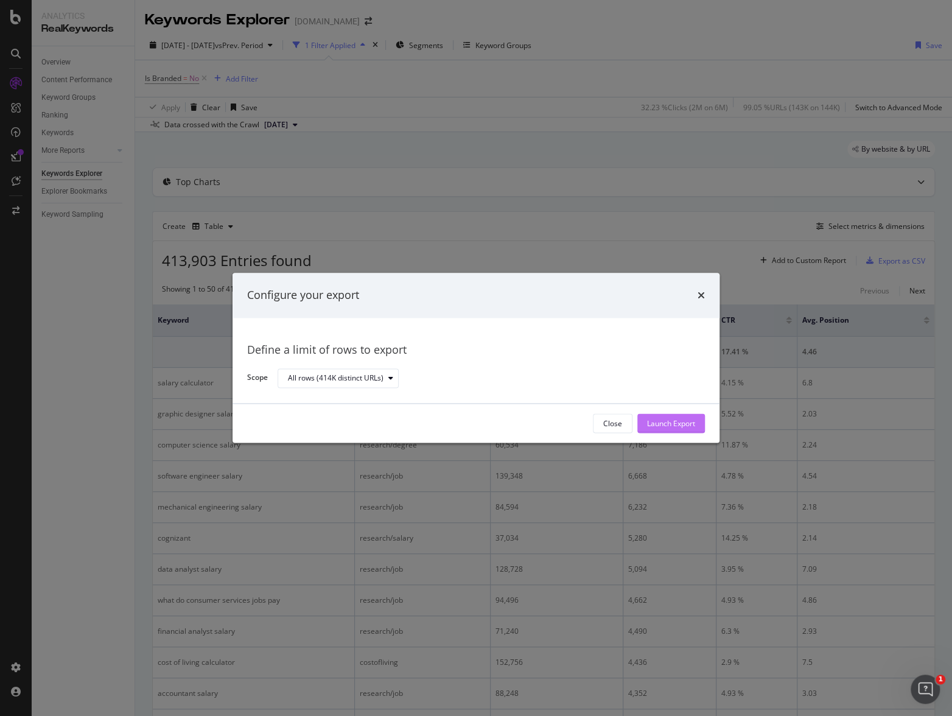
click at [679, 418] on div "Launch Export" at bounding box center [671, 423] width 48 height 10
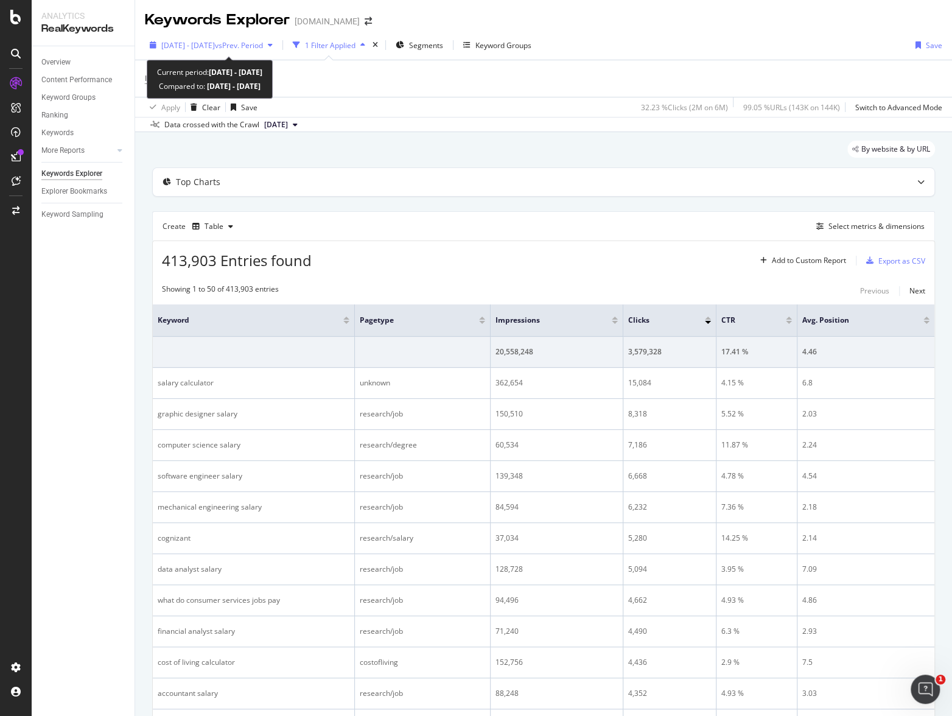
click at [263, 49] on span "vs Prev. Period" at bounding box center [239, 45] width 48 height 10
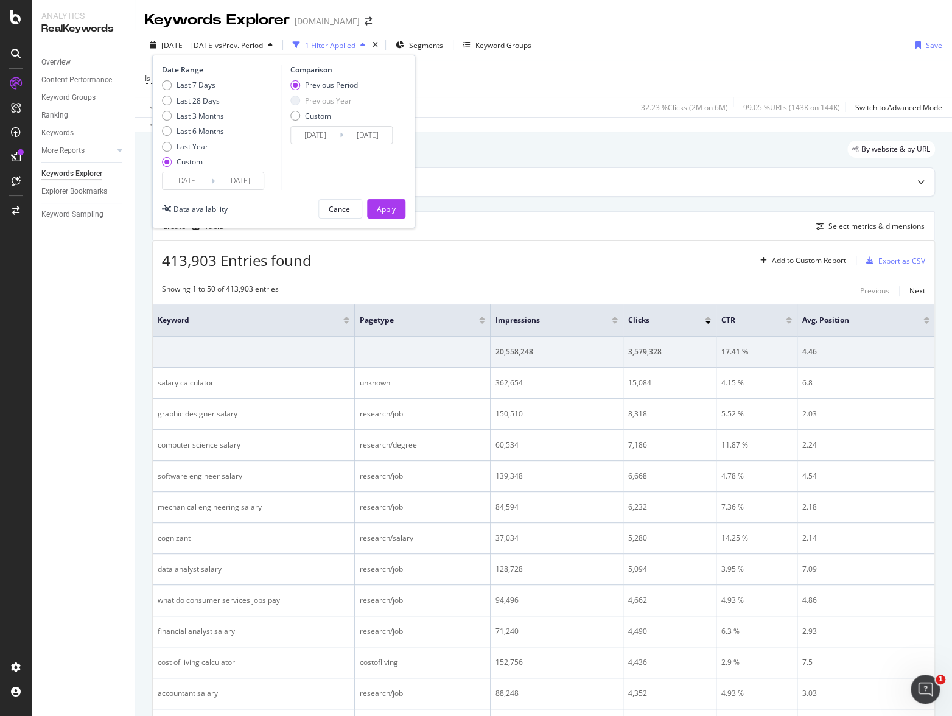
click at [196, 181] on input "2021/11/01" at bounding box center [187, 180] width 49 height 17
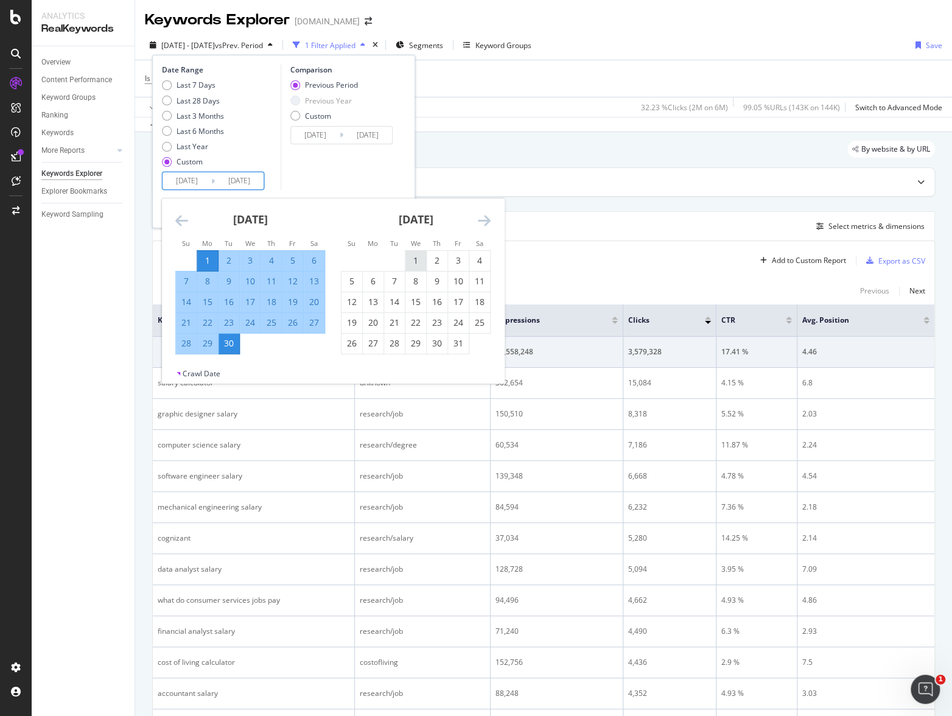
click at [412, 256] on div "1" at bounding box center [416, 261] width 21 height 12
type input "2021/12/01"
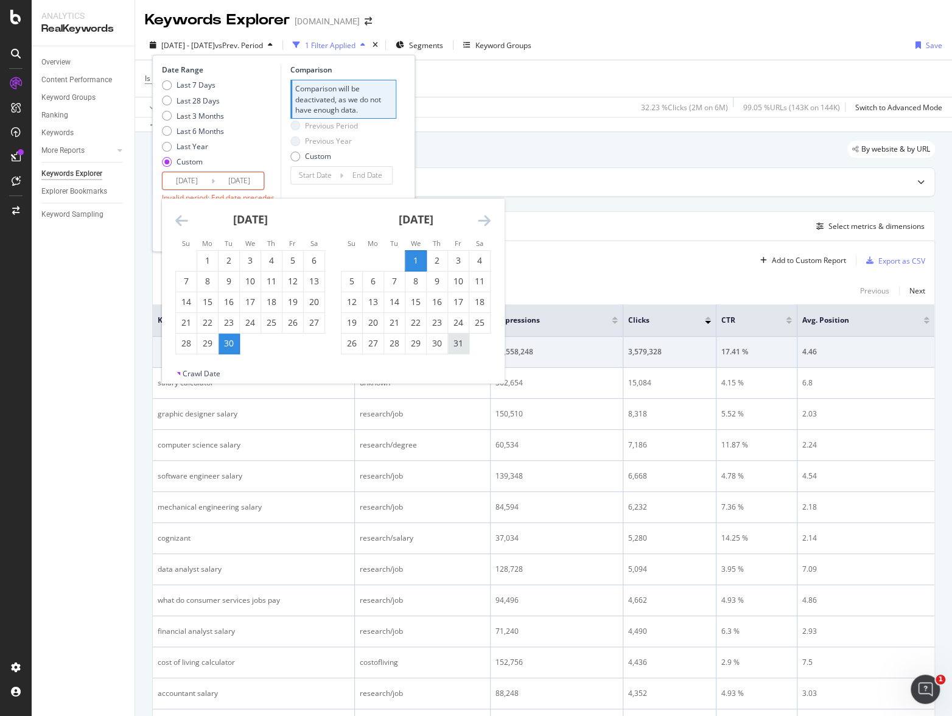
click at [456, 344] on div "31" at bounding box center [458, 343] width 21 height 12
type input "2021/12/31"
type input "2021/10/30"
type input "2021/11/30"
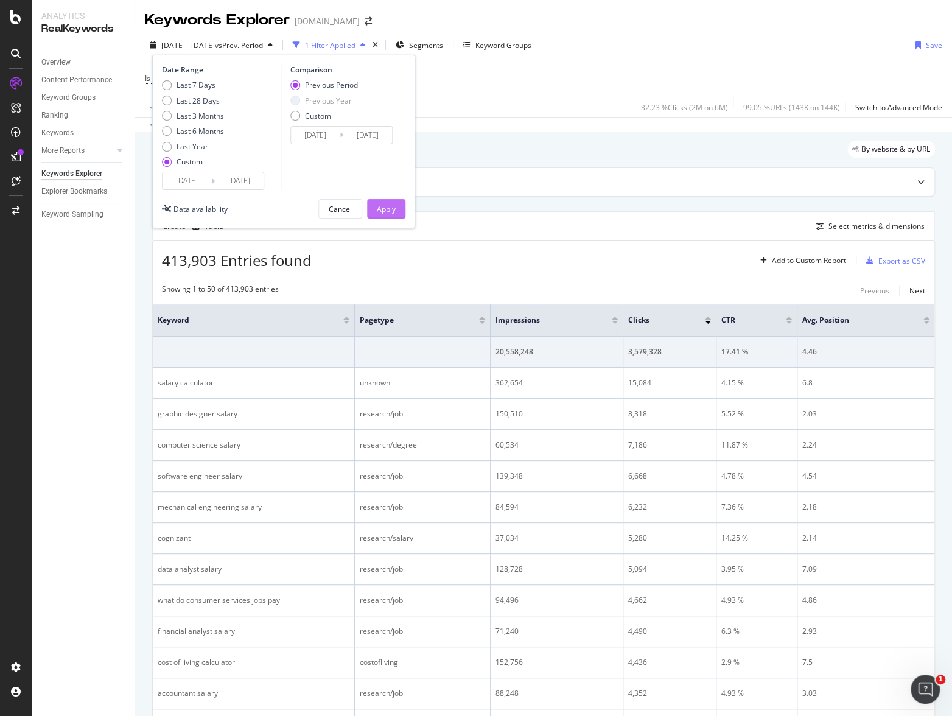
click at [394, 208] on div "Apply" at bounding box center [386, 209] width 19 height 10
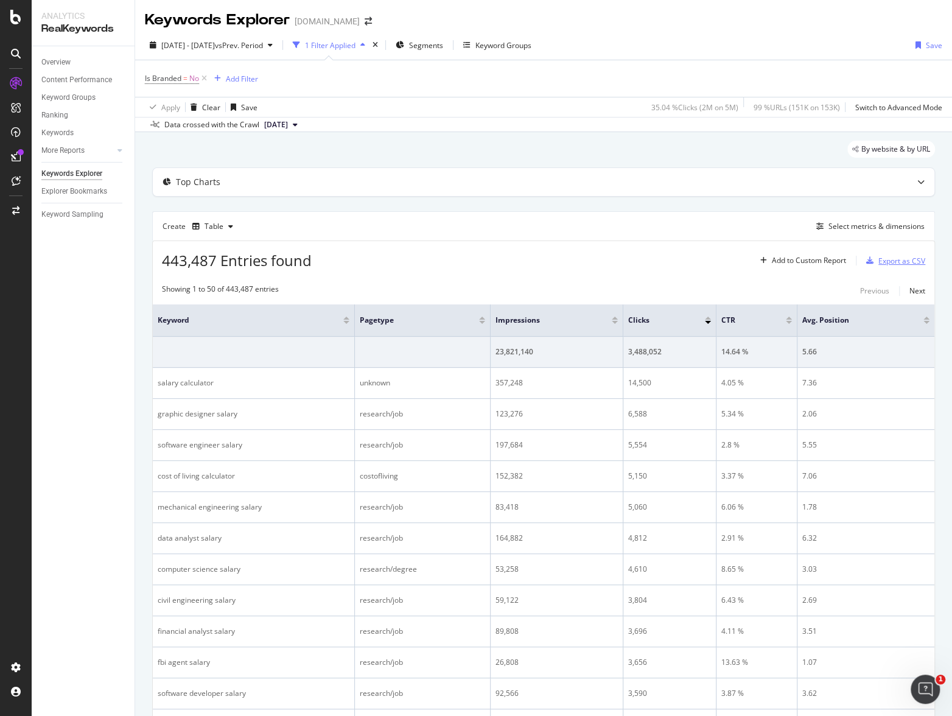
click at [804, 261] on div "Export as CSV" at bounding box center [902, 261] width 47 height 10
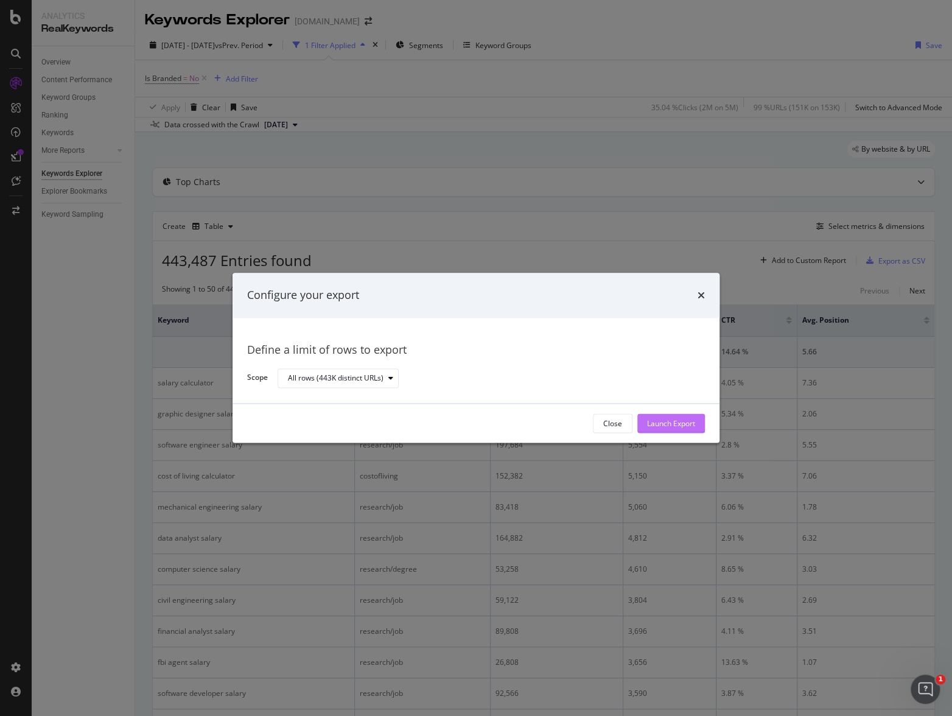
click at [669, 418] on div "Launch Export" at bounding box center [671, 424] width 48 height 18
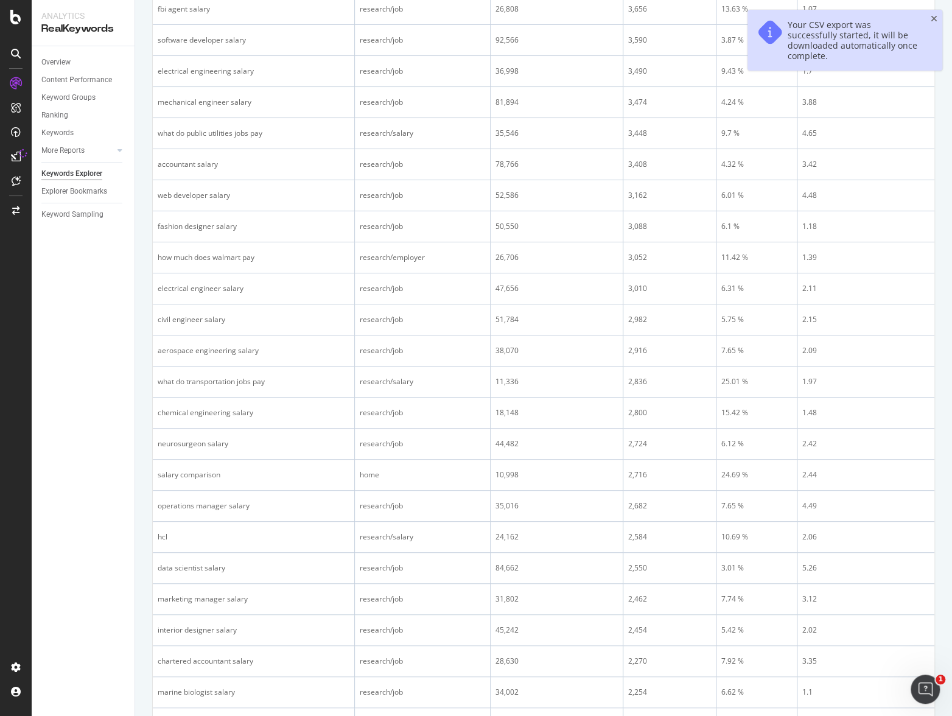
scroll to position [1271, 0]
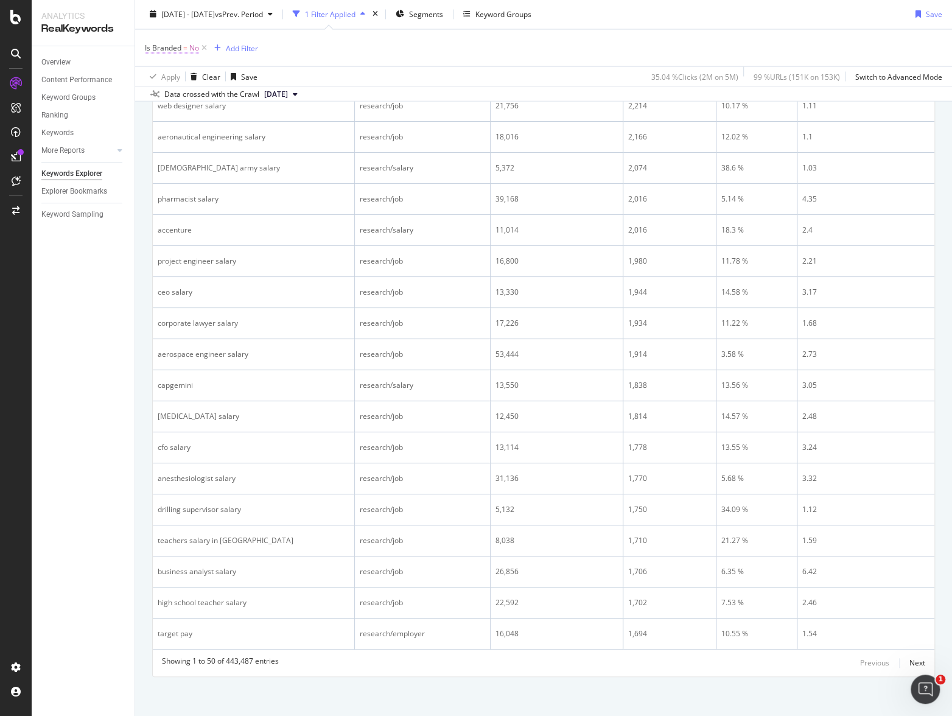
click at [178, 49] on span "Is Branded" at bounding box center [163, 48] width 37 height 10
click at [162, 73] on span "No" at bounding box center [161, 76] width 10 height 10
click at [175, 100] on div "Yes" at bounding box center [223, 101] width 130 height 16
click at [280, 99] on div "Apply" at bounding box center [279, 102] width 19 height 10
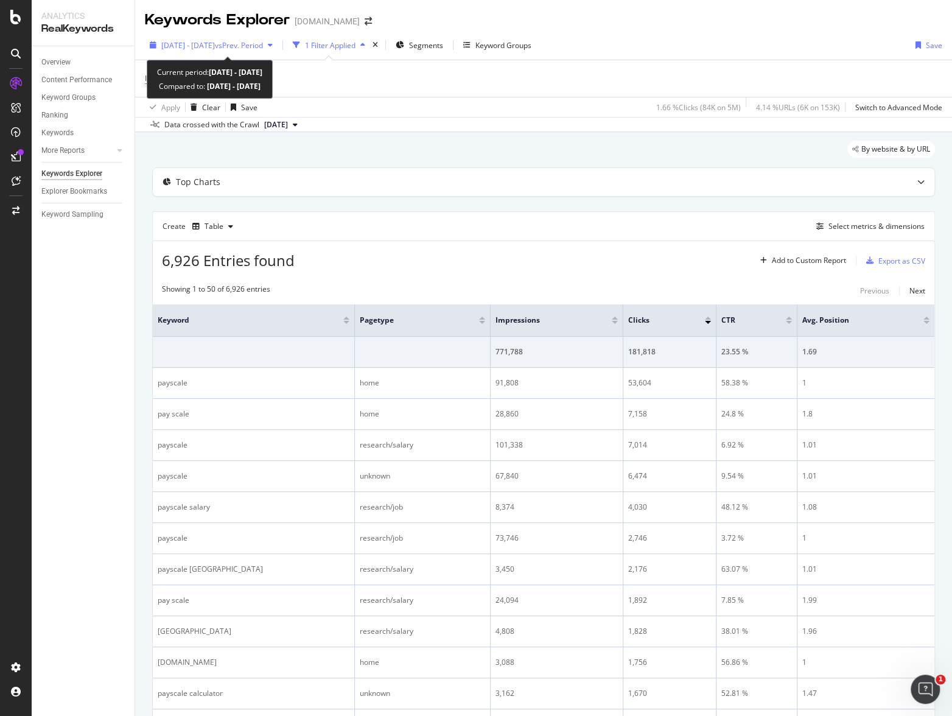
click at [257, 40] on span "vs Prev. Period" at bounding box center [239, 45] width 48 height 10
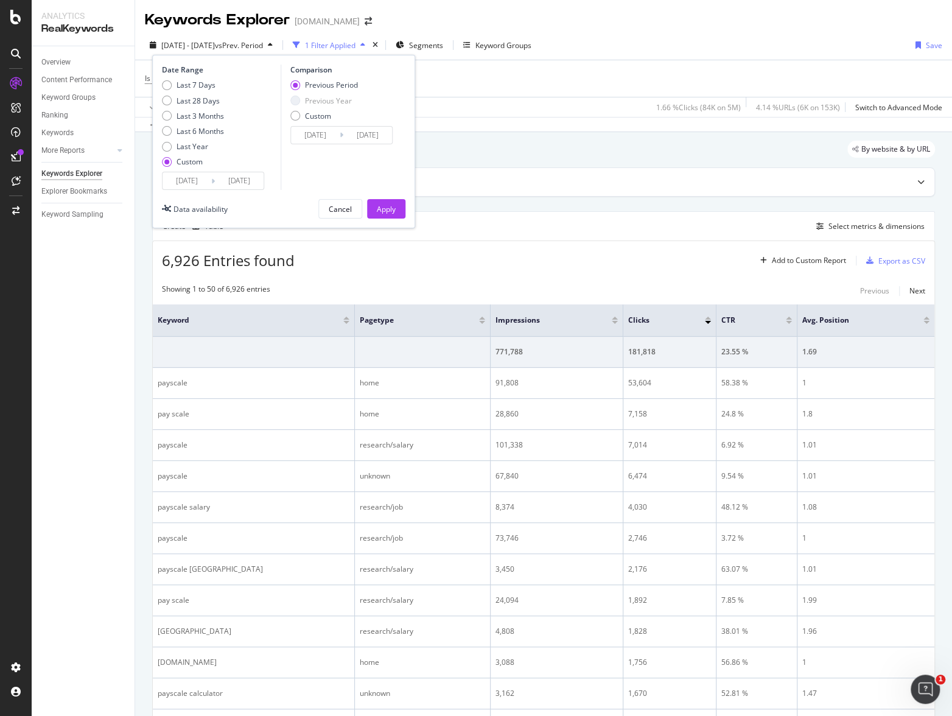
click at [192, 179] on input "2021/12/01" at bounding box center [187, 180] width 49 height 17
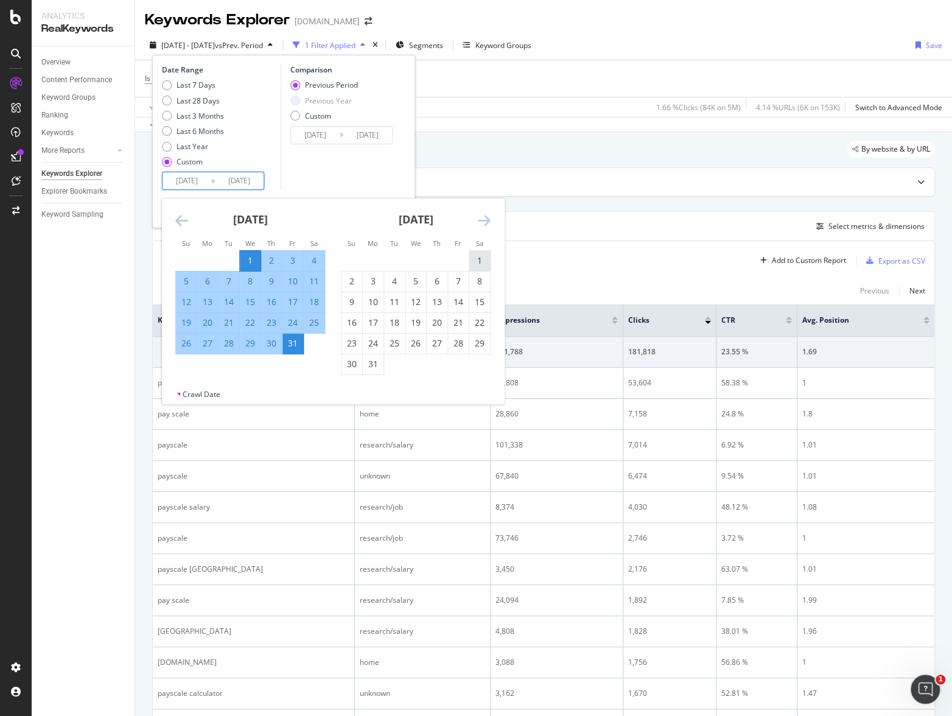
click at [480, 263] on div "1" at bounding box center [480, 261] width 21 height 12
type input "2022/01/01"
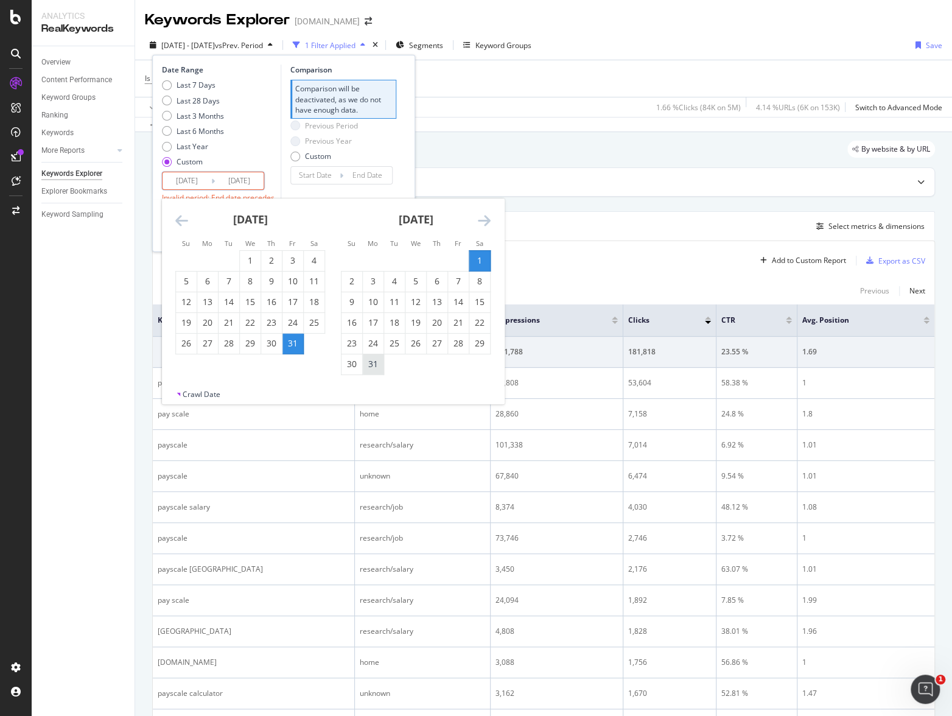
click at [373, 375] on td "31" at bounding box center [373, 364] width 21 height 21
type input "2022/01/31"
type input "2021/12/01"
type input "2021/12/31"
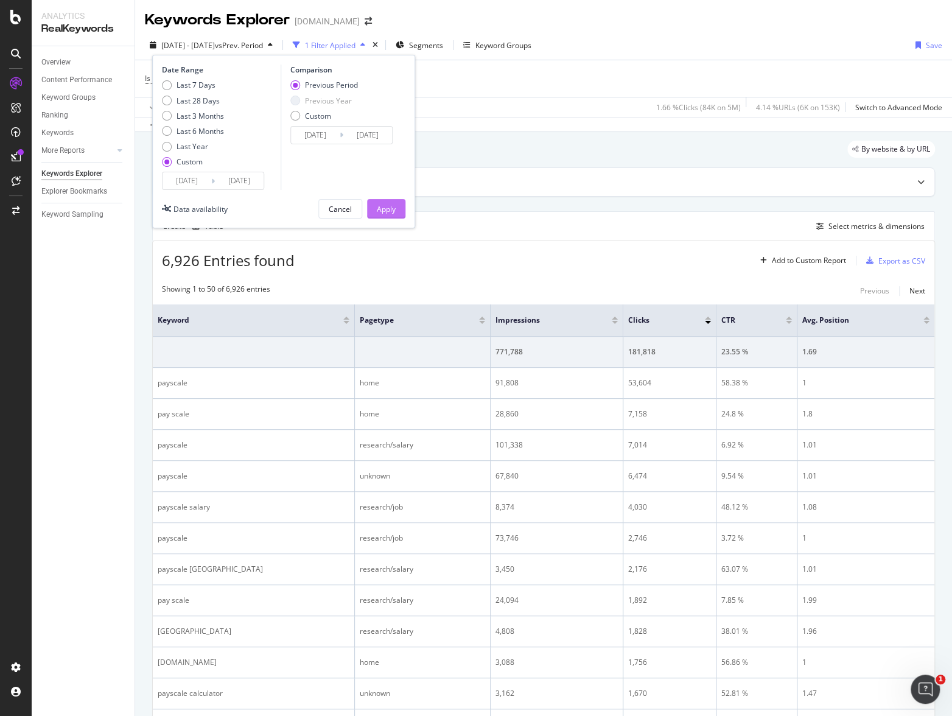
click at [398, 212] on button "Apply" at bounding box center [386, 208] width 38 height 19
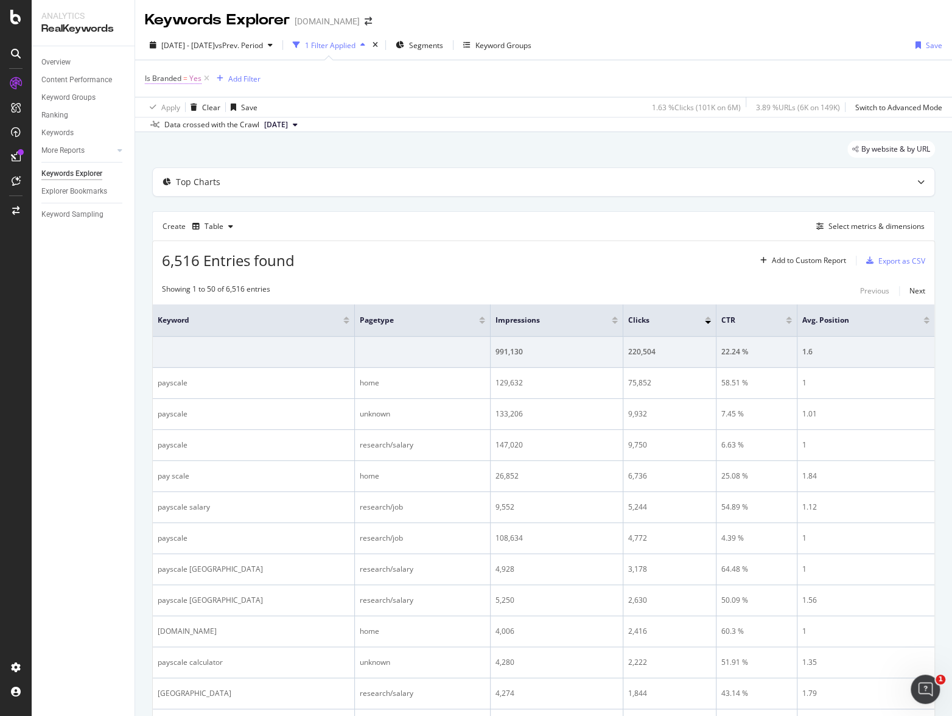
click at [197, 82] on span "Yes" at bounding box center [195, 78] width 12 height 17
click at [202, 111] on div "Yes" at bounding box center [222, 106] width 134 height 19
click at [200, 146] on div "No" at bounding box center [223, 148] width 130 height 16
click at [286, 135] on div "Apply" at bounding box center [279, 133] width 19 height 10
click at [804, 261] on div "Export as CSV" at bounding box center [902, 261] width 47 height 10
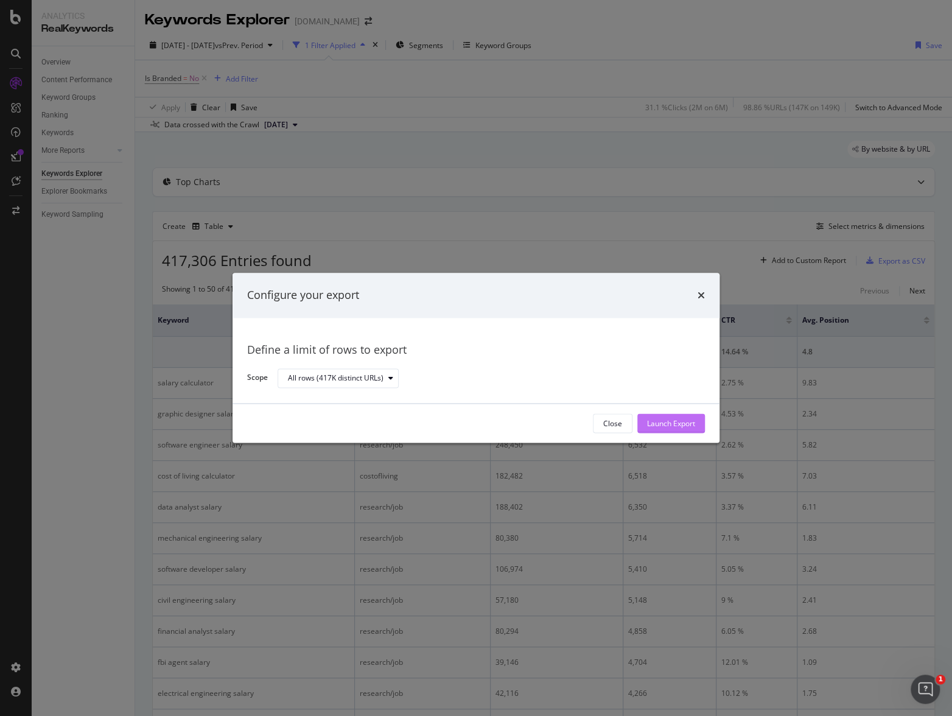
click at [681, 424] on div "Launch Export" at bounding box center [671, 423] width 48 height 10
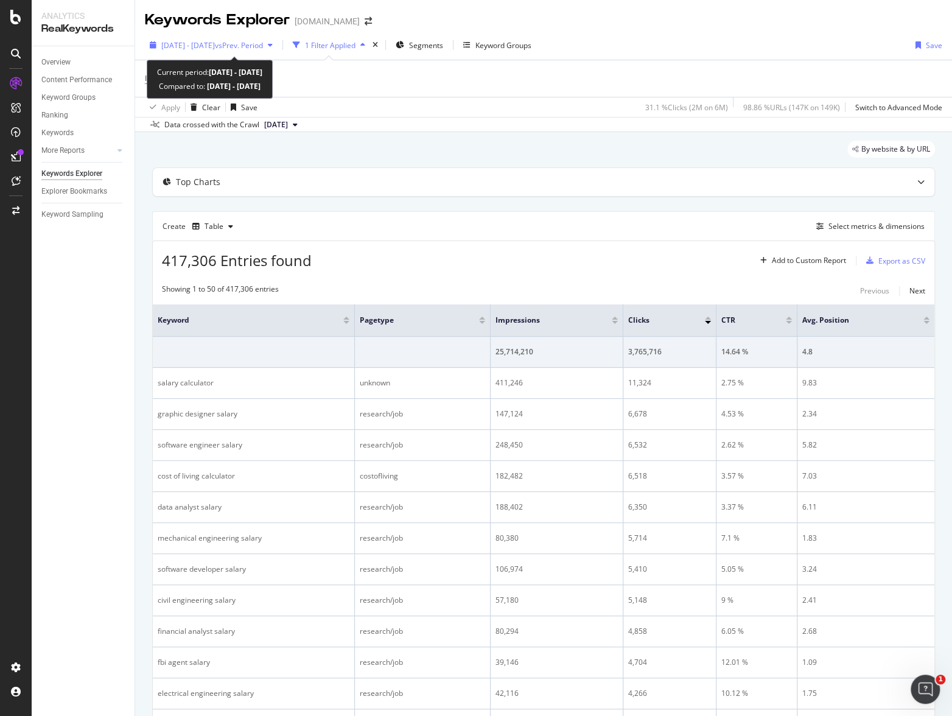
click at [192, 48] on span "2022 Jan. 1st - 2022 Jan. 31st" at bounding box center [188, 45] width 54 height 10
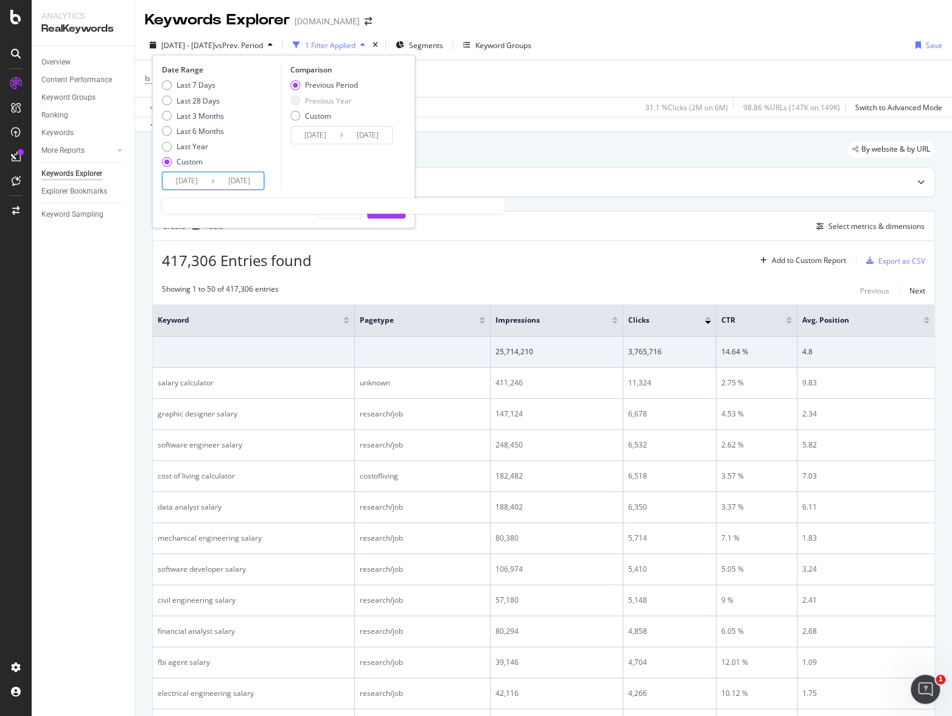
click at [190, 183] on input "2022/01/01" at bounding box center [187, 180] width 49 height 17
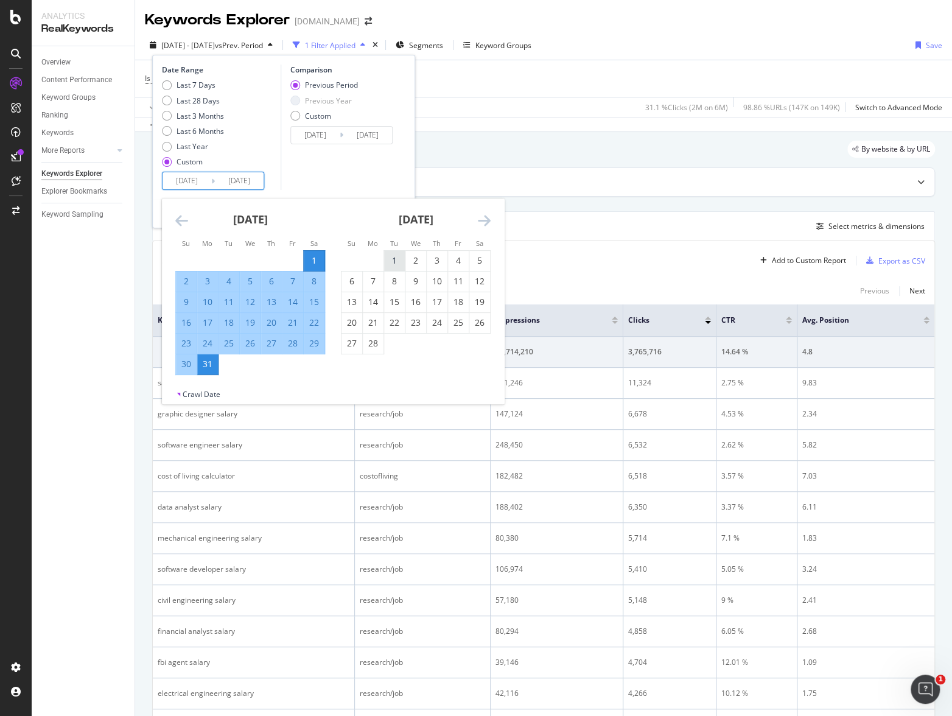
click at [394, 255] on div "1" at bounding box center [394, 261] width 21 height 12
type input "2022/02/01"
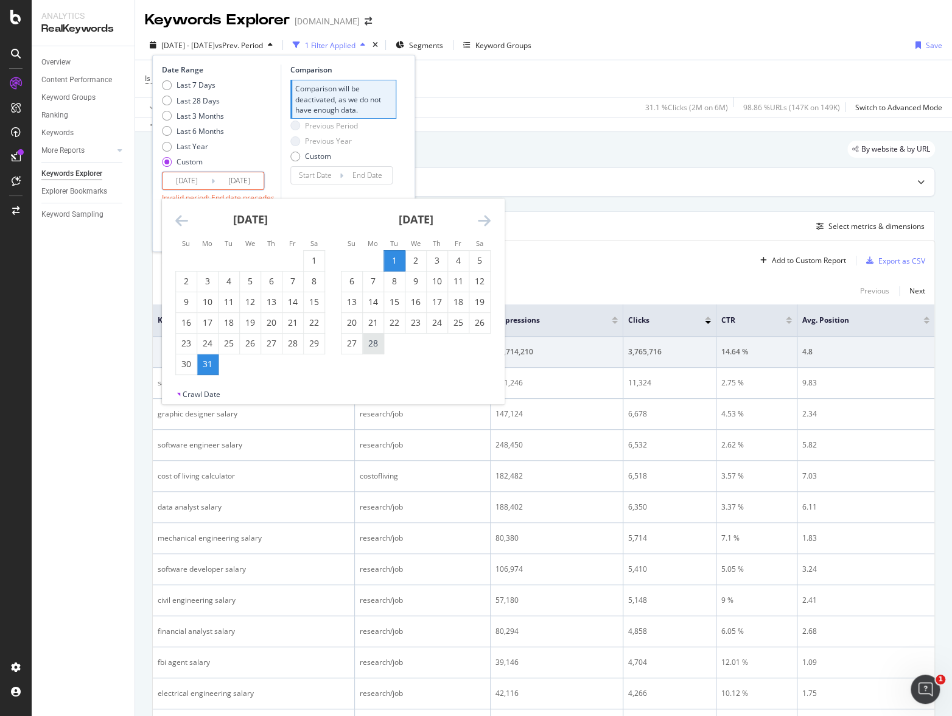
click at [375, 344] on div "28" at bounding box center [373, 343] width 21 height 12
type input "2022/02/28"
type input "2022/01/04"
type input "2022/01/31"
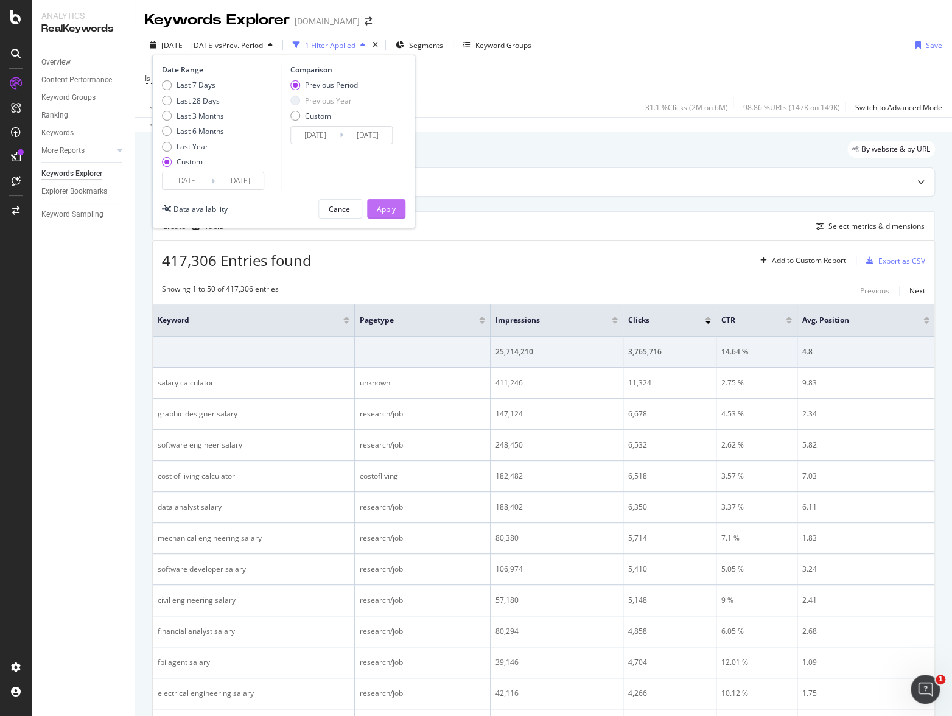
click at [389, 216] on div "Apply" at bounding box center [386, 209] width 19 height 18
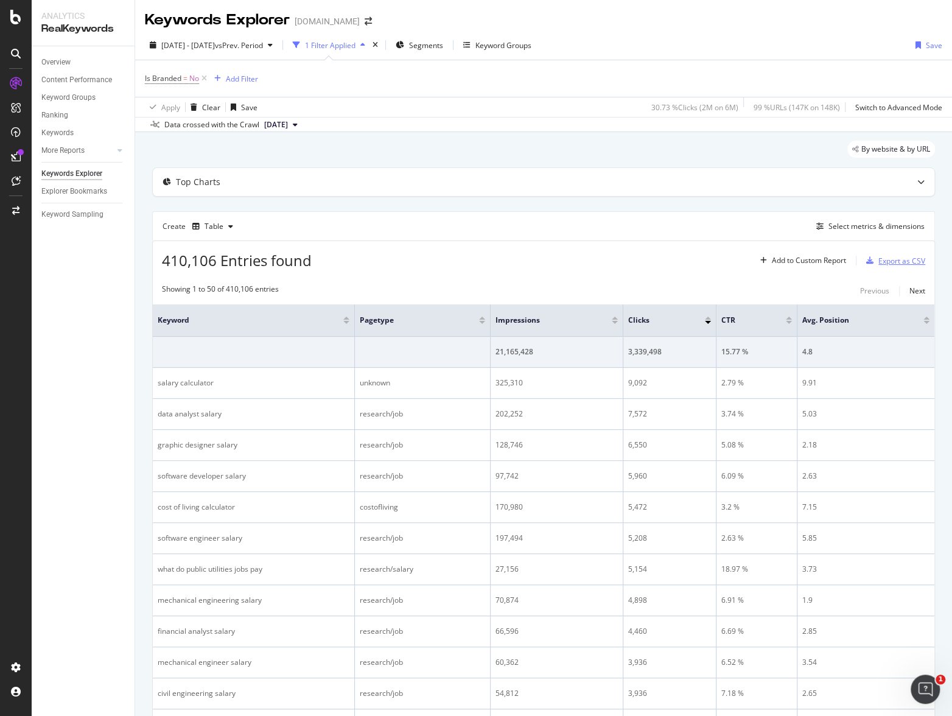
click at [804, 258] on div "Export as CSV" at bounding box center [902, 261] width 47 height 10
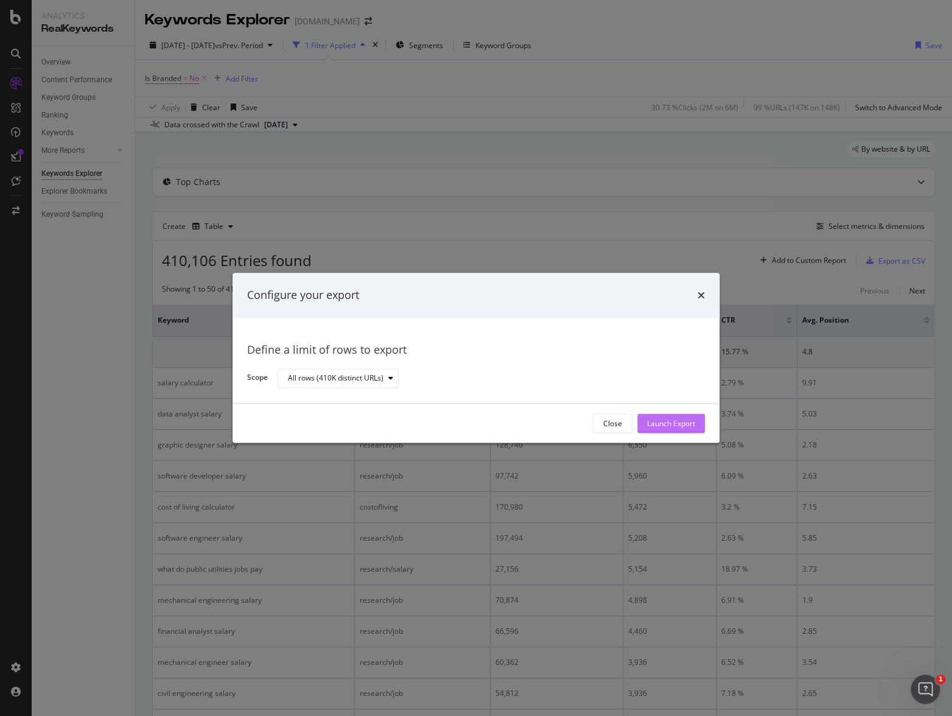
click at [655, 423] on div "Launch Export" at bounding box center [671, 423] width 48 height 10
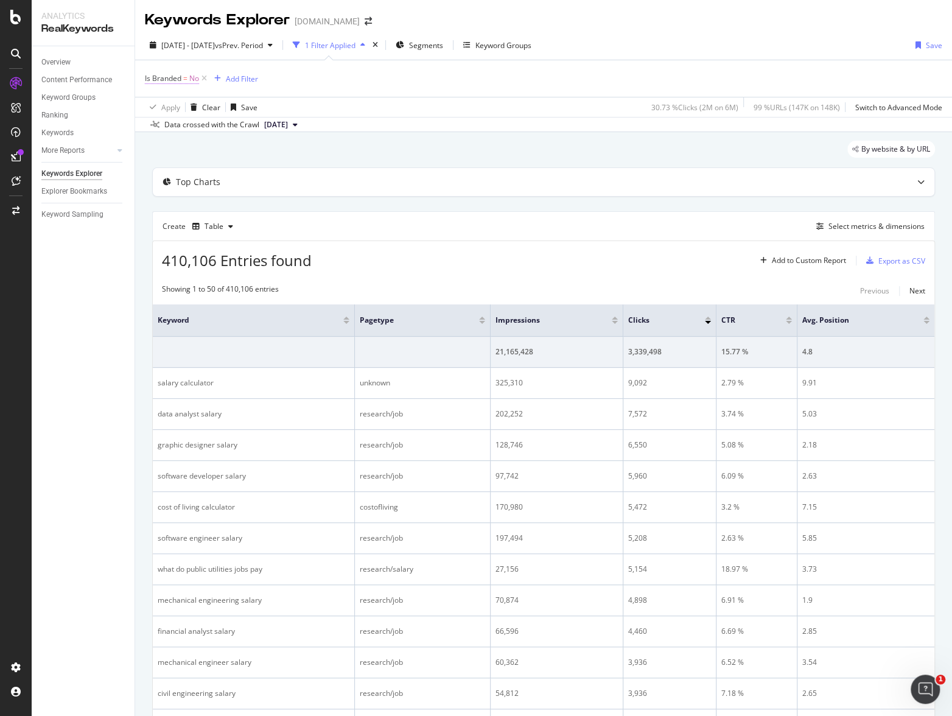
click at [186, 78] on span "=" at bounding box center [185, 78] width 4 height 10
click at [185, 114] on div "No" at bounding box center [222, 106] width 134 height 19
click at [183, 136] on div "Yes" at bounding box center [223, 132] width 130 height 16
click at [286, 128] on div "Apply" at bounding box center [279, 133] width 19 height 10
click at [719, 57] on div "2022 Feb. 1st - Feb. 28th vs Prev. Period 1 Filter Applied Segments Keyword Gro…" at bounding box center [543, 47] width 817 height 24
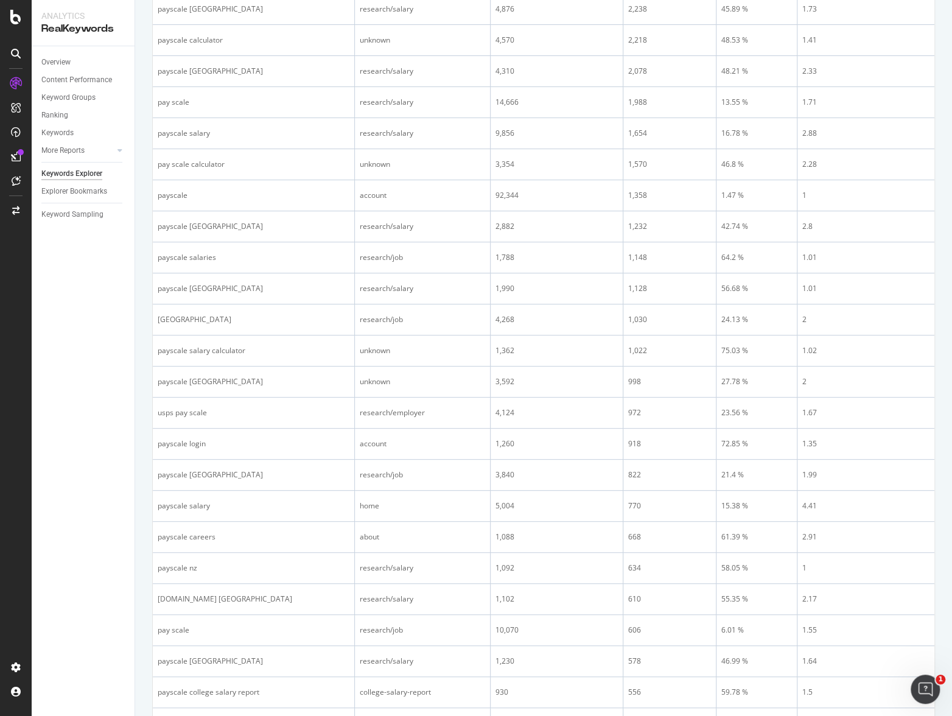
scroll to position [1271, 0]
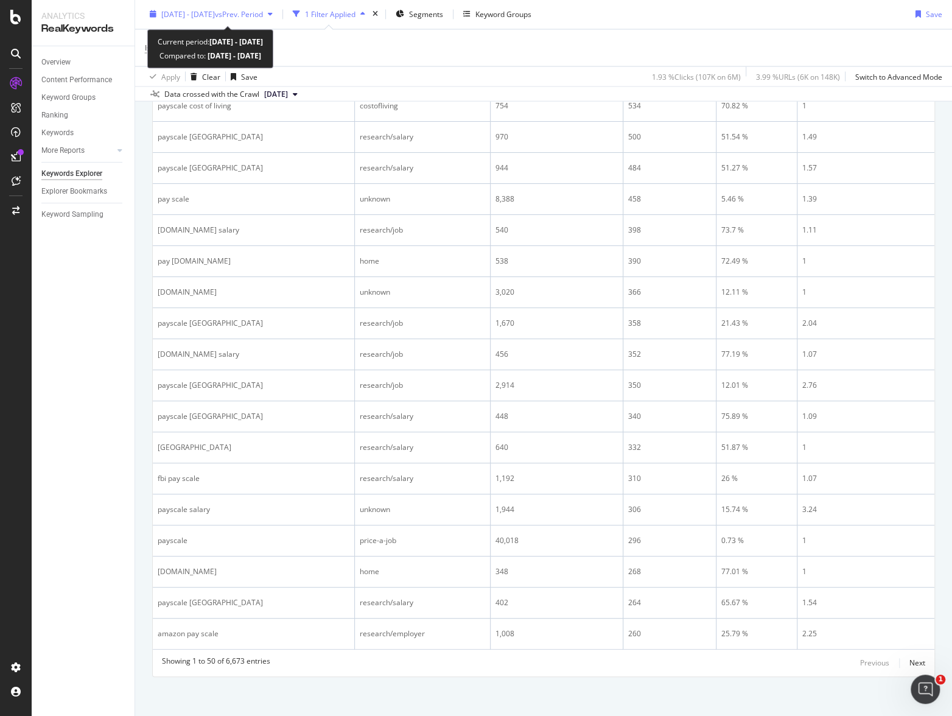
click at [263, 17] on span "vs Prev. Period" at bounding box center [239, 14] width 48 height 10
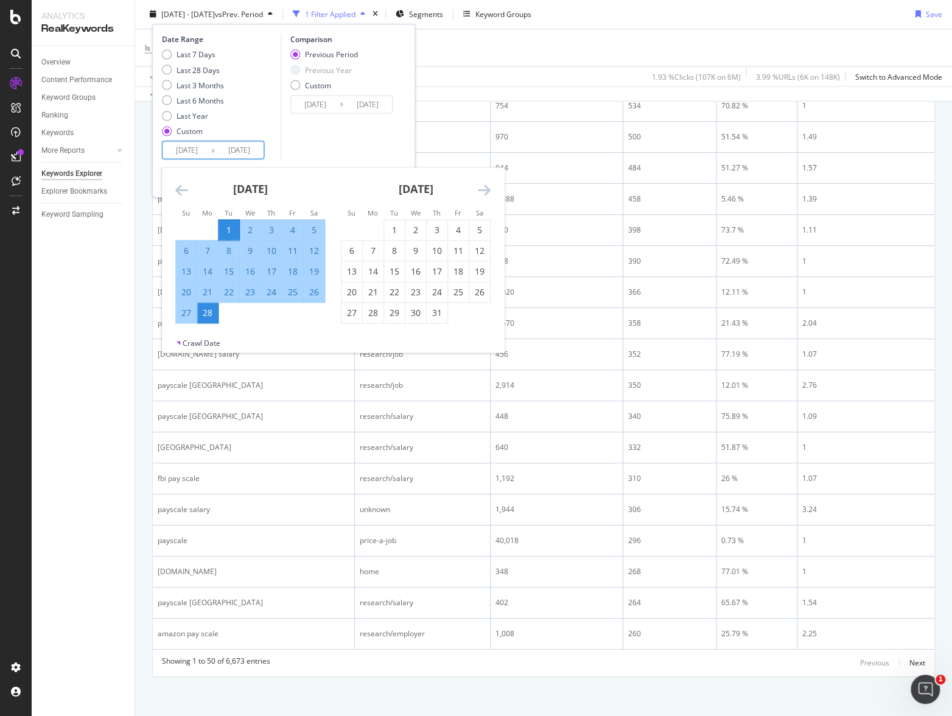
click at [182, 151] on input "2022/02/01" at bounding box center [187, 150] width 49 height 17
click at [391, 222] on div "1" at bounding box center [394, 230] width 21 height 20
type input "2022/03/01"
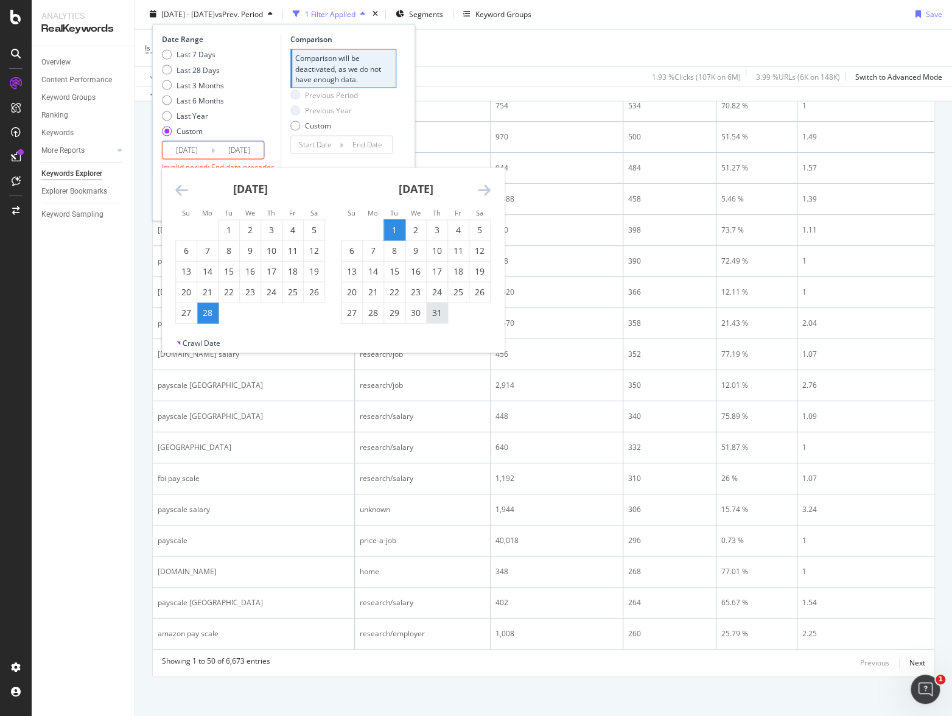
click at [439, 320] on div "31" at bounding box center [437, 313] width 21 height 20
type input "2022/03/31"
type input "2022/01/29"
type input "2022/02/28"
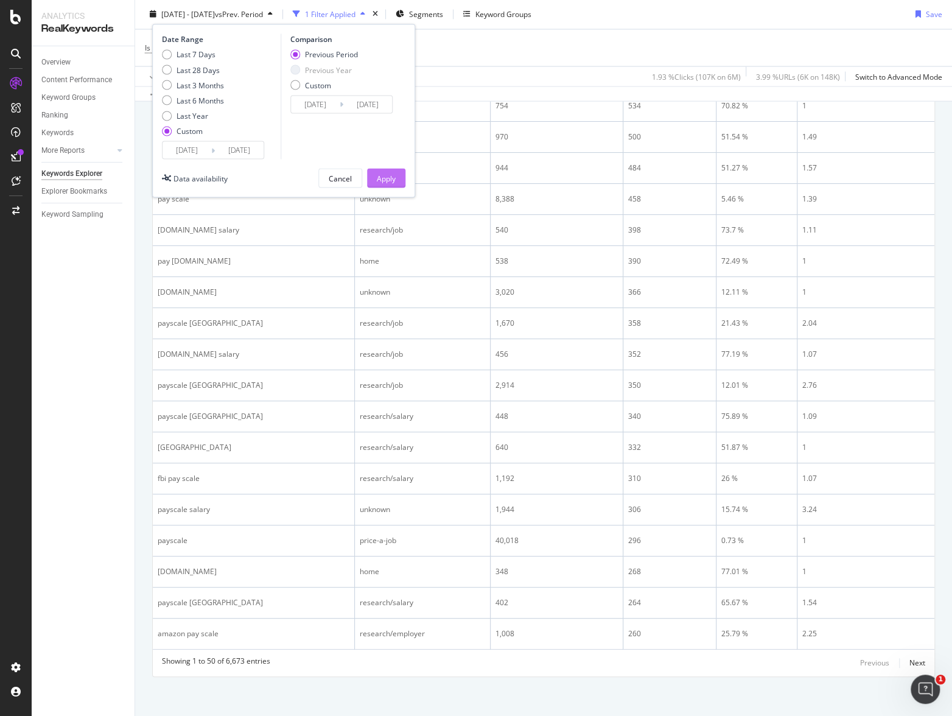
click at [382, 174] on div "Apply" at bounding box center [386, 178] width 19 height 10
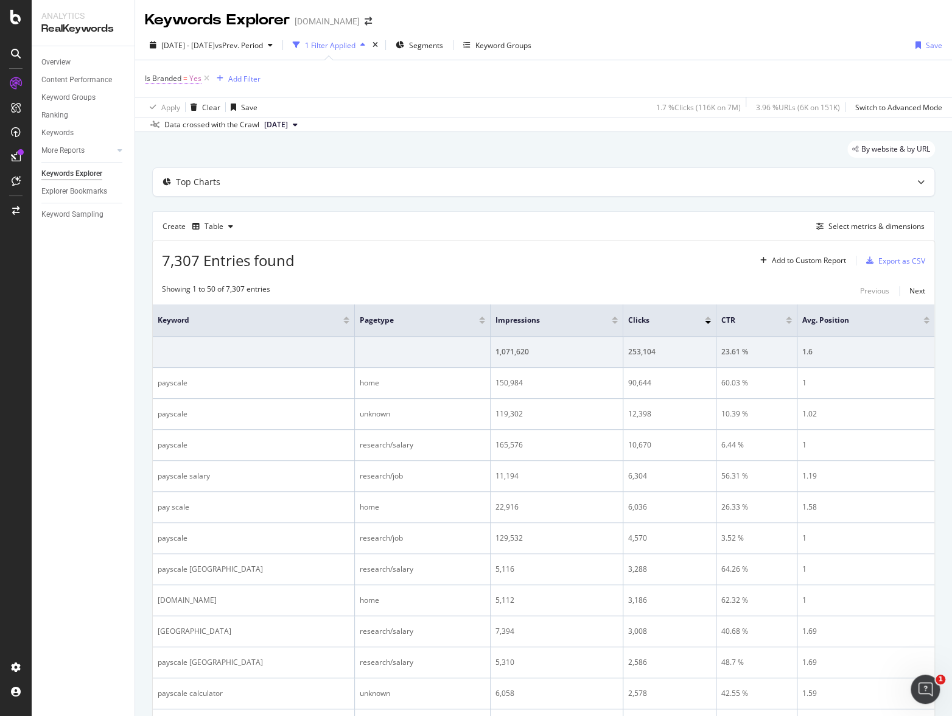
click at [185, 80] on span "=" at bounding box center [185, 78] width 4 height 10
click at [208, 117] on div "Yes Cancel Add filter Apply" at bounding box center [222, 118] width 153 height 61
click at [209, 107] on div "Yes" at bounding box center [222, 106] width 134 height 19
click at [195, 151] on div "No" at bounding box center [223, 148] width 130 height 16
click at [275, 132] on div "Apply" at bounding box center [279, 133] width 19 height 10
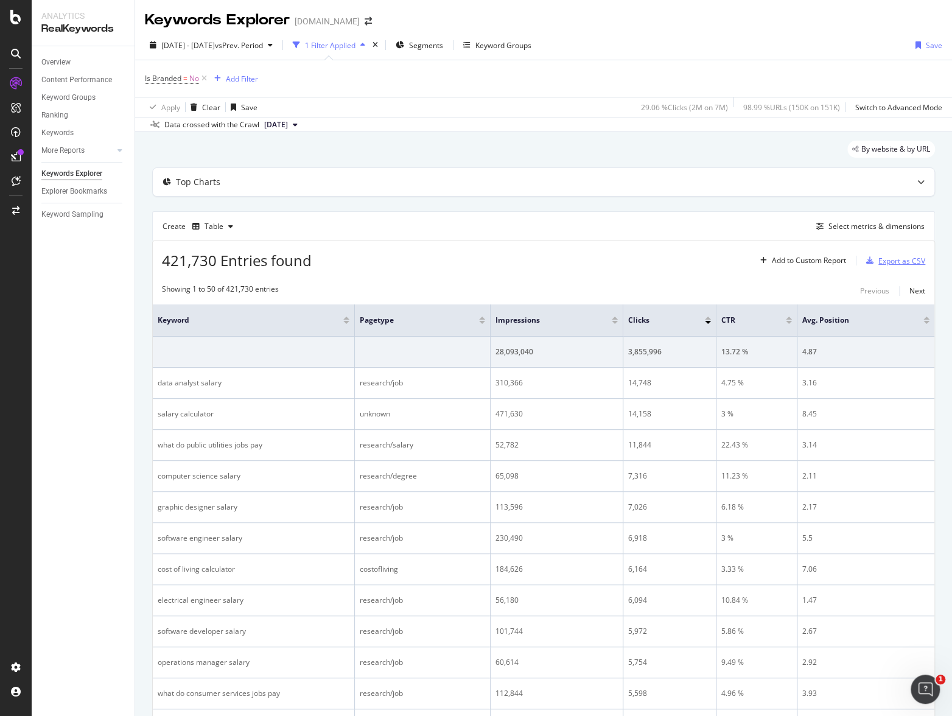
click at [804, 262] on div "Export as CSV" at bounding box center [902, 261] width 47 height 10
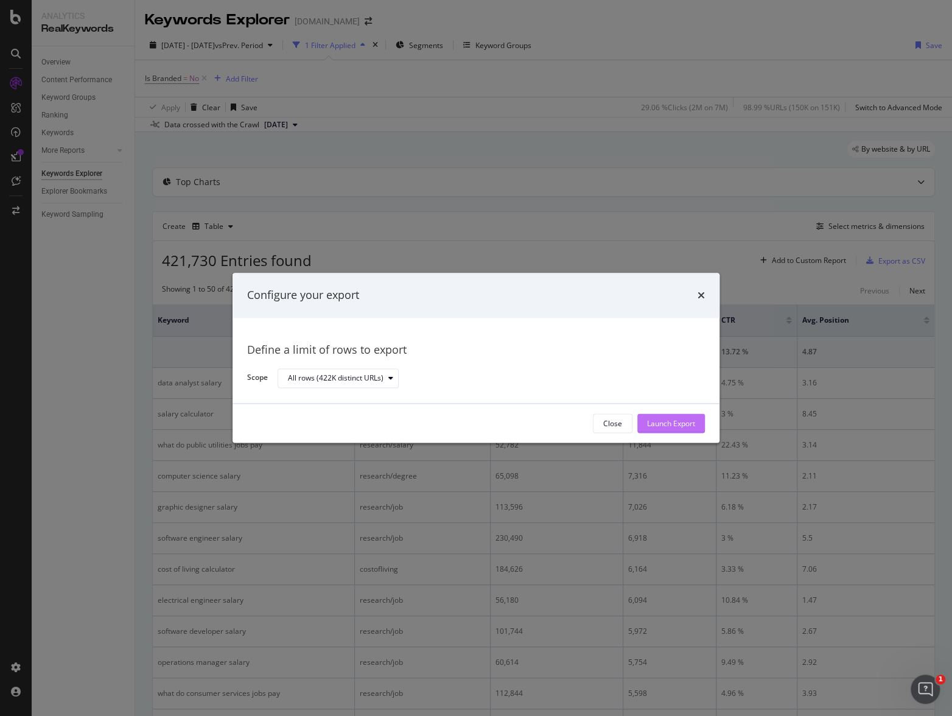
click at [681, 423] on div "Launch Export" at bounding box center [671, 423] width 48 height 10
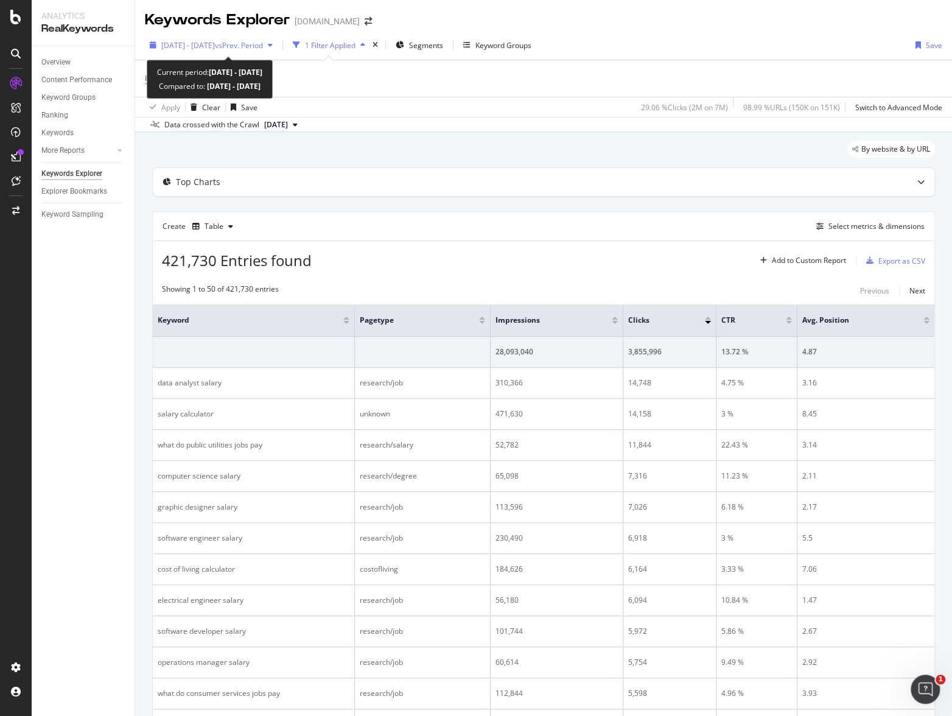
click at [263, 47] on span "vs Prev. Period" at bounding box center [239, 45] width 48 height 10
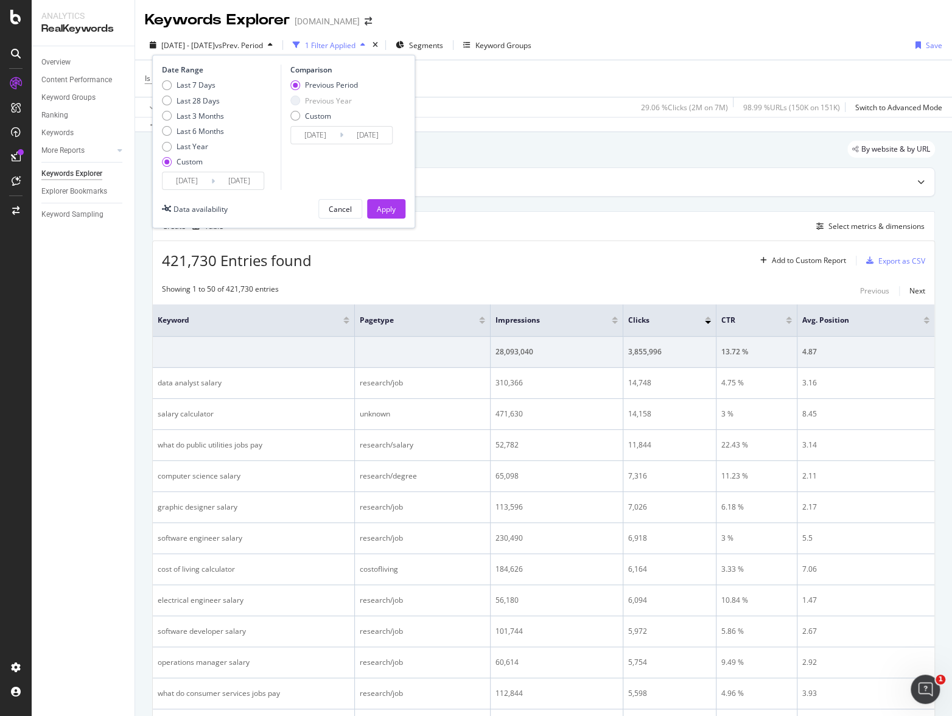
click at [182, 183] on input "2022/03/01" at bounding box center [187, 180] width 49 height 17
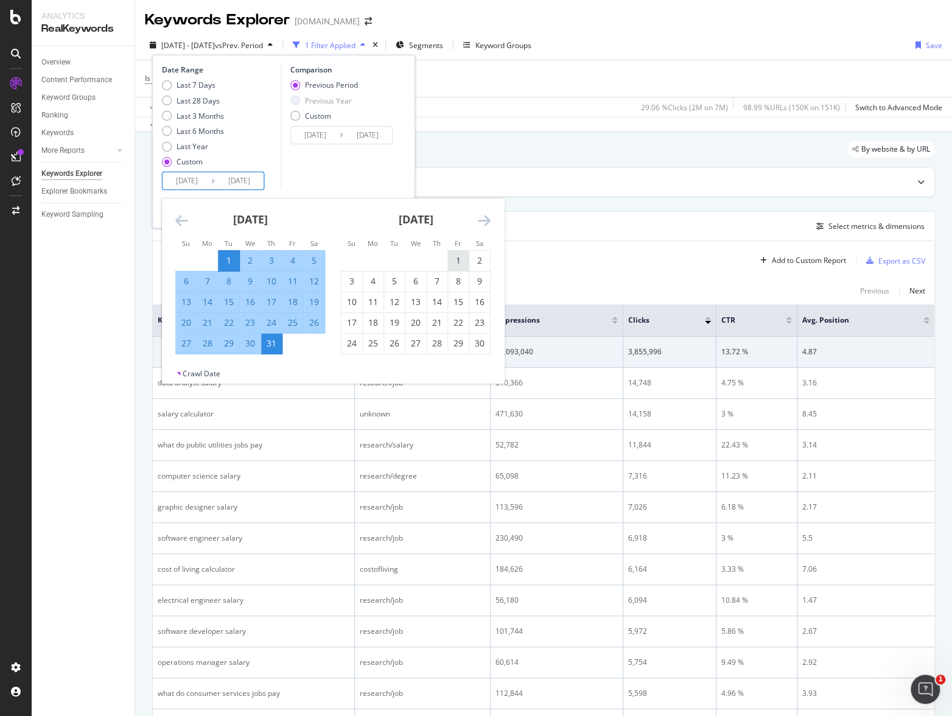
click at [458, 254] on div "1" at bounding box center [458, 261] width 21 height 20
type input "2022/04/01"
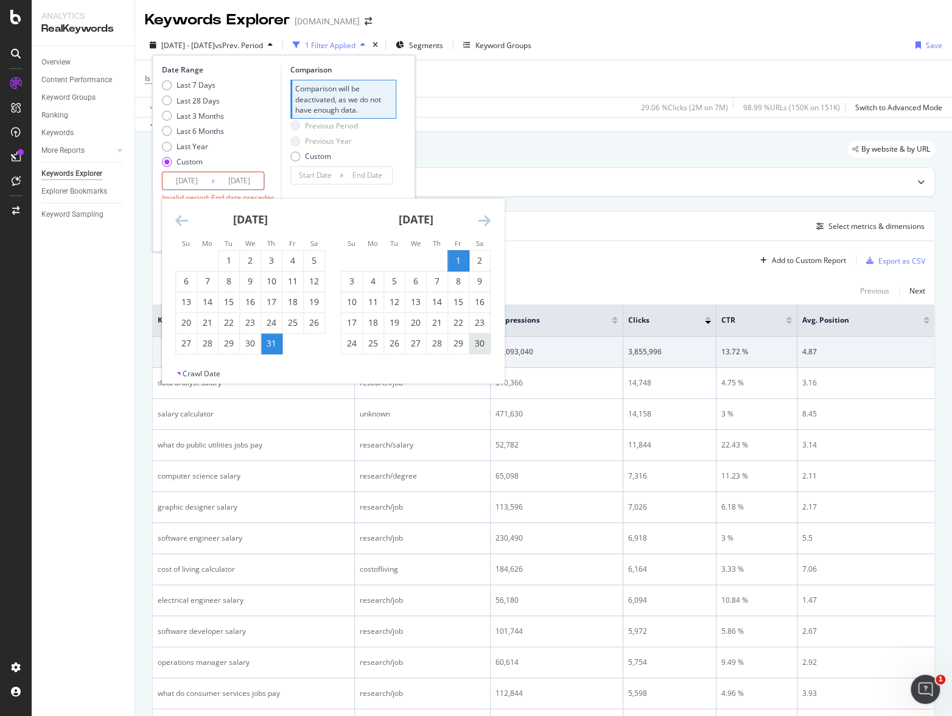
click at [487, 344] on div "30" at bounding box center [480, 343] width 21 height 12
type input "2022/04/30"
type input "2022/03/02"
type input "2022/03/31"
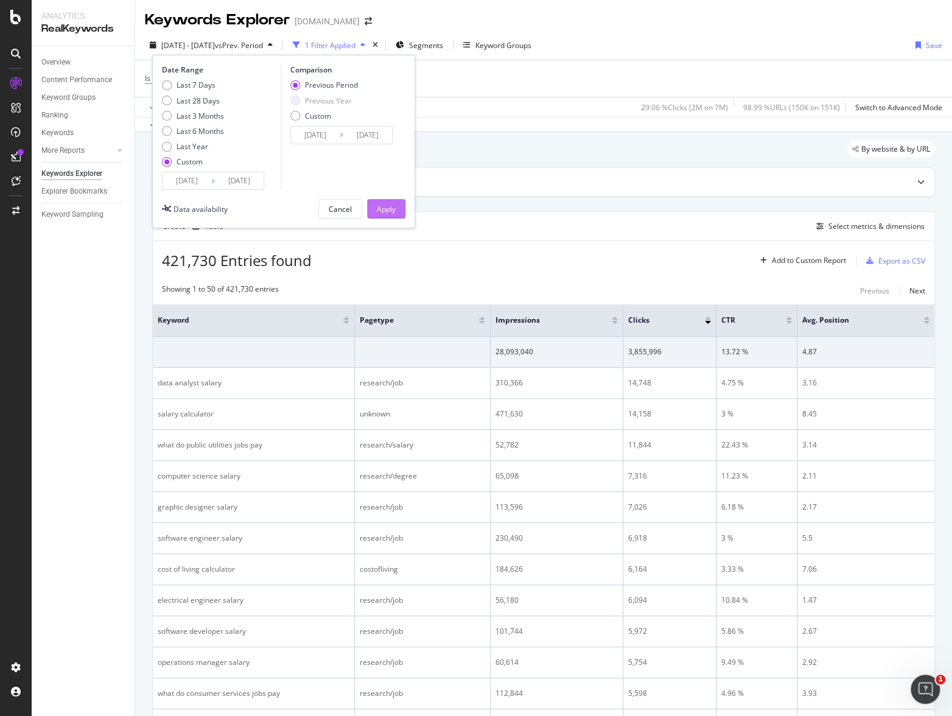
click at [395, 211] on div "Apply" at bounding box center [386, 209] width 19 height 10
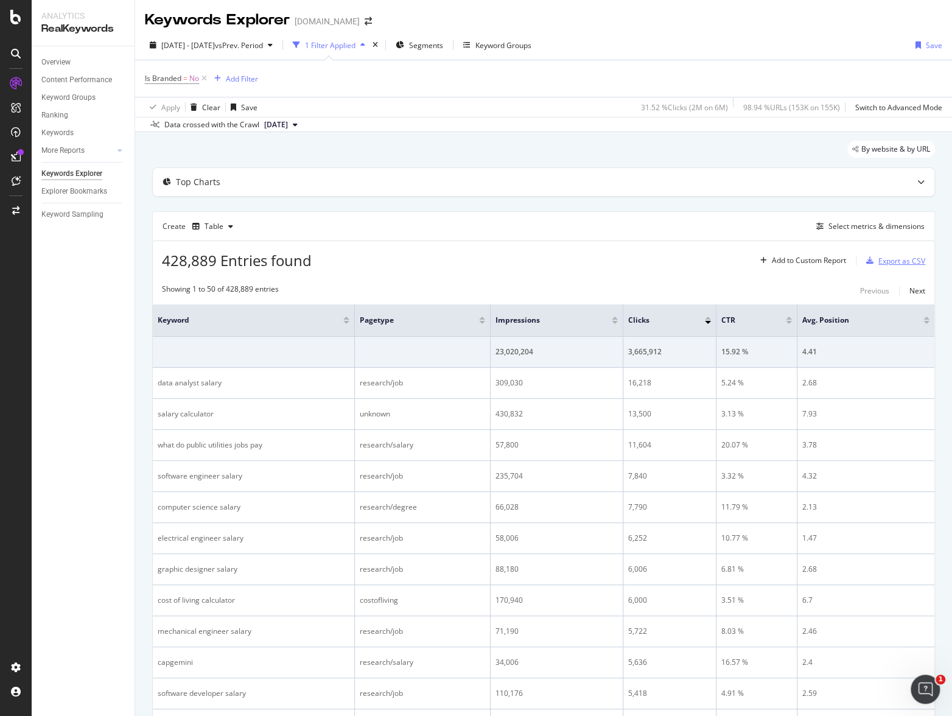
click at [804, 262] on div "Export as CSV" at bounding box center [902, 261] width 47 height 10
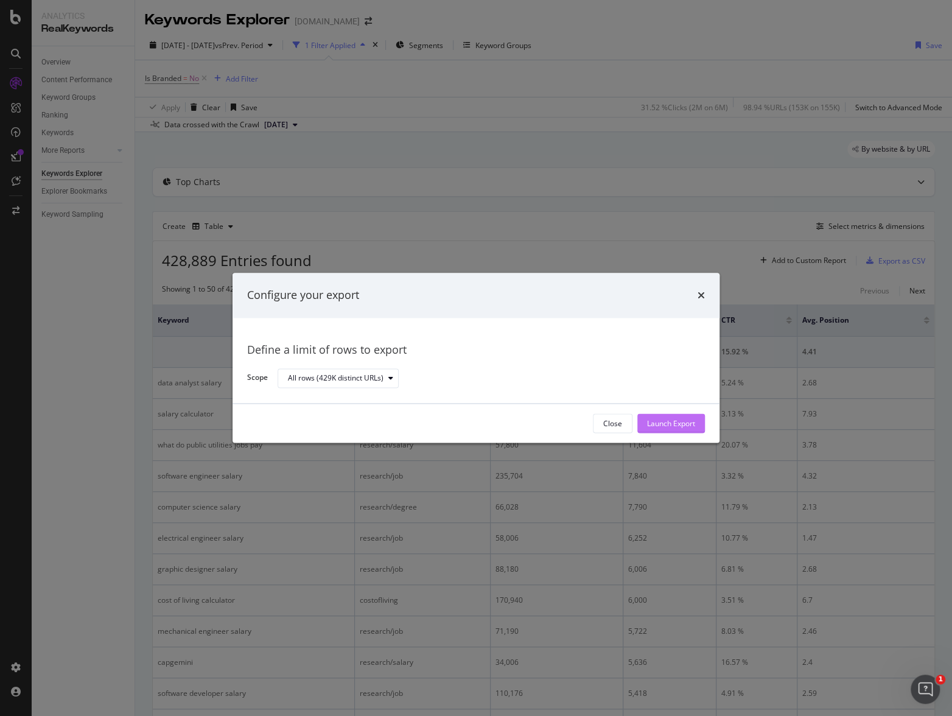
click at [683, 418] on div "Launch Export" at bounding box center [671, 423] width 48 height 10
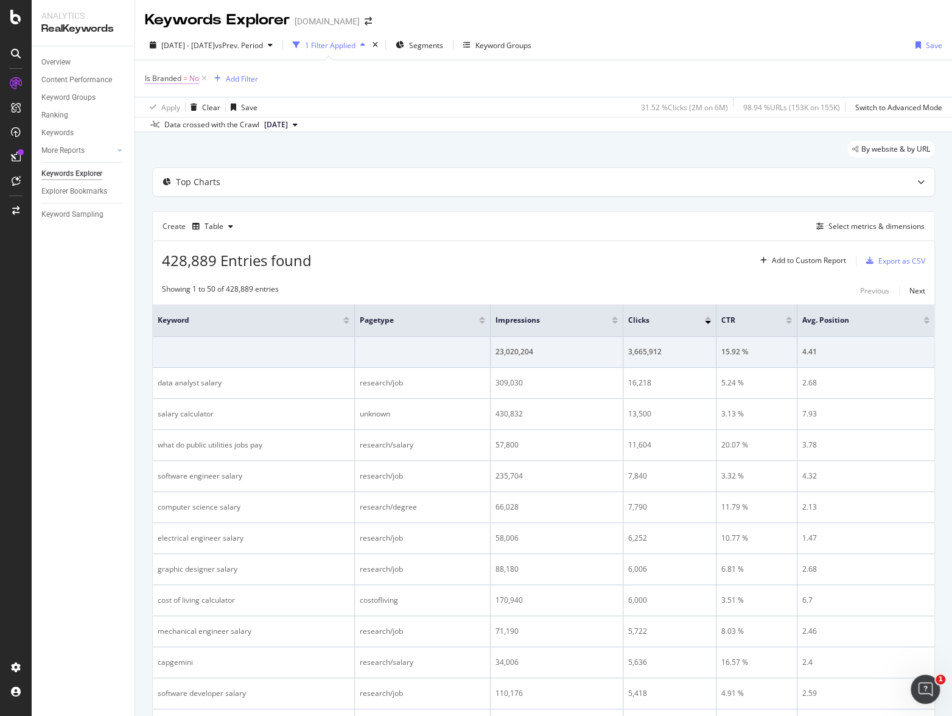
click at [167, 82] on span "Is Branded" at bounding box center [163, 78] width 37 height 10
click at [180, 107] on div "No" at bounding box center [222, 106] width 134 height 19
click at [176, 130] on div "Yes" at bounding box center [223, 132] width 130 height 16
click at [278, 130] on div "Apply" at bounding box center [279, 133] width 19 height 10
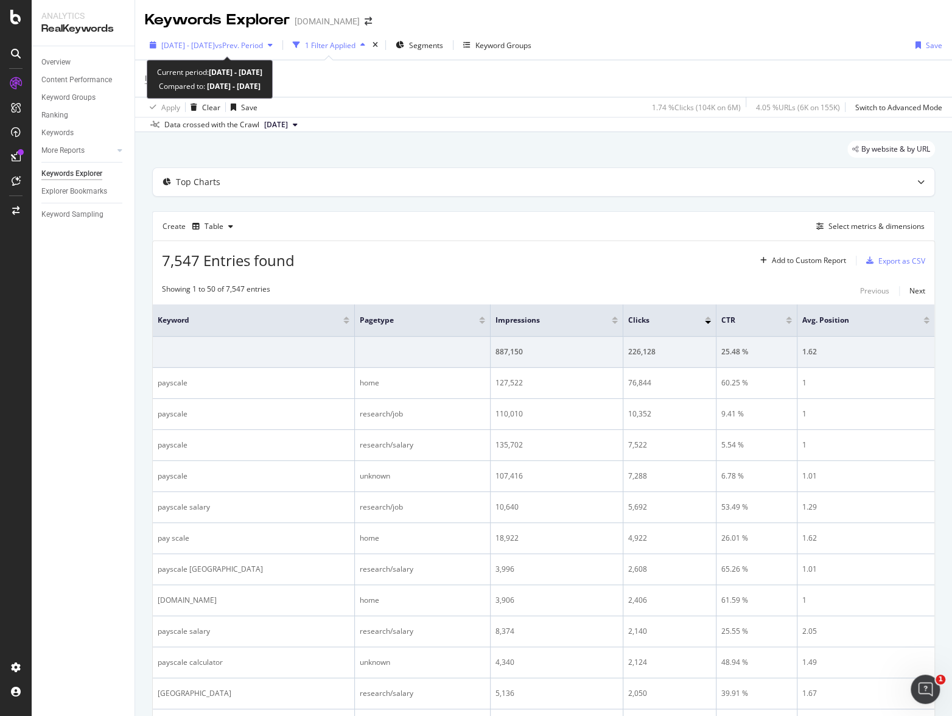
click at [204, 42] on span "2022 Apr. 1st - Apr. 30th" at bounding box center [188, 45] width 54 height 10
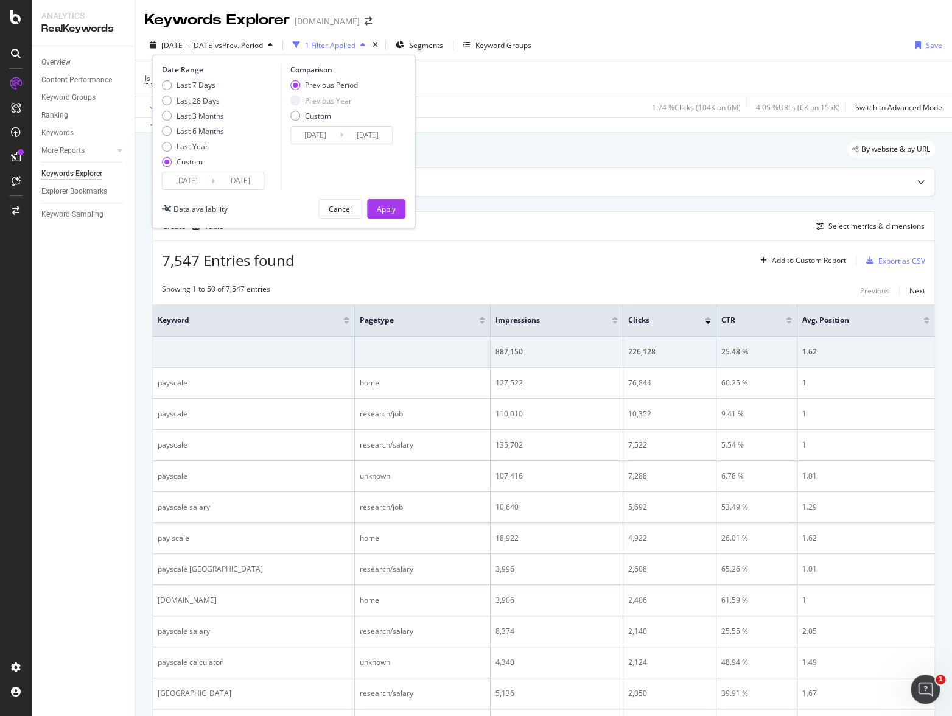
click at [176, 180] on input "2022/04/01" at bounding box center [187, 180] width 49 height 17
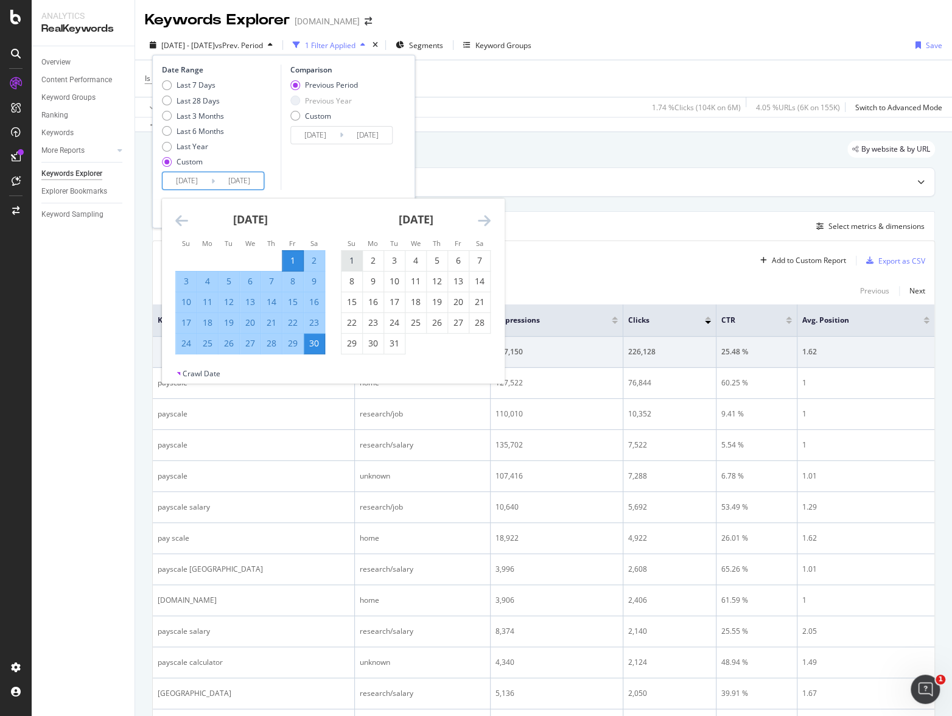
click at [353, 262] on div "1" at bounding box center [352, 261] width 21 height 12
type input "2022/05/01"
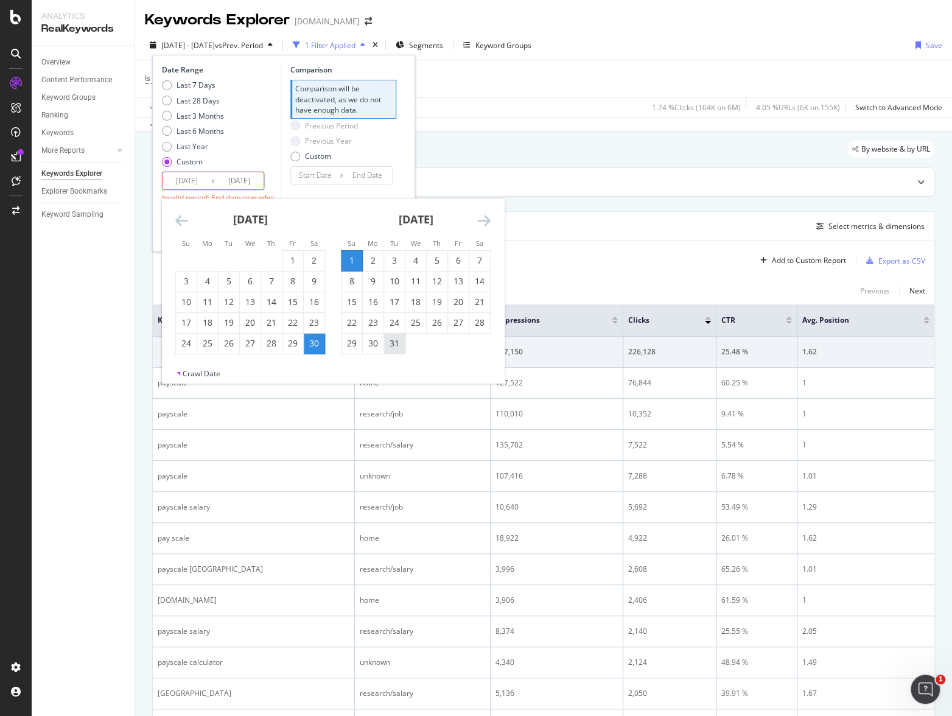
click at [397, 344] on div "31" at bounding box center [394, 343] width 21 height 12
type input "2022/05/31"
type input "2022/03/31"
type input "2022/04/30"
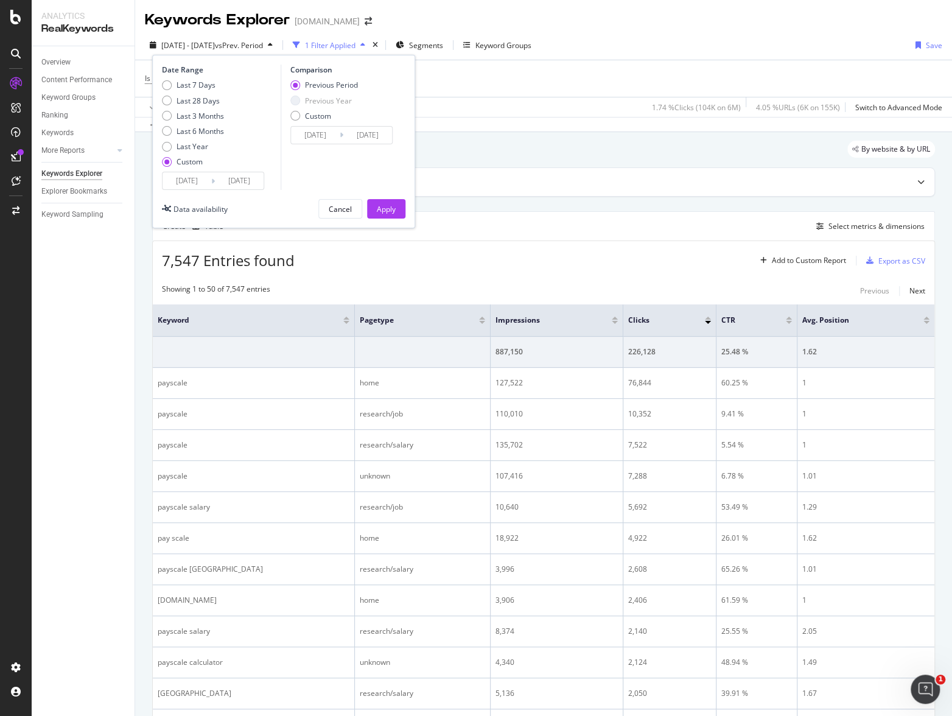
click at [384, 195] on div "Date Range Last 7 Days Last 28 Days Last 3 Months Last 6 Months Last Year Custo…" at bounding box center [283, 142] width 263 height 174
click at [384, 208] on div "Apply" at bounding box center [386, 209] width 19 height 10
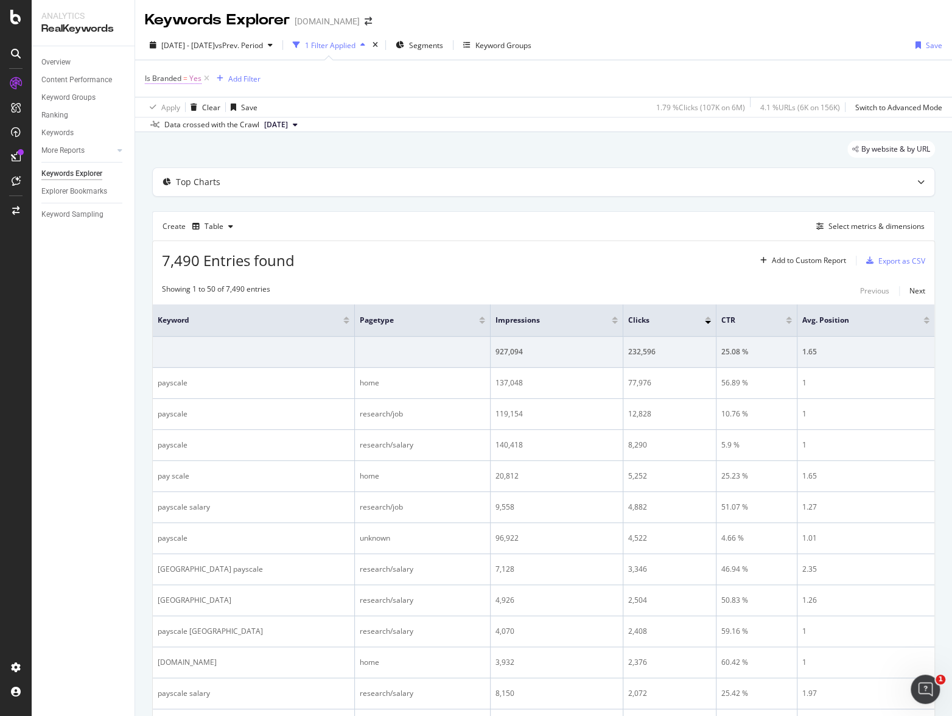
click at [189, 78] on span "Is Branded = Yes" at bounding box center [173, 78] width 57 height 11
click at [191, 108] on div "Yes" at bounding box center [222, 106] width 134 height 19
click at [191, 145] on div "No" at bounding box center [223, 148] width 130 height 16
click at [283, 130] on div "Apply" at bounding box center [279, 133] width 19 height 10
click at [804, 262] on div "Export as CSV" at bounding box center [902, 261] width 47 height 10
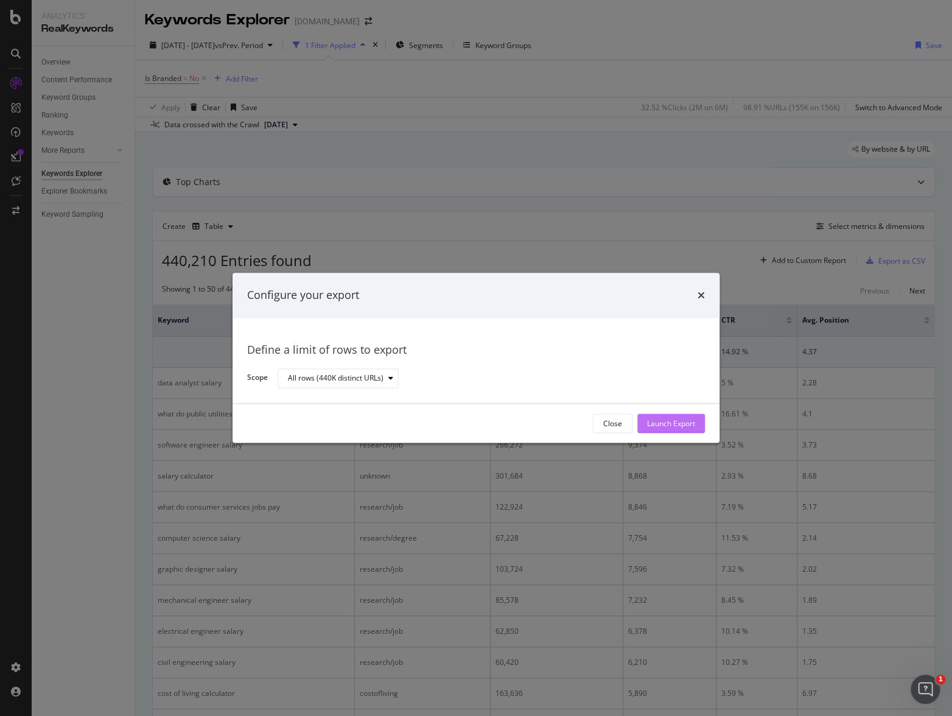
click at [689, 426] on div "Launch Export" at bounding box center [671, 423] width 48 height 10
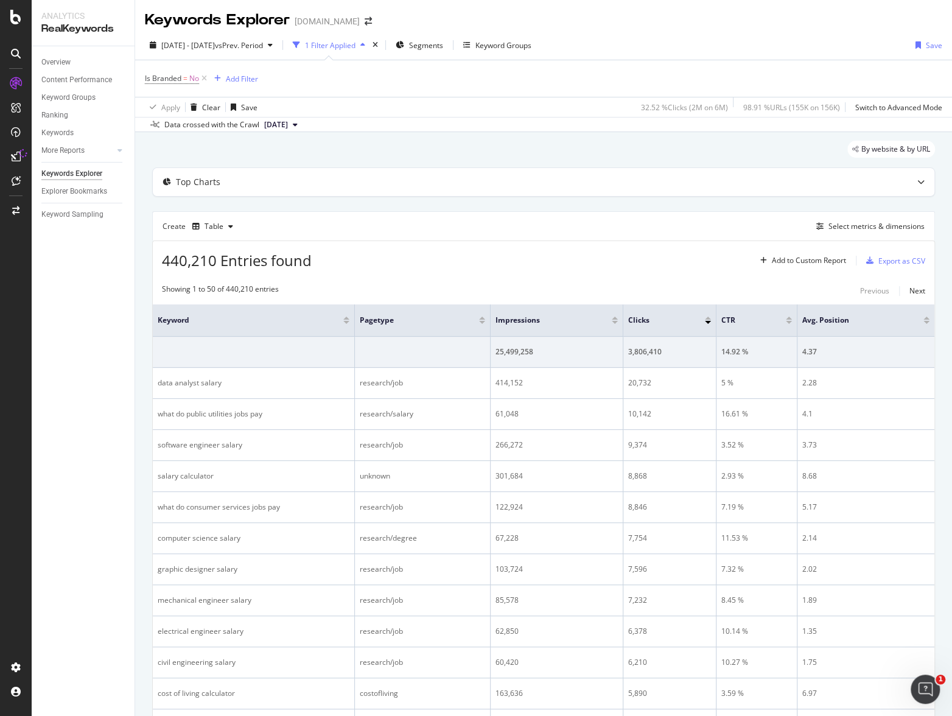
click at [557, 152] on div "By website & by URL" at bounding box center [543, 154] width 783 height 27
click at [263, 46] on span "vs Prev. Period" at bounding box center [239, 45] width 48 height 10
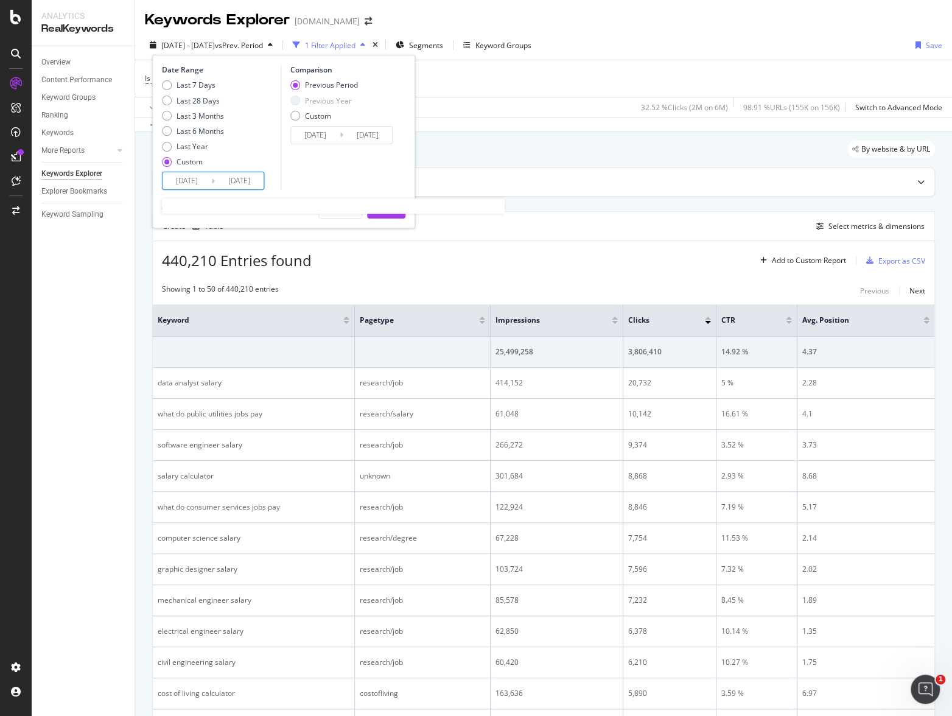
click at [185, 178] on input "2022/05/01" at bounding box center [187, 180] width 49 height 17
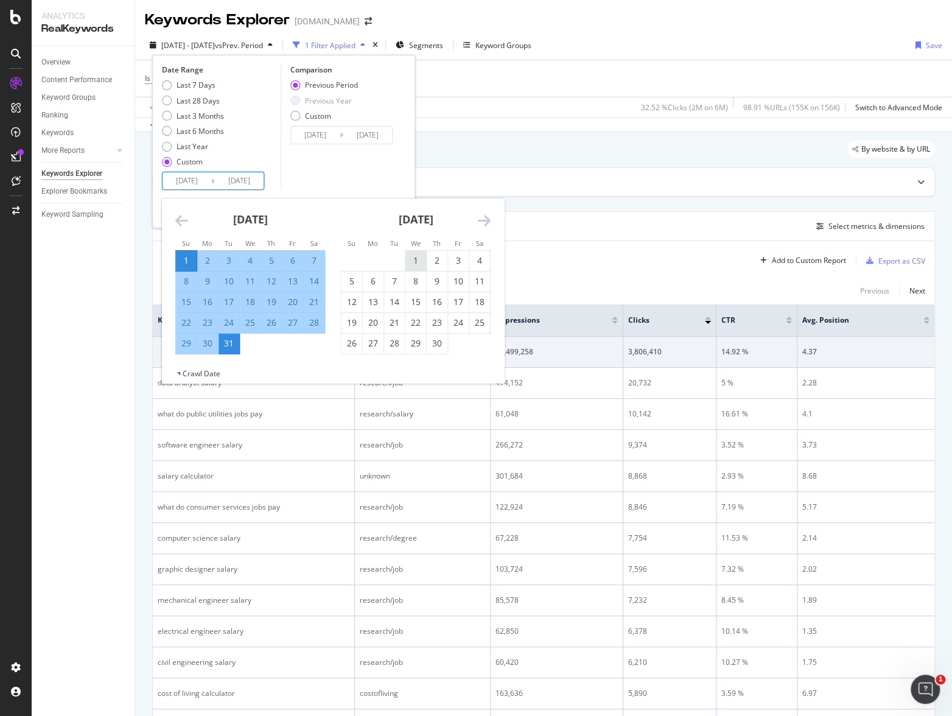
click at [416, 258] on div "1" at bounding box center [416, 261] width 21 height 12
type input "2022/06/01"
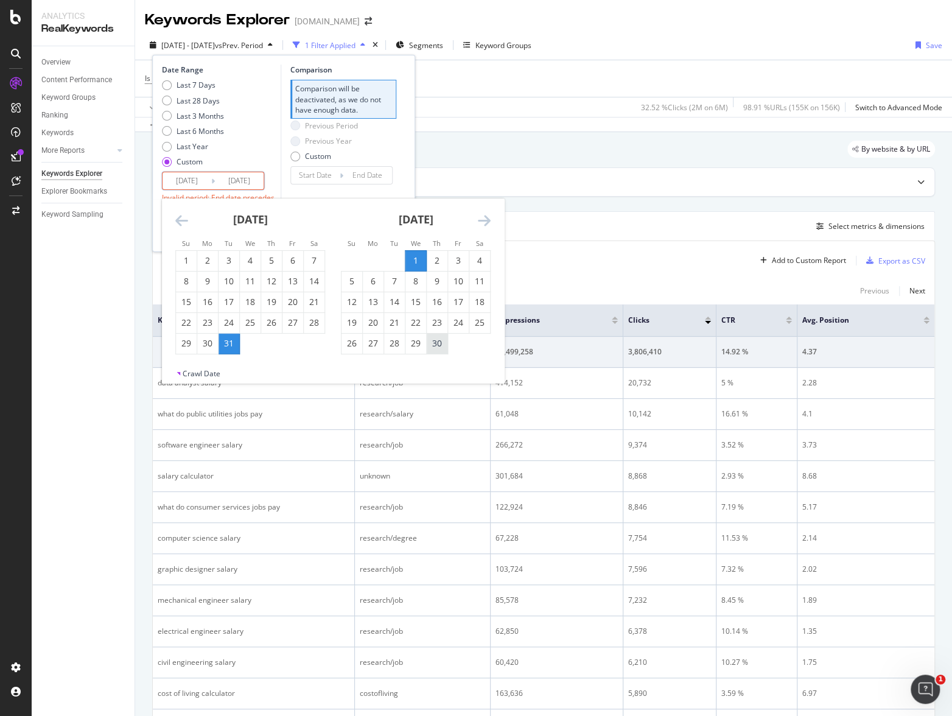
click at [443, 353] on div "30" at bounding box center [437, 344] width 21 height 20
type input "2022/06/30"
type input "2022/05/02"
type input "2022/05/31"
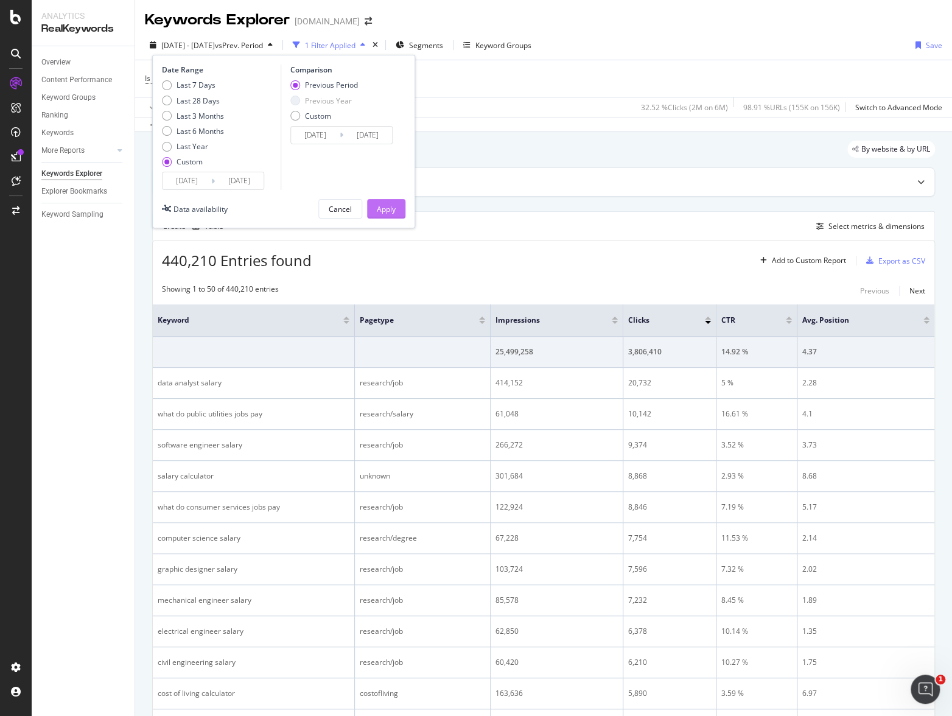
click at [391, 205] on div "Apply" at bounding box center [386, 209] width 19 height 10
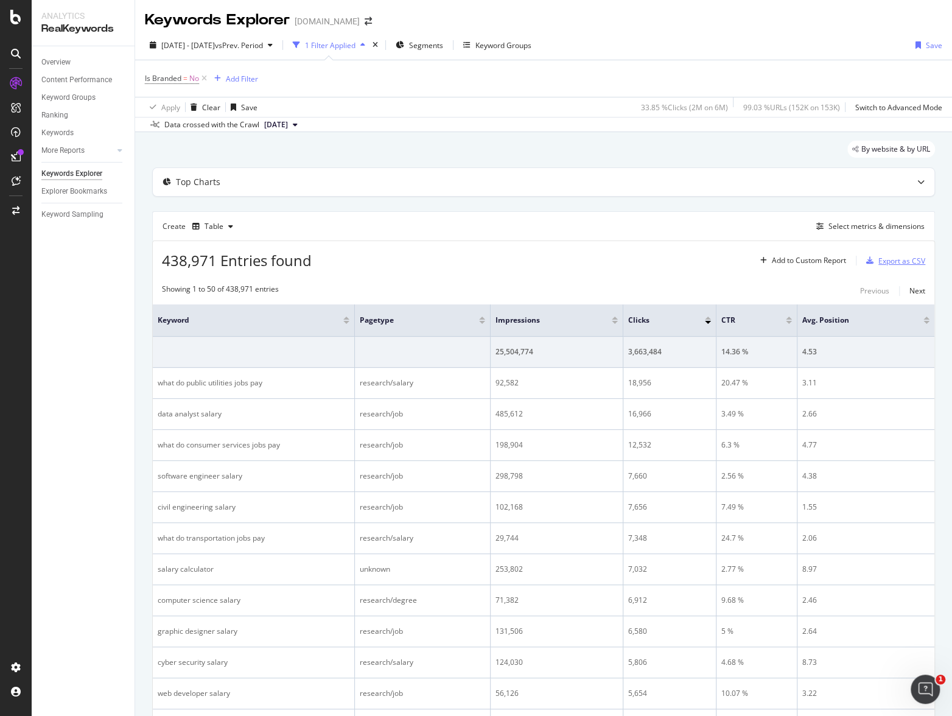
click at [804, 261] on div "Export as CSV" at bounding box center [902, 261] width 47 height 10
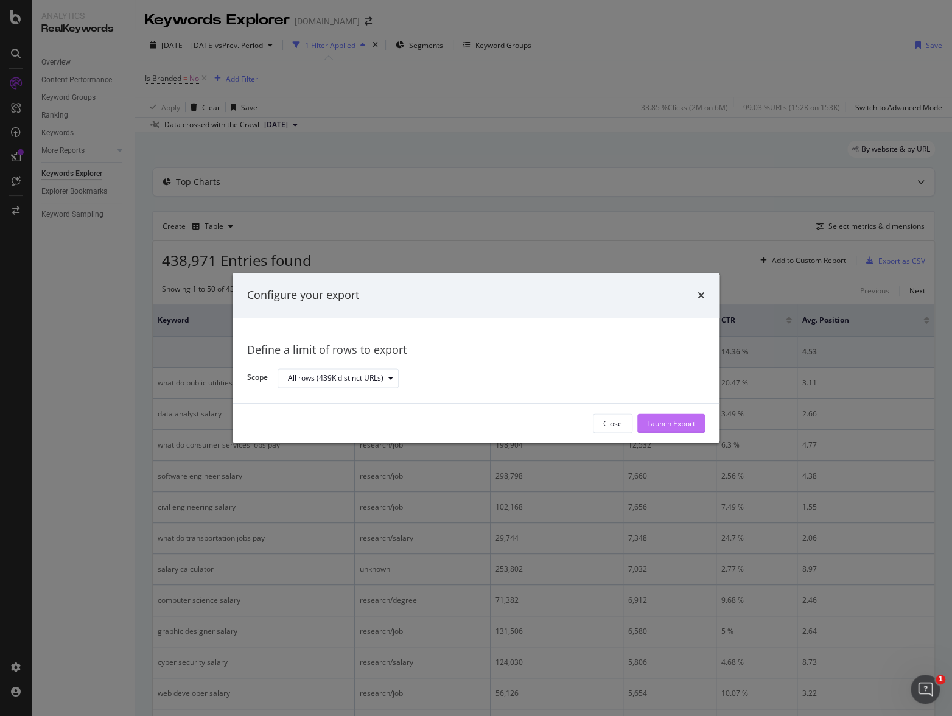
click at [670, 426] on div "Launch Export" at bounding box center [671, 423] width 48 height 10
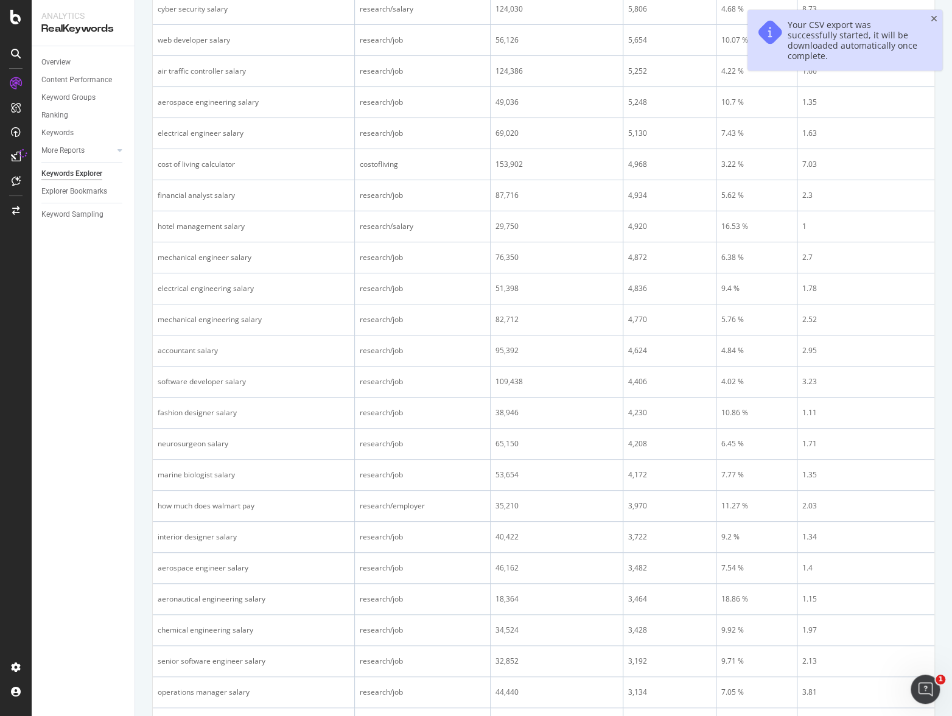
scroll to position [1281, 0]
